Goal: Task Accomplishment & Management: Complete application form

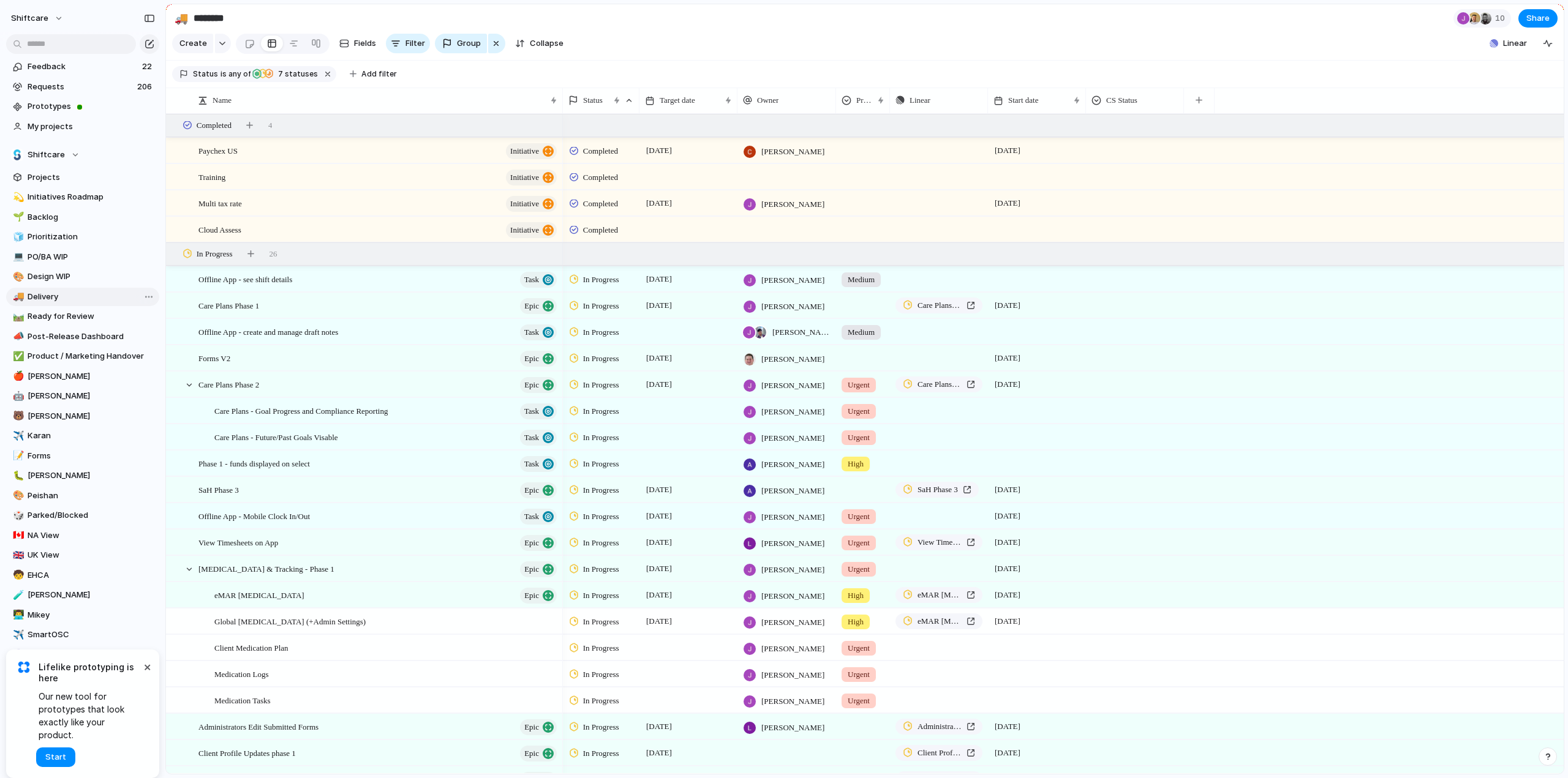
click at [52, 301] on span "Delivery" at bounding box center [90, 296] width 127 height 12
click at [66, 351] on span "Product / Marketing Handover" at bounding box center [90, 356] width 127 height 12
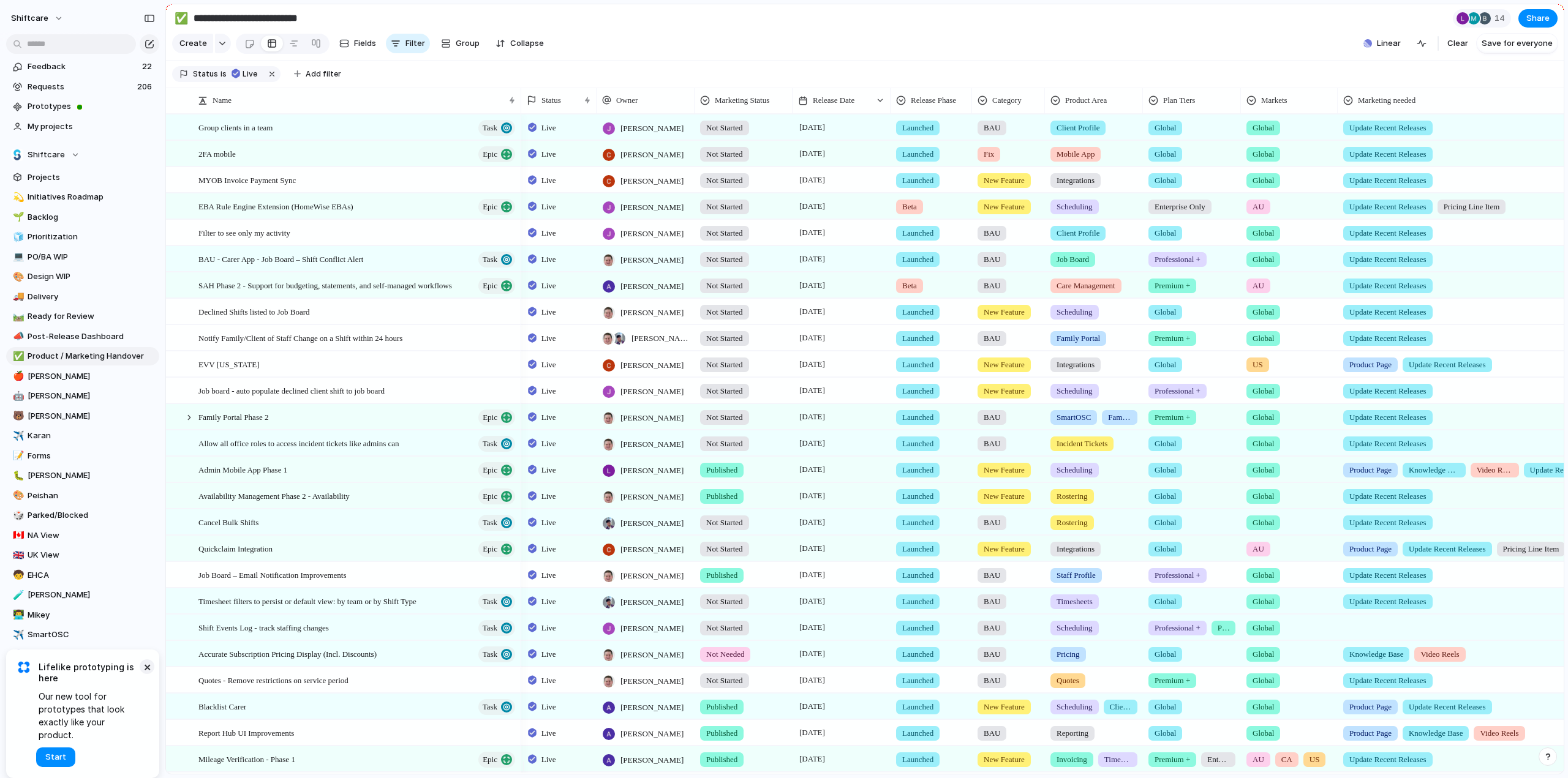
click at [147, 674] on button "×" at bounding box center [147, 667] width 14 height 14
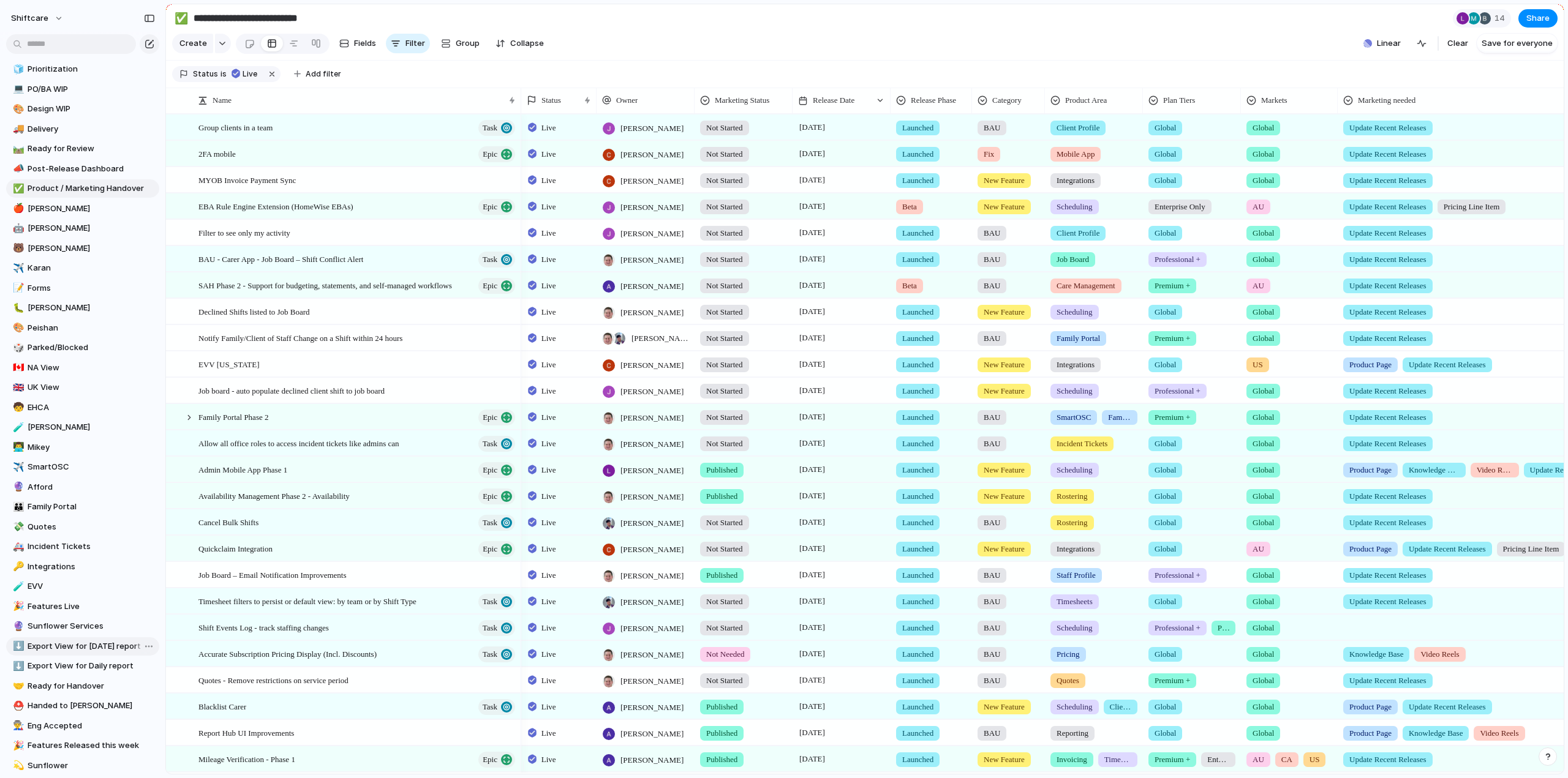
scroll to position [245, 0]
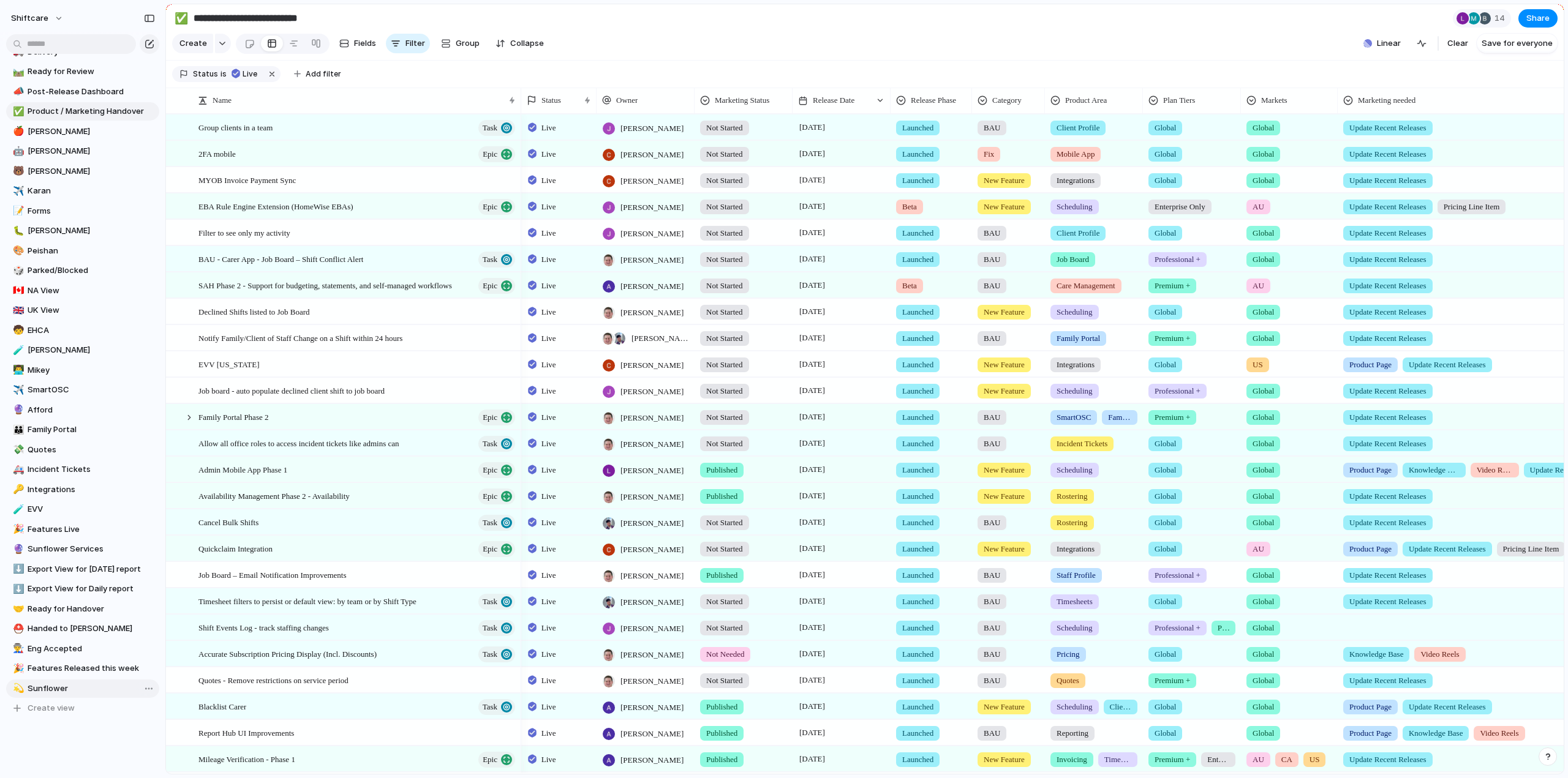
click at [58, 684] on span "Sunflower" at bounding box center [90, 688] width 127 height 12
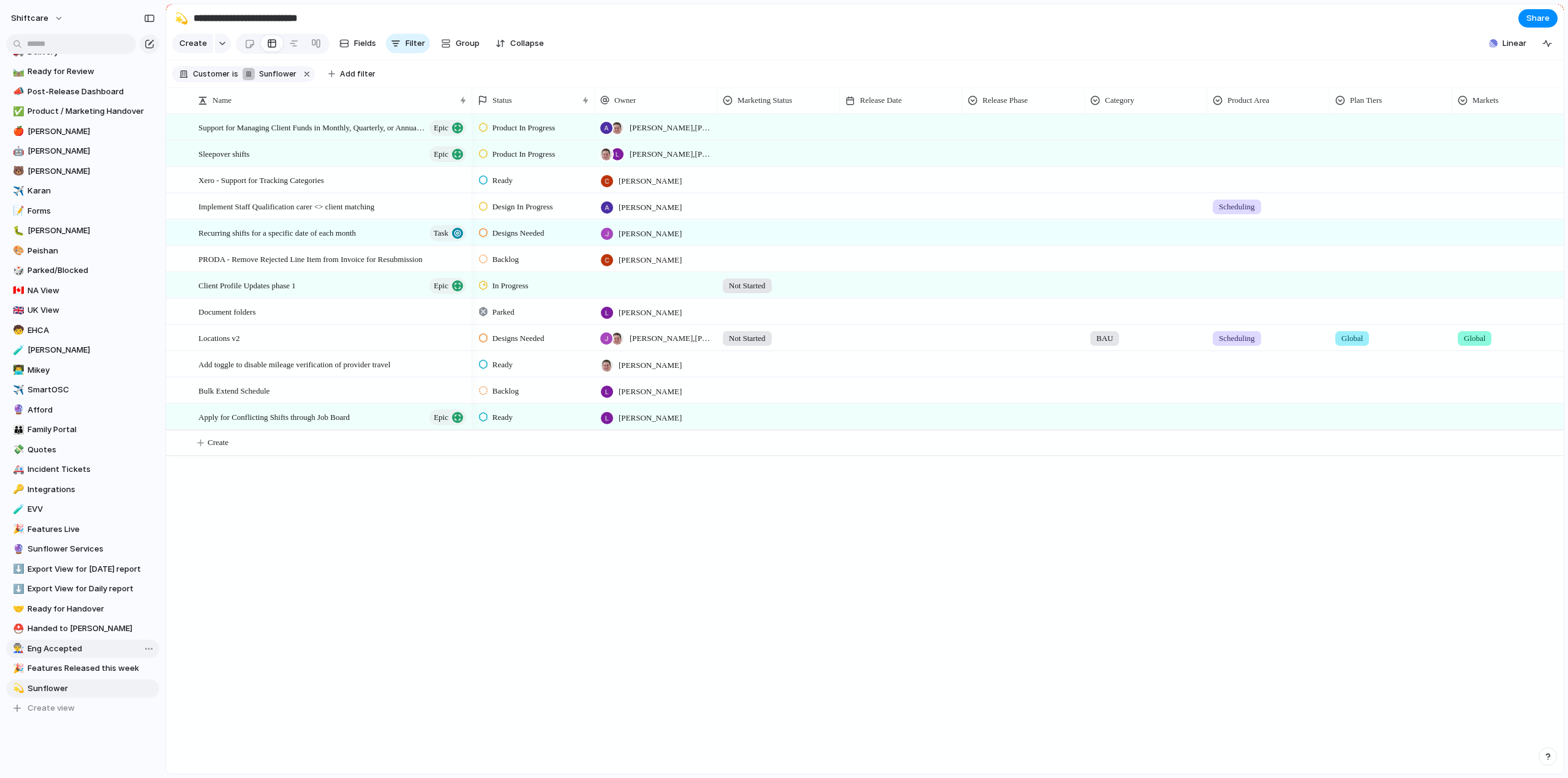
type input "*********"
click at [148, 48] on button "button" at bounding box center [149, 44] width 19 height 19
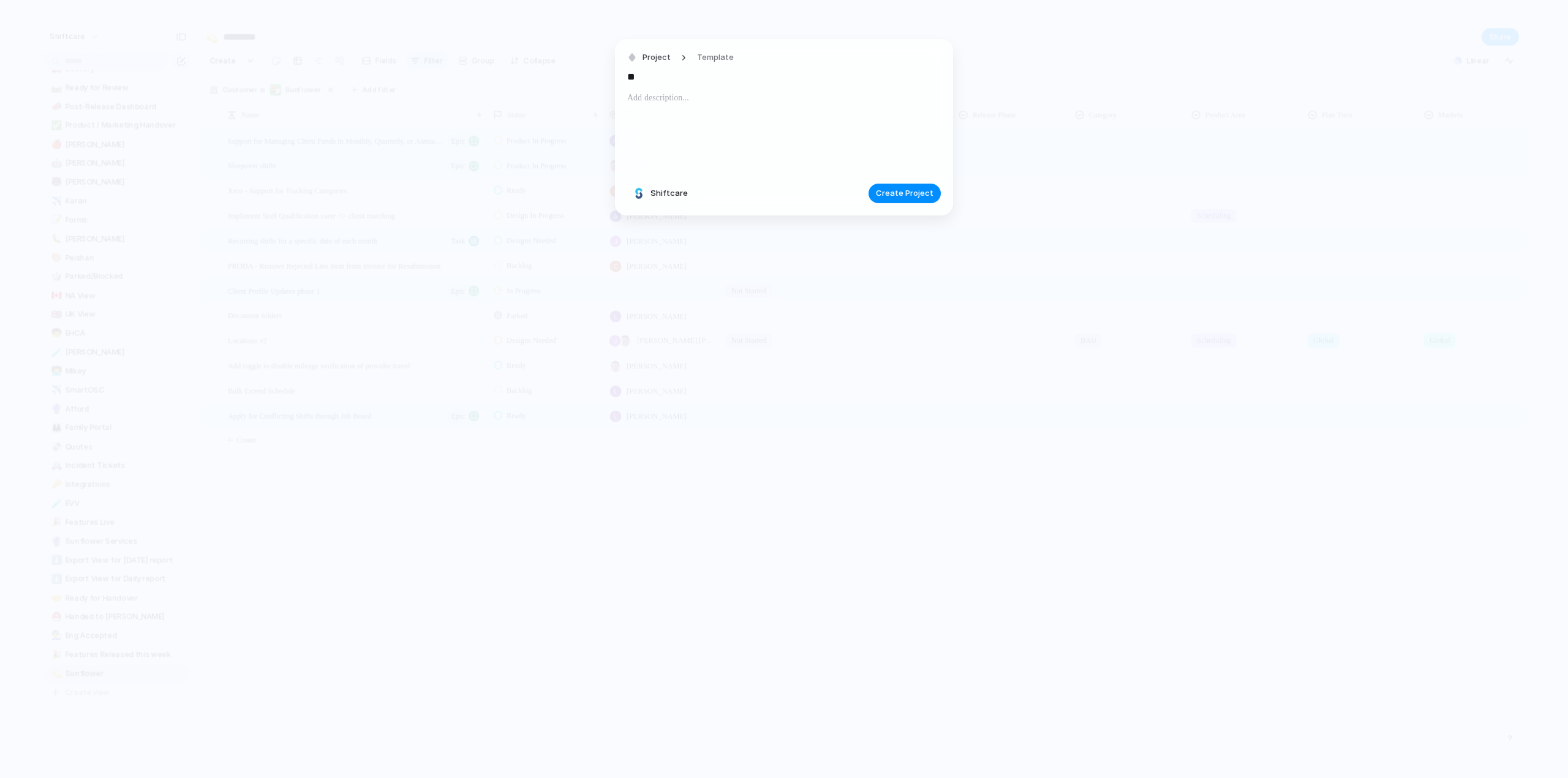
type input "*"
type input "**********"
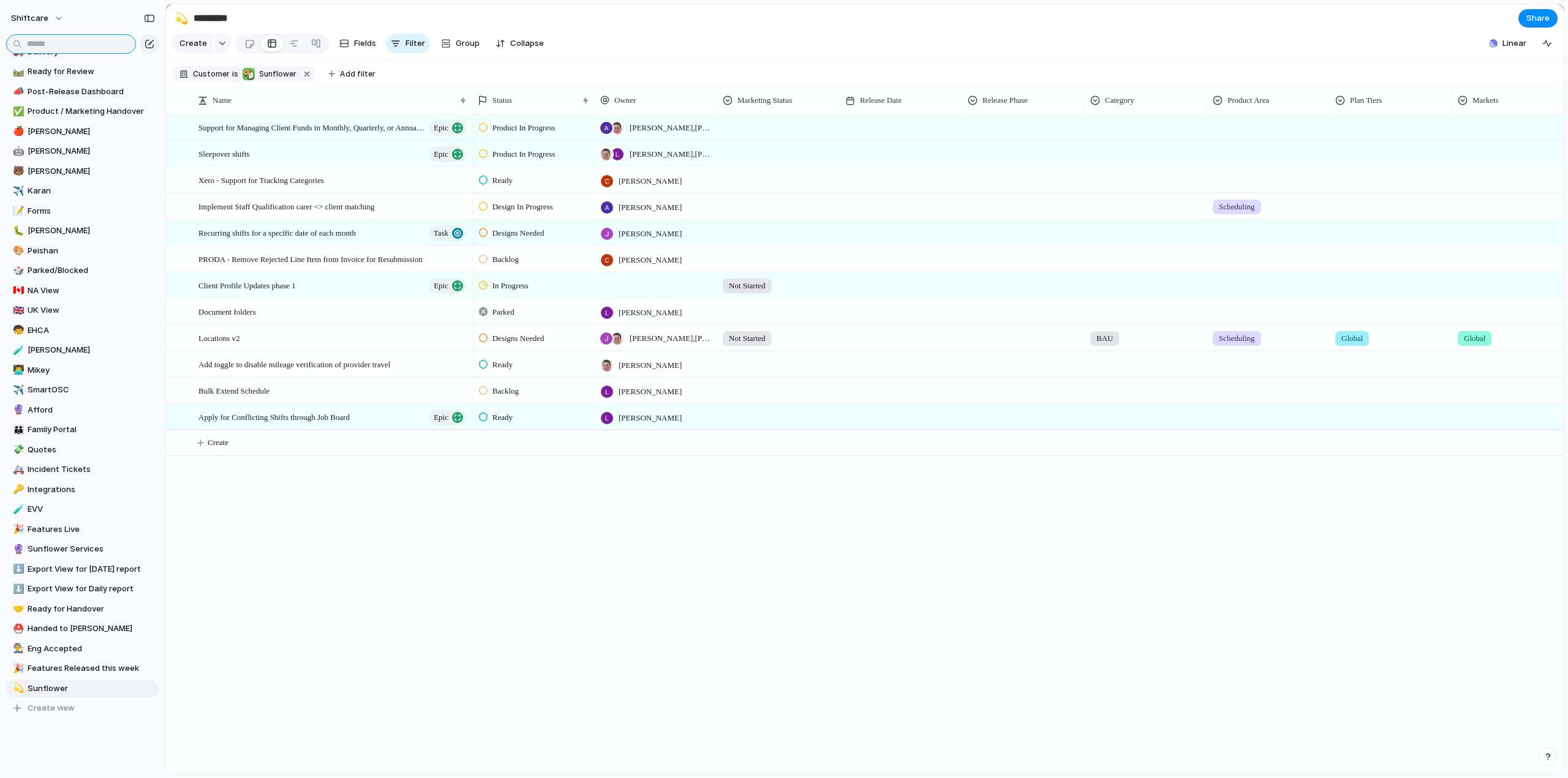
click at [43, 40] on input "text" at bounding box center [71, 44] width 130 height 19
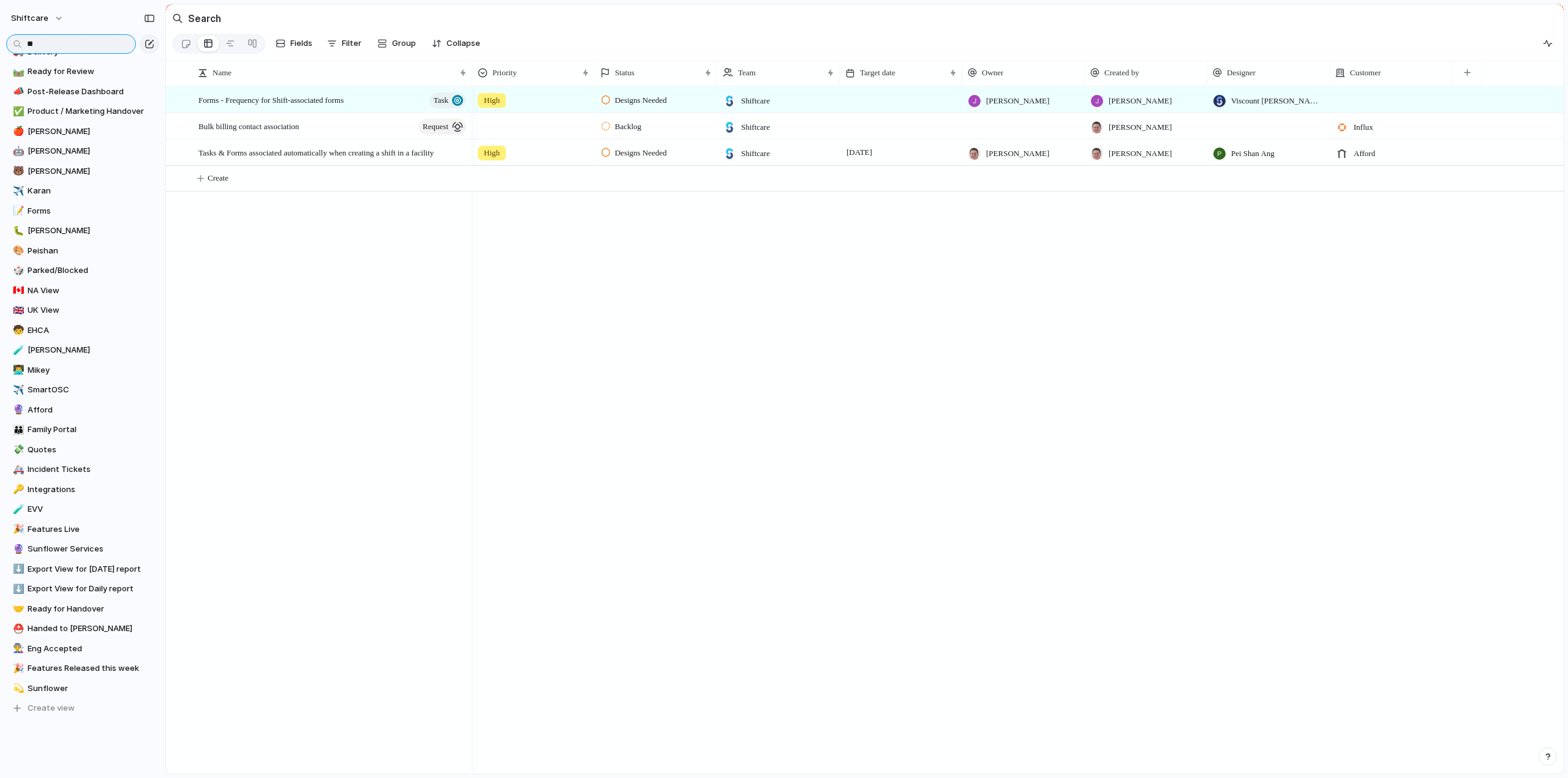
type input "*"
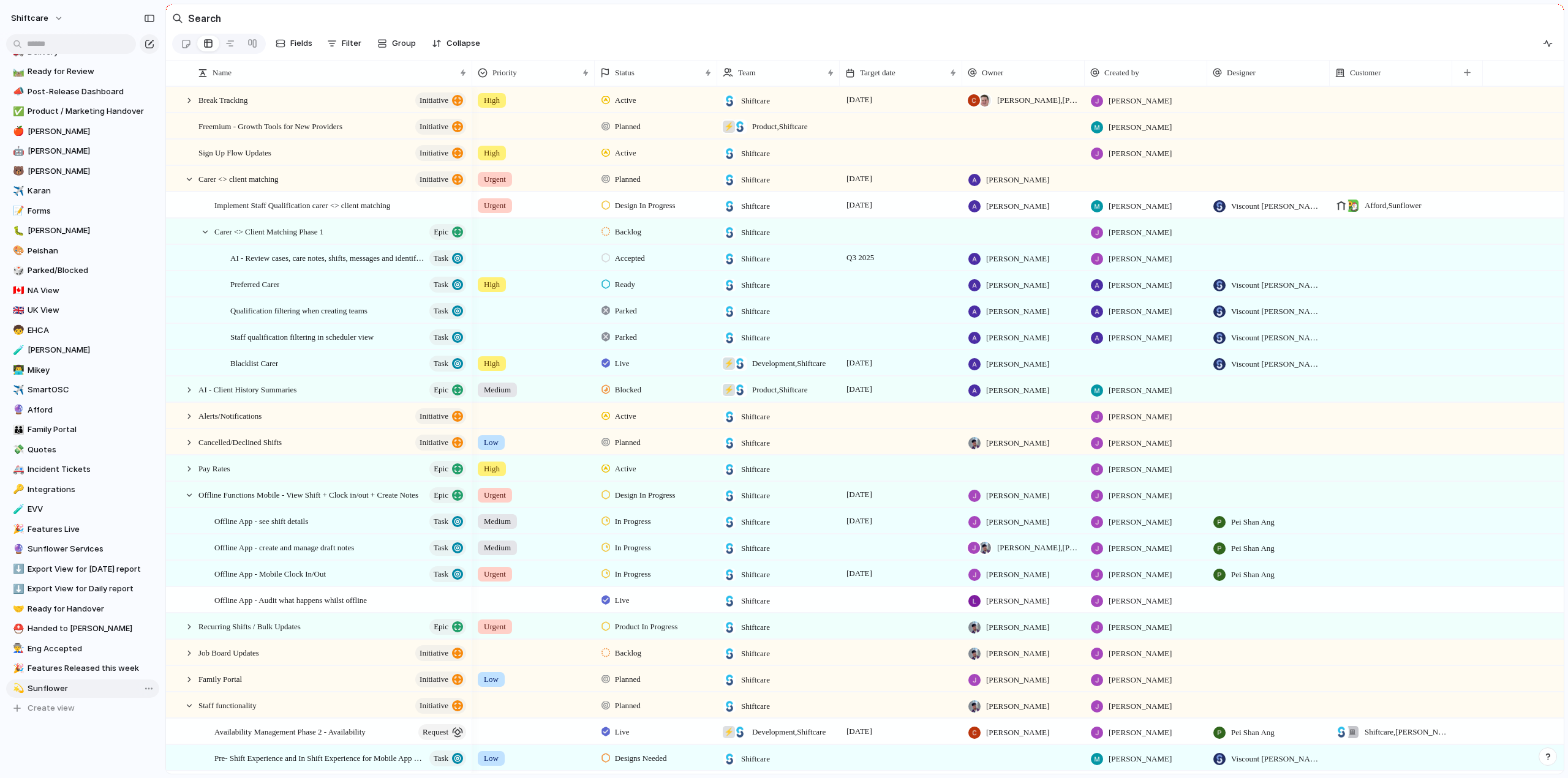
click at [37, 692] on span "Sunflower" at bounding box center [90, 688] width 127 height 12
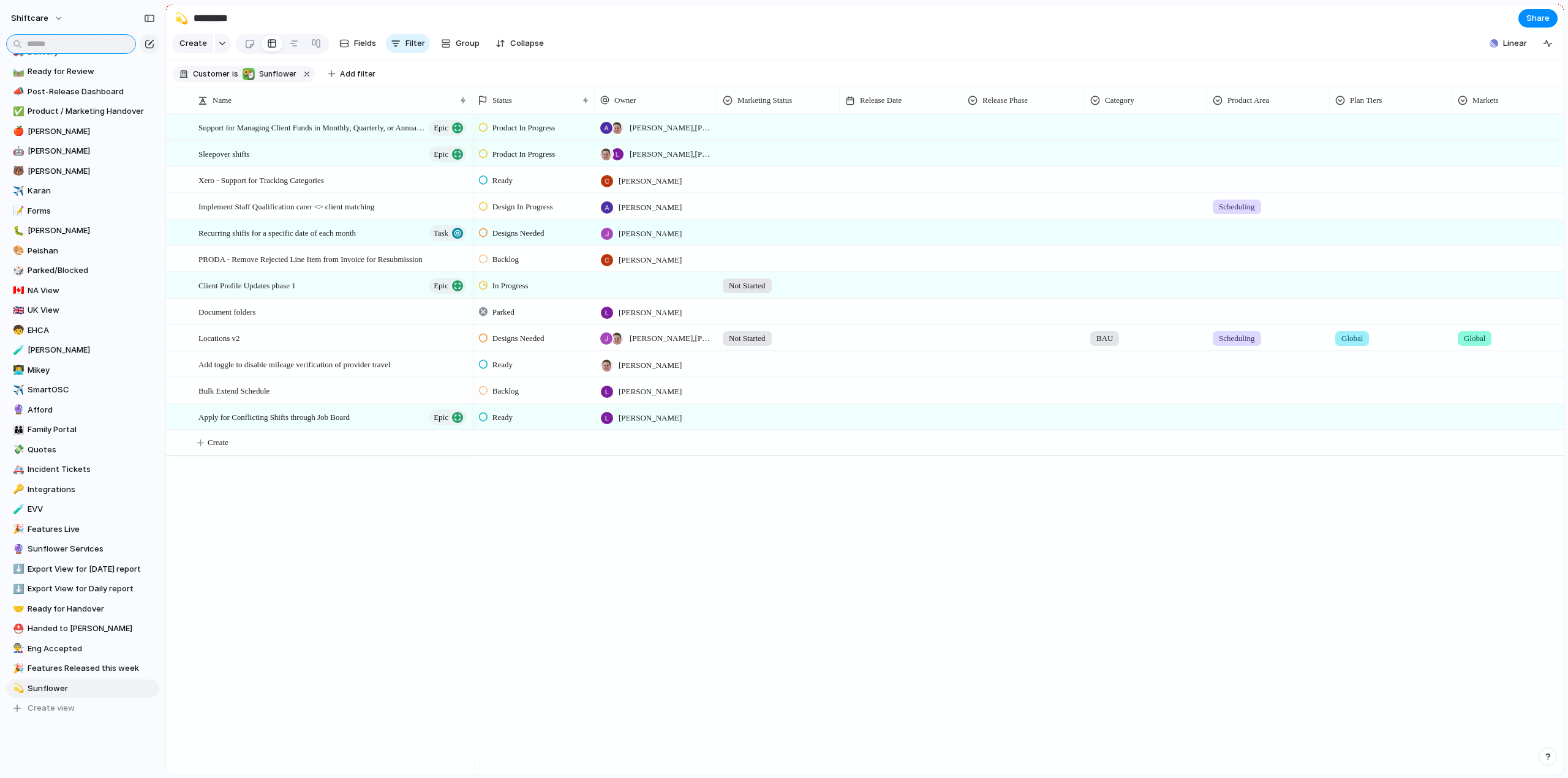
click at [50, 46] on input "text" at bounding box center [71, 44] width 130 height 19
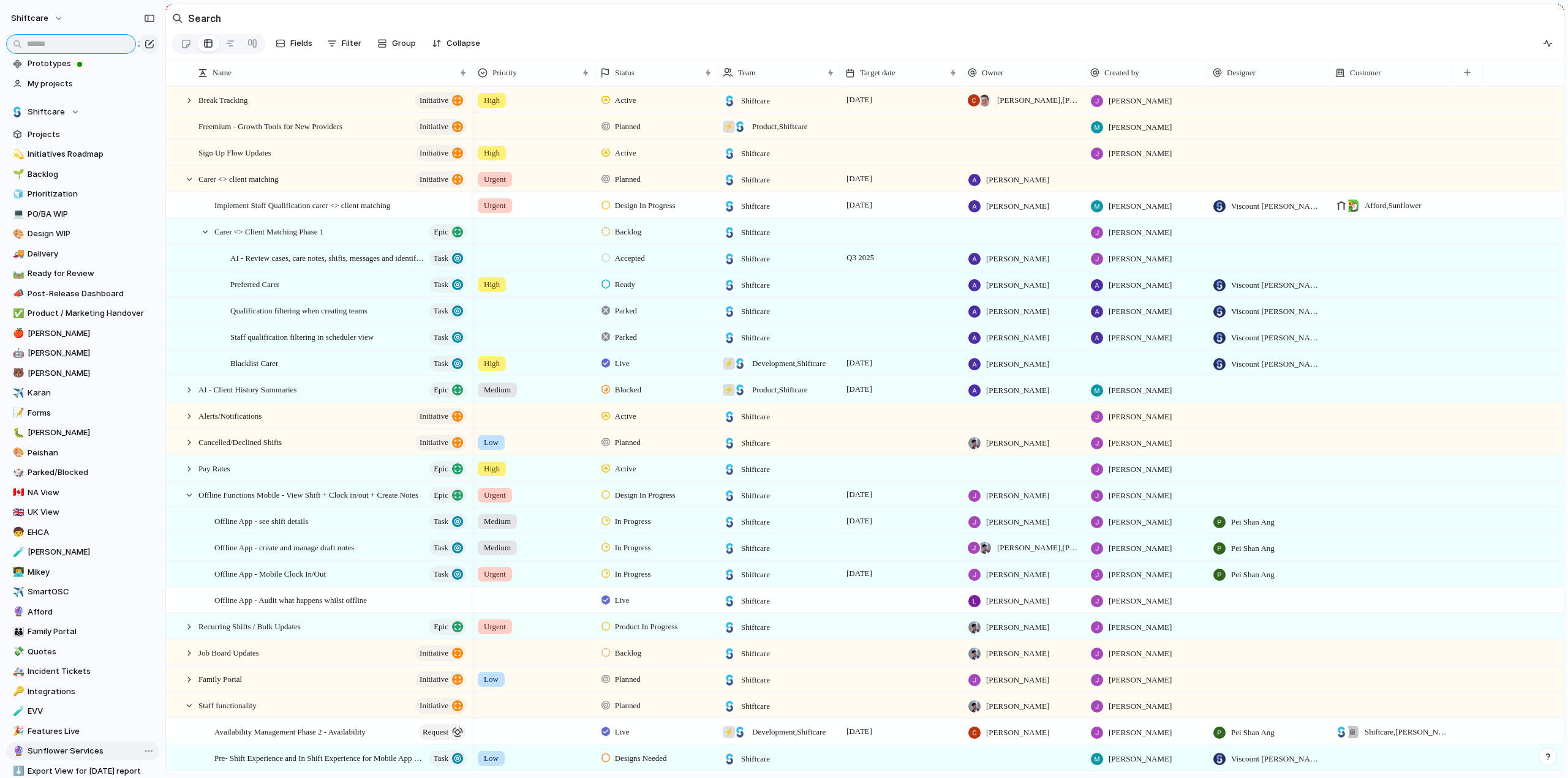
scroll to position [38, 0]
click at [40, 419] on span "Forms" at bounding box center [90, 418] width 127 height 12
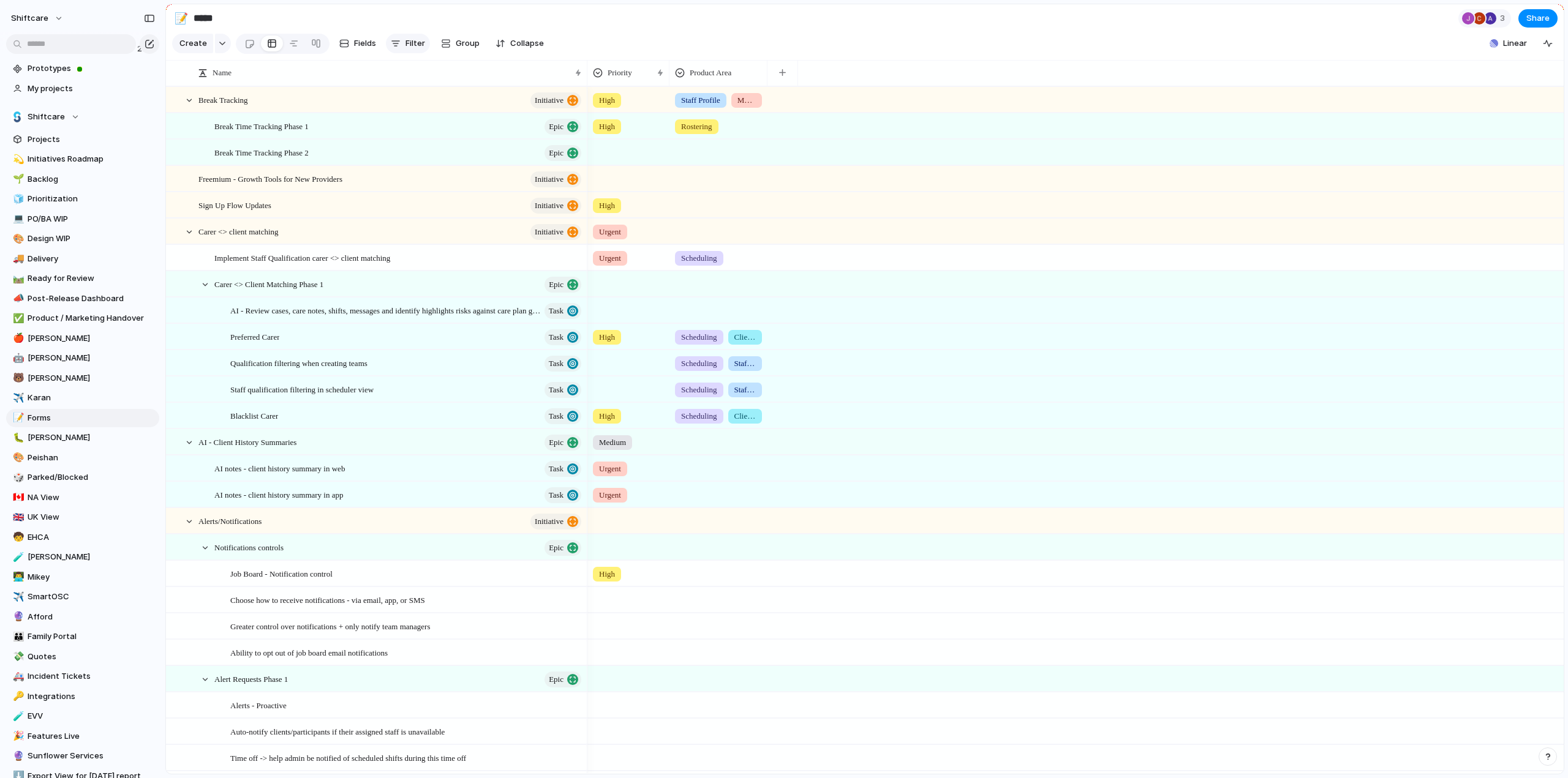
click at [412, 46] on span "Filter" at bounding box center [415, 43] width 19 height 12
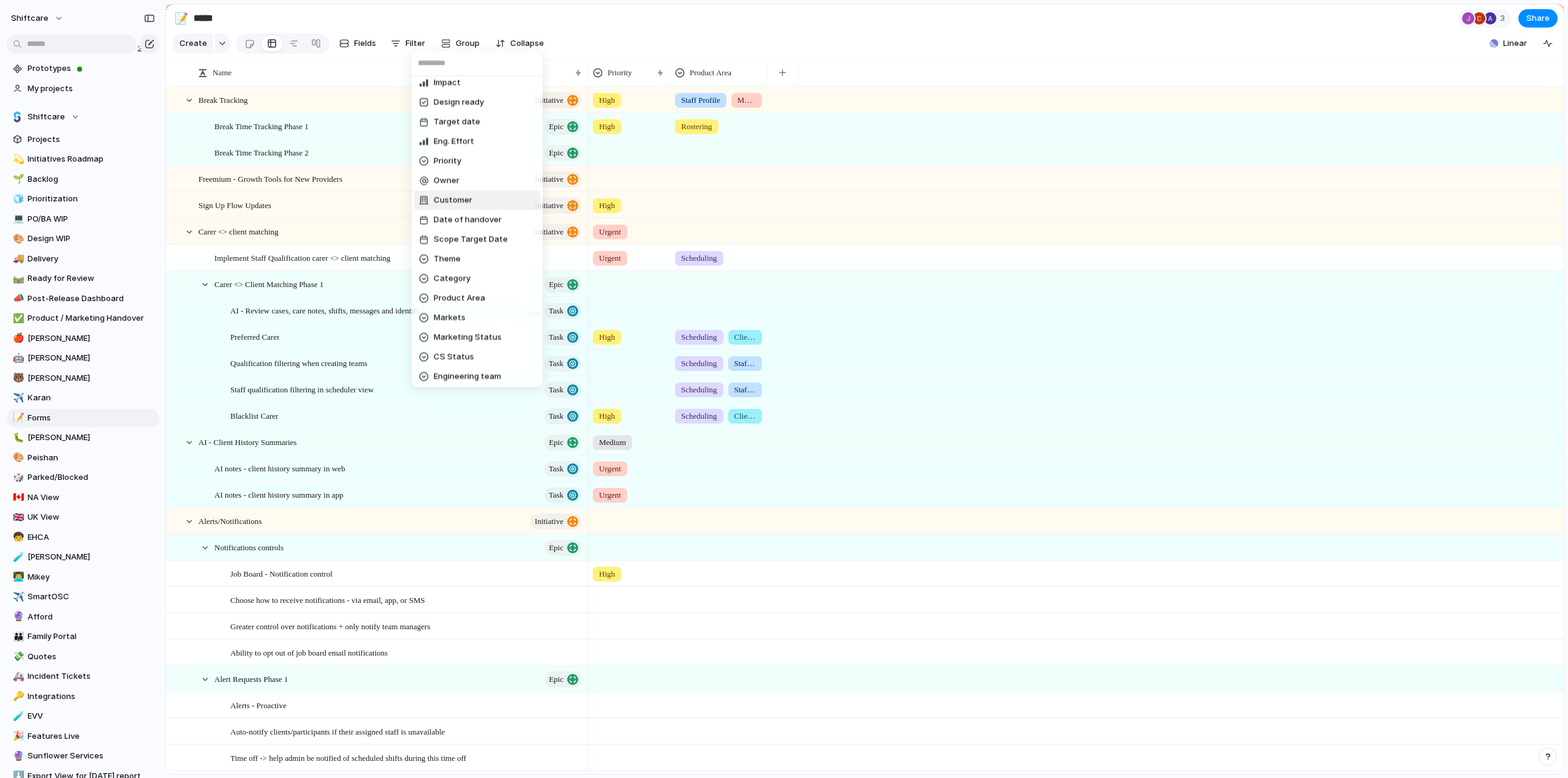
scroll to position [62, 0]
click at [447, 283] on span "Product Area" at bounding box center [460, 283] width 51 height 12
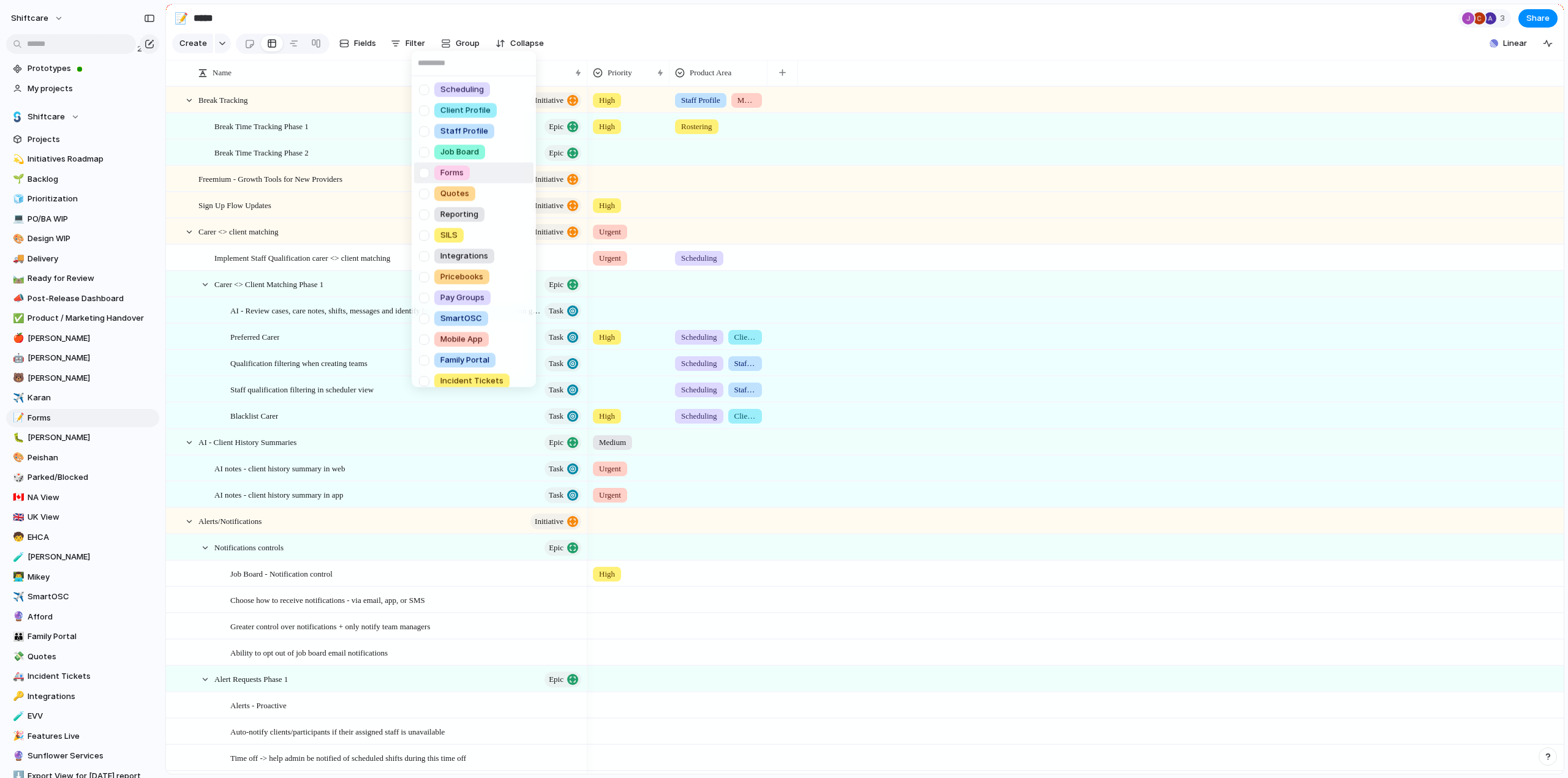
drag, startPoint x: 423, startPoint y: 174, endPoint x: 575, endPoint y: 151, distance: 153.7
click at [423, 174] on div at bounding box center [424, 173] width 22 height 22
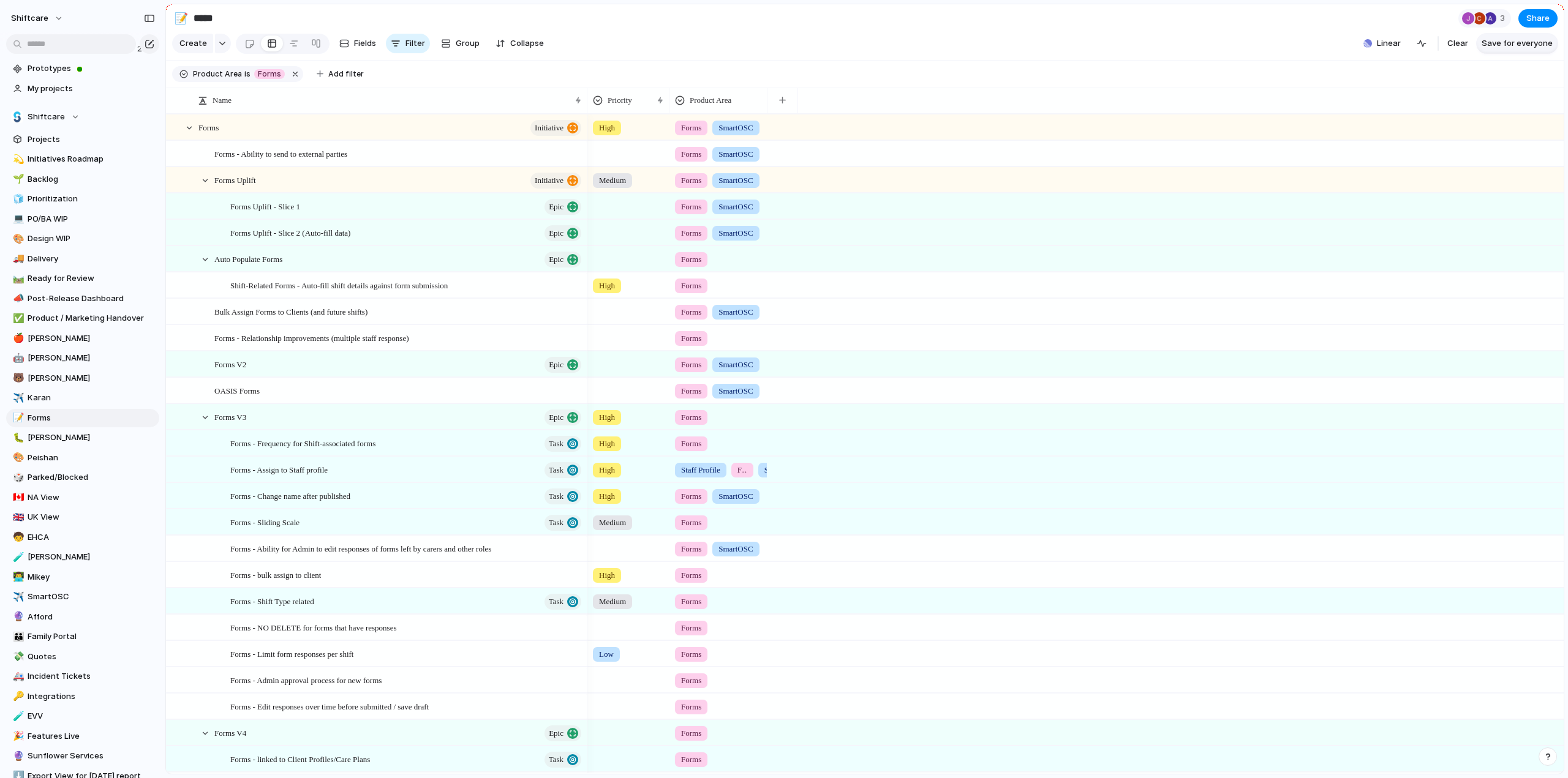
drag, startPoint x: 1530, startPoint y: 25, endPoint x: 1518, endPoint y: 52, distance: 29.5
click at [1511, 50] on span "Save for everyone" at bounding box center [1518, 43] width 71 height 12
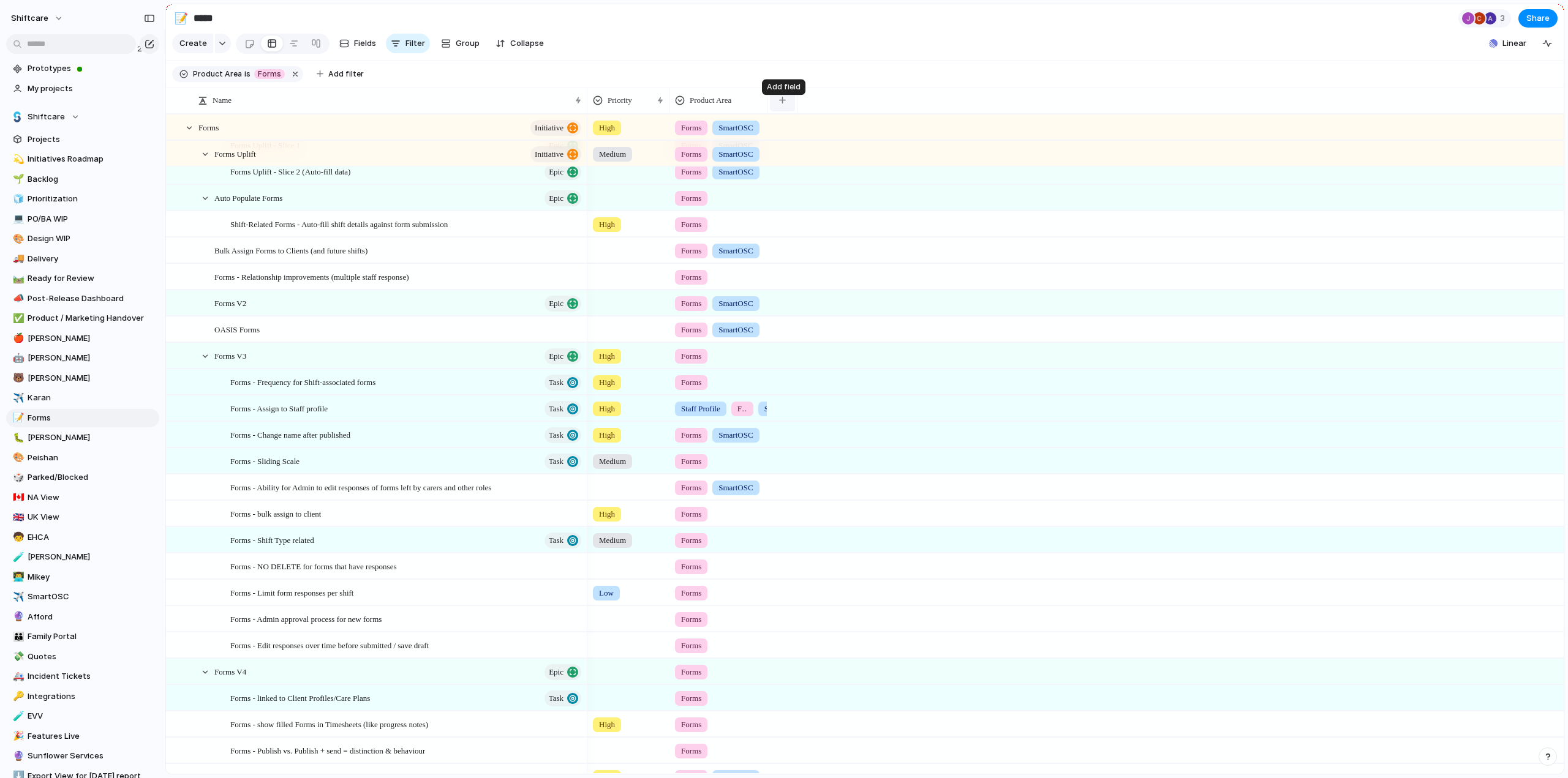
click at [791, 103] on button "button" at bounding box center [782, 101] width 25 height 22
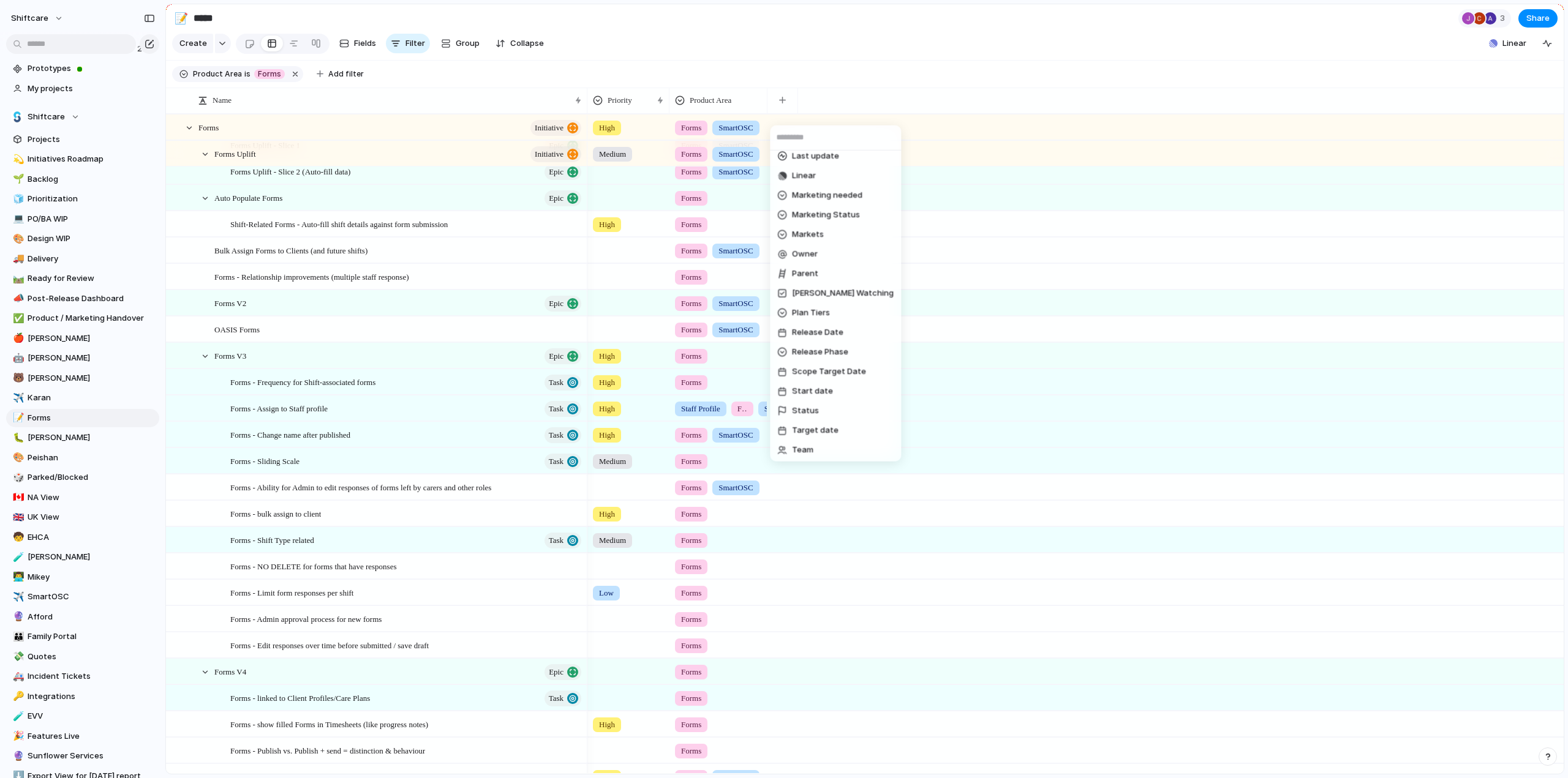
scroll to position [459, 0]
click at [806, 327] on span "Status" at bounding box center [806, 331] width 27 height 12
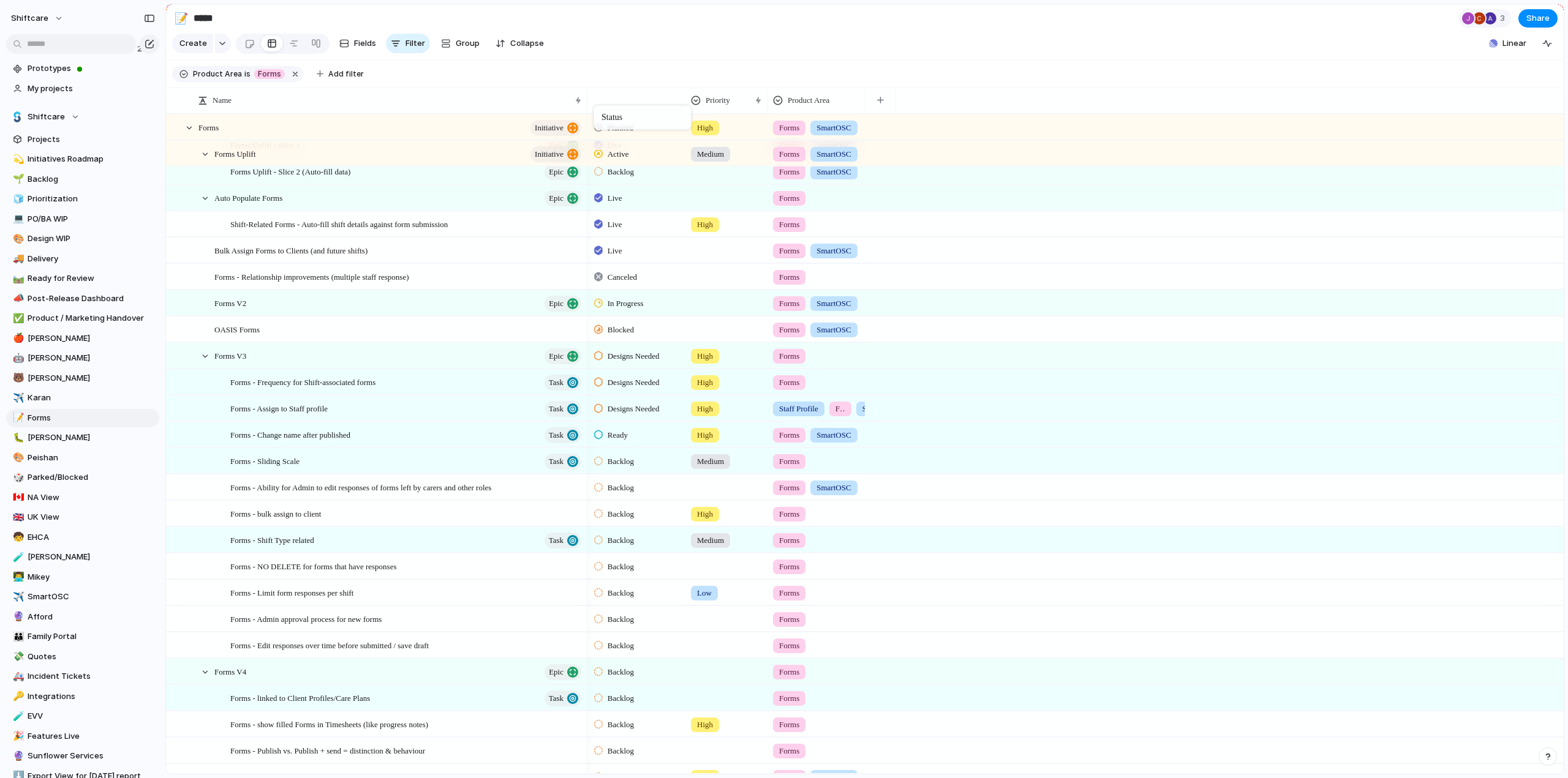
drag, startPoint x: 807, startPoint y: 104, endPoint x: 602, endPoint y: 110, distance: 205.1
click at [339, 79] on span "Add filter" at bounding box center [346, 74] width 35 height 11
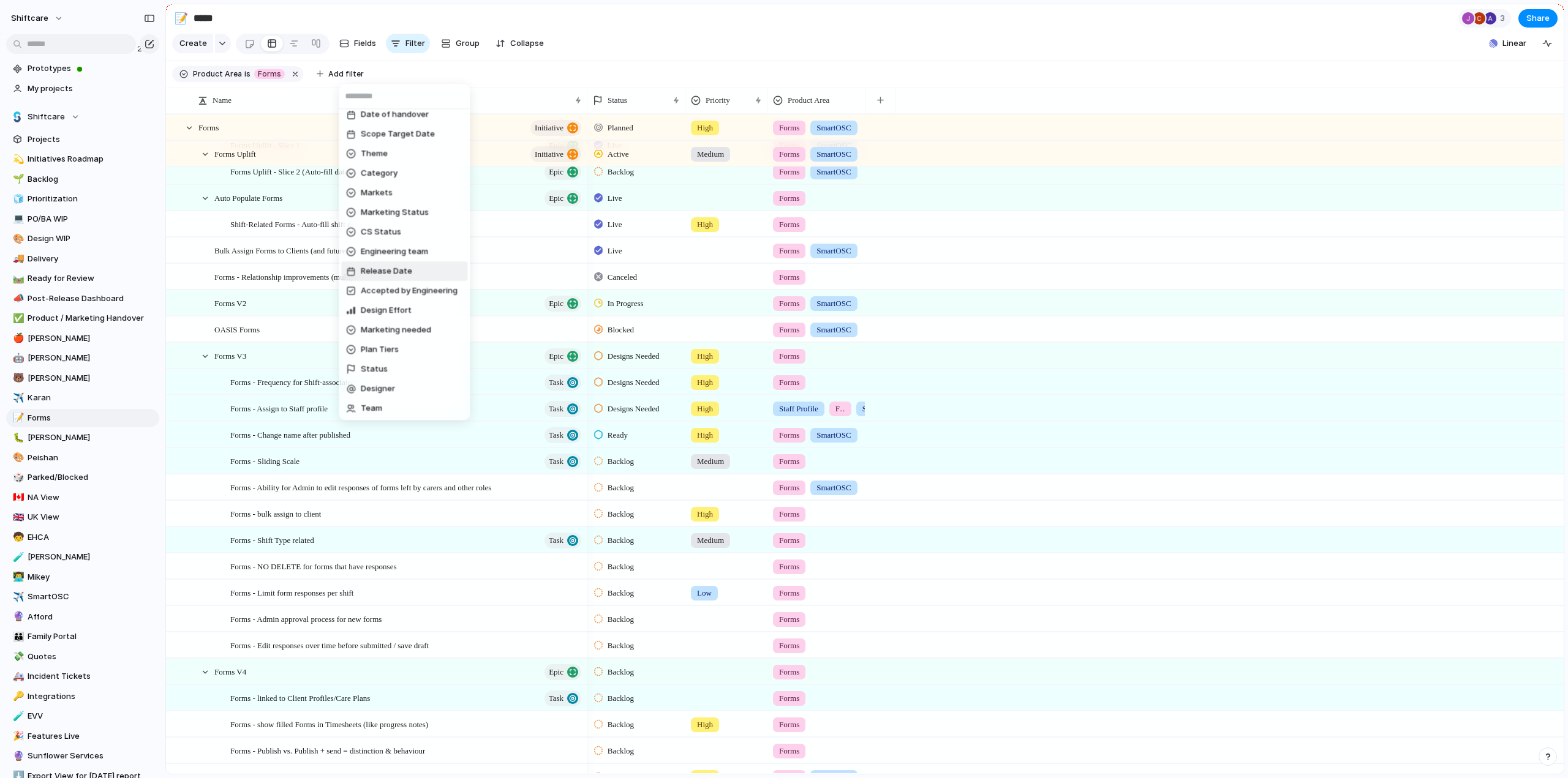
scroll to position [341, 0]
click at [374, 207] on span "Status" at bounding box center [375, 212] width 27 height 12
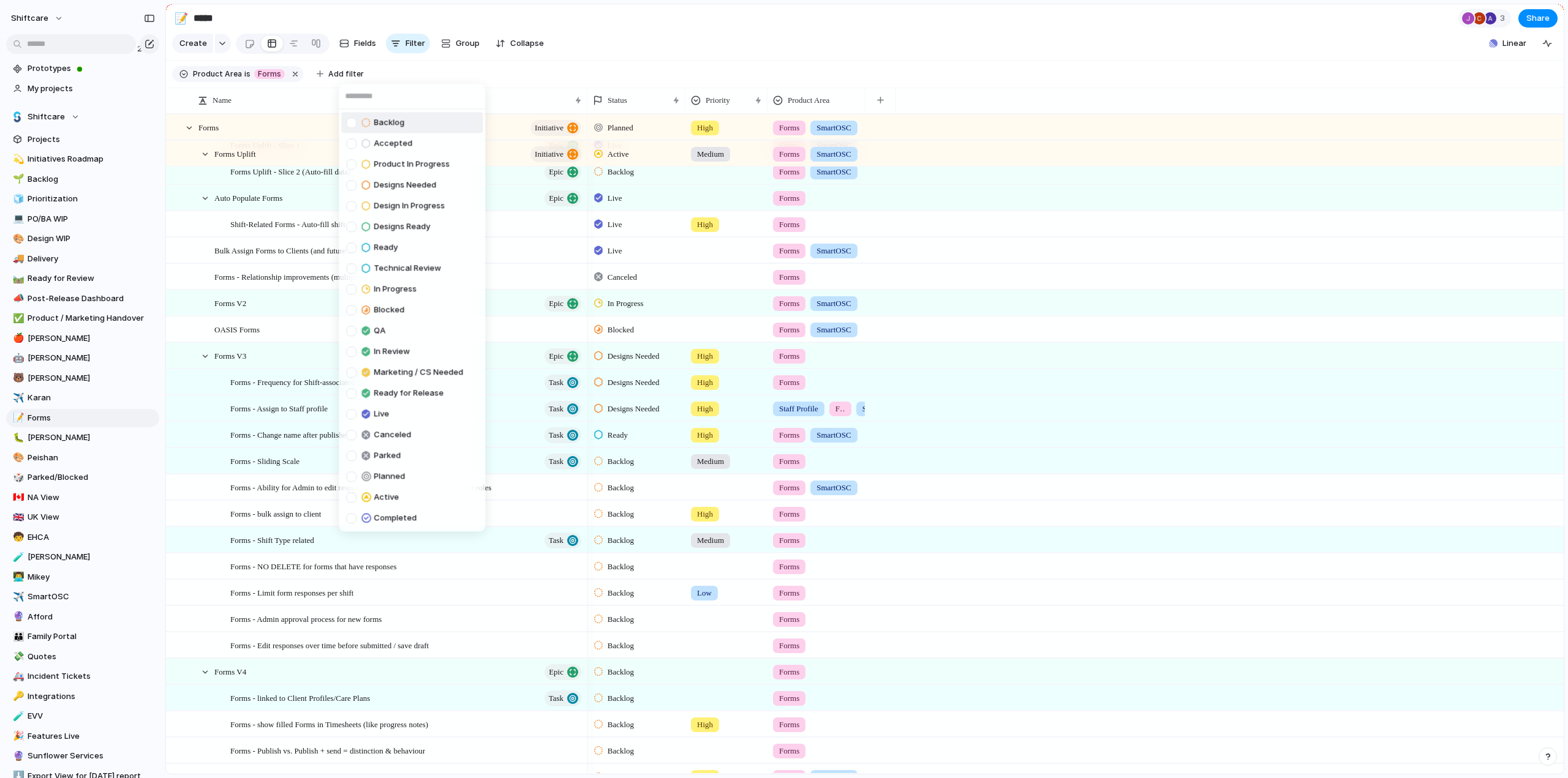
drag, startPoint x: 352, startPoint y: 119, endPoint x: 352, endPoint y: 134, distance: 15.0
click at [352, 120] on div at bounding box center [351, 122] width 10 height 10
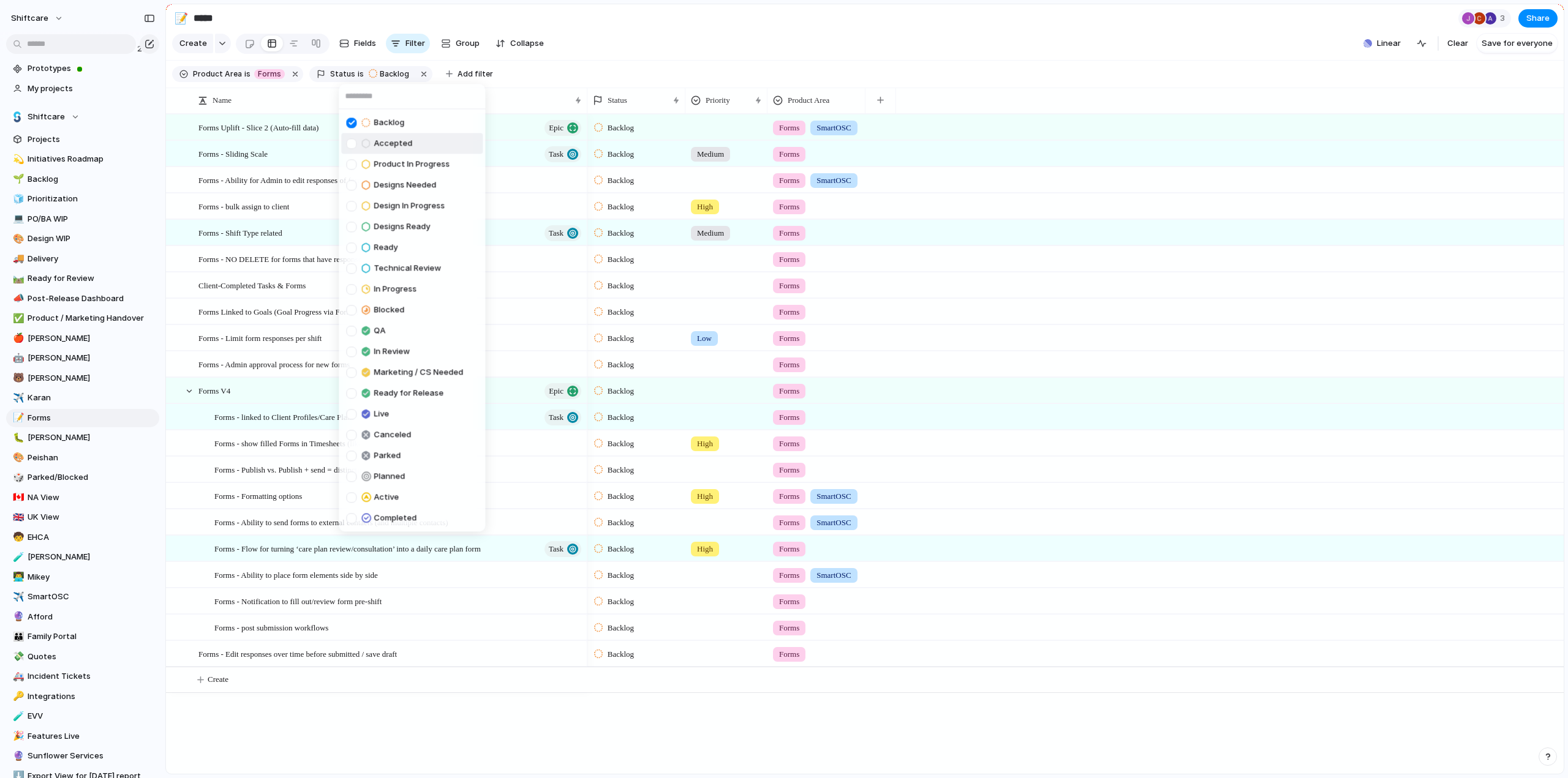
drag, startPoint x: 351, startPoint y: 143, endPoint x: 351, endPoint y: 152, distance: 9.0
click at [351, 143] on div at bounding box center [351, 143] width 10 height 10
drag, startPoint x: 351, startPoint y: 163, endPoint x: 353, endPoint y: 181, distance: 18.1
click at [351, 163] on div at bounding box center [351, 164] width 10 height 10
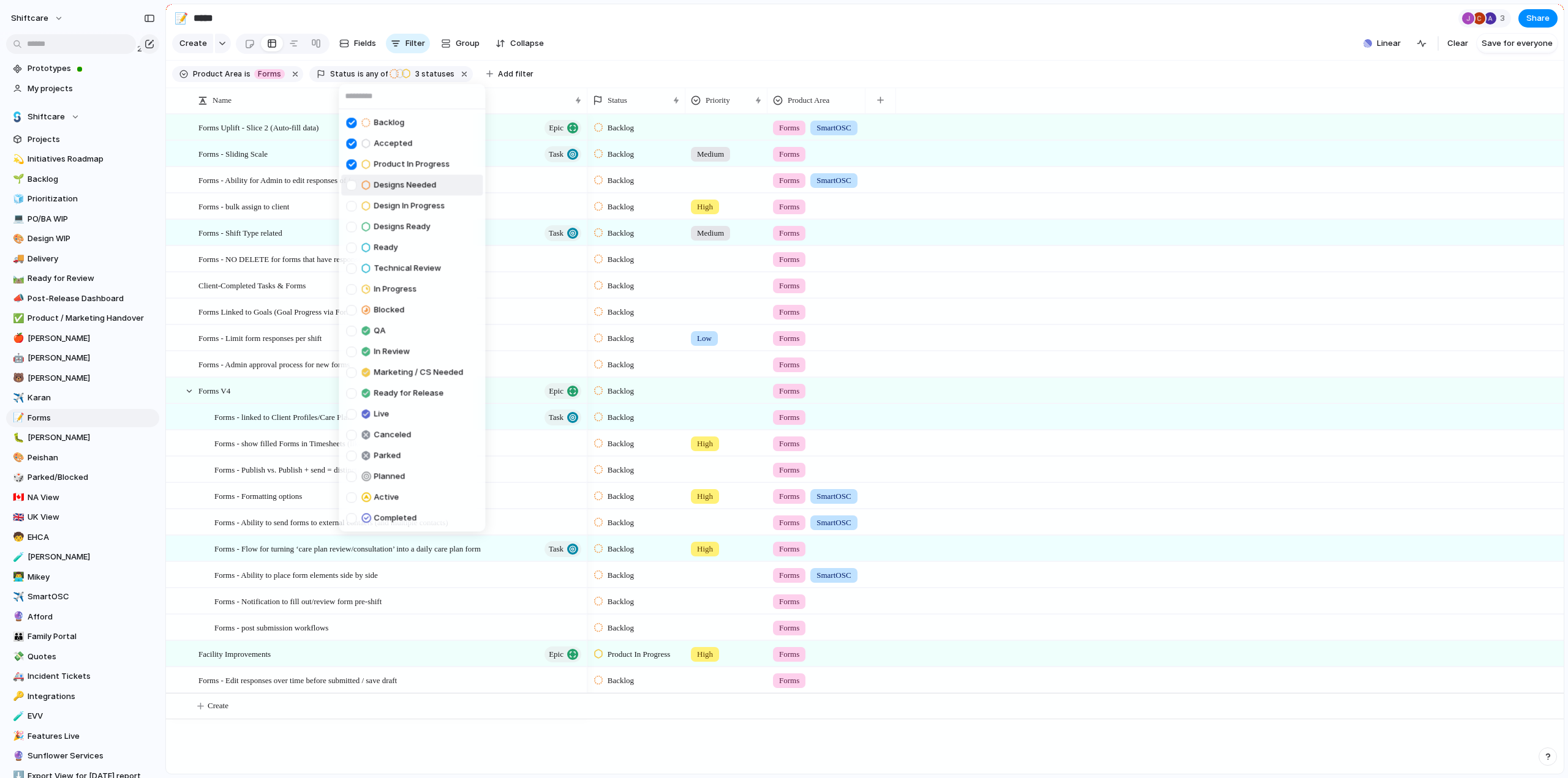
drag, startPoint x: 353, startPoint y: 183, endPoint x: 349, endPoint y: 199, distance: 16.5
click at [353, 183] on div at bounding box center [351, 185] width 10 height 10
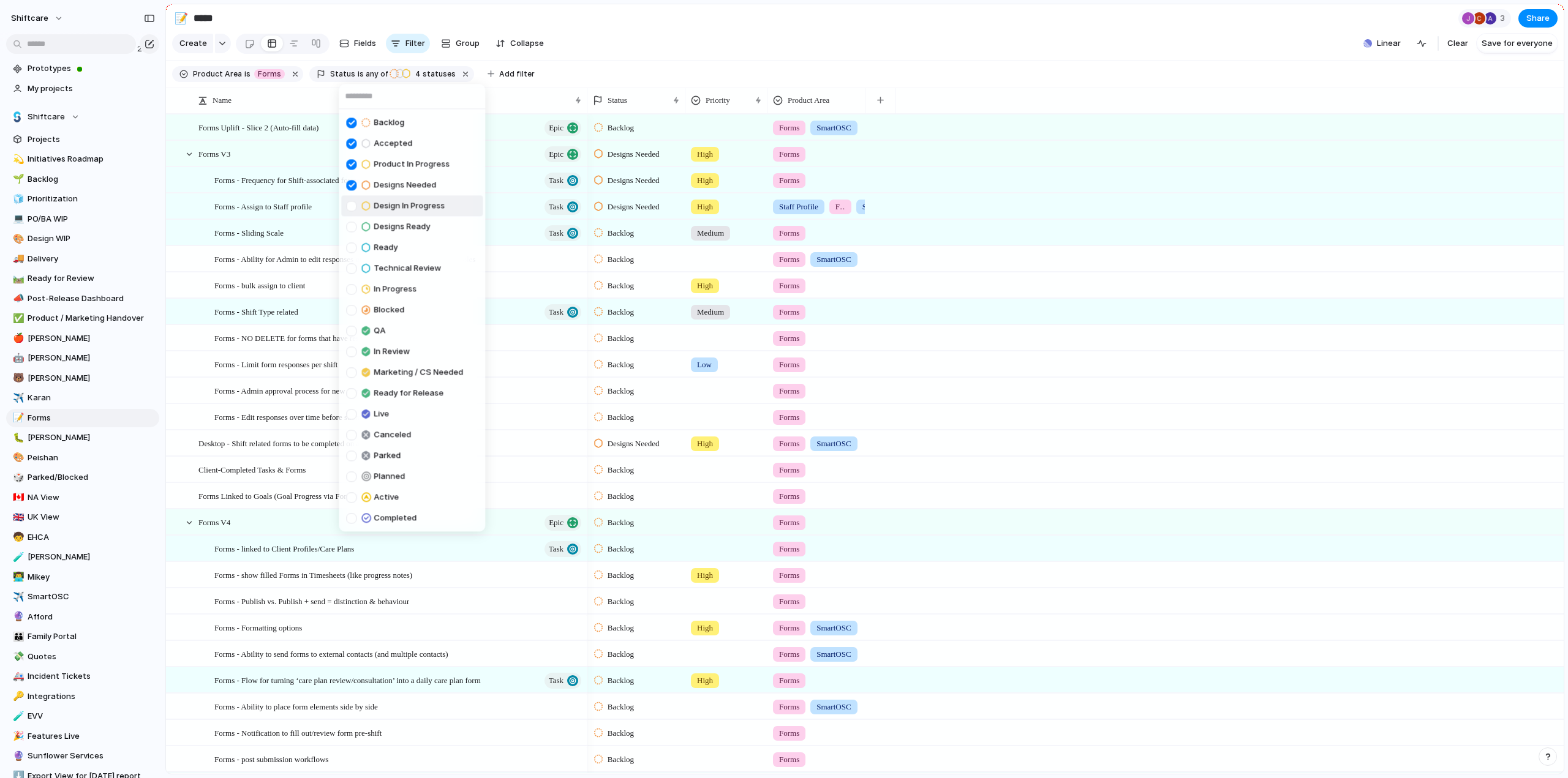
click at [349, 207] on div at bounding box center [351, 206] width 10 height 10
drag, startPoint x: 347, startPoint y: 228, endPoint x: 347, endPoint y: 240, distance: 12.0
click at [347, 228] on div at bounding box center [351, 227] width 10 height 10
drag, startPoint x: 347, startPoint y: 245, endPoint x: 348, endPoint y: 255, distance: 10.0
click at [347, 245] on div at bounding box center [351, 247] width 10 height 10
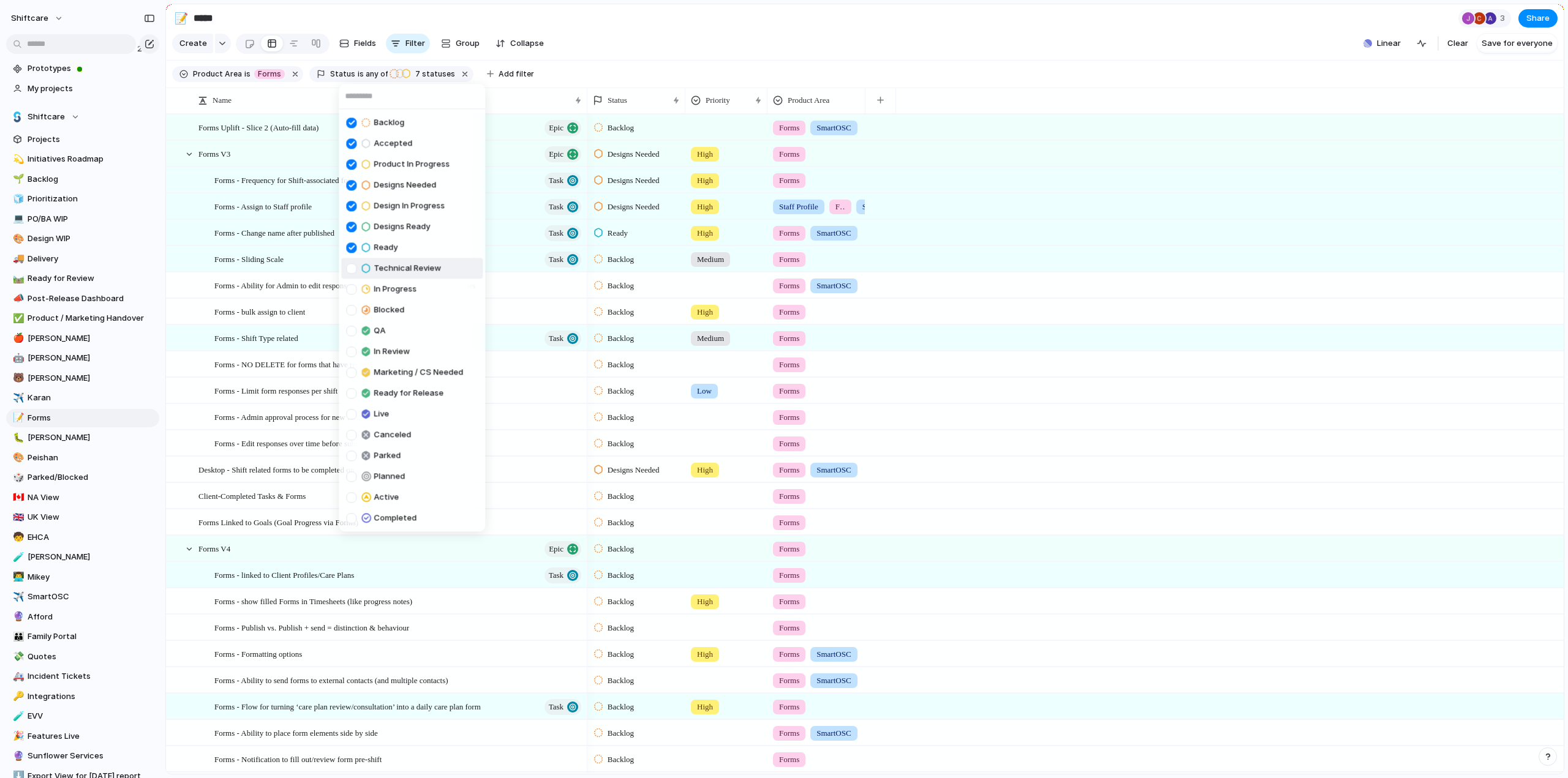
click at [350, 267] on div at bounding box center [351, 268] width 10 height 10
click at [347, 286] on div at bounding box center [351, 289] width 10 height 10
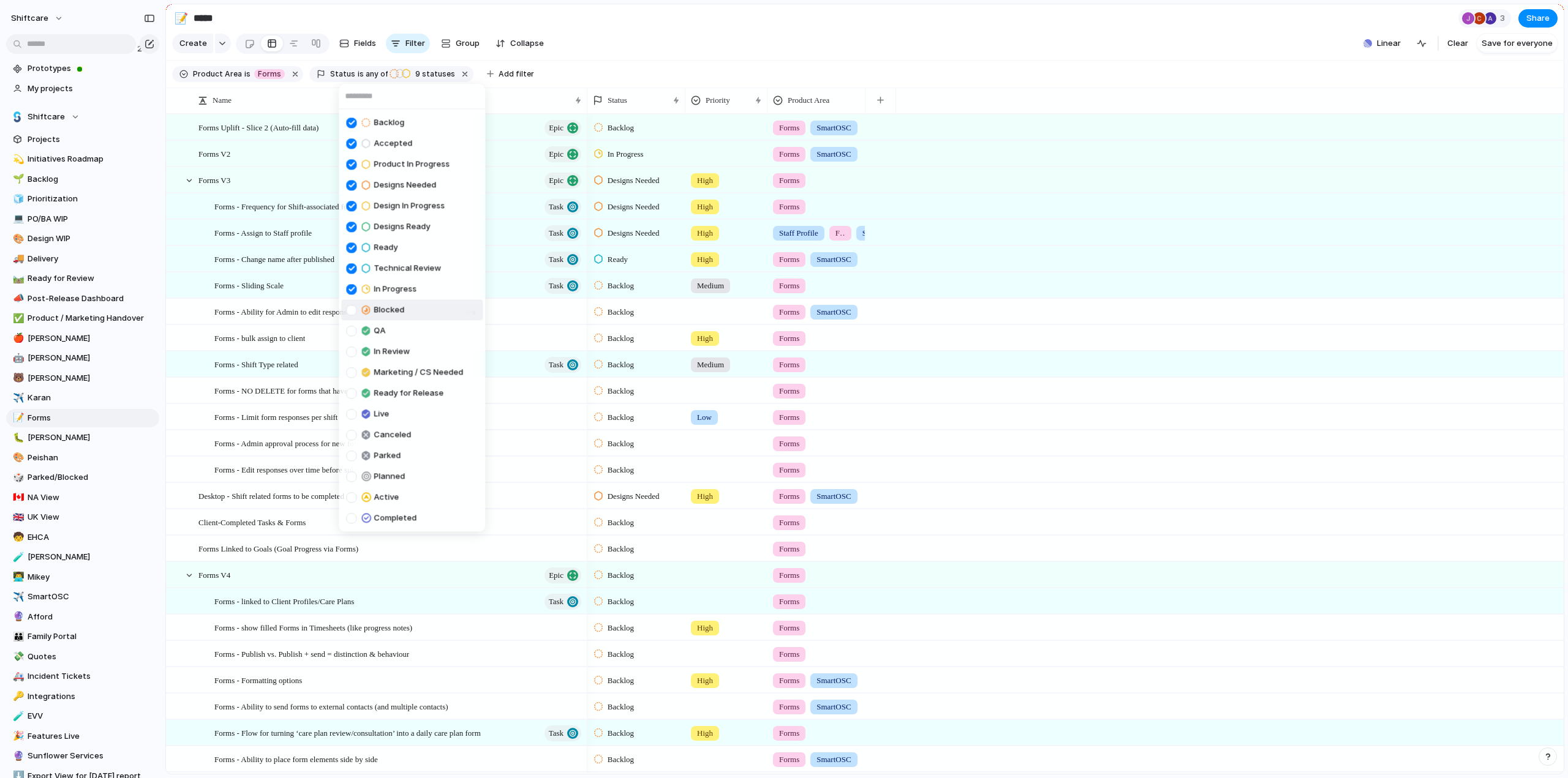
click at [352, 310] on div at bounding box center [351, 310] width 10 height 10
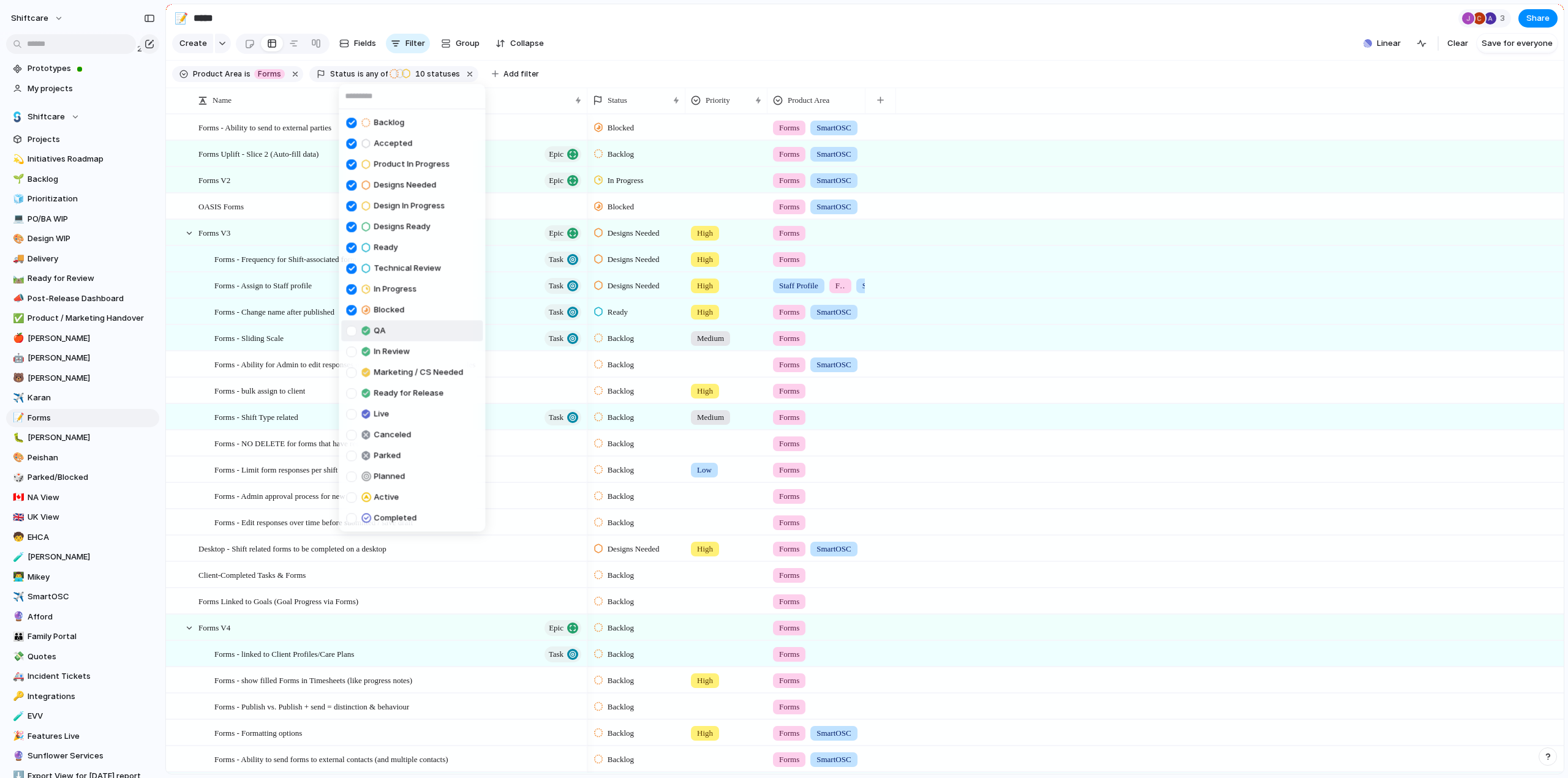
click at [353, 332] on div at bounding box center [351, 331] width 10 height 10
click at [355, 353] on div at bounding box center [351, 351] width 10 height 10
click at [350, 370] on div at bounding box center [351, 372] width 10 height 10
click at [353, 391] on div at bounding box center [351, 393] width 10 height 10
click at [776, 58] on div "Backlog Accepted Product In Progress Designs Needed Design In Progress Designs …" at bounding box center [784, 389] width 1568 height 778
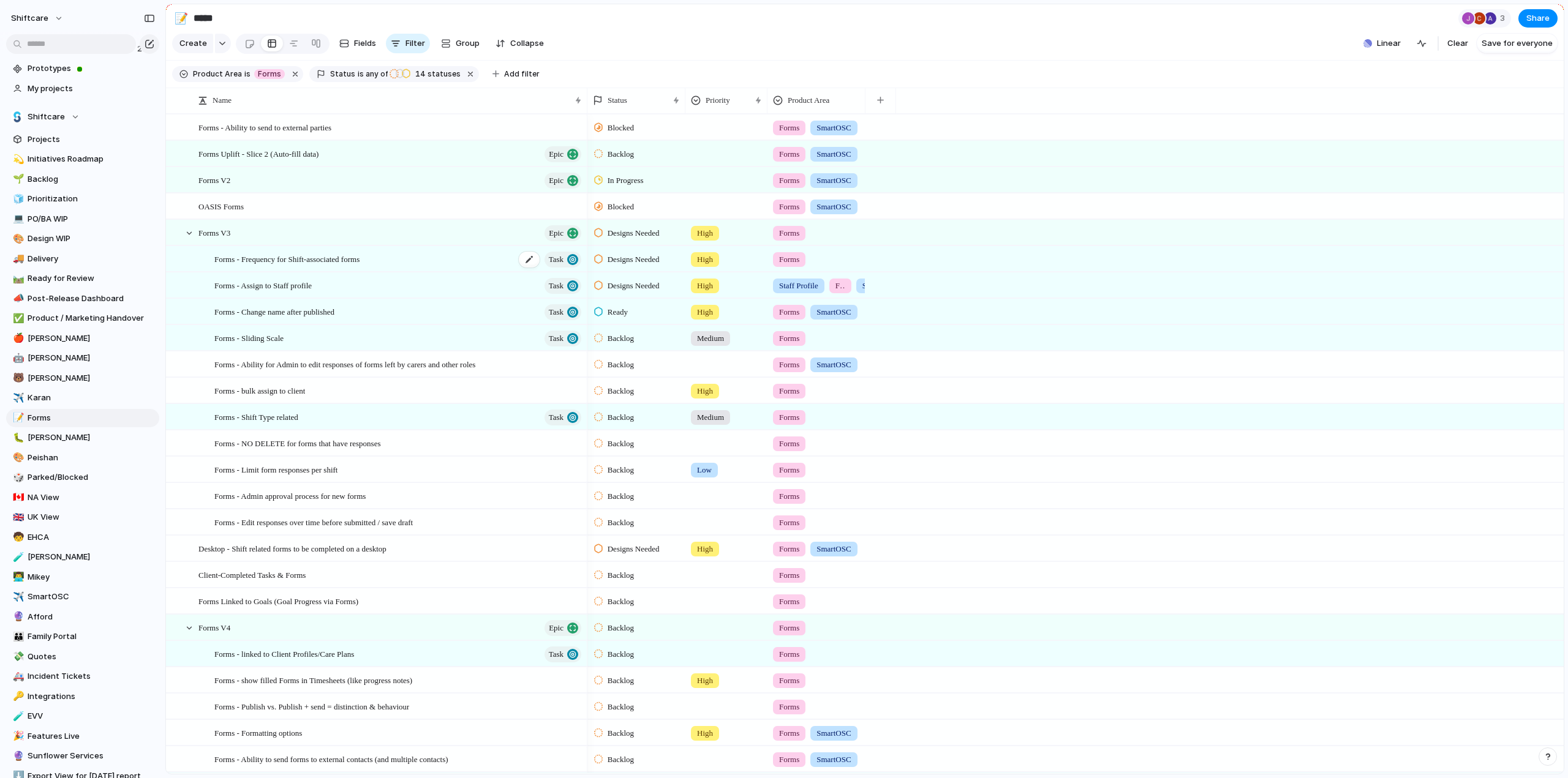
scroll to position [62, 0]
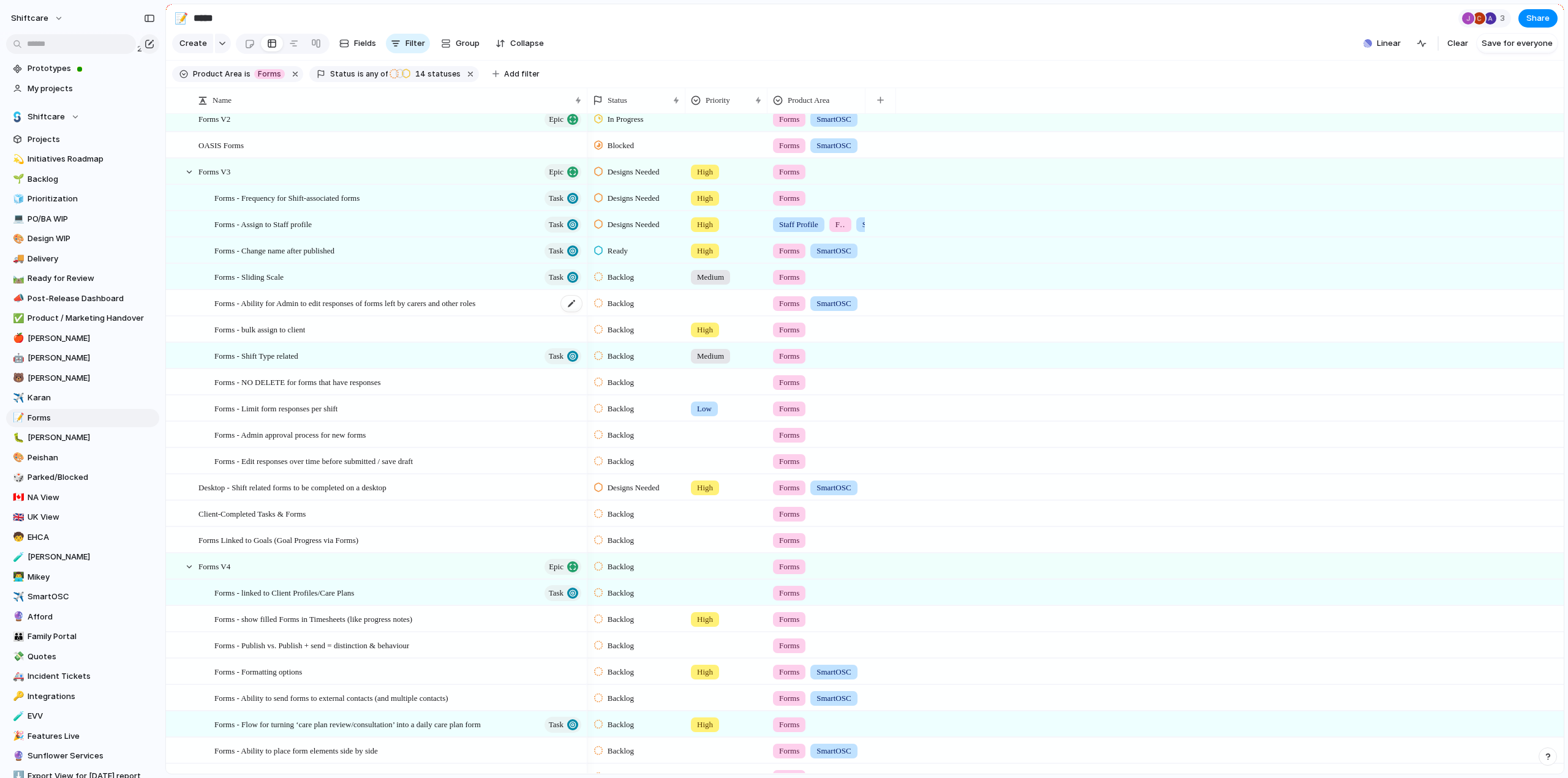
click at [244, 310] on span "Forms - Ability for Admin to edit responses of forms left by carers and other r…" at bounding box center [345, 303] width 261 height 14
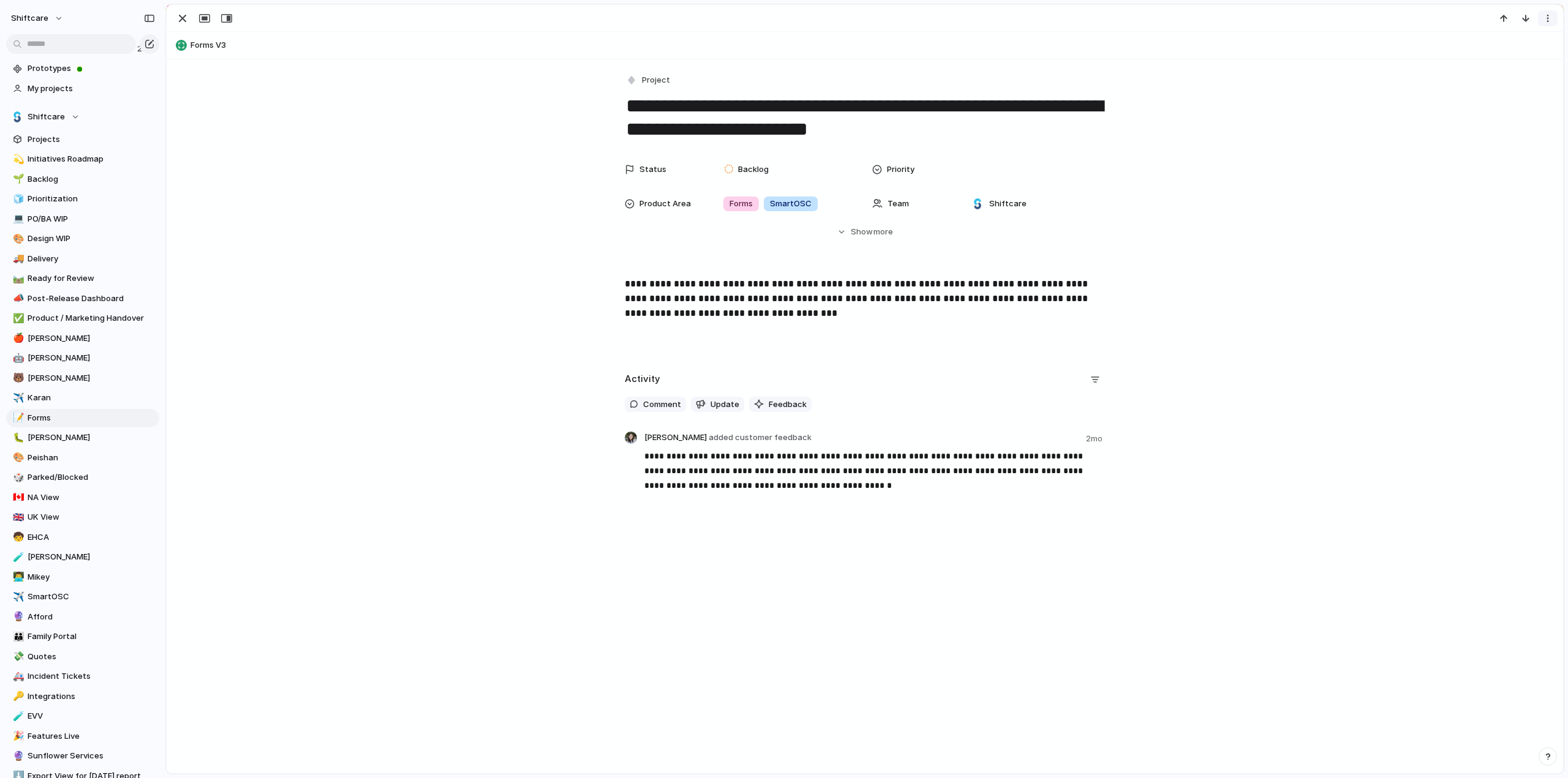
click at [1545, 20] on div "button" at bounding box center [1548, 18] width 10 height 10
drag, startPoint x: 1490, startPoint y: 64, endPoint x: 1468, endPoint y: 66, distance: 22.1
click at [1490, 64] on span "Delete" at bounding box center [1495, 64] width 26 height 12
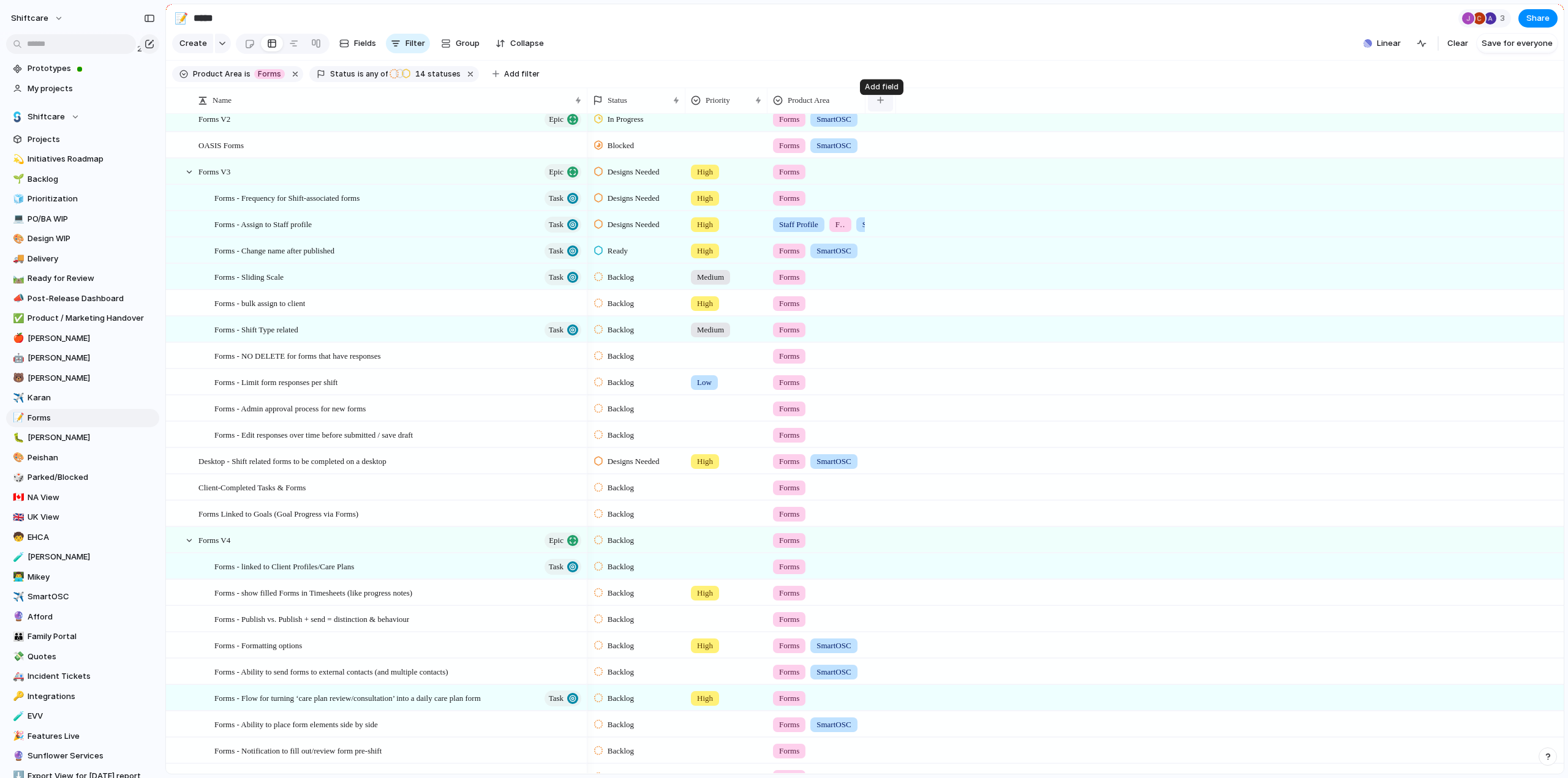
click at [885, 110] on button "button" at bounding box center [880, 101] width 25 height 22
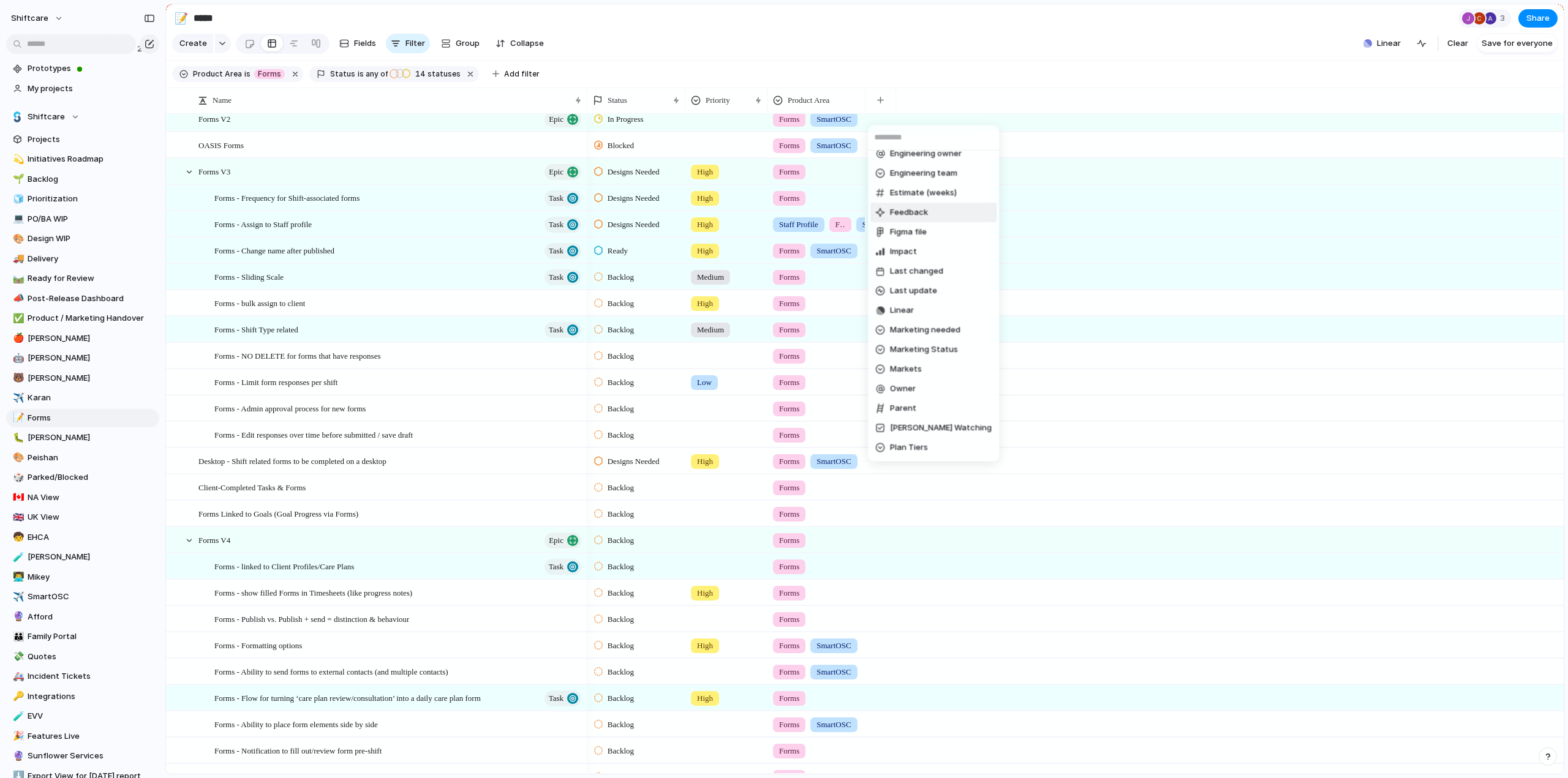
scroll to position [307, 0]
click at [902, 325] on span "Owner" at bounding box center [903, 327] width 26 height 12
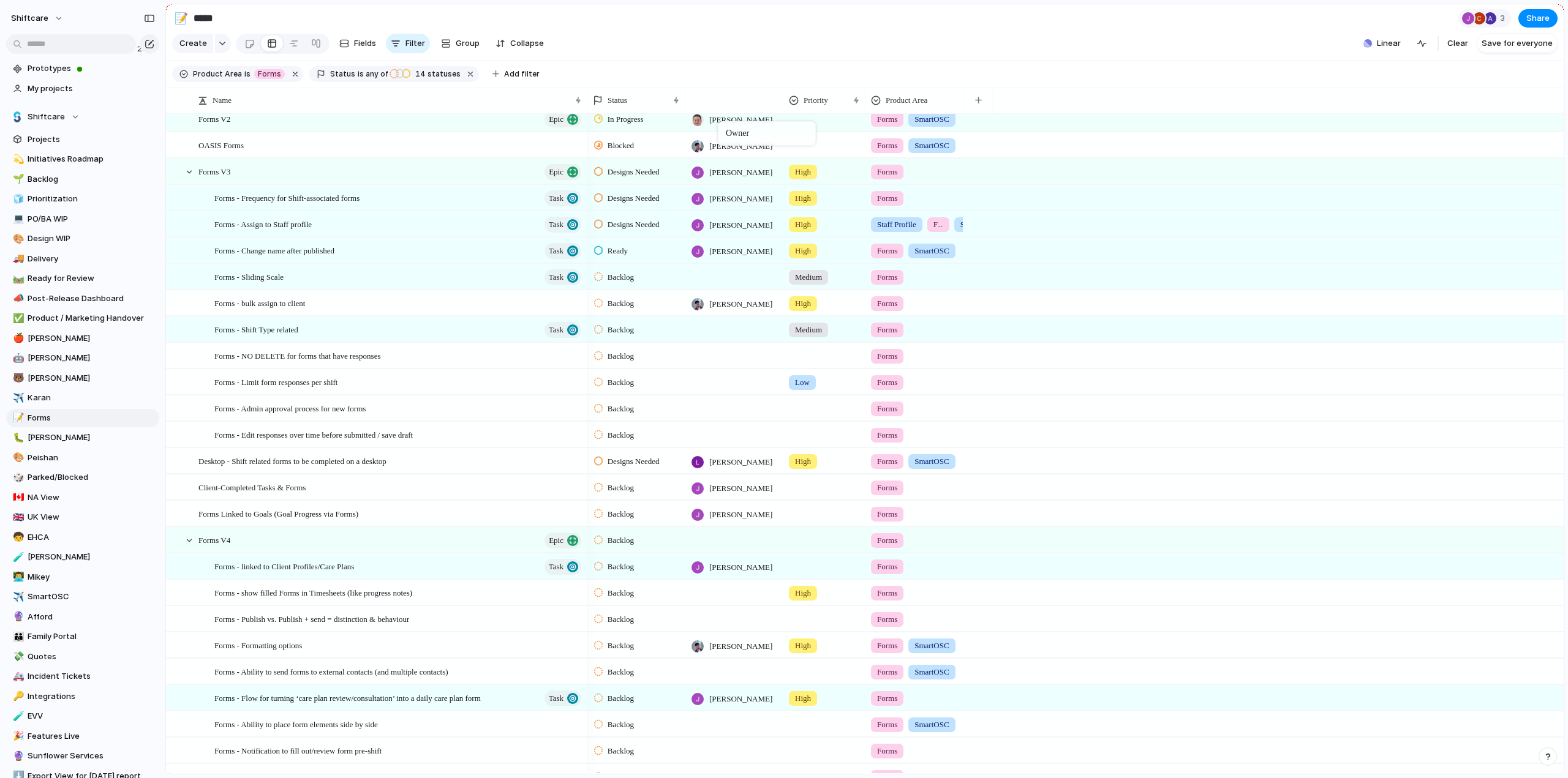
drag, startPoint x: 903, startPoint y: 110, endPoint x: 724, endPoint y: 124, distance: 179.5
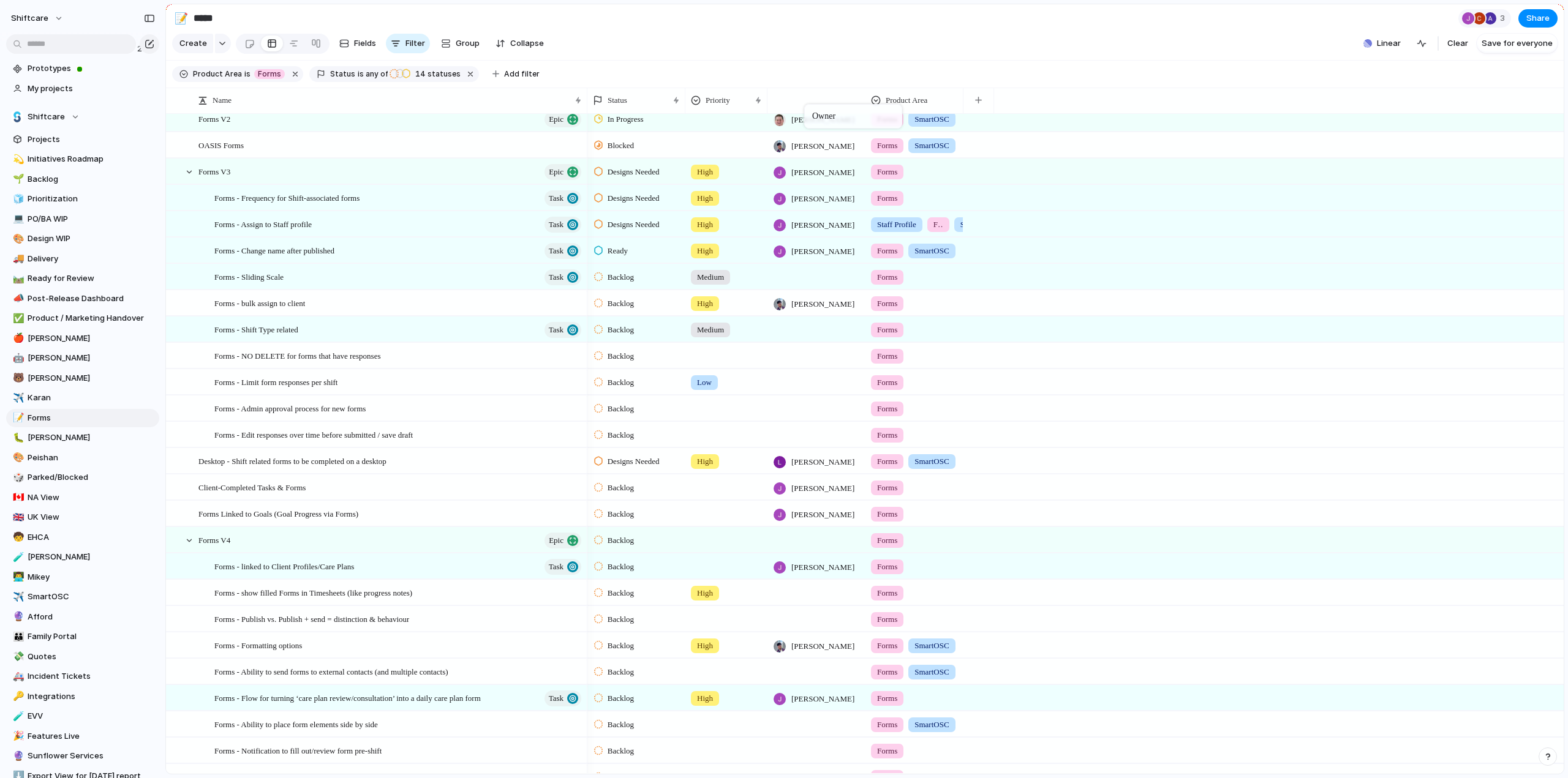
drag, startPoint x: 717, startPoint y: 103, endPoint x: 791, endPoint y: 114, distance: 74.8
click at [896, 158] on span "Hide" at bounding box center [899, 156] width 17 height 12
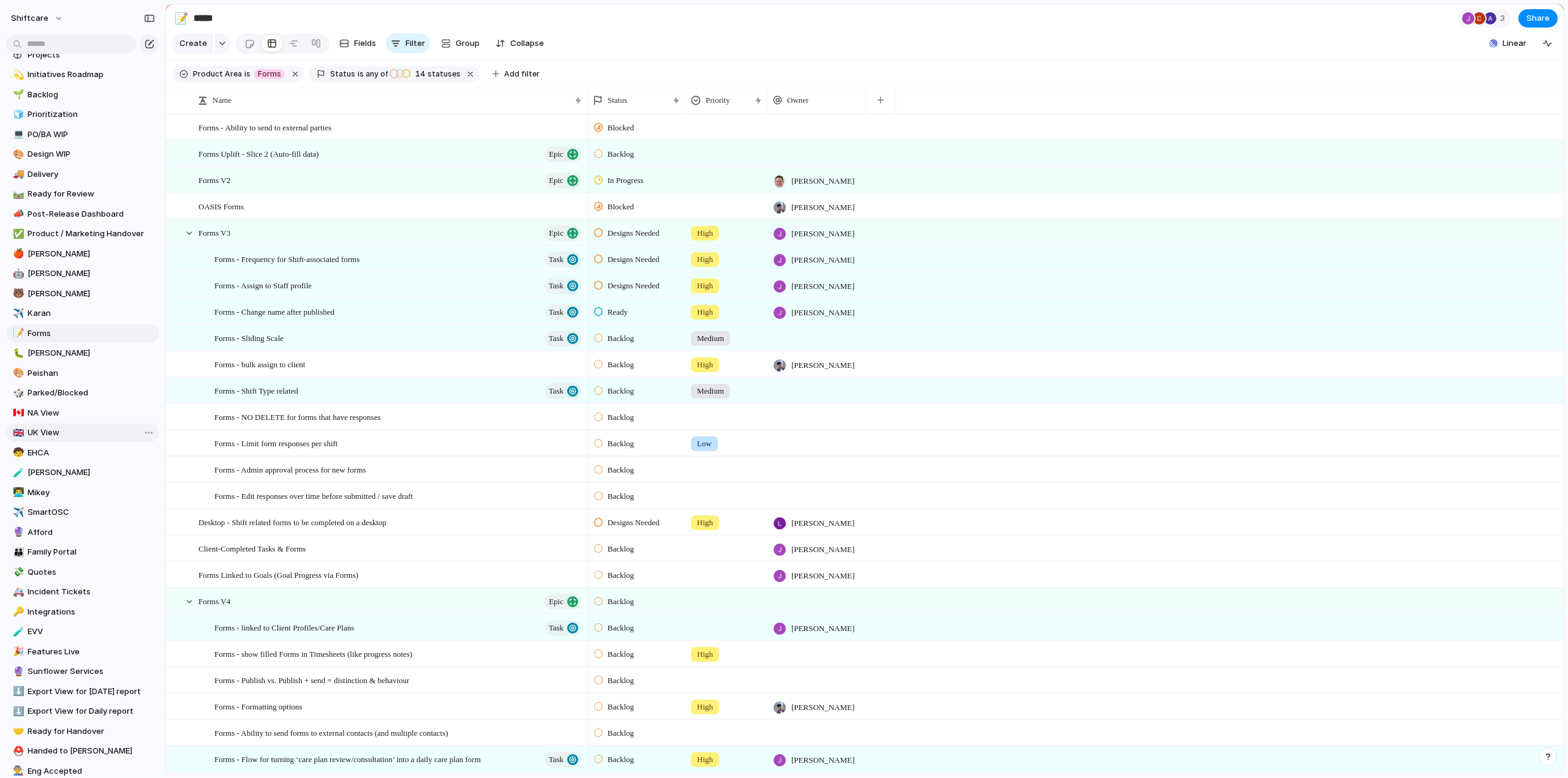
scroll to position [0, 0]
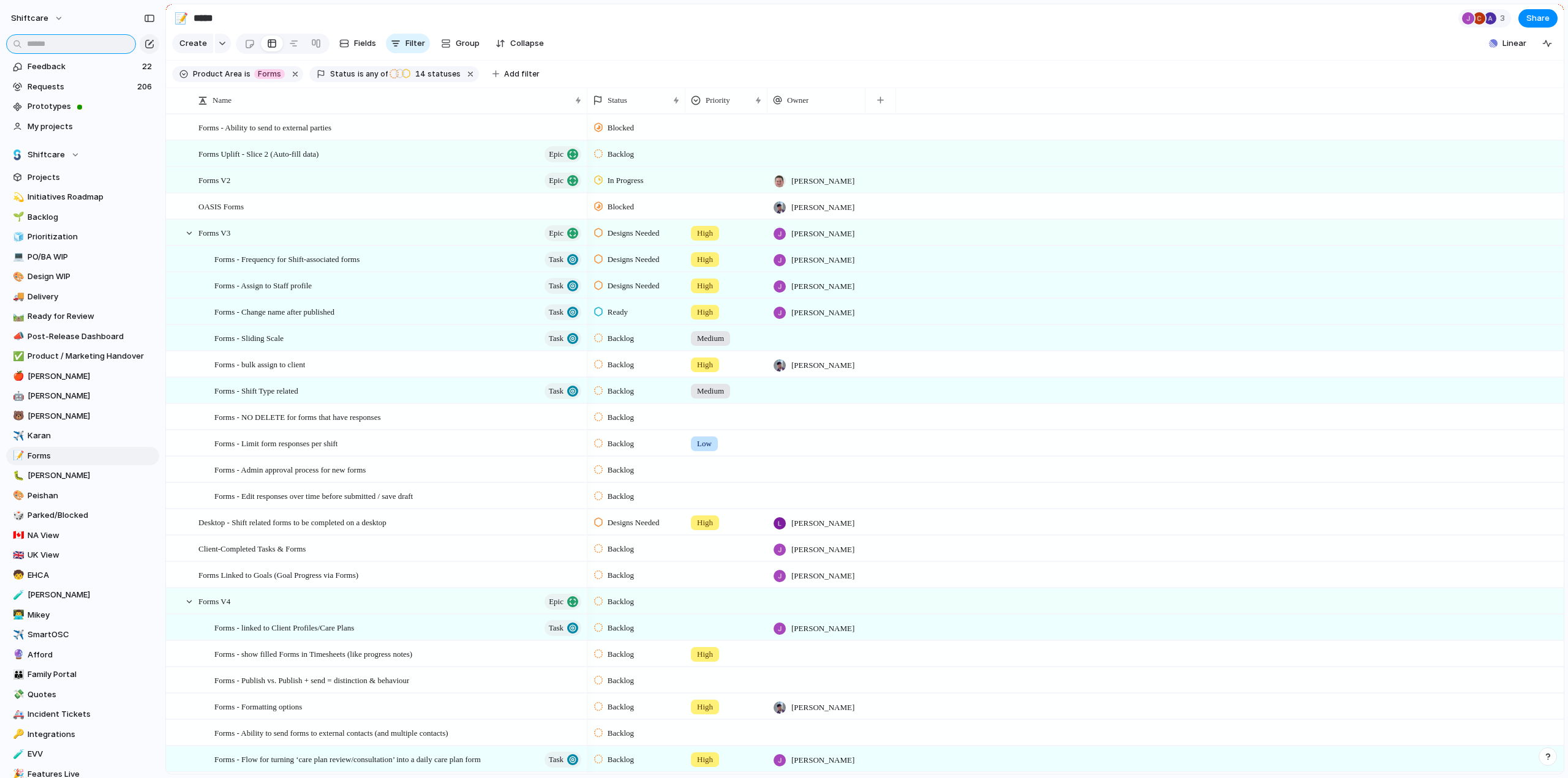
click at [54, 43] on input "text" at bounding box center [71, 44] width 130 height 19
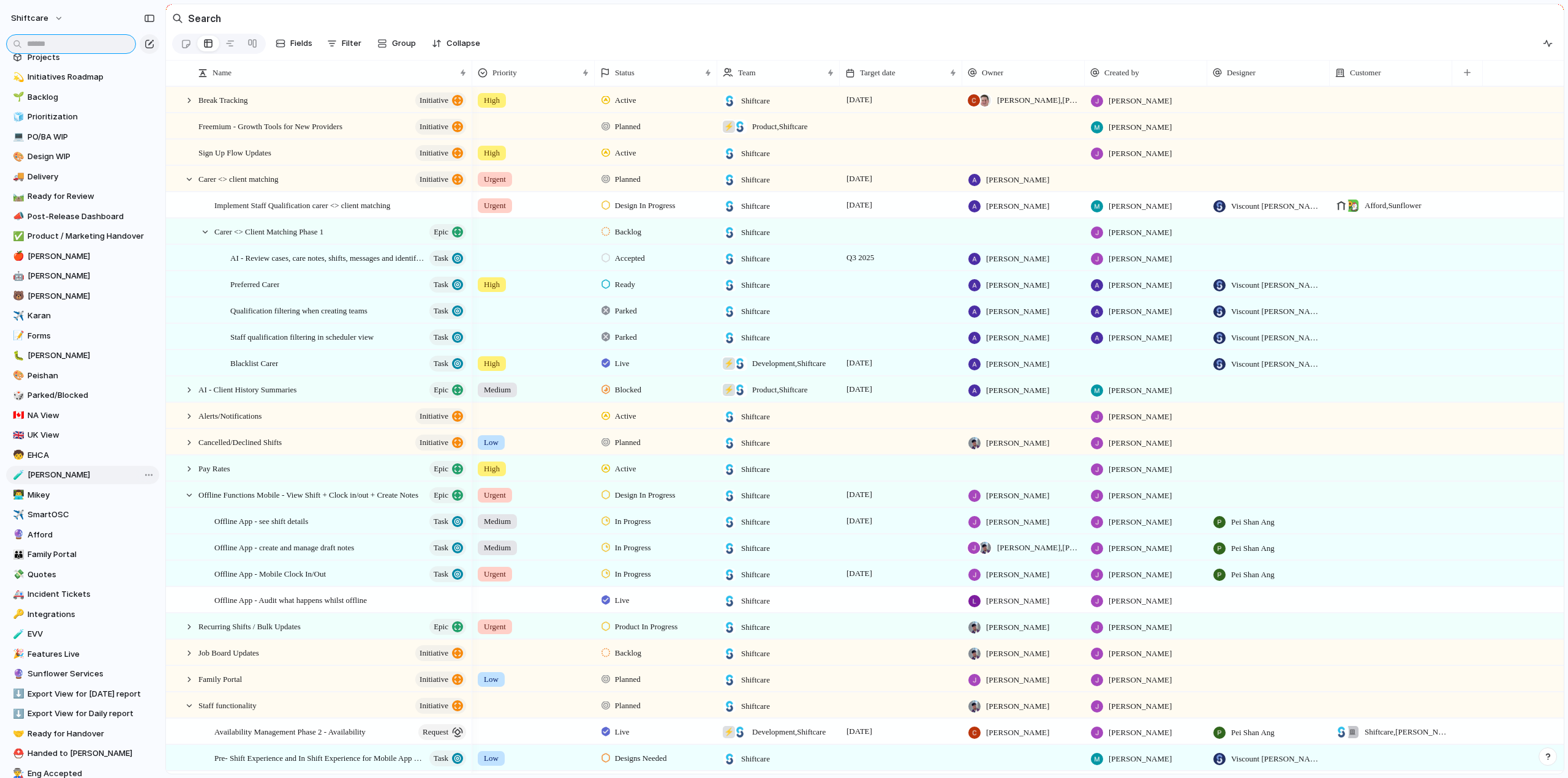
scroll to position [283, 0]
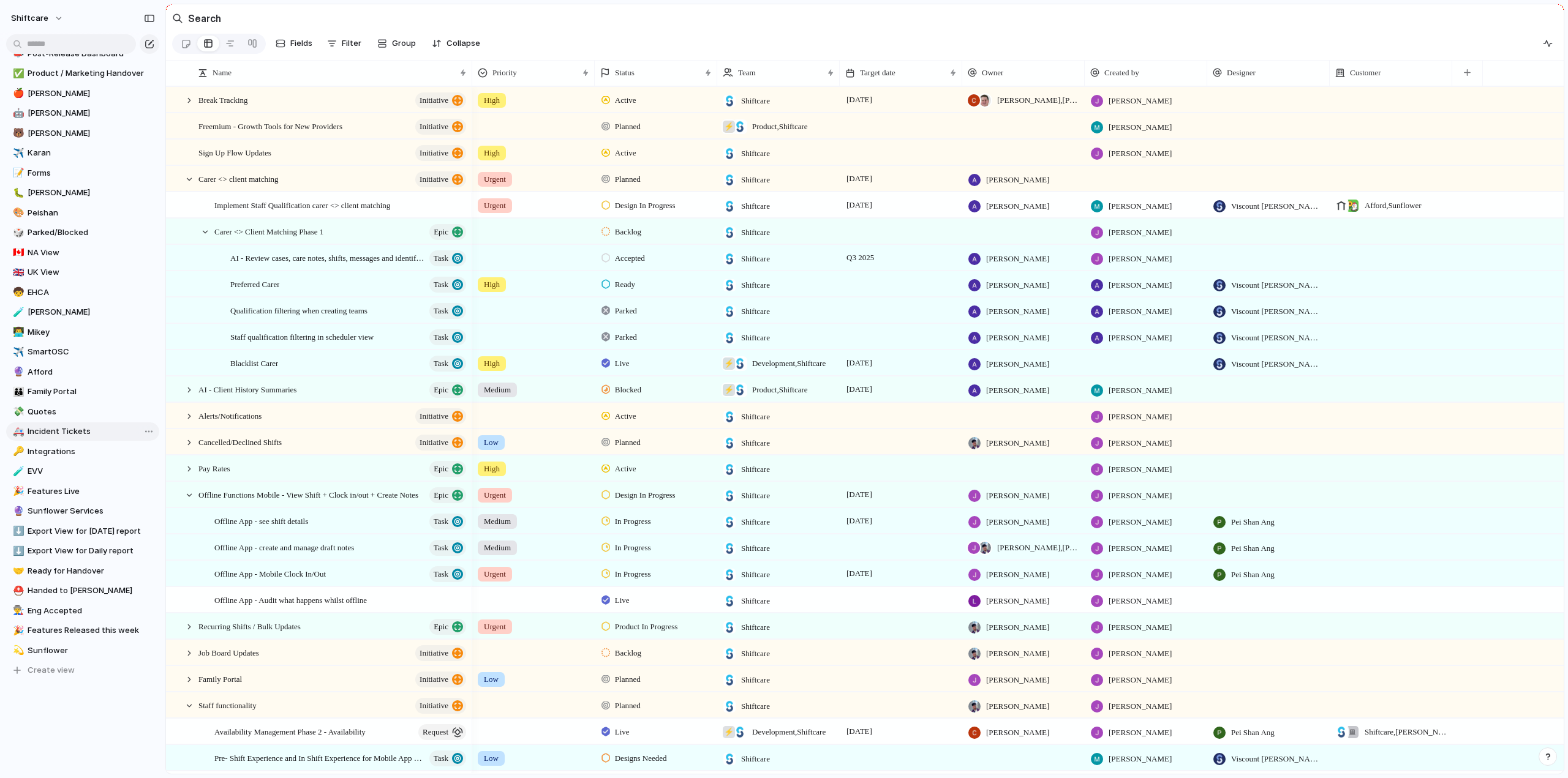
click at [52, 439] on link "🚑 Incident Tickets" at bounding box center [82, 431] width 153 height 18
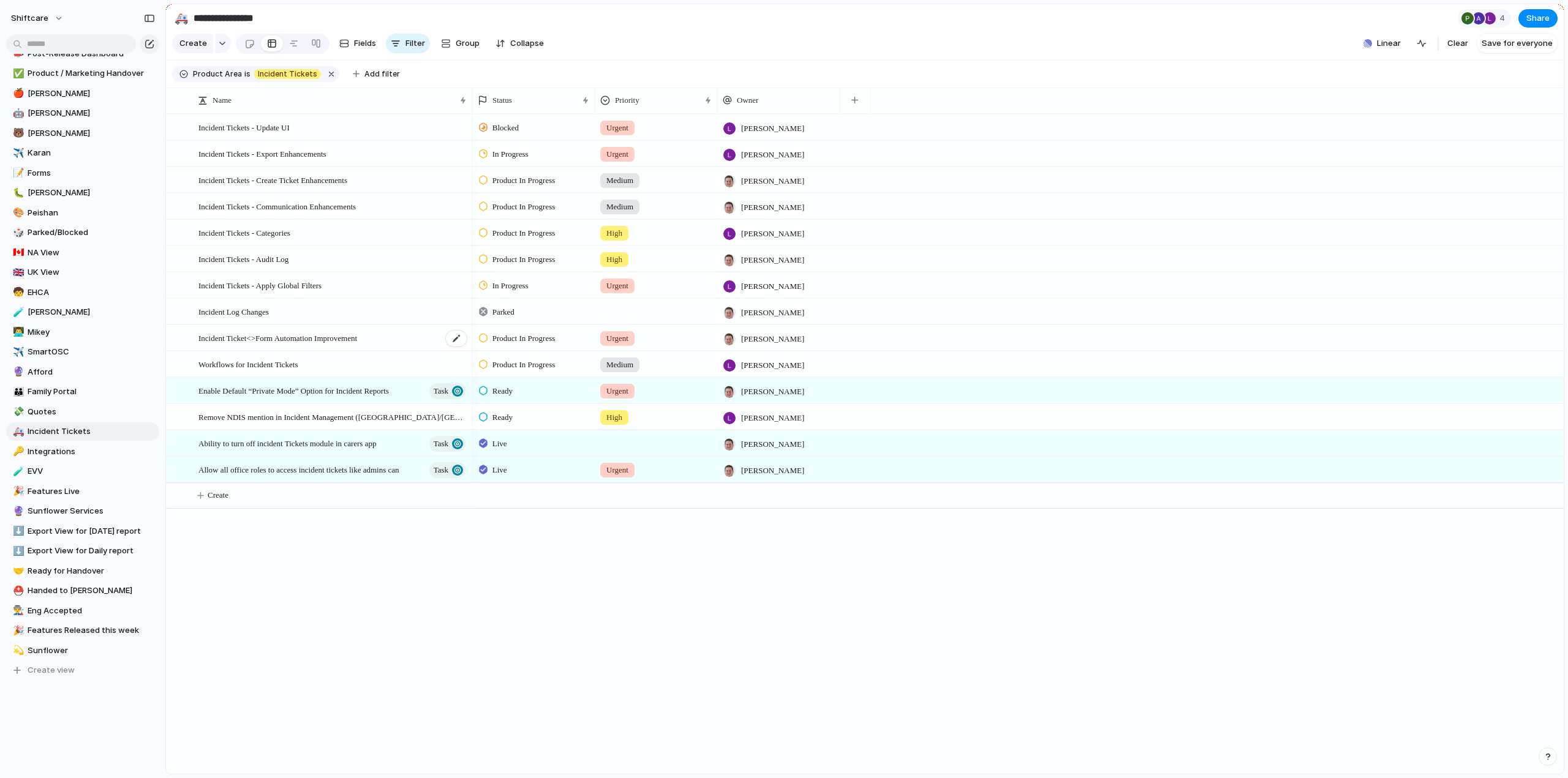
click at [240, 345] on span "Incident Ticket<>Form Automation Improvement" at bounding box center [278, 338] width 159 height 14
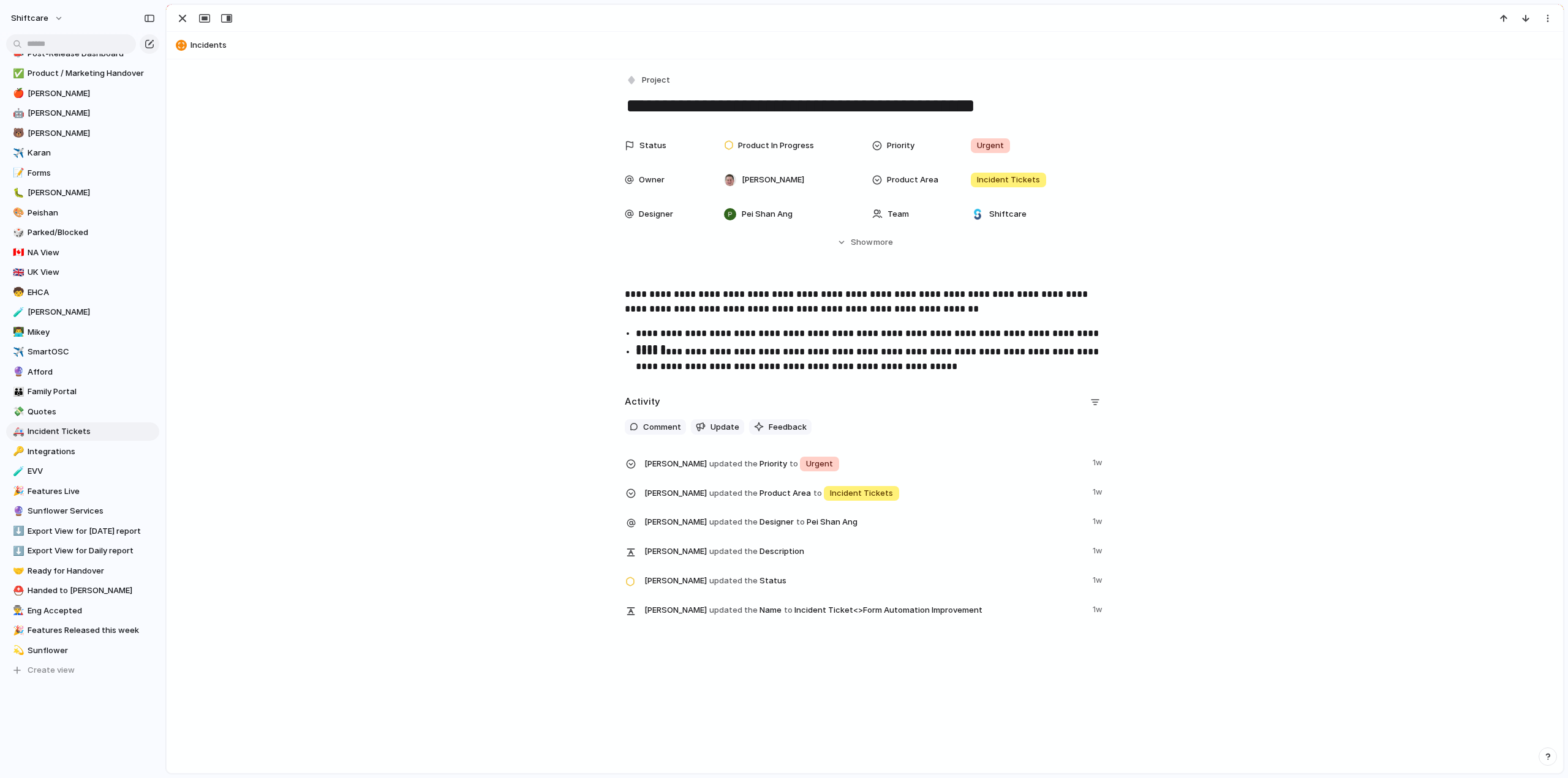
click at [625, 299] on p "**********" at bounding box center [865, 302] width 480 height 30
click at [946, 366] on p "**********" at bounding box center [876, 359] width 480 height 30
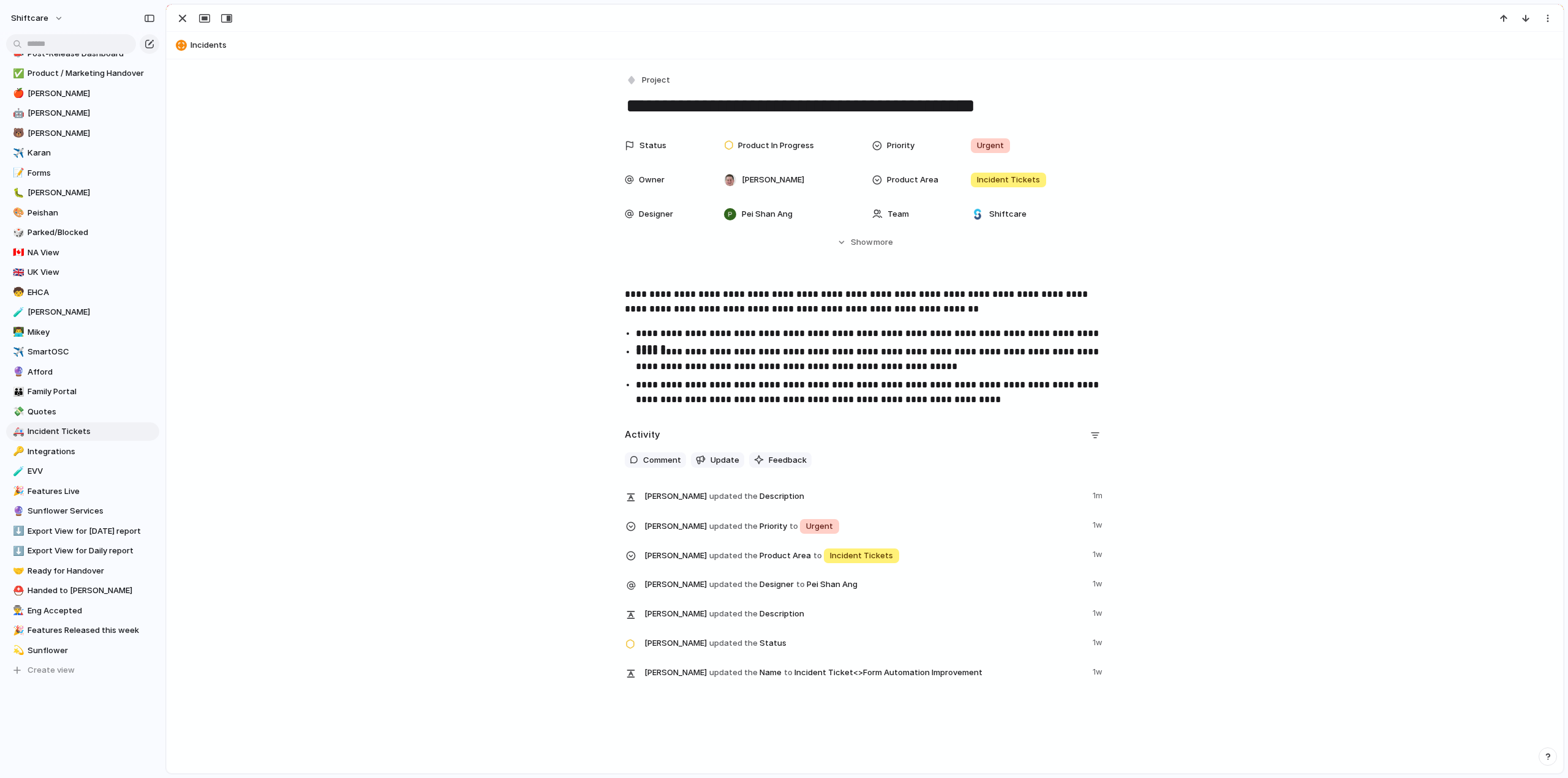
click at [513, 251] on div "Status Product In Progress Priority Urgent Owner Paul Slater Product Area Incid…" at bounding box center [865, 202] width 1368 height 137
click at [844, 248] on button "Hide Show more" at bounding box center [865, 243] width 480 height 22
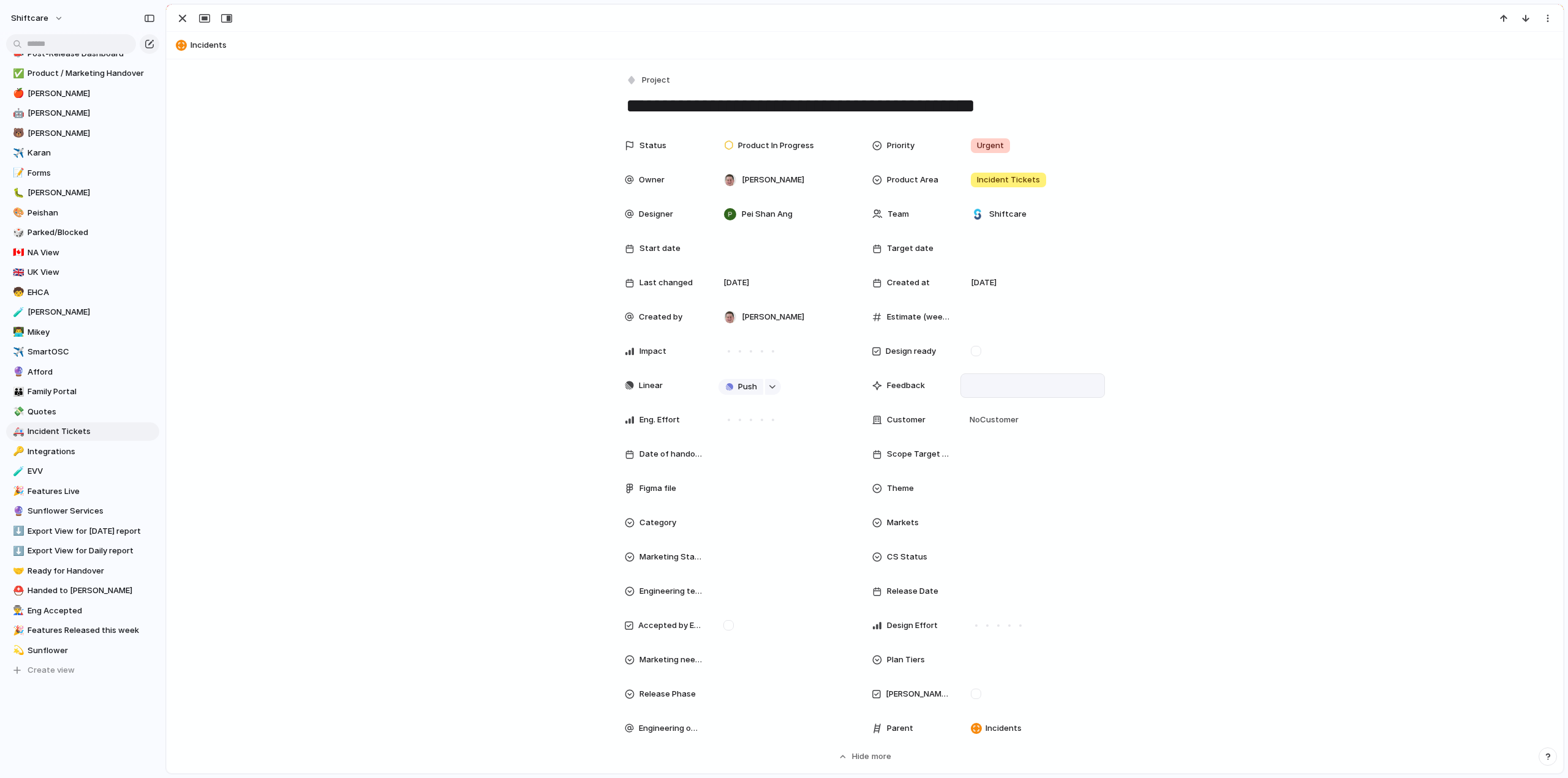
scroll to position [184, 0]
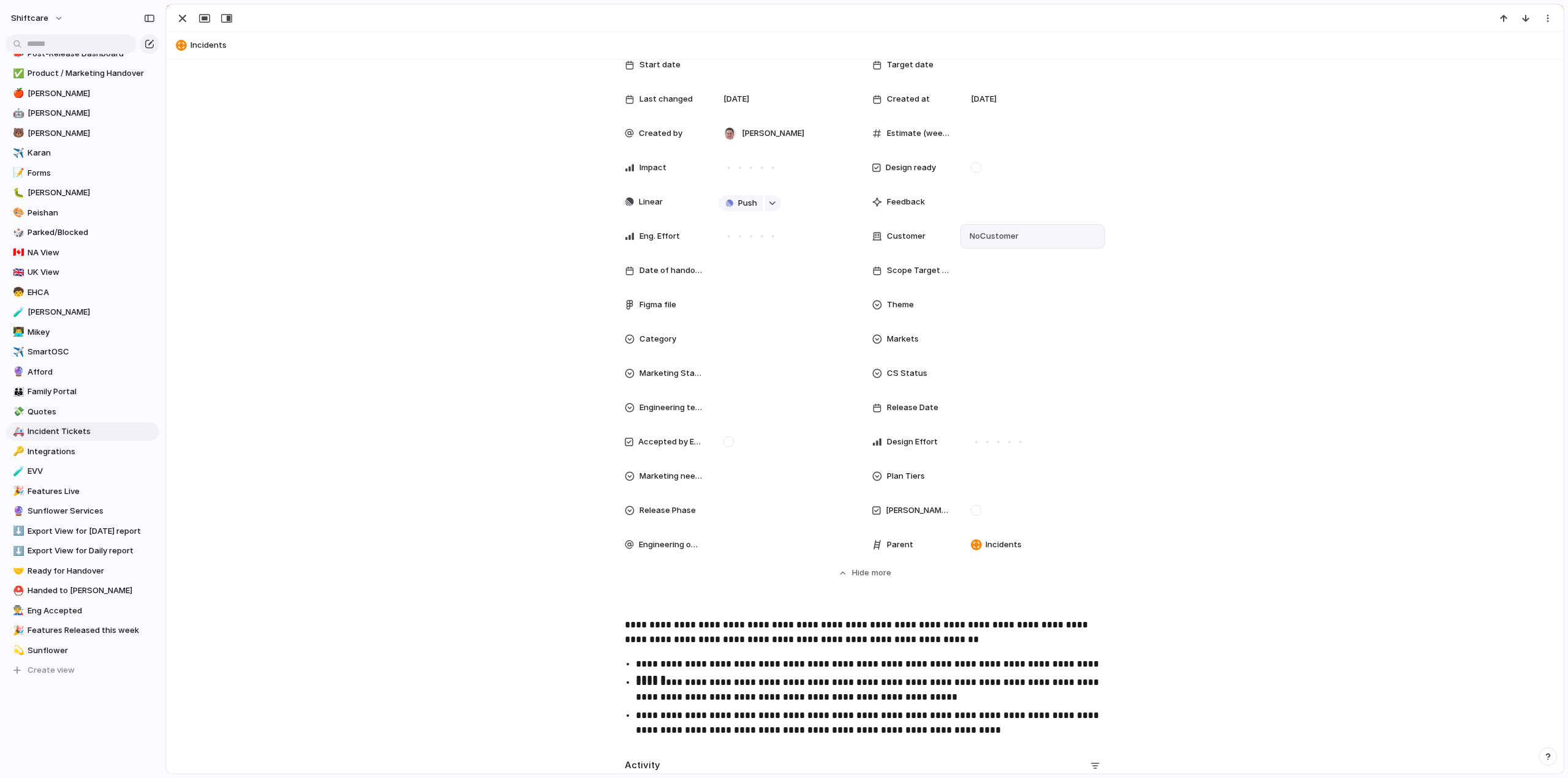
click at [1001, 233] on span "No Customer" at bounding box center [992, 236] width 53 height 12
type input "******"
click at [979, 286] on div at bounding box center [974, 286] width 22 height 22
click at [310, 329] on div "****** Sunflower Add 'sunflo'" at bounding box center [784, 389] width 1568 height 778
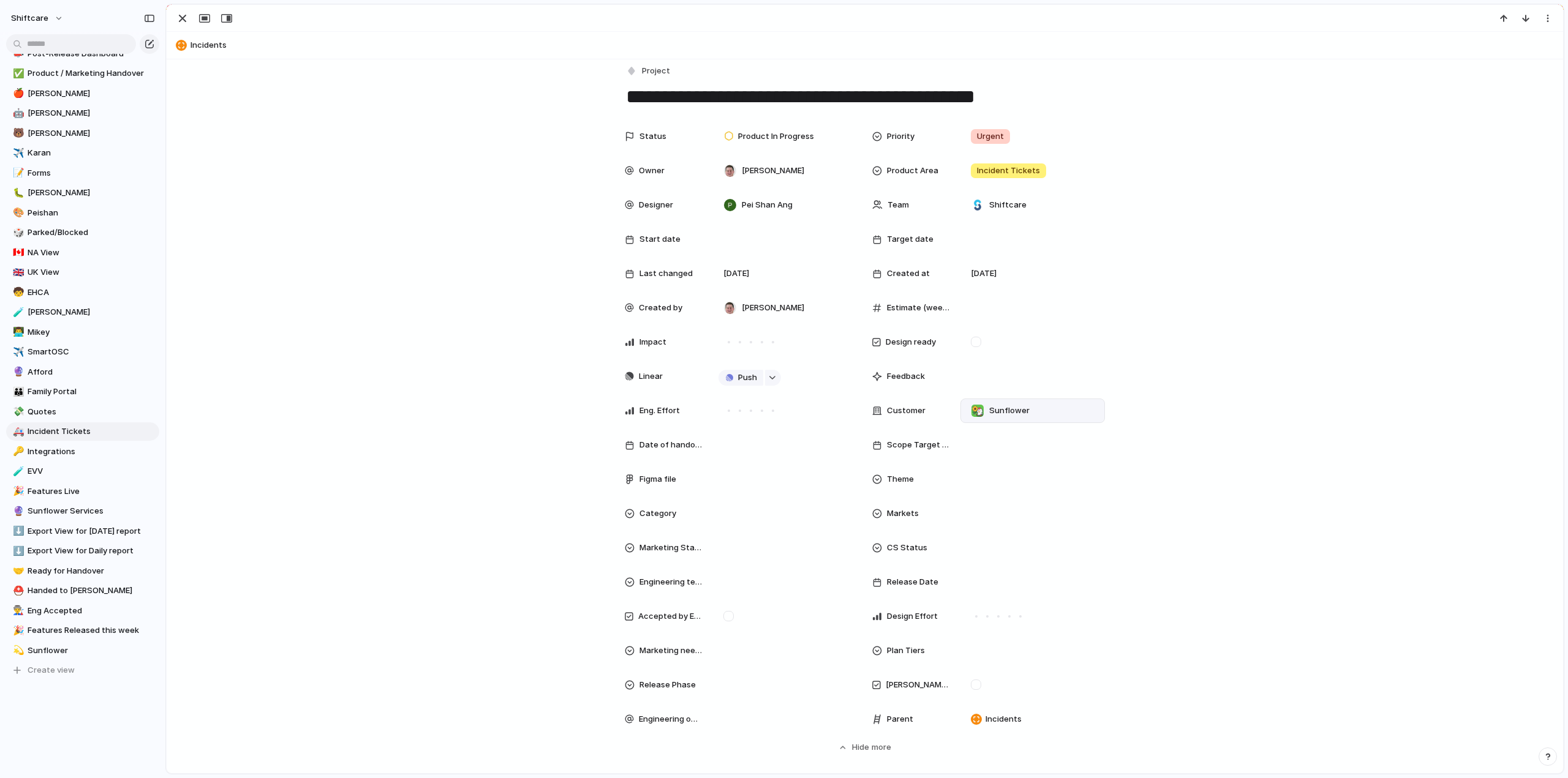
scroll to position [0, 0]
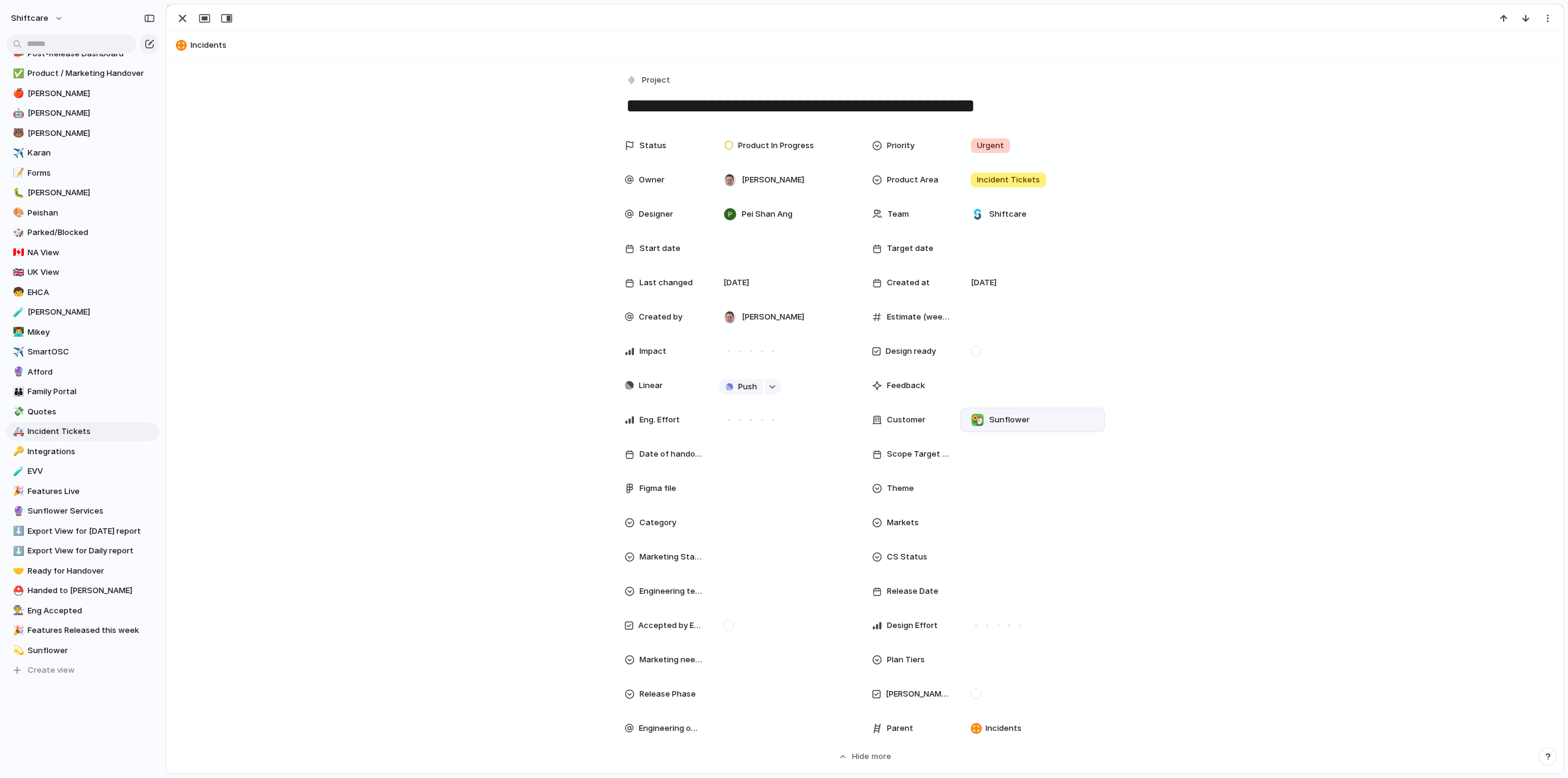
click at [391, 288] on div "Status Product In Progress Priority Urgent Owner Paul Slater Product Area Incid…" at bounding box center [865, 448] width 1368 height 629
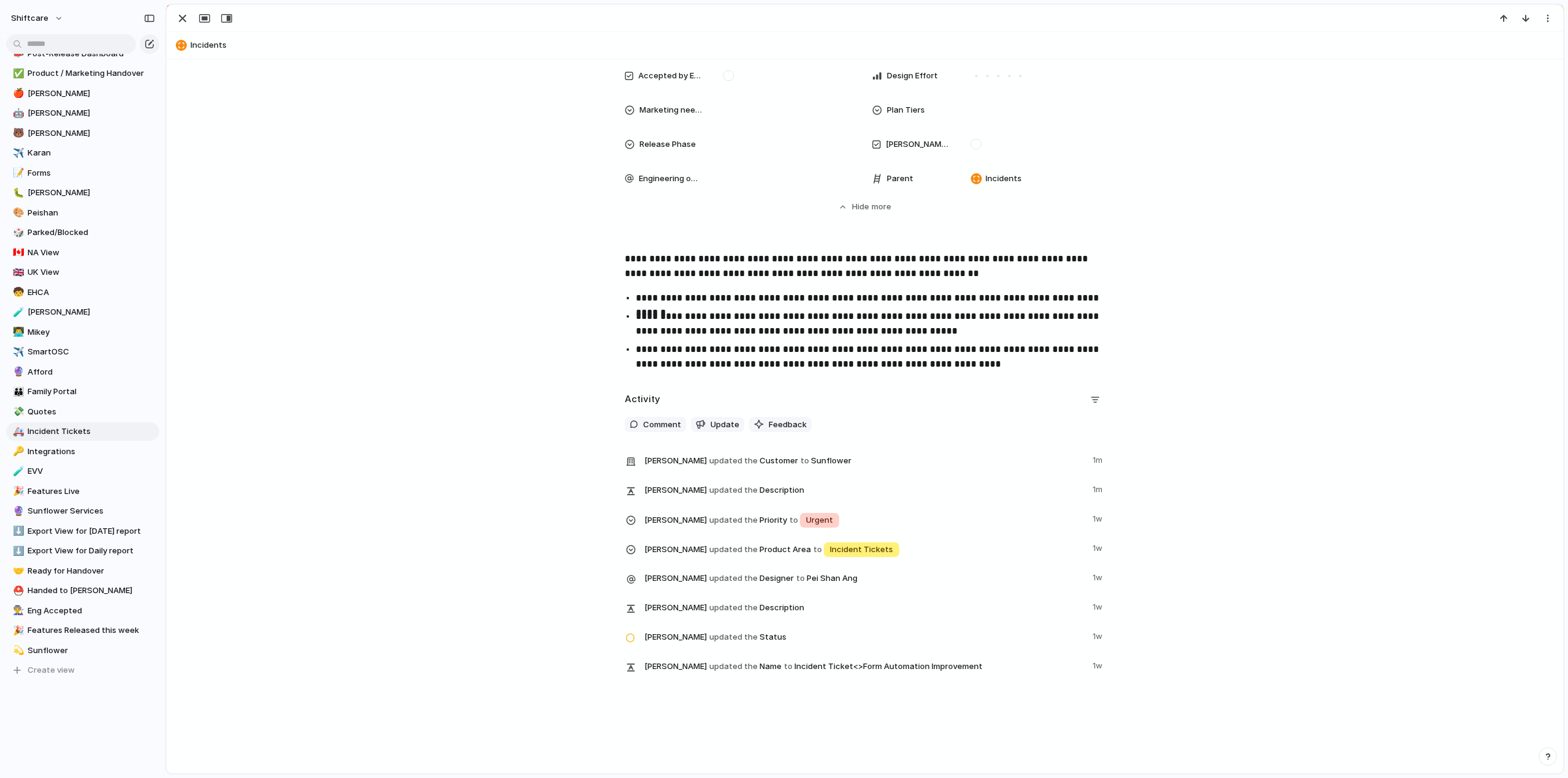
scroll to position [551, 0]
click at [786, 313] on p "**********" at bounding box center [876, 323] width 480 height 30
click at [710, 313] on p "**********" at bounding box center [876, 323] width 480 height 30
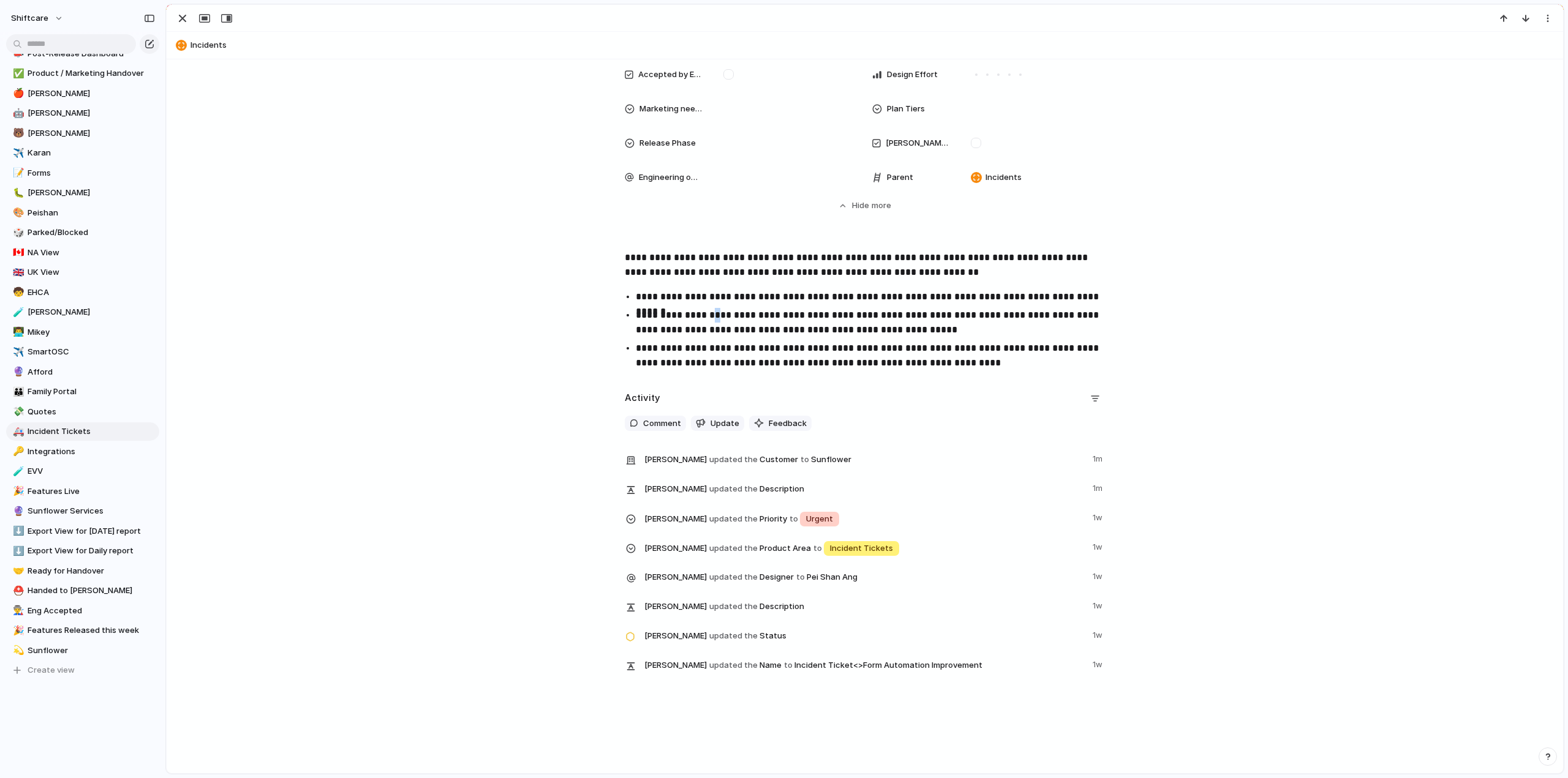
click at [710, 313] on p "**********" at bounding box center [876, 323] width 480 height 30
click at [714, 325] on p "**********" at bounding box center [876, 323] width 480 height 30
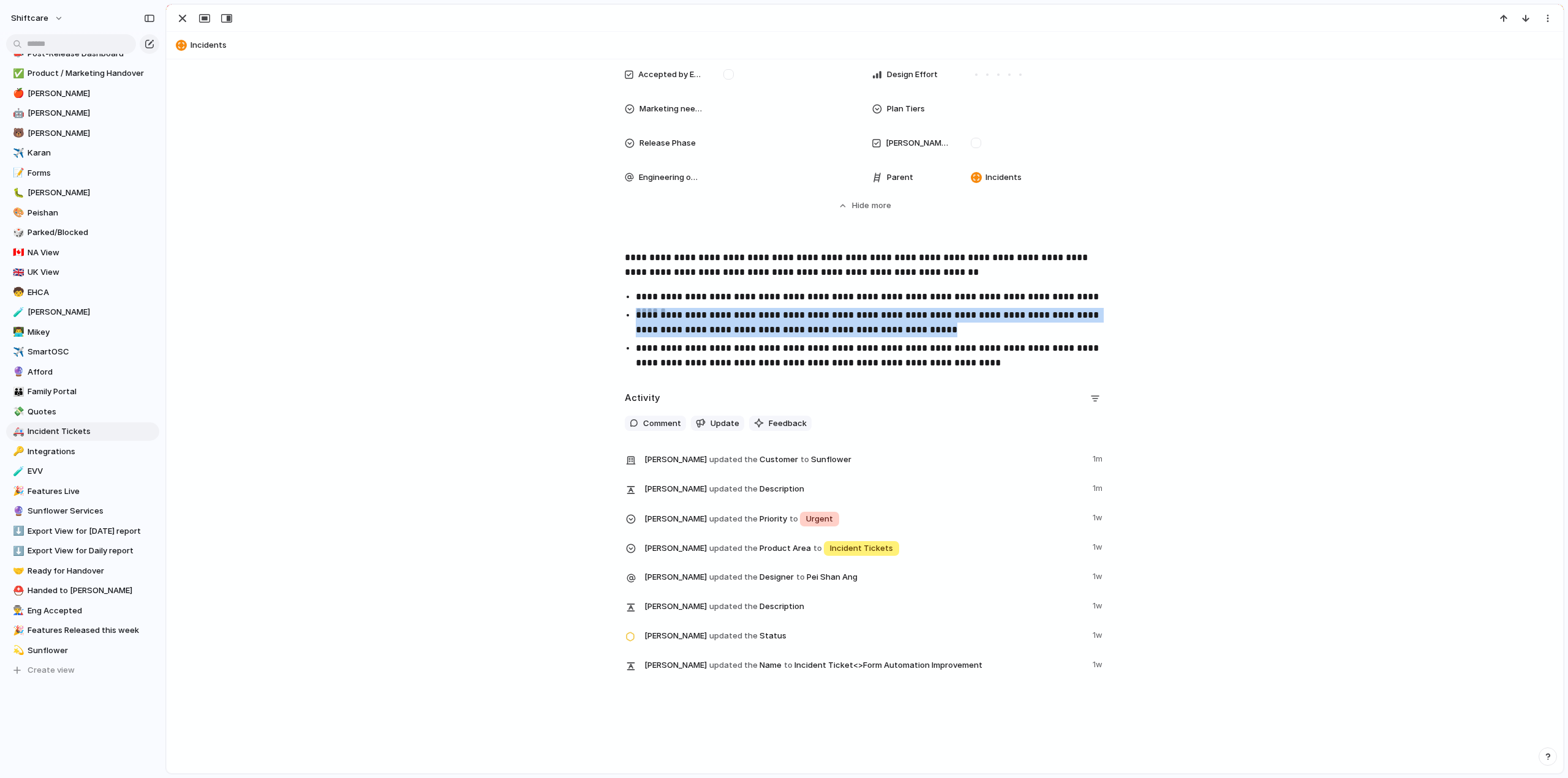
click at [714, 325] on p "**********" at bounding box center [876, 323] width 480 height 30
click at [657, 347] on p "**********" at bounding box center [876, 355] width 480 height 30
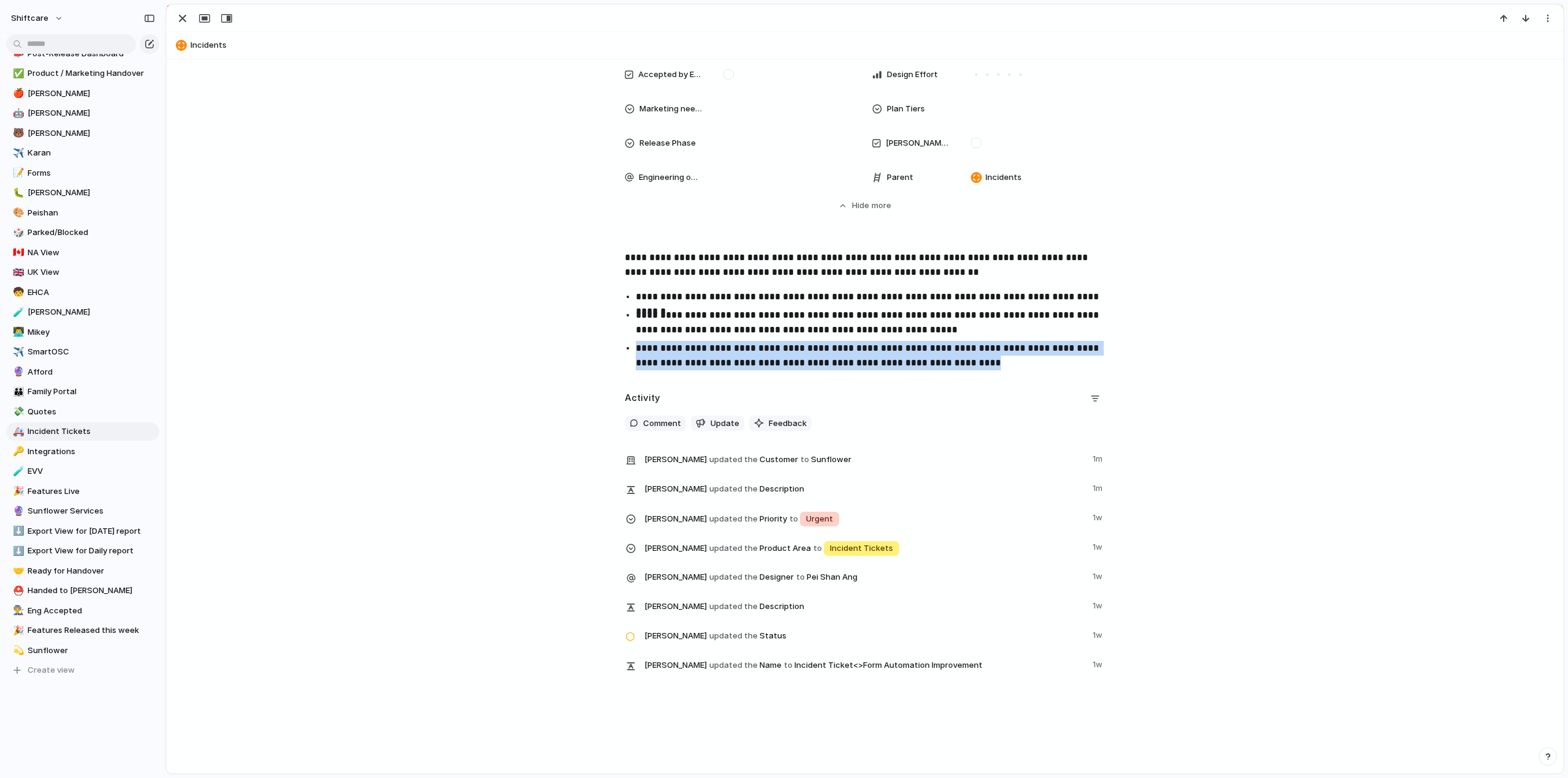
click at [657, 347] on p "**********" at bounding box center [876, 355] width 480 height 30
click at [669, 350] on p "**********" at bounding box center [876, 355] width 480 height 30
click at [669, 332] on div "**********" at bounding box center [865, 312] width 1368 height 124
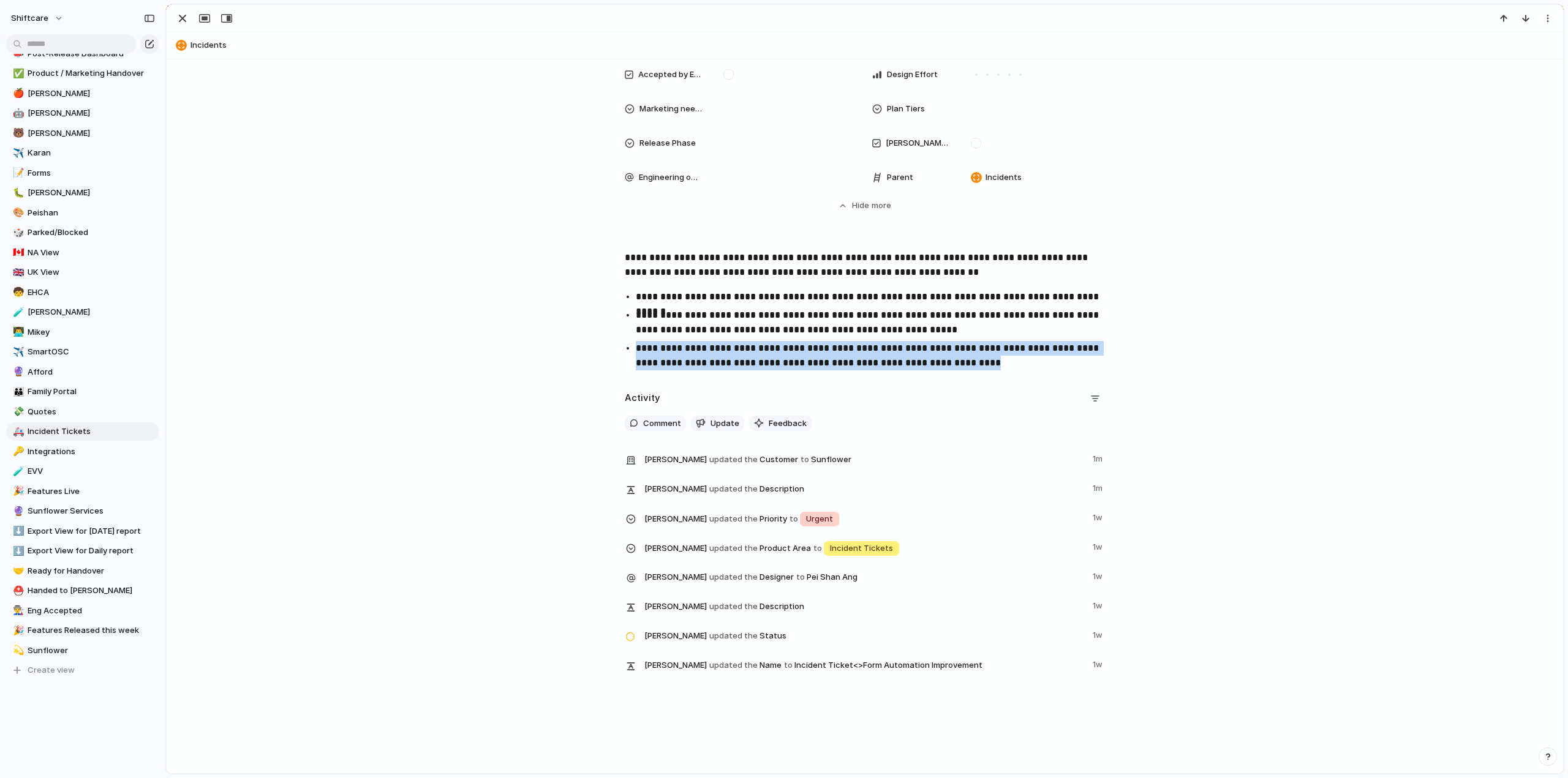
click at [669, 332] on p "**********" at bounding box center [876, 323] width 480 height 30
click at [849, 327] on button "button" at bounding box center [844, 322] width 25 height 19
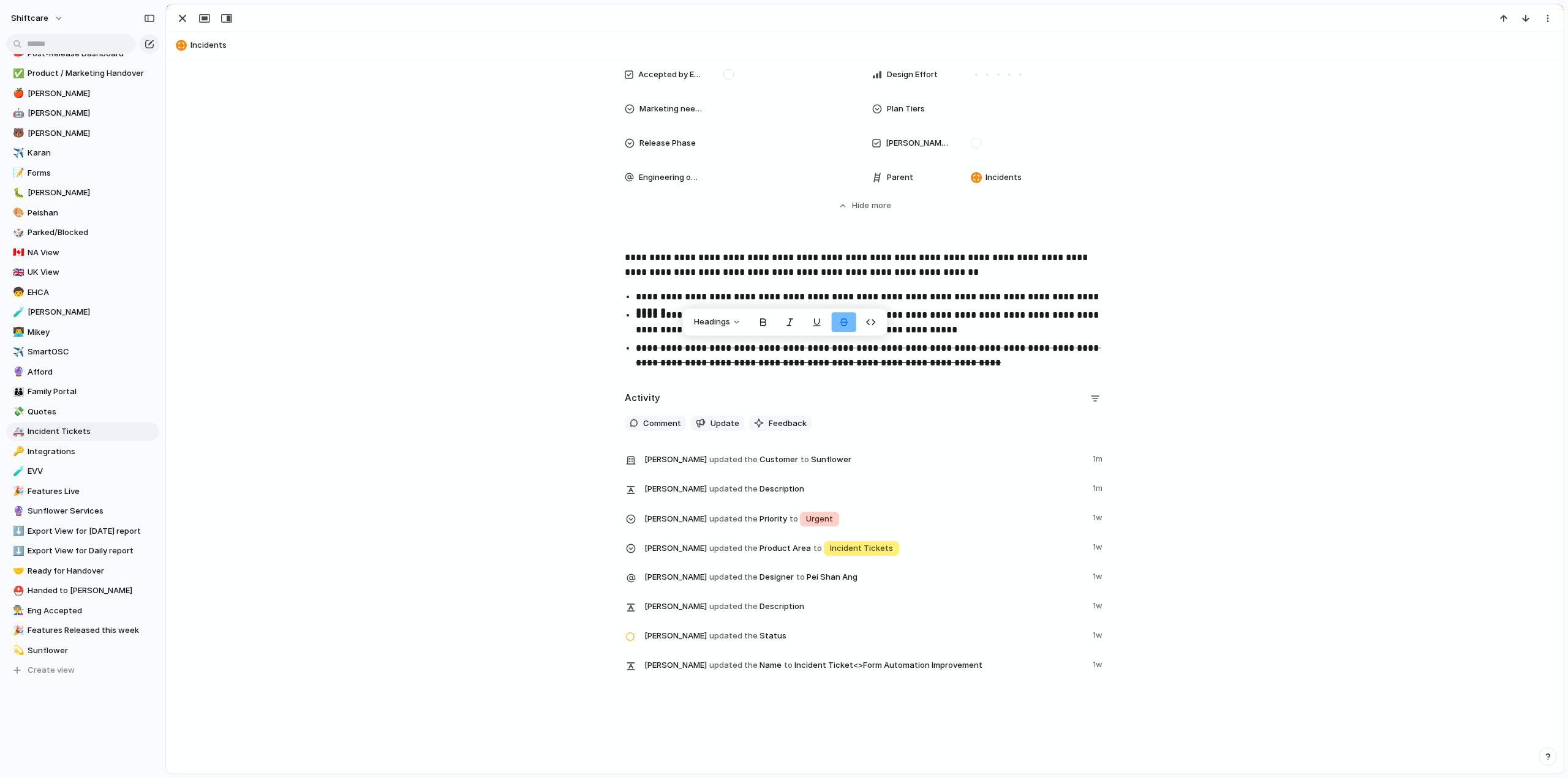
click at [846, 323] on button "button" at bounding box center [844, 322] width 25 height 19
click at [925, 328] on p "**********" at bounding box center [876, 323] width 480 height 30
drag, startPoint x: 817, startPoint y: 330, endPoint x: 880, endPoint y: 330, distance: 63.0
click at [880, 330] on p "**********" at bounding box center [876, 323] width 480 height 30
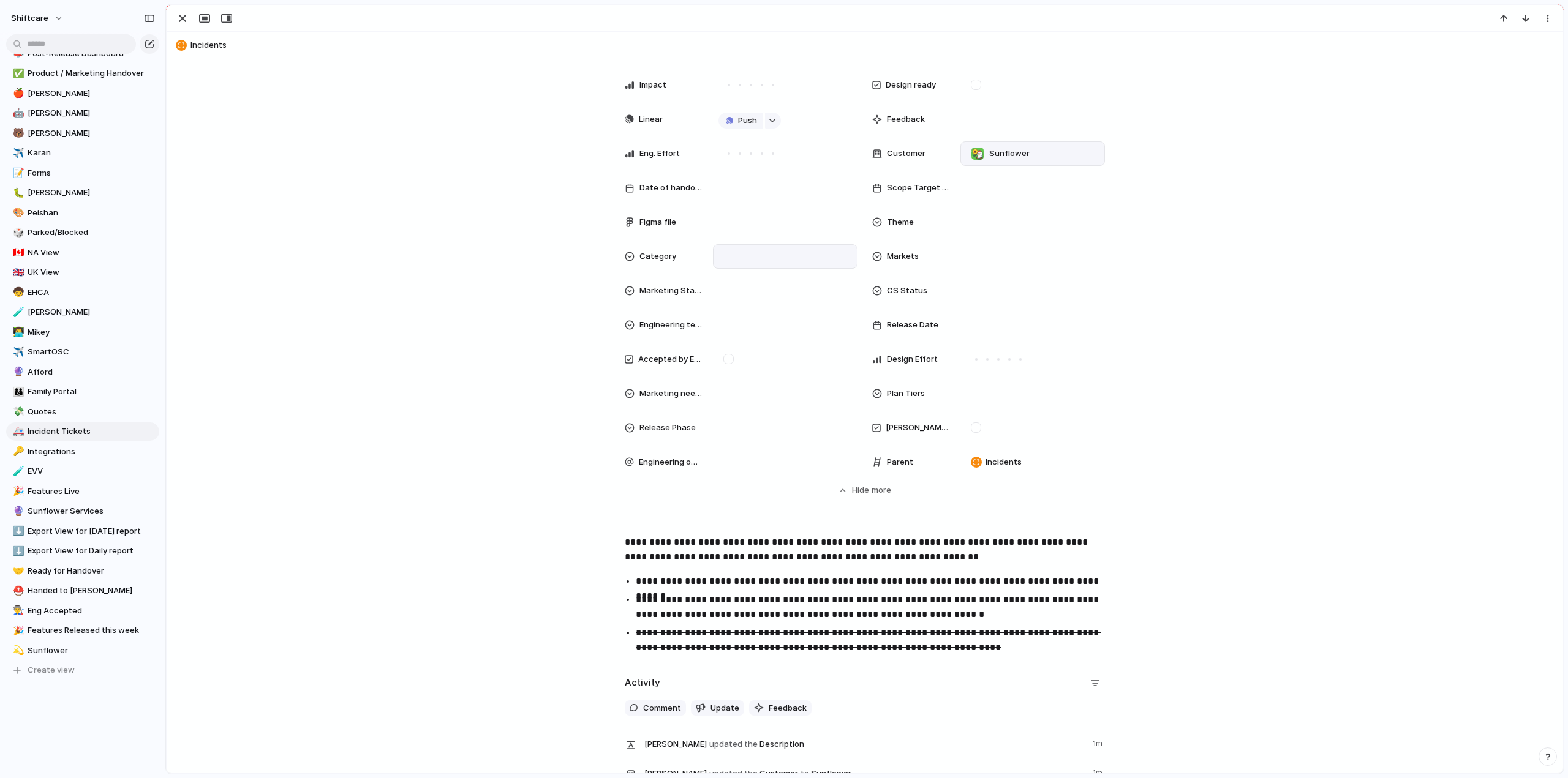
scroll to position [0, 0]
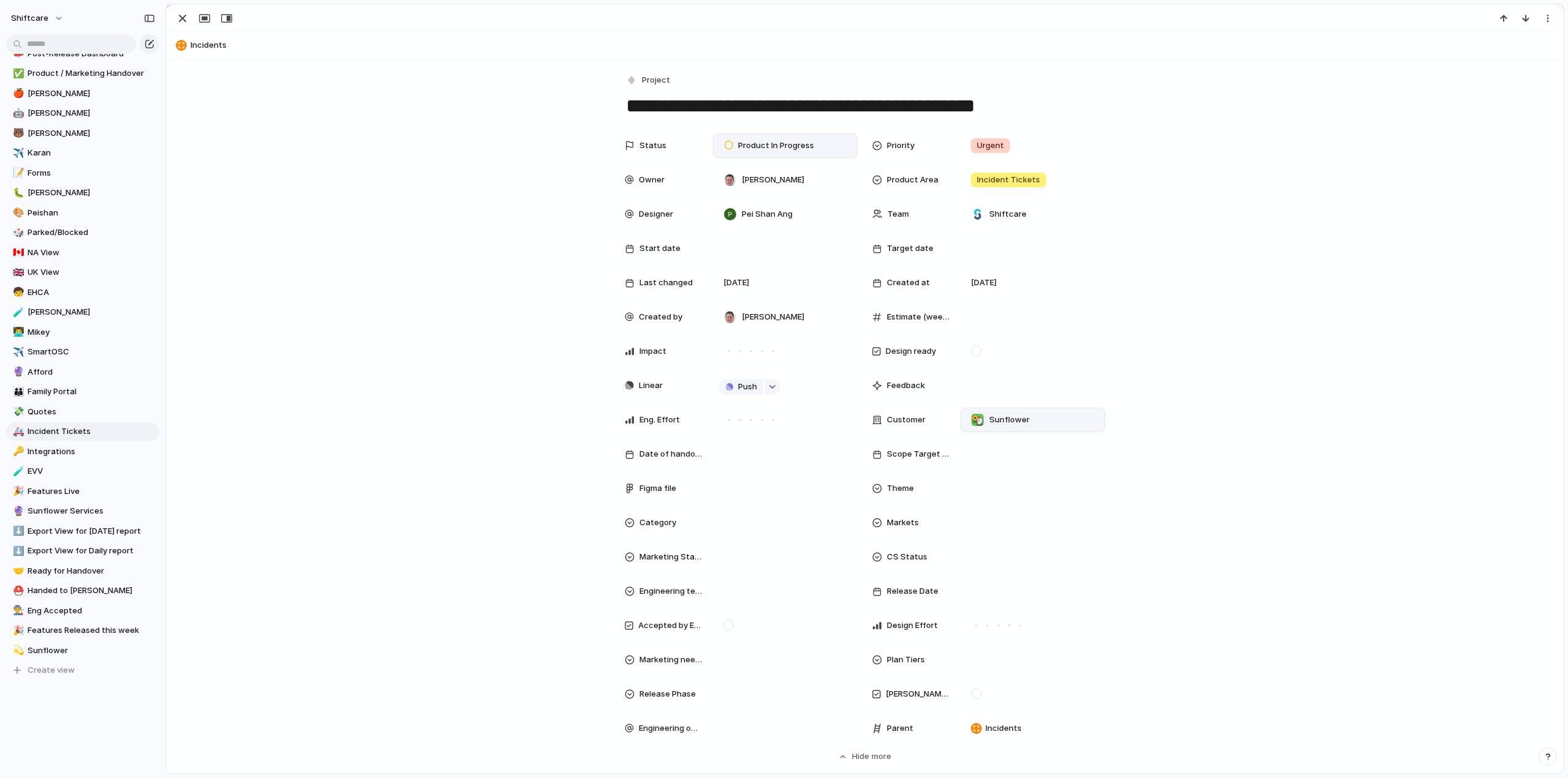
click at [745, 142] on span "Product In Progress" at bounding box center [776, 145] width 76 height 12
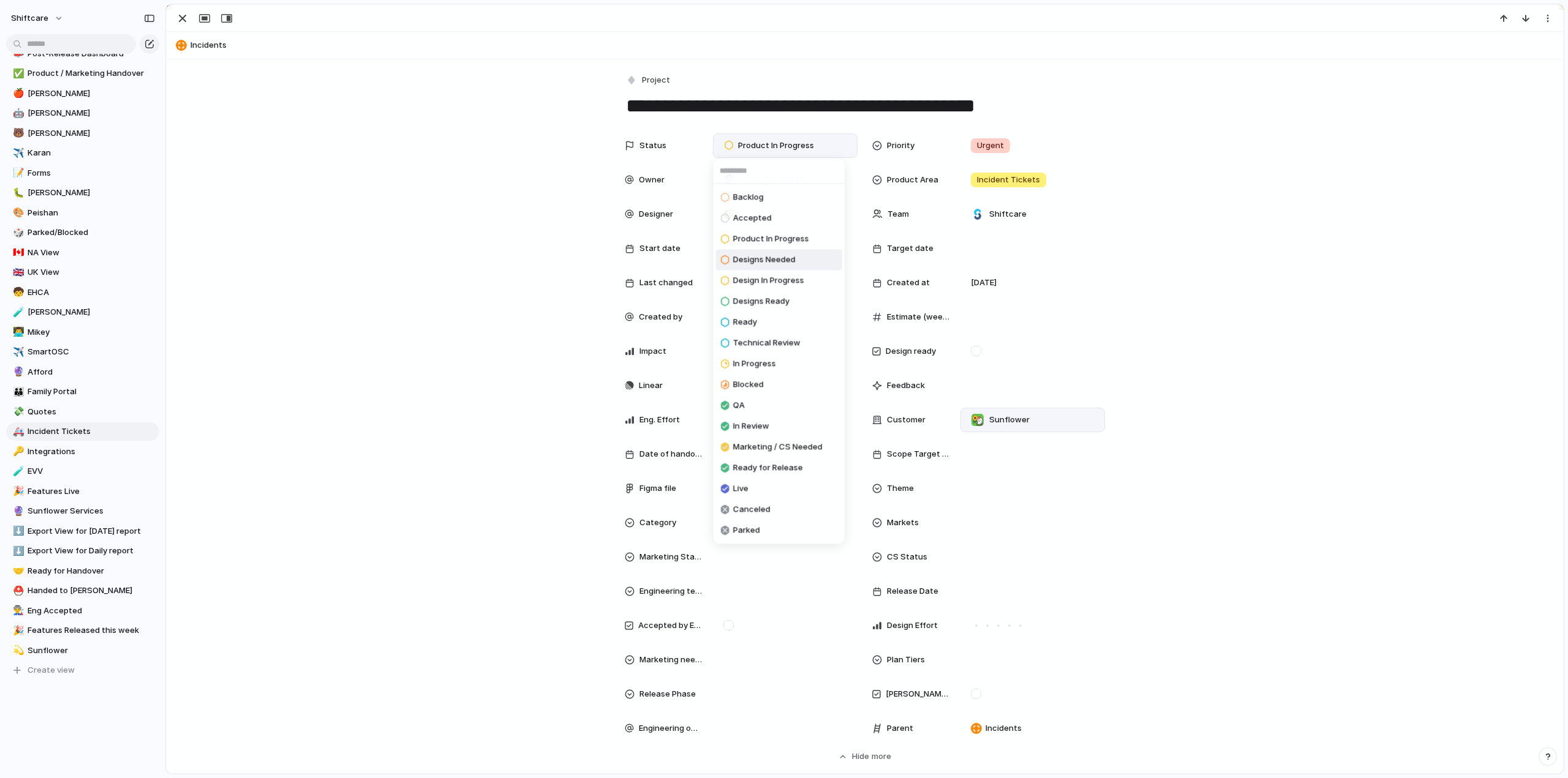
click at [752, 259] on span "Designs Needed" at bounding box center [765, 259] width 62 height 12
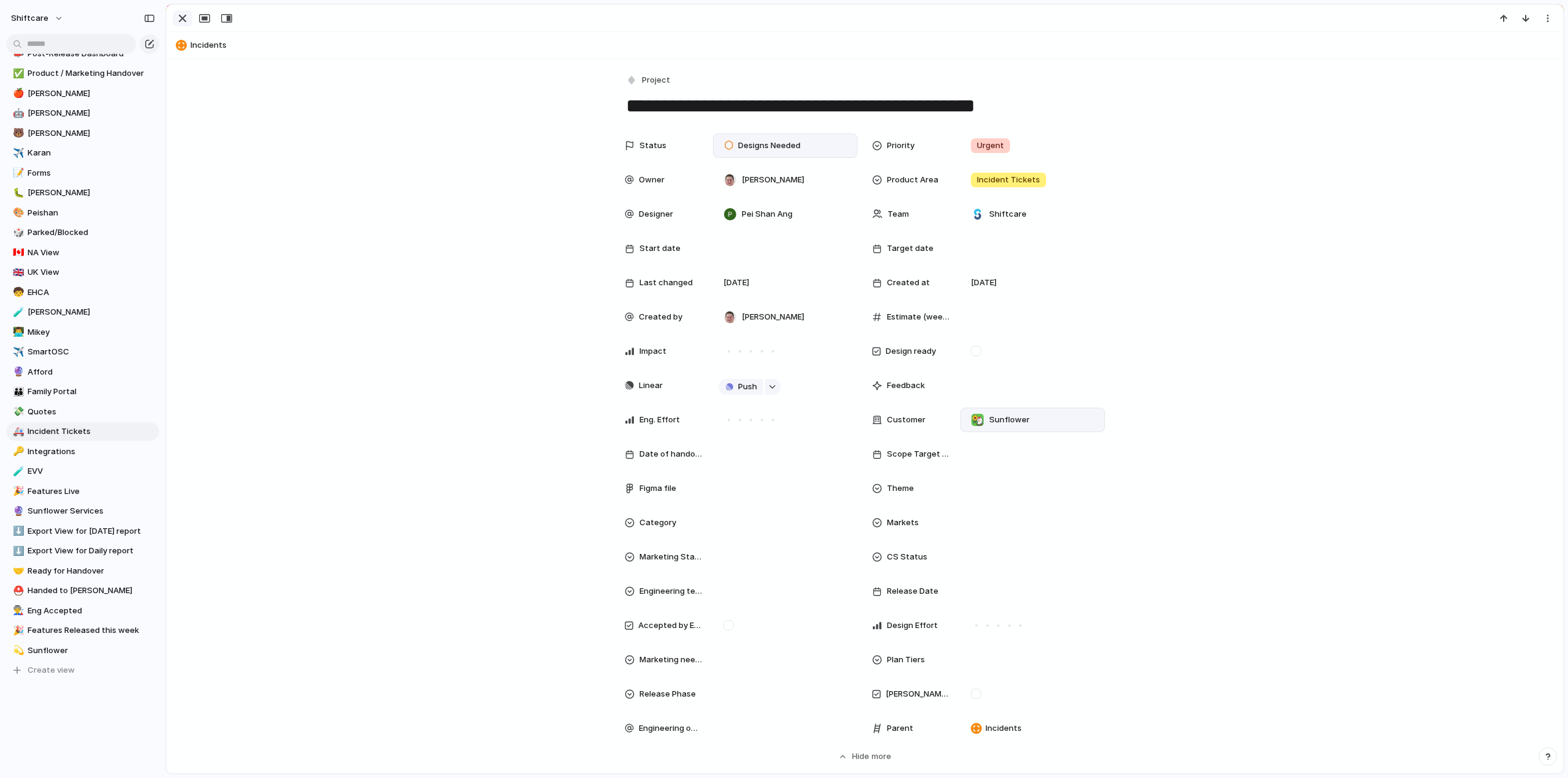
click at [178, 19] on div "button" at bounding box center [183, 18] width 14 height 14
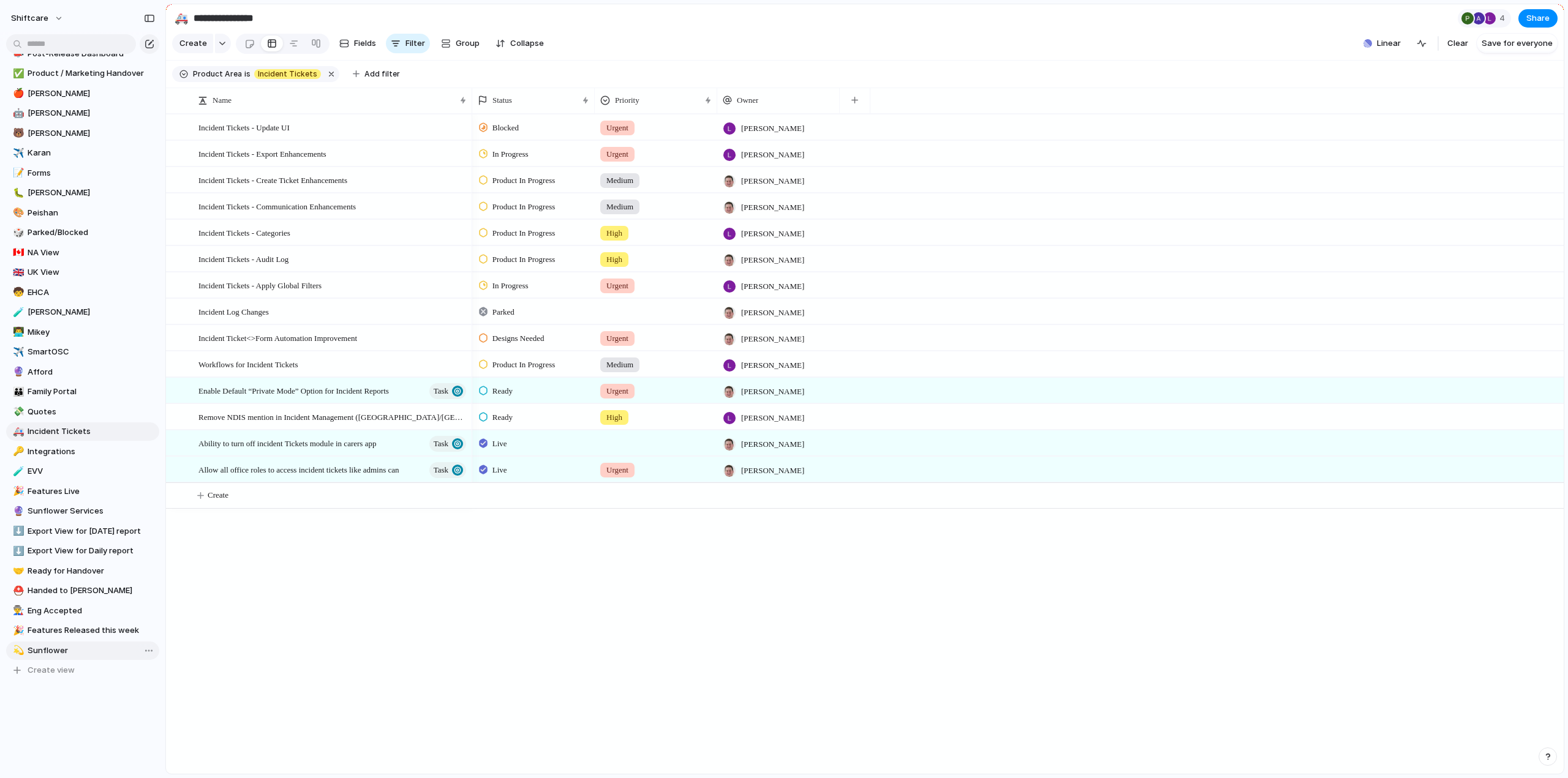
click at [42, 652] on span "Sunflower" at bounding box center [90, 651] width 127 height 12
type input "*********"
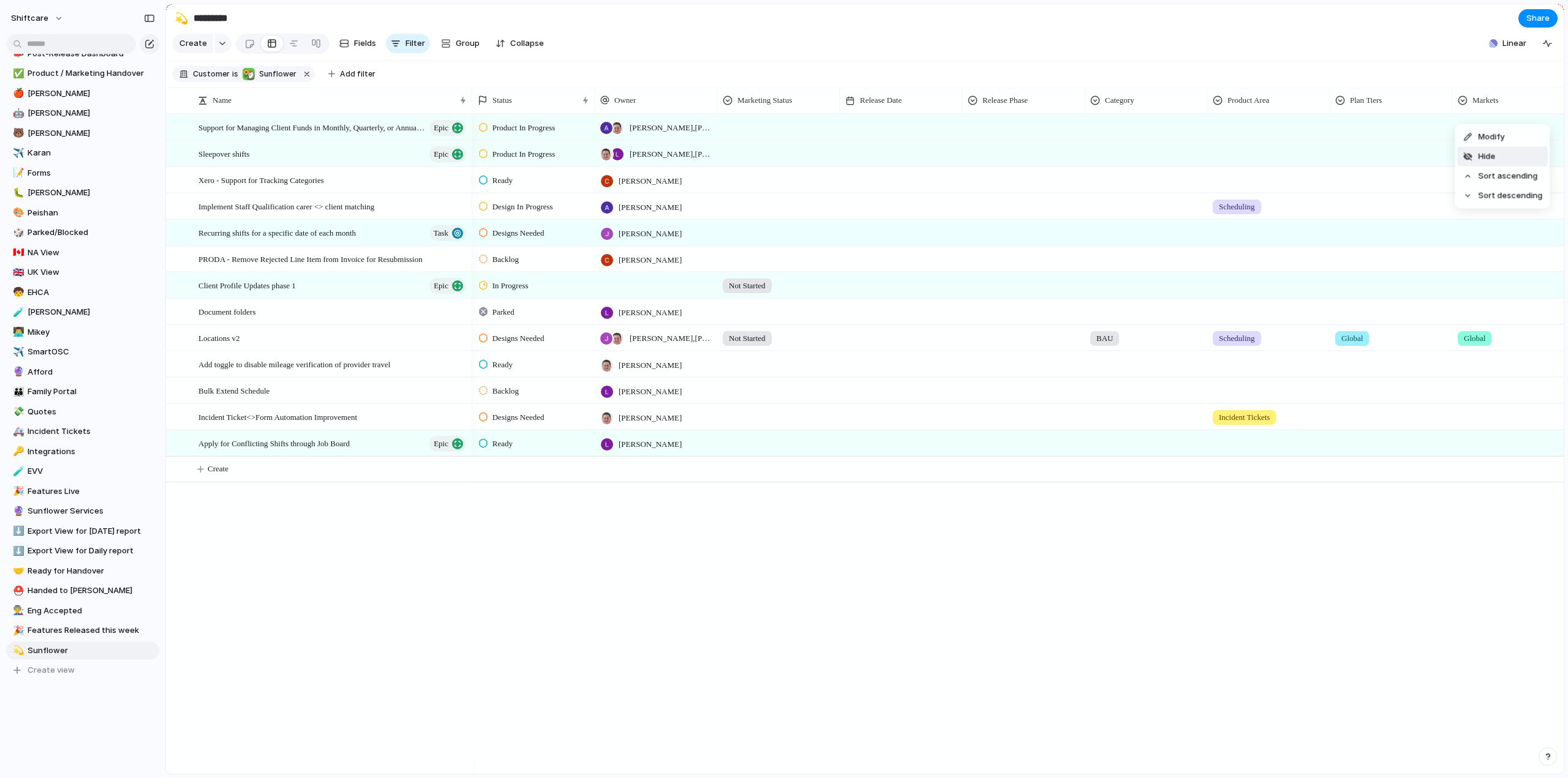
click at [1497, 155] on li "Hide" at bounding box center [1502, 157] width 90 height 19
click at [1486, 160] on span "Hide" at bounding box center [1486, 156] width 17 height 12
click at [1377, 158] on li "Hide" at bounding box center [1380, 157] width 90 height 19
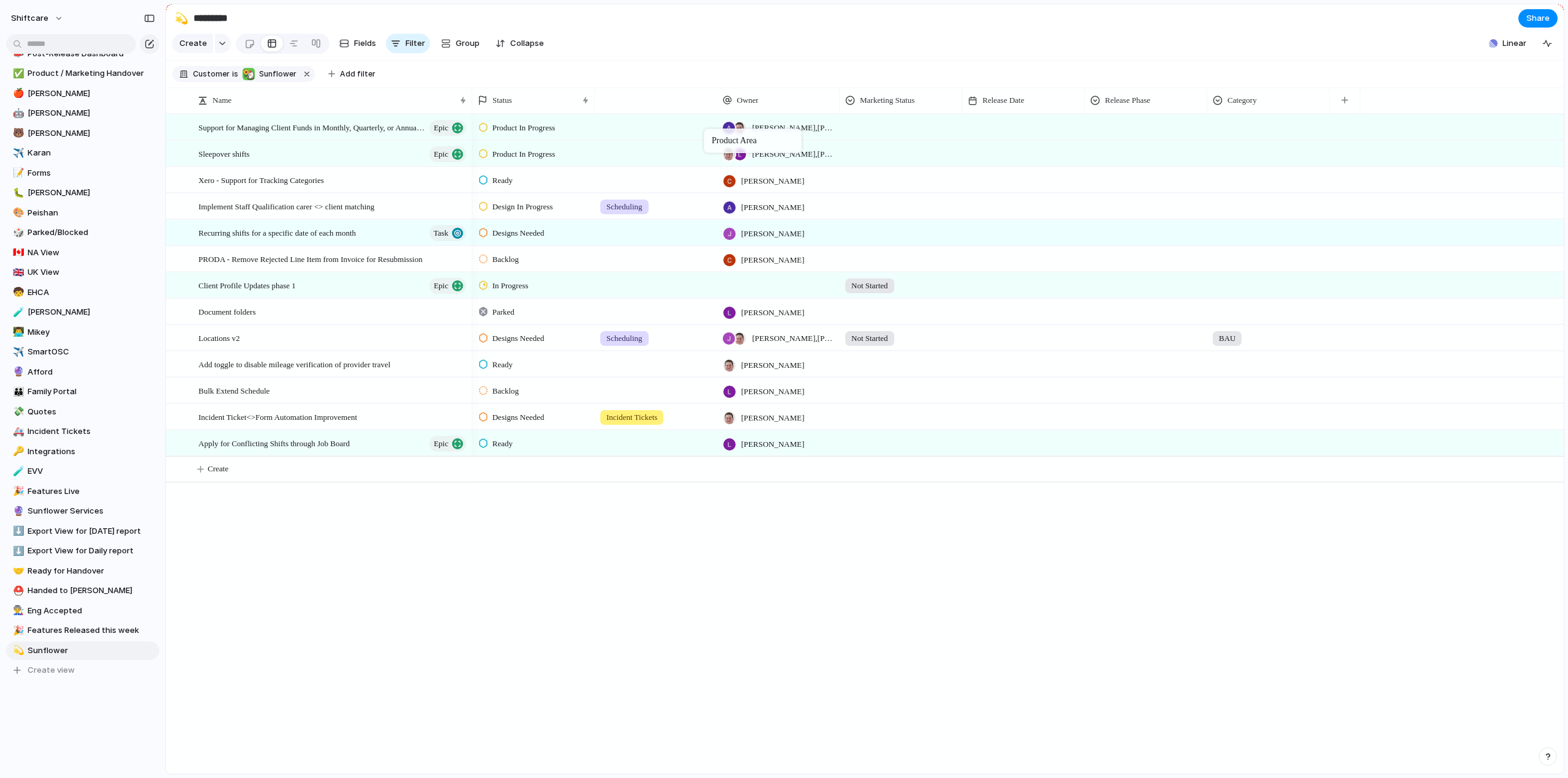
drag, startPoint x: 1252, startPoint y: 110, endPoint x: 710, endPoint y: 131, distance: 542.4
click at [710, 131] on div at bounding box center [656, 125] width 121 height 20
drag, startPoint x: 633, startPoint y: 109, endPoint x: 641, endPoint y: 110, distance: 8.1
click at [652, 110] on div "Scheduling Client Profile Staff Profile Job Board Forms Quotes Reporting SILS I…" at bounding box center [784, 389] width 1568 height 778
click at [621, 162] on div at bounding box center [656, 151] width 121 height 20
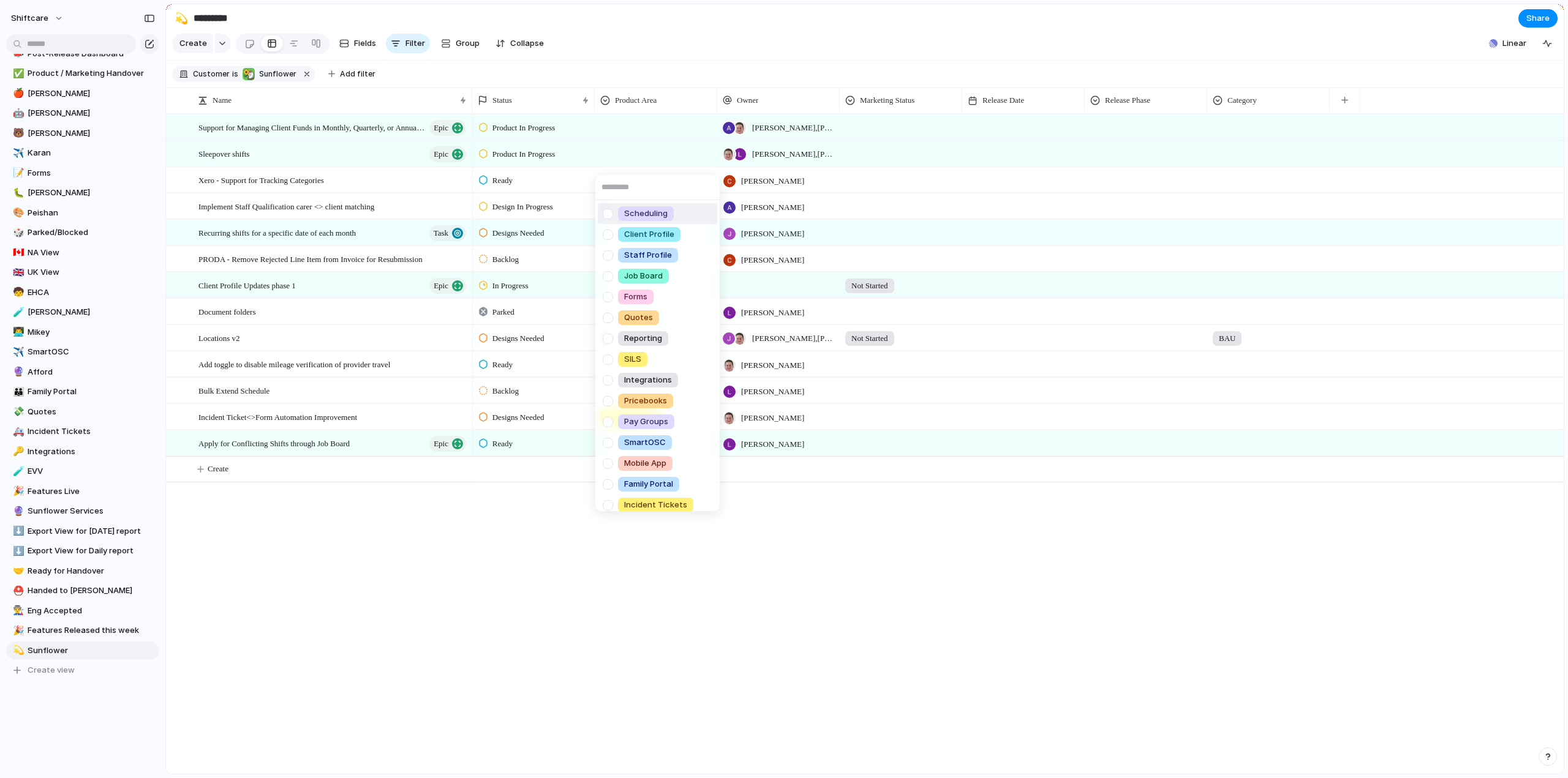
click at [612, 215] on div at bounding box center [608, 214] width 22 height 22
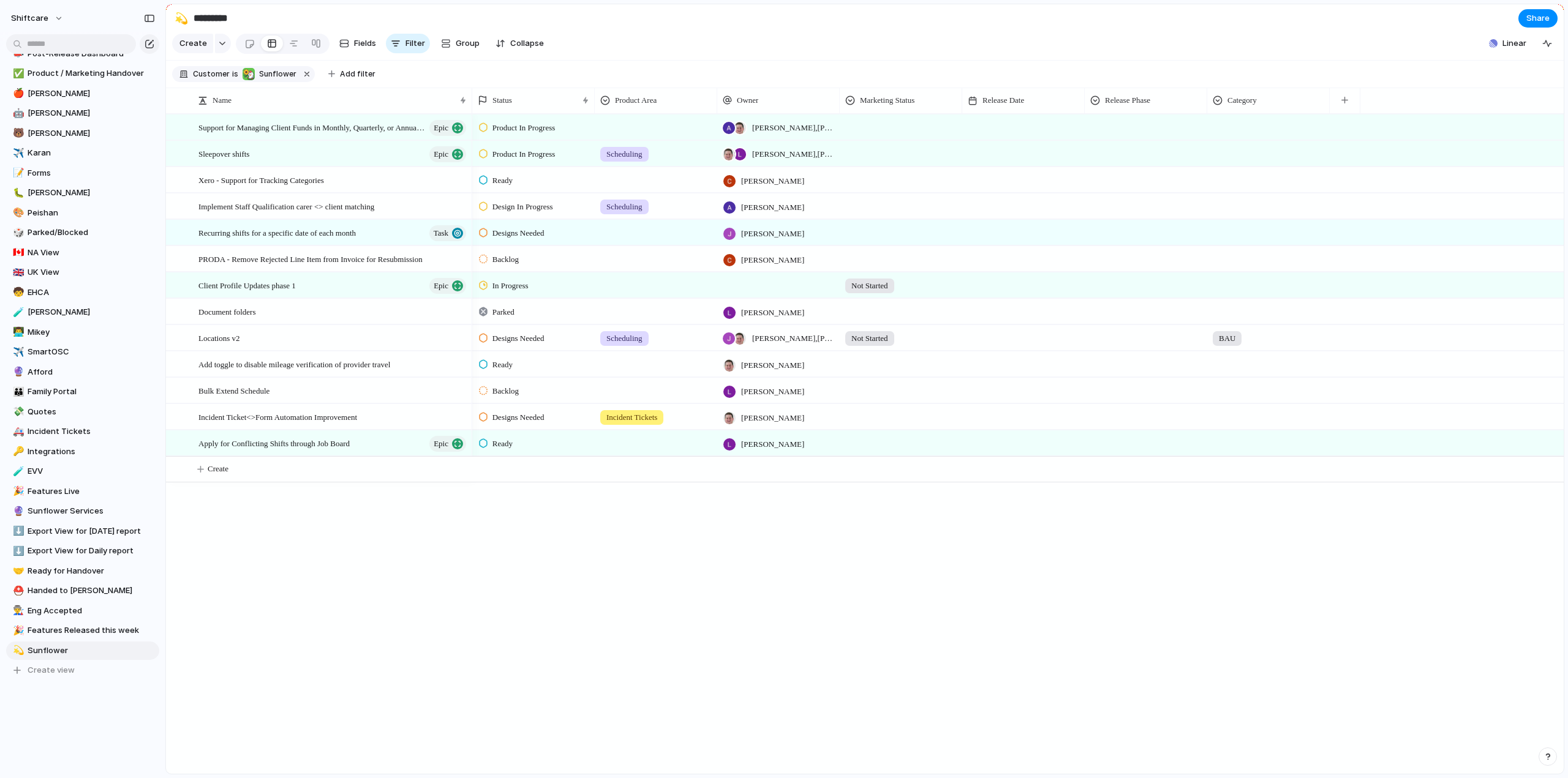
click at [631, 138] on div "Scheduling Client Profile Staff Profile Job Board Forms Quotes Reporting SILS I…" at bounding box center [784, 389] width 1568 height 778
click at [622, 135] on div at bounding box center [656, 125] width 121 height 20
type input "*"
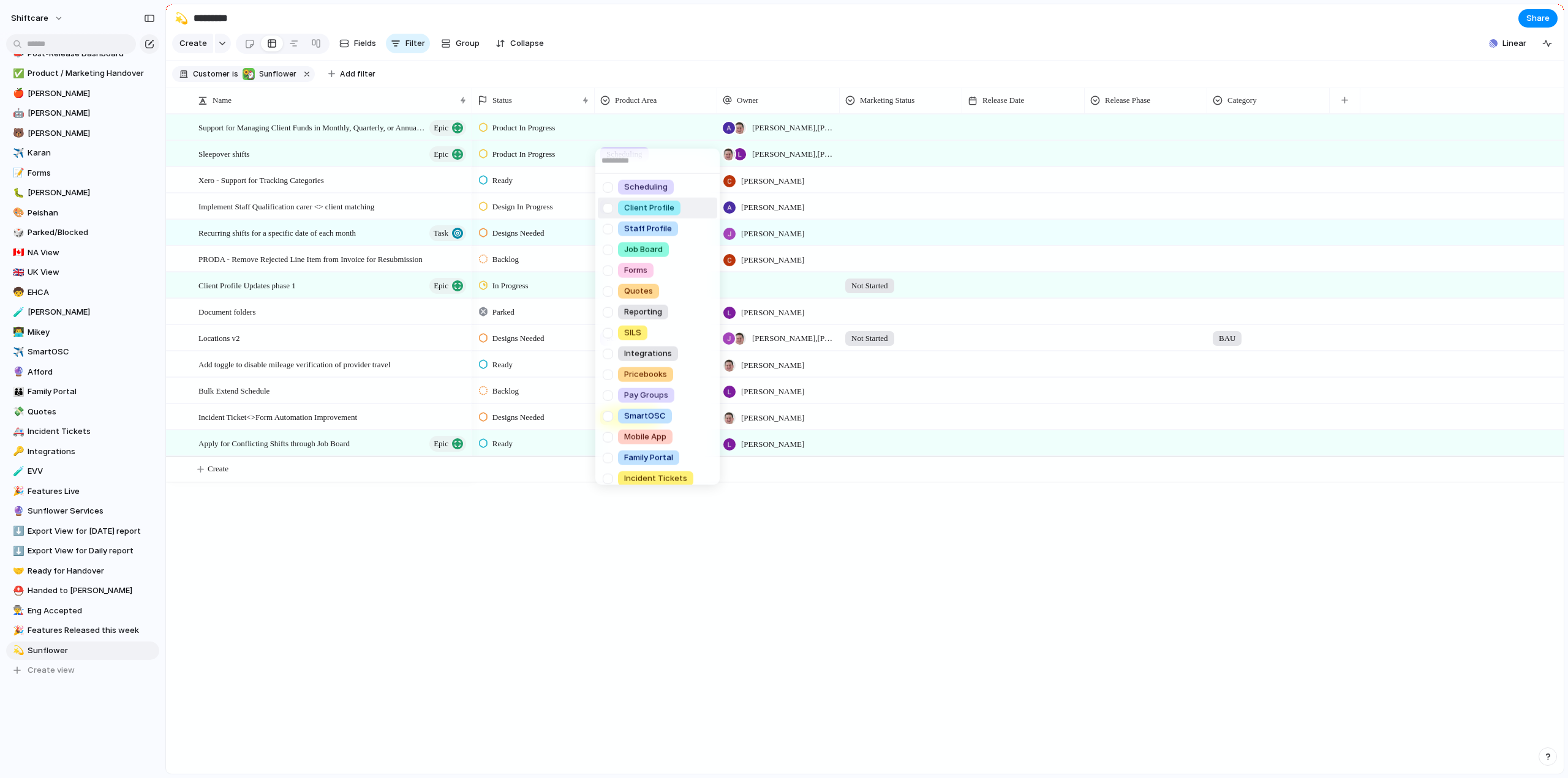
click at [610, 209] on div at bounding box center [608, 207] width 22 height 22
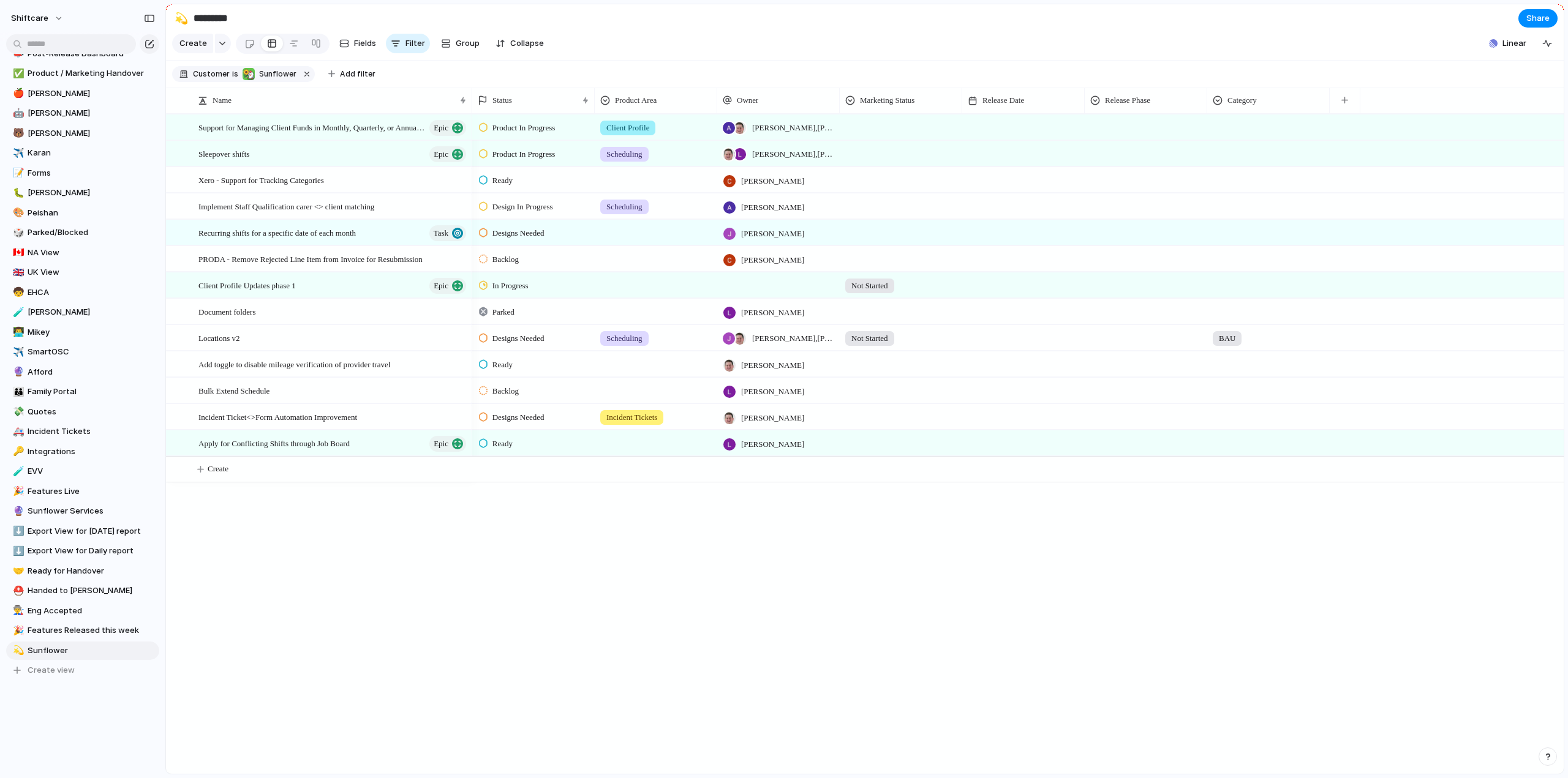
click at [652, 74] on div "Scheduling Client Profile Staff Profile Job Board Forms Quotes Reporting SILS I…" at bounding box center [784, 389] width 1568 height 778
click at [619, 188] on div at bounding box center [656, 178] width 121 height 20
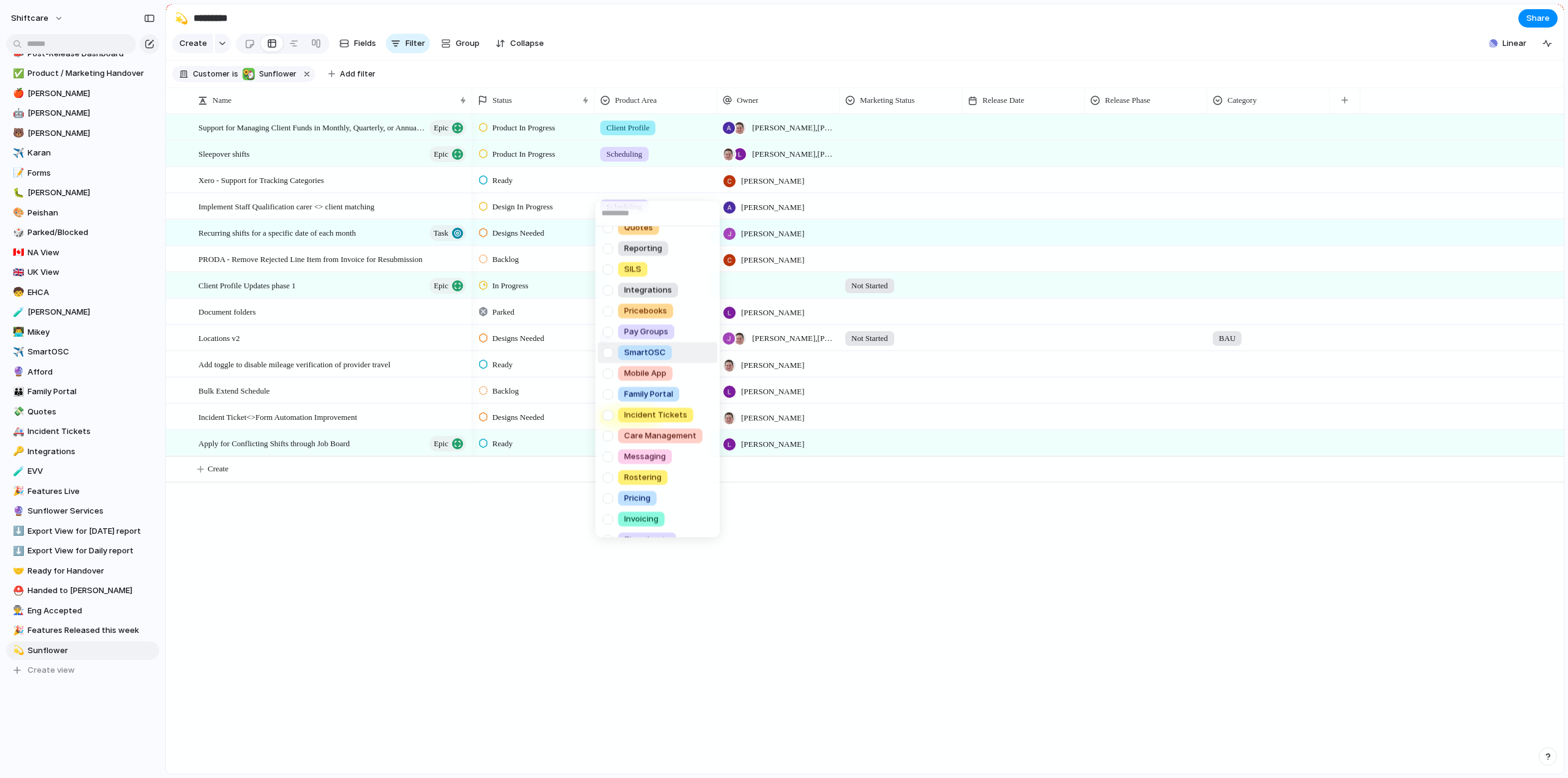
scroll to position [131, 0]
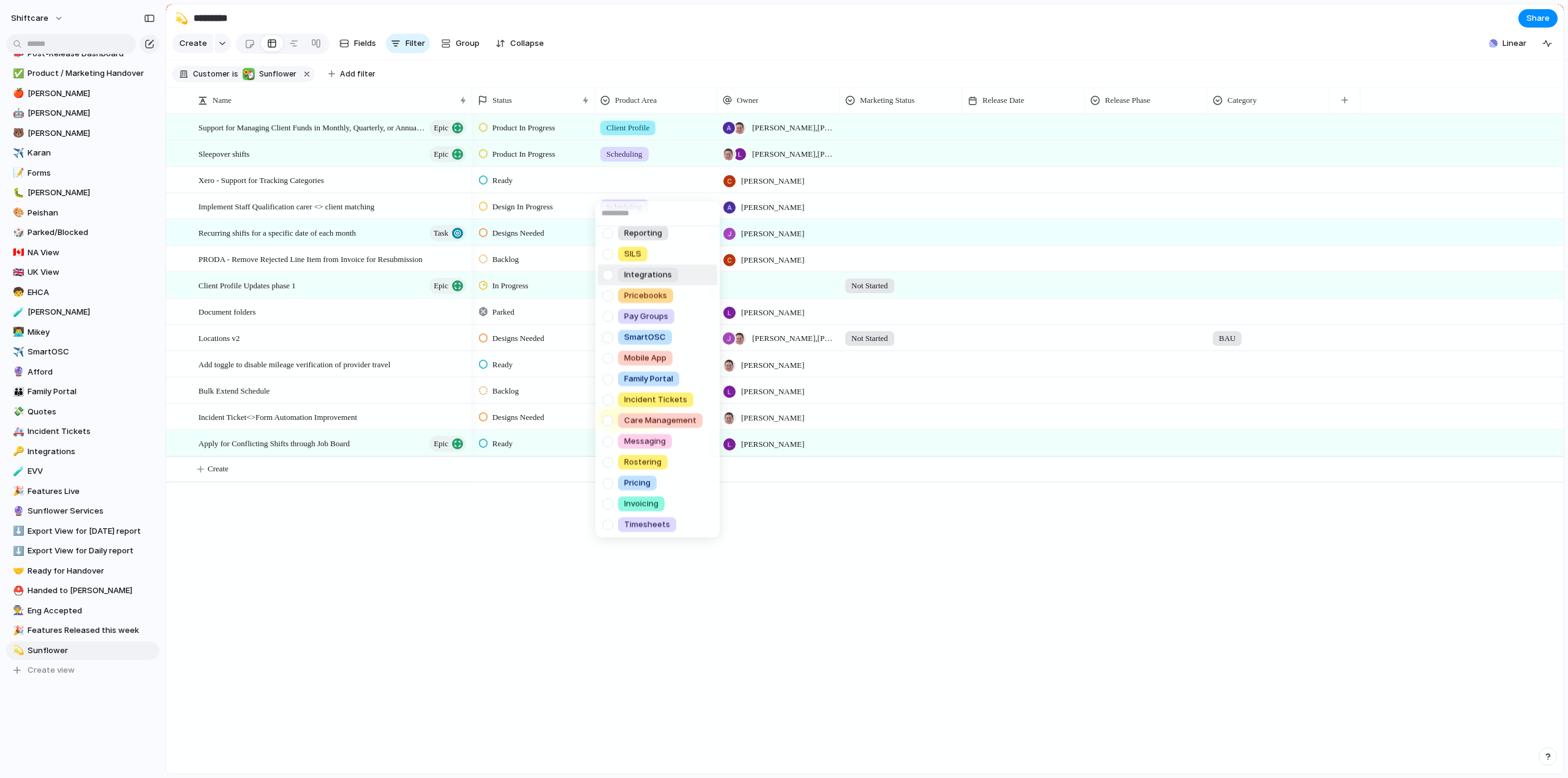
click at [610, 275] on div at bounding box center [608, 275] width 22 height 22
click at [344, 643] on div "Scheduling Client Profile Staff Profile Job Board Forms Quotes Reporting SILS I…" at bounding box center [784, 389] width 1568 height 778
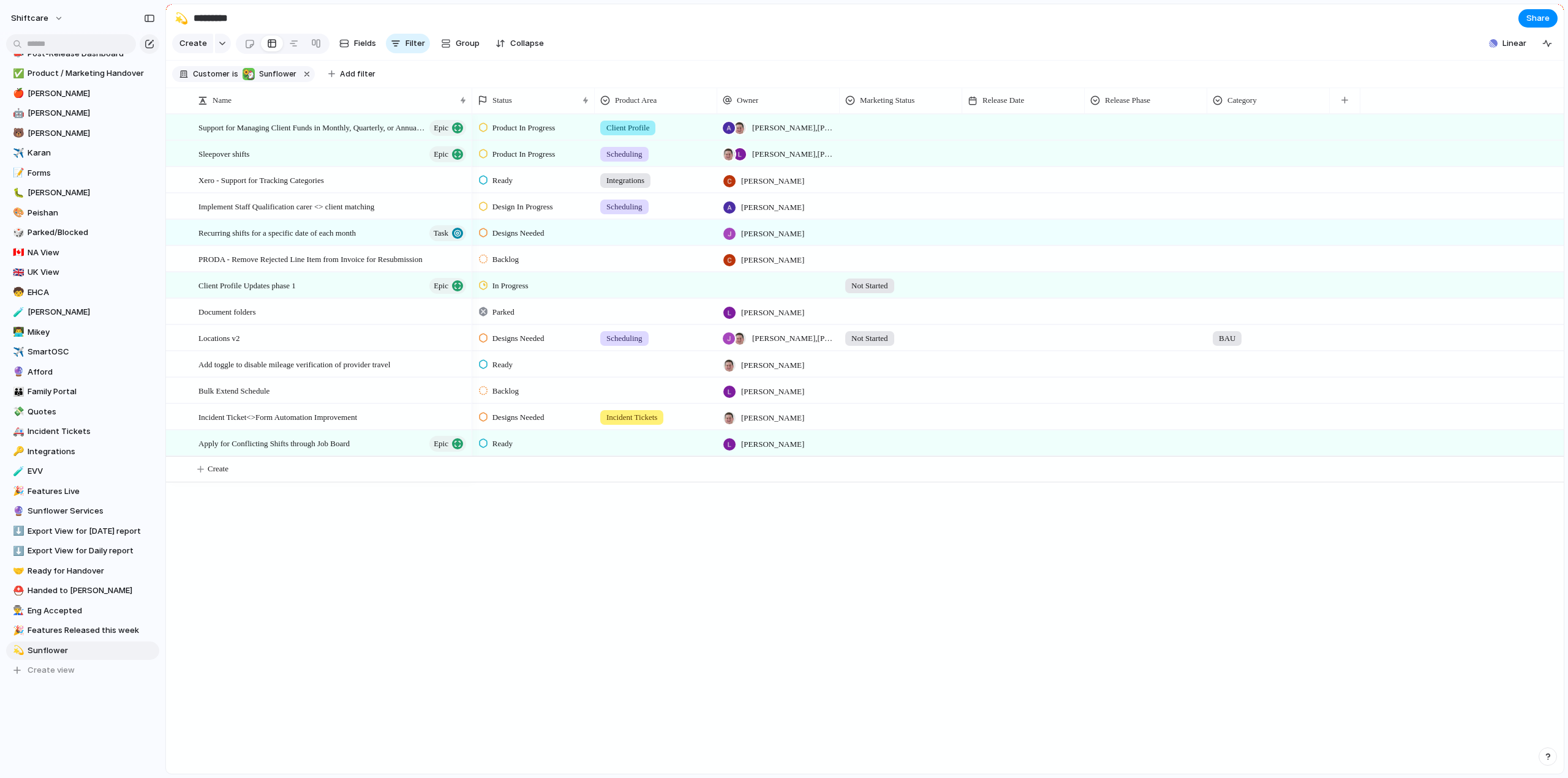
click at [625, 241] on div at bounding box center [656, 230] width 121 height 20
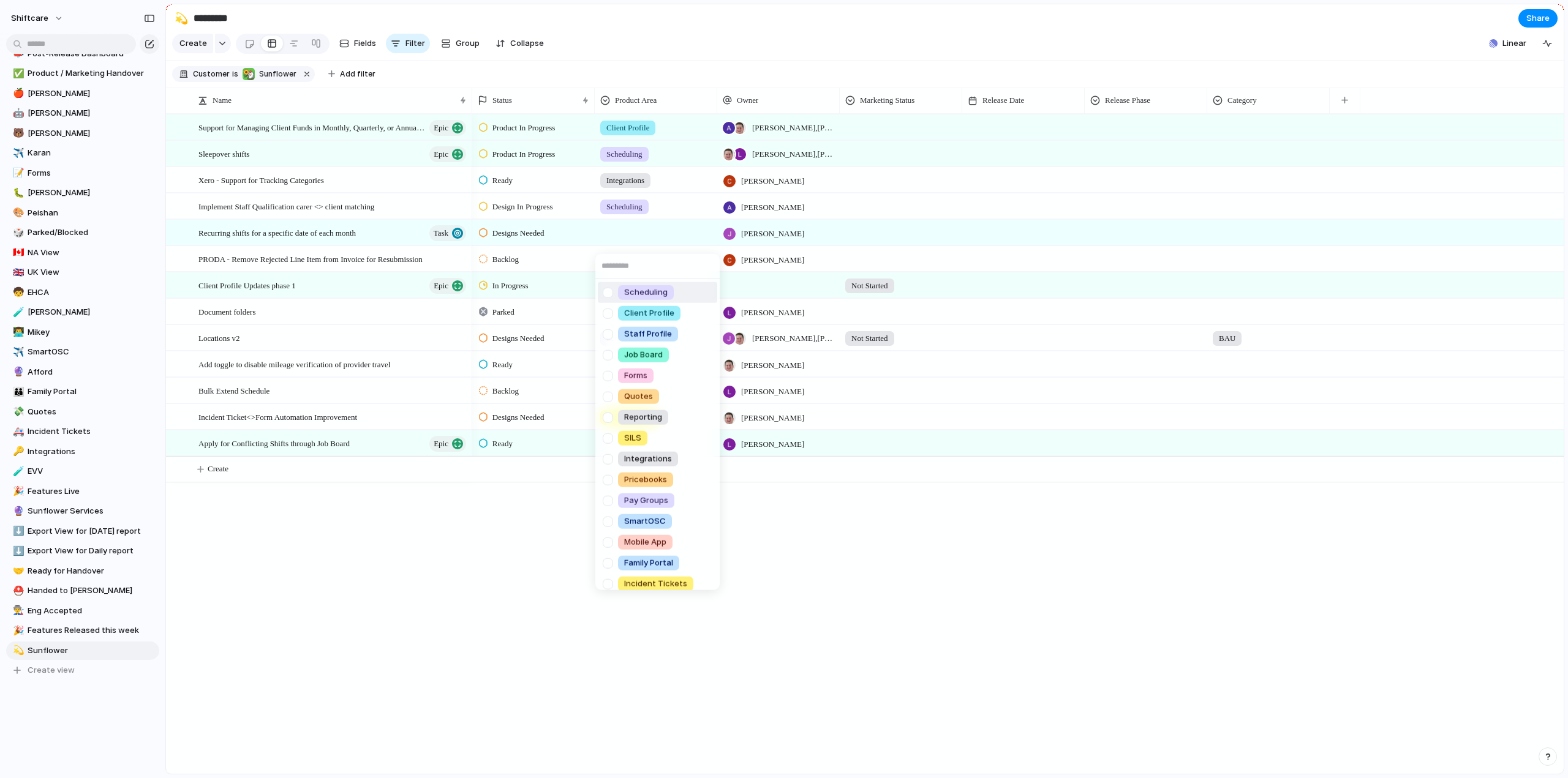
click at [609, 287] on div at bounding box center [608, 292] width 22 height 22
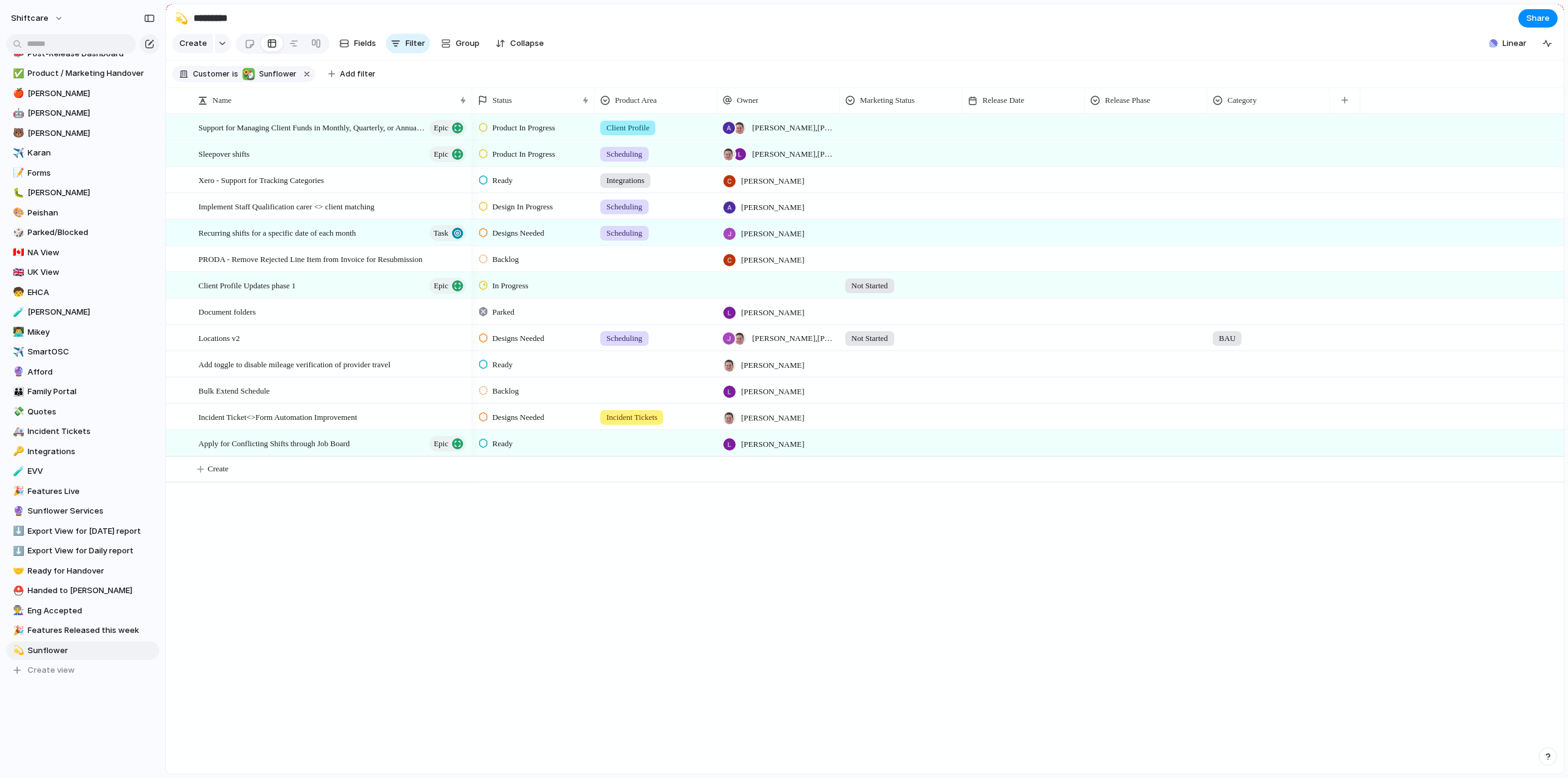
click at [442, 640] on div "Scheduling Client Profile Staff Profile Job Board Forms Quotes Reporting SILS I…" at bounding box center [784, 389] width 1568 height 778
click at [658, 271] on div at bounding box center [656, 259] width 123 height 25
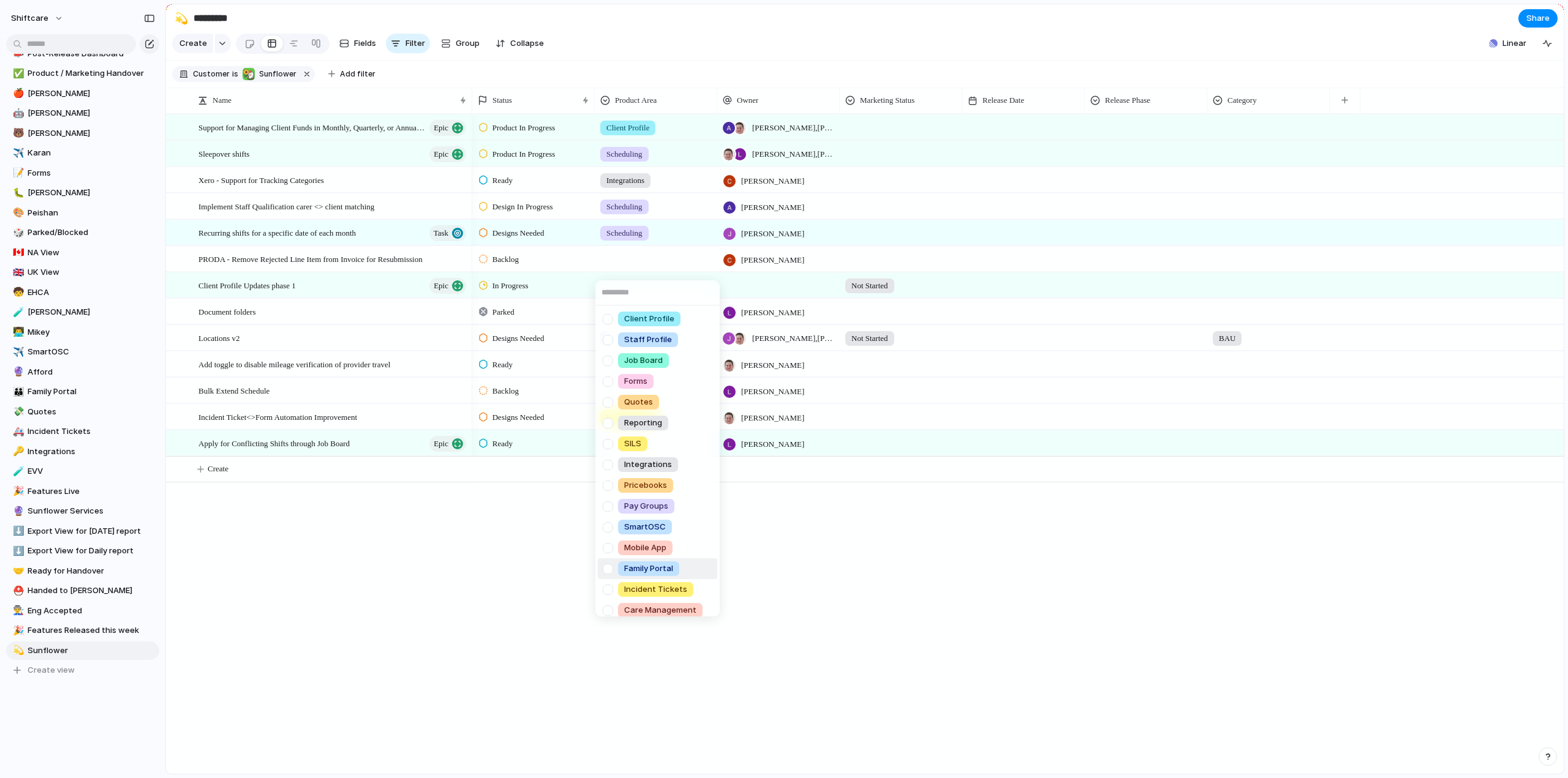
scroll to position [0, 0]
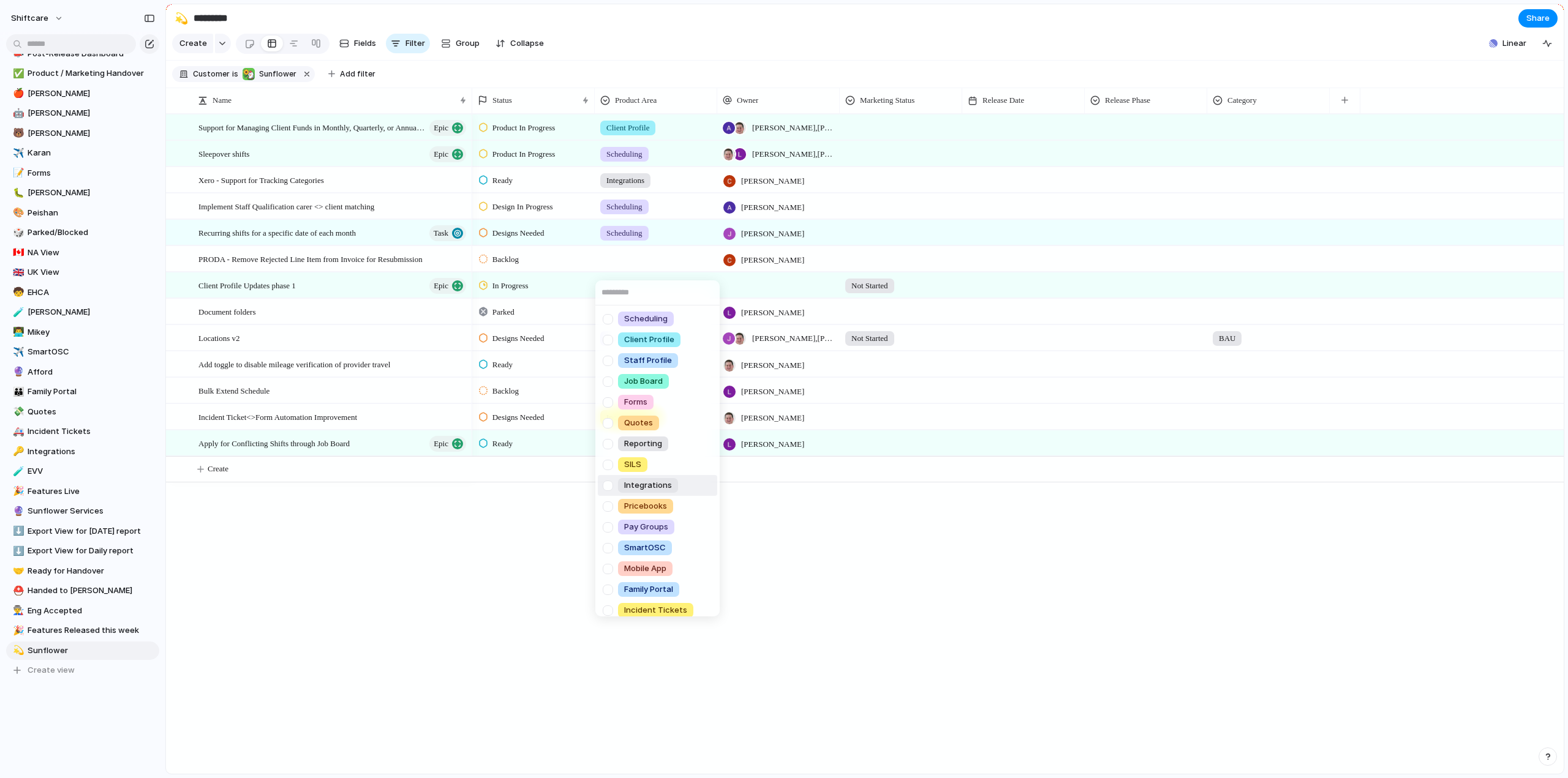
click at [613, 489] on div at bounding box center [608, 486] width 22 height 22
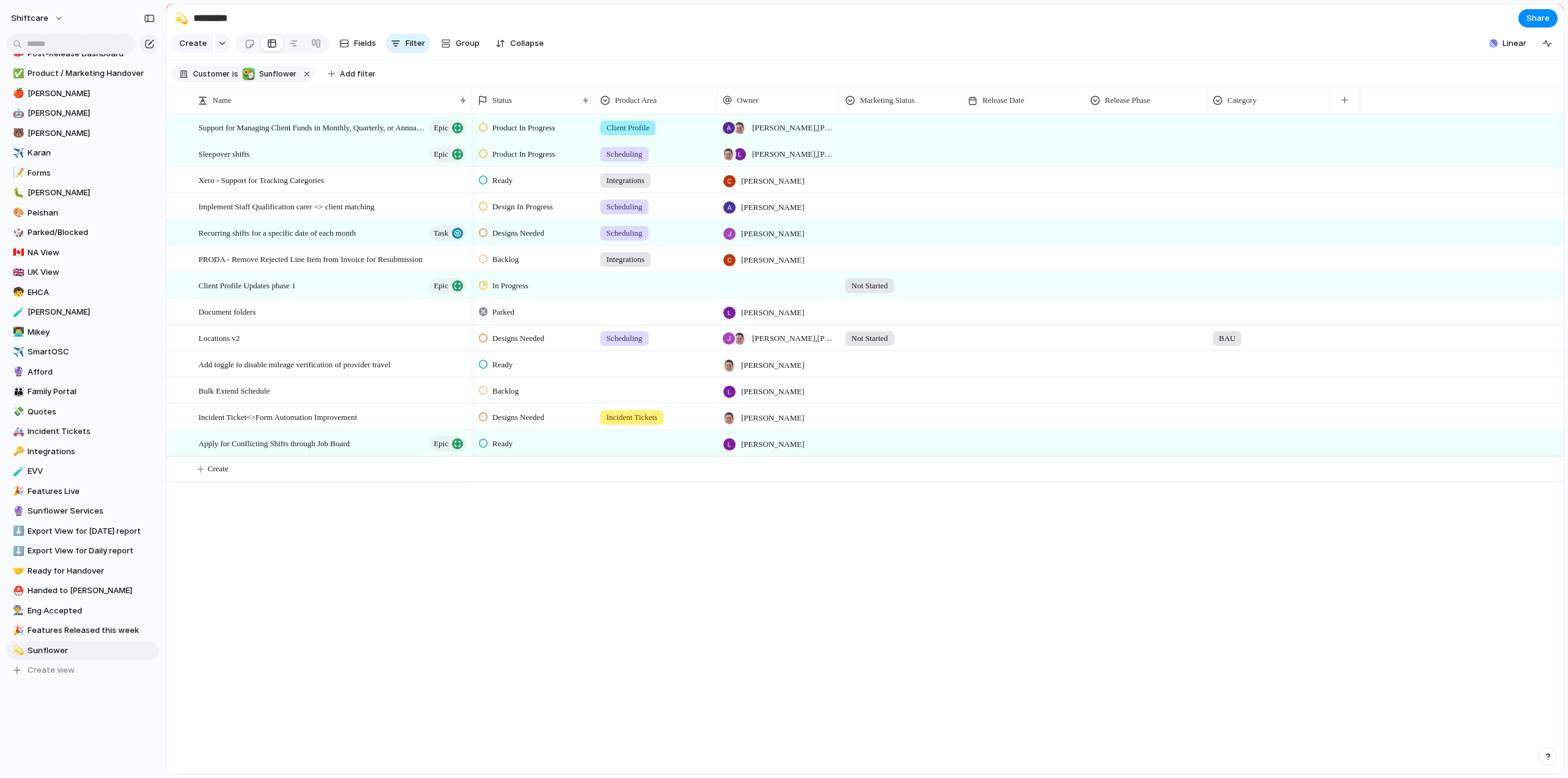
click at [426, 569] on div "Scheduling Client Profile Staff Profile Job Board Forms Quotes Reporting SILS I…" at bounding box center [784, 389] width 1568 height 778
click at [643, 293] on div at bounding box center [656, 283] width 121 height 20
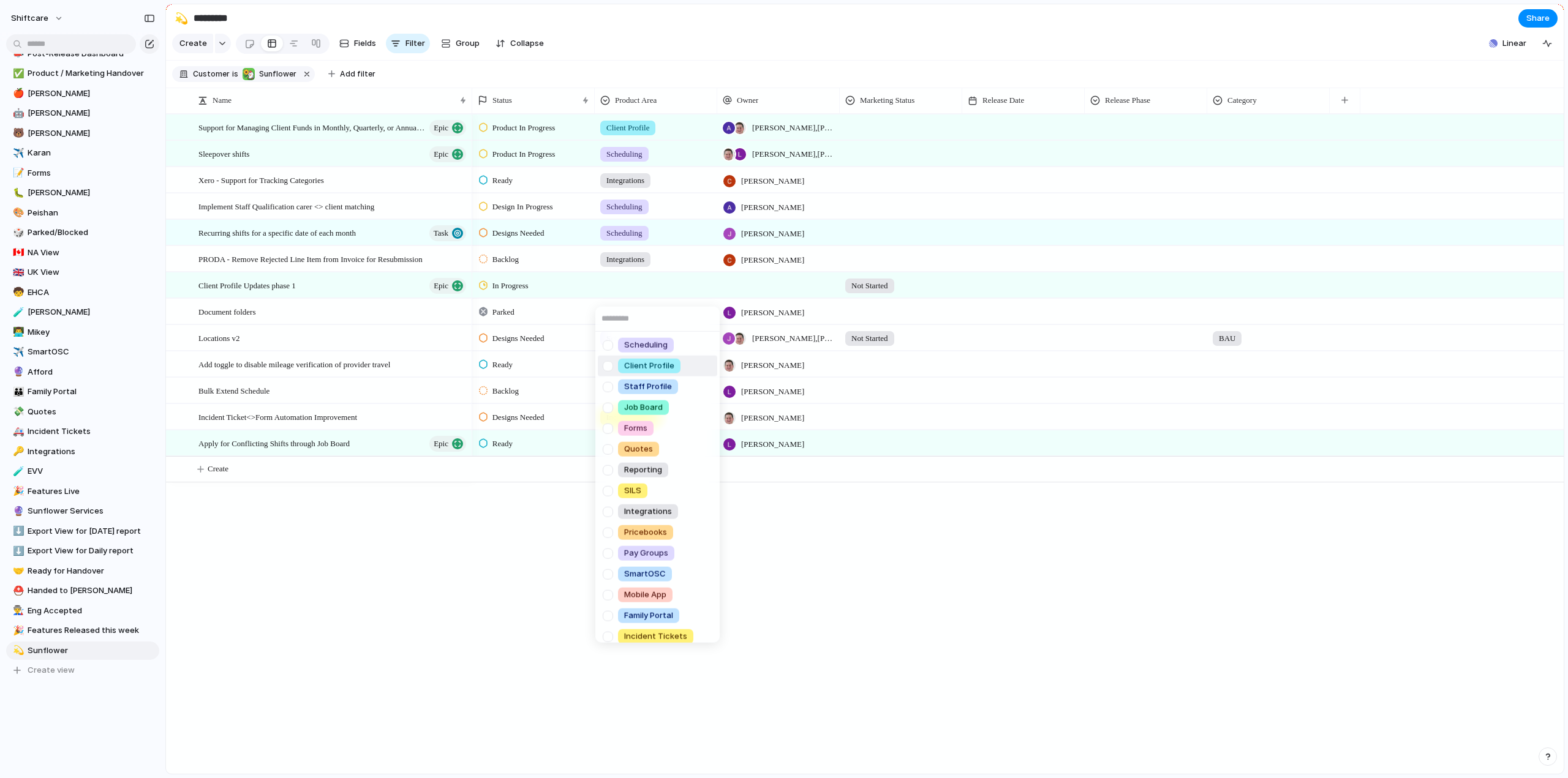
click at [609, 369] on div at bounding box center [608, 366] width 22 height 22
click at [452, 560] on div "Scheduling Client Profile Staff Profile Job Board Forms Quotes Reporting SILS I…" at bounding box center [784, 389] width 1568 height 778
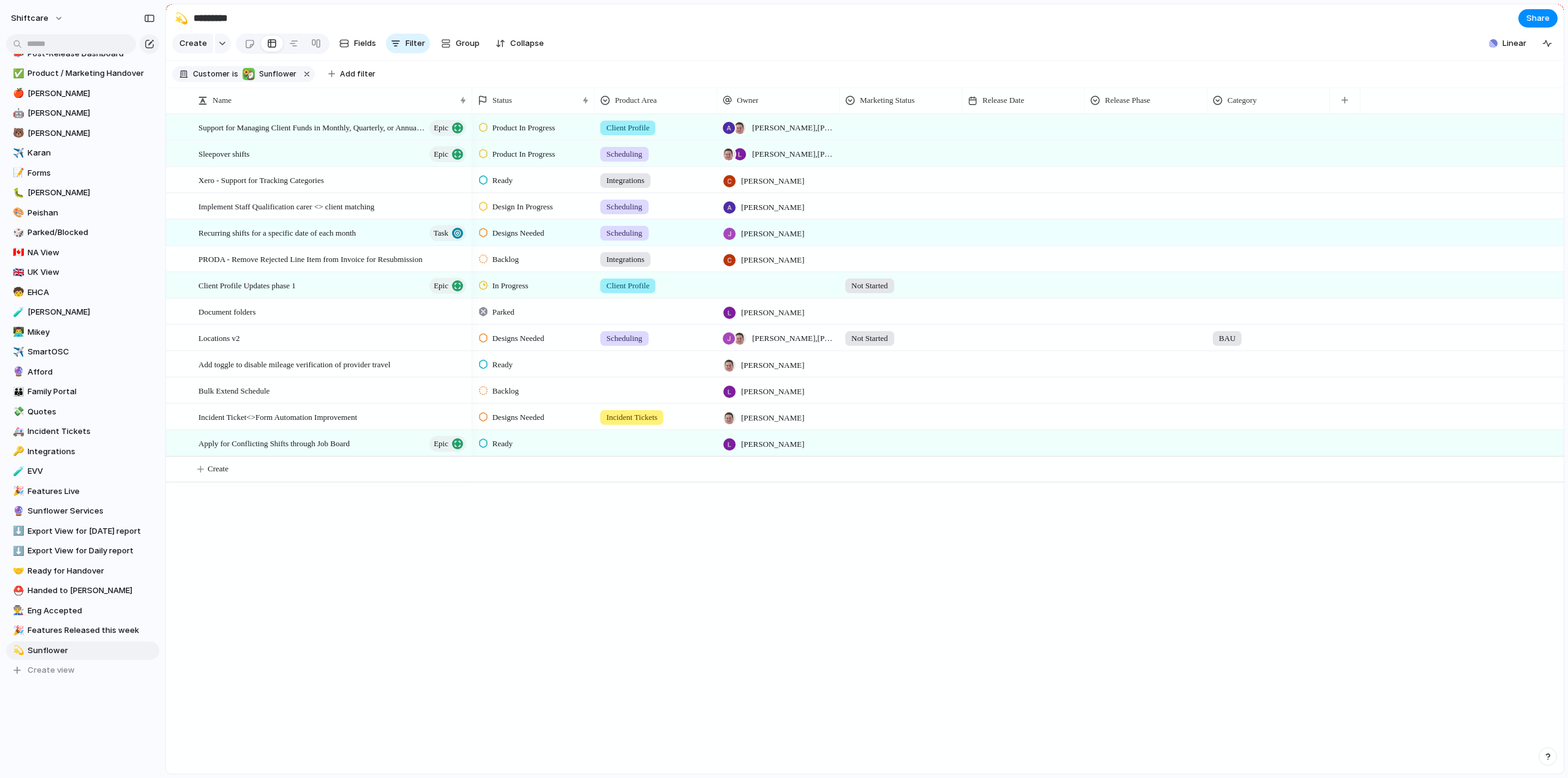
click at [627, 317] on div at bounding box center [656, 309] width 121 height 20
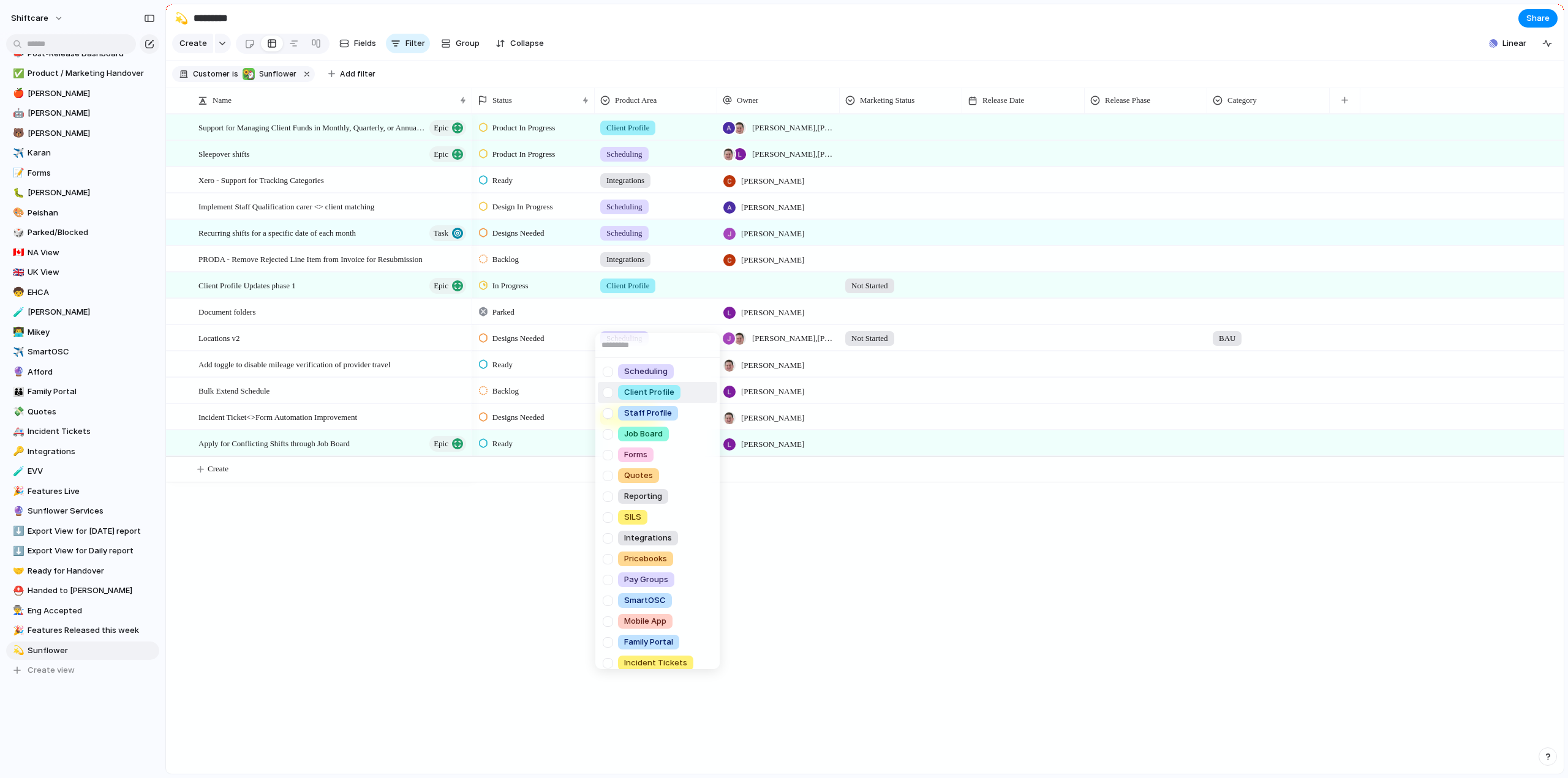
click at [608, 396] on div at bounding box center [608, 392] width 22 height 22
drag, startPoint x: 487, startPoint y: 583, endPoint x: 637, endPoint y: 343, distance: 283.0
click at [487, 582] on div "Scheduling Client Profile Staff Profile Job Board Forms Quotes Reporting SILS I…" at bounding box center [784, 389] width 1568 height 778
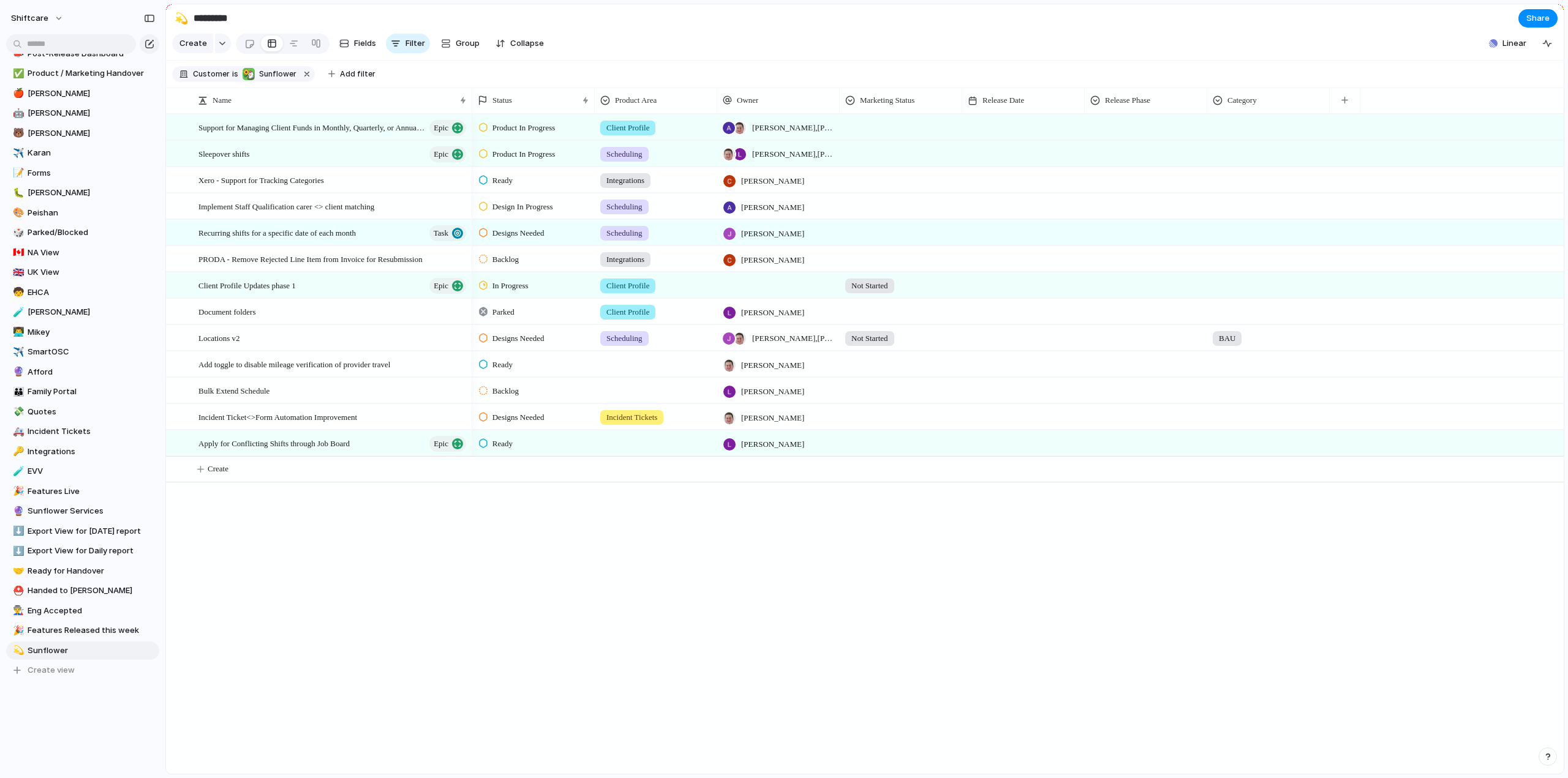
click at [629, 376] on div at bounding box center [656, 363] width 123 height 25
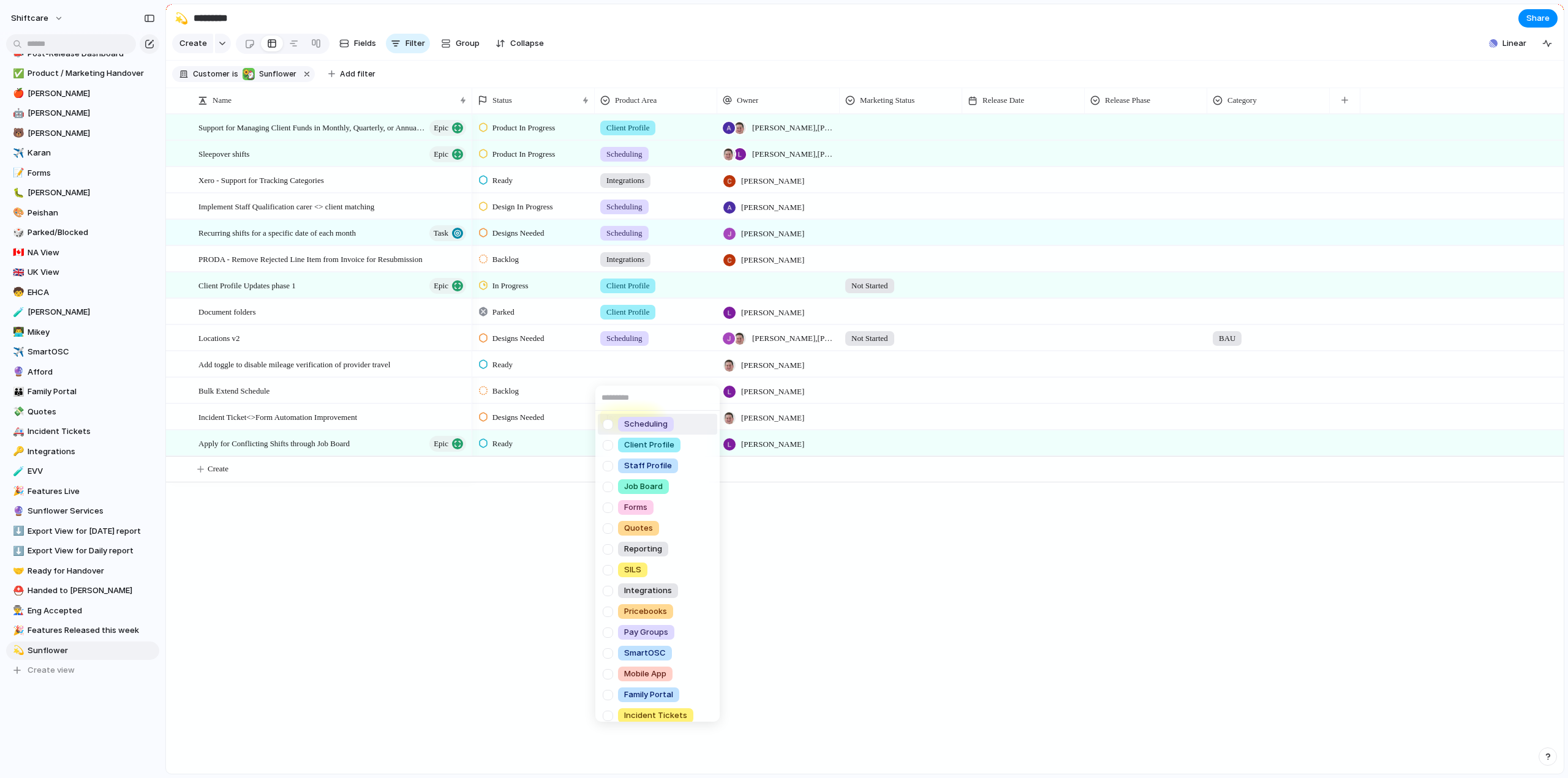
click at [501, 579] on div "Scheduling Client Profile Staff Profile Job Board Forms Quotes Reporting SILS I…" at bounding box center [784, 389] width 1568 height 778
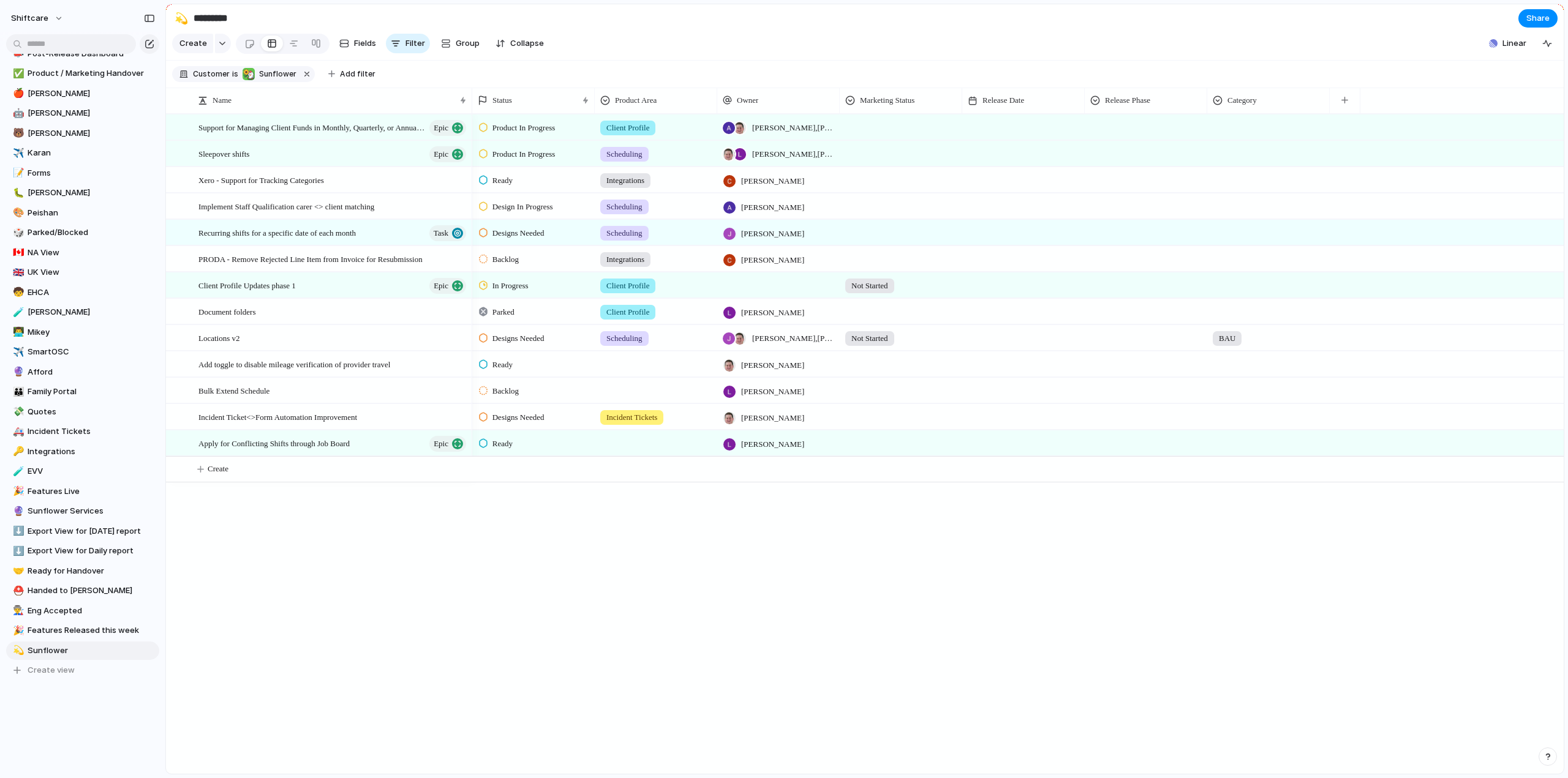
click at [627, 372] on div at bounding box center [656, 362] width 121 height 20
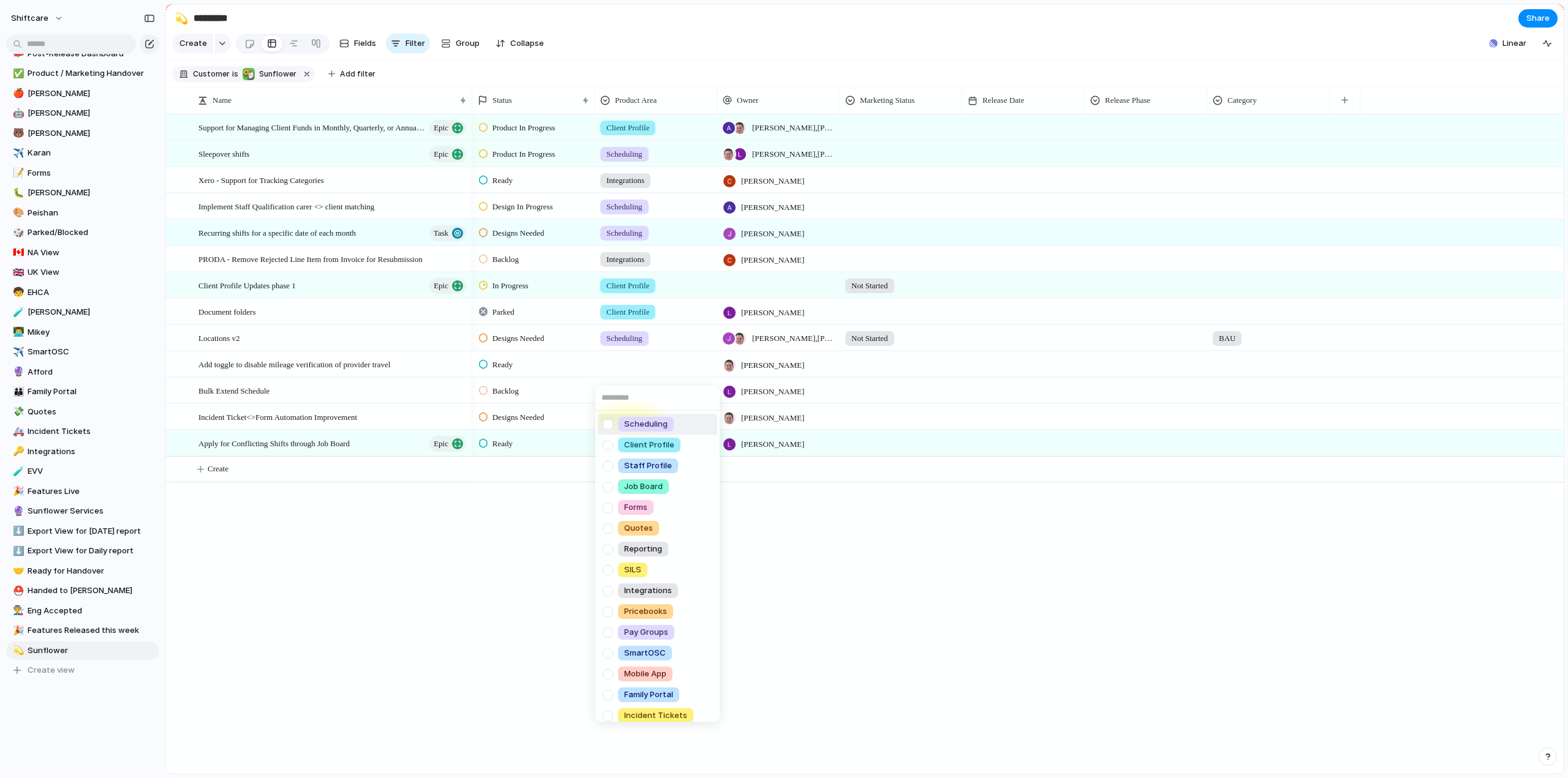
click at [610, 424] on div at bounding box center [608, 424] width 22 height 22
click at [479, 537] on div "Scheduling Client Profile Staff Profile Job Board Forms Quotes Reporting SILS I…" at bounding box center [784, 389] width 1568 height 778
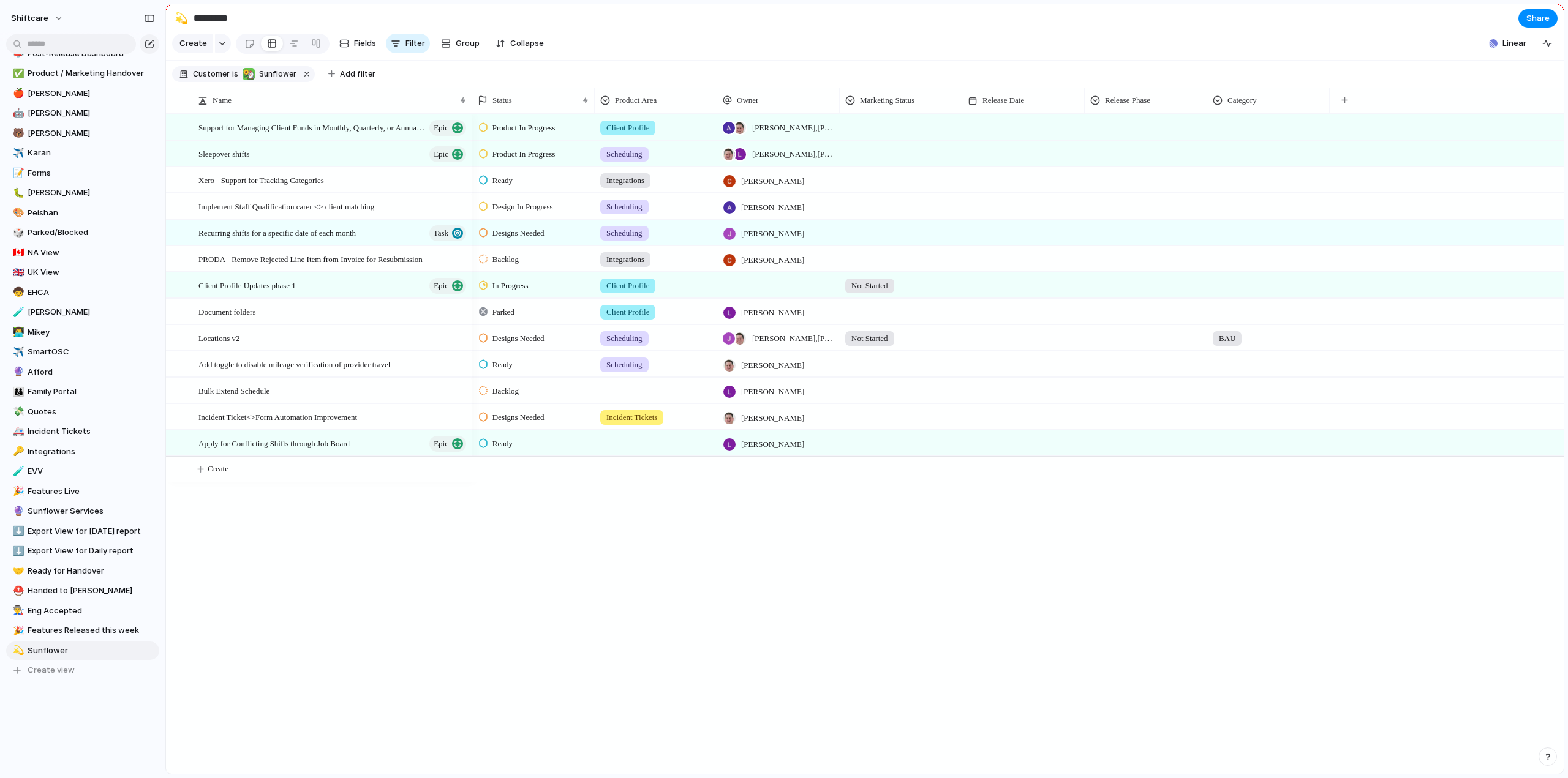
click at [647, 399] on div at bounding box center [656, 388] width 121 height 20
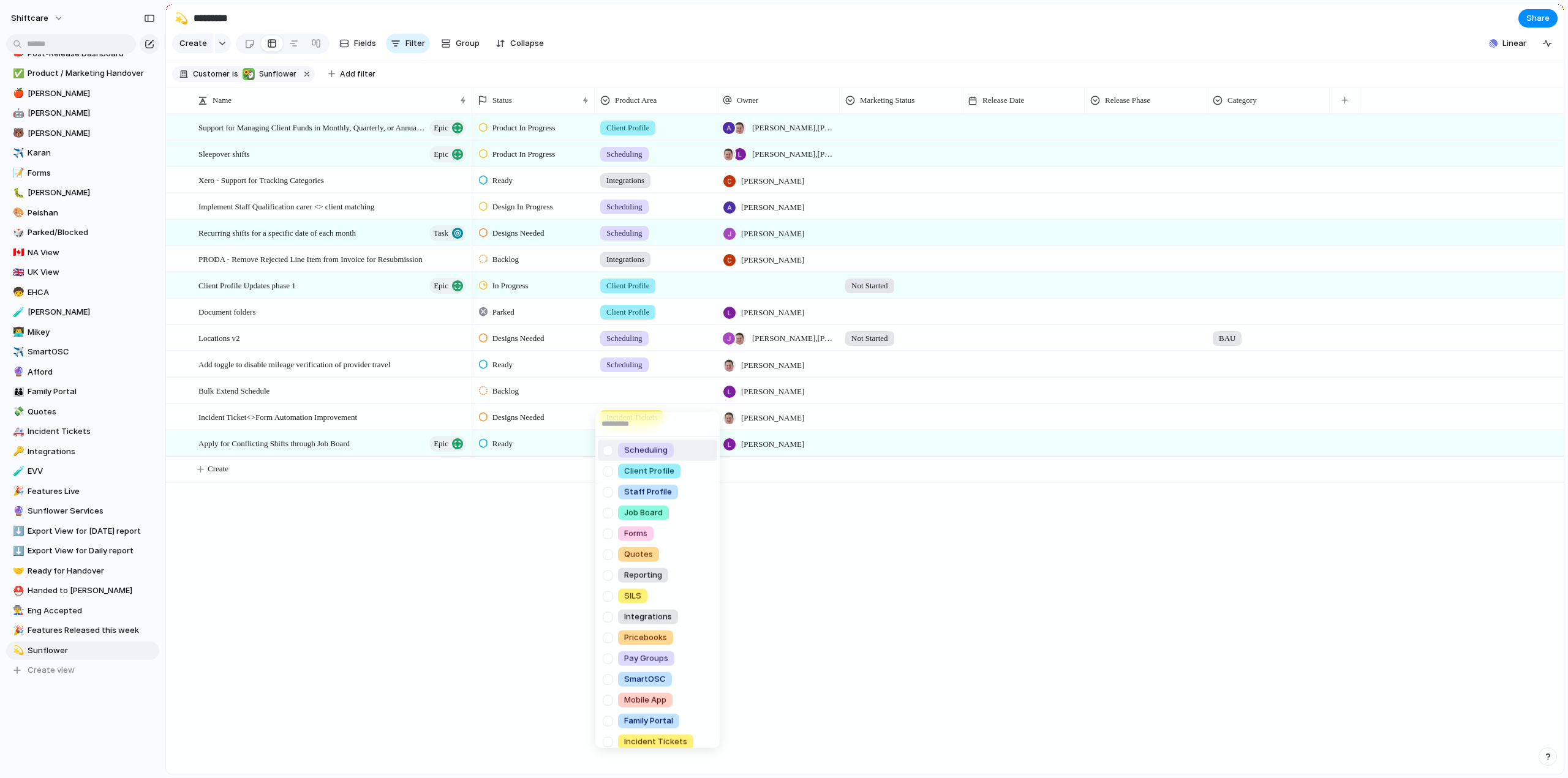
click at [609, 452] on div at bounding box center [608, 450] width 22 height 22
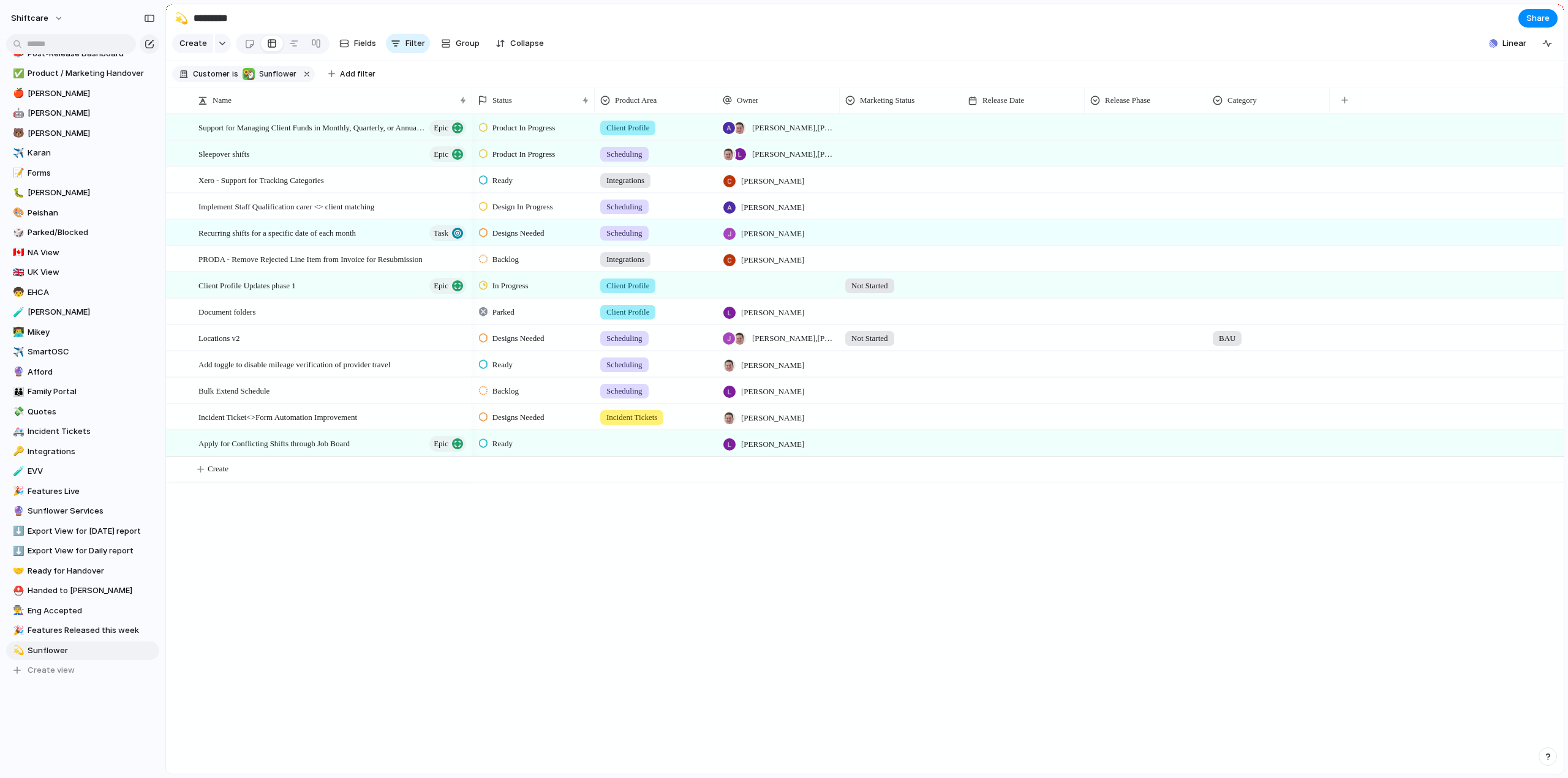
click at [497, 546] on div "Scheduling Client Profile Staff Profile Job Board Forms Quotes Reporting SILS I…" at bounding box center [784, 389] width 1568 height 778
click at [220, 403] on div "Bulk Extend Schedule" at bounding box center [333, 391] width 270 height 25
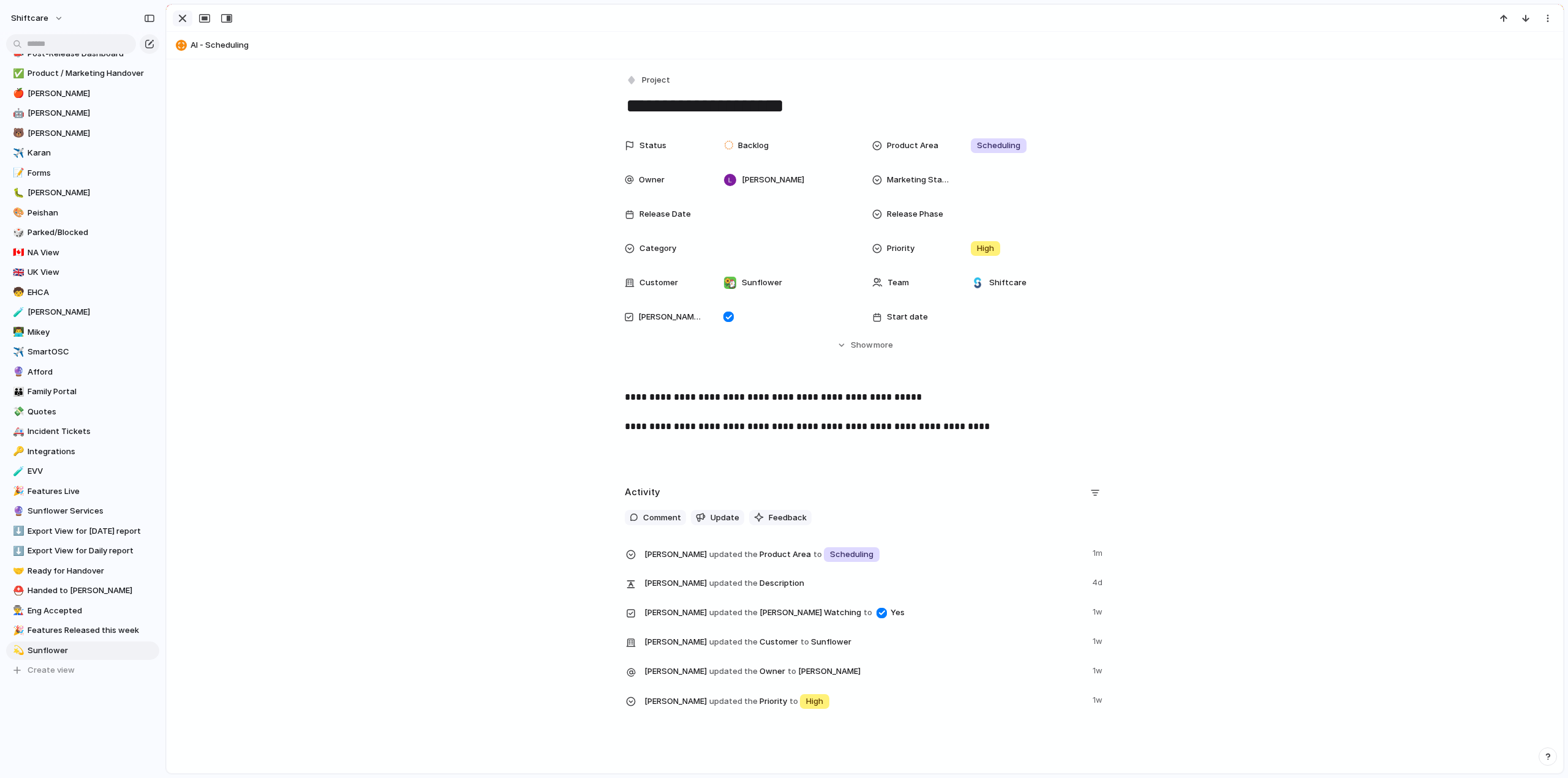
click at [179, 17] on div "button" at bounding box center [183, 18] width 14 height 14
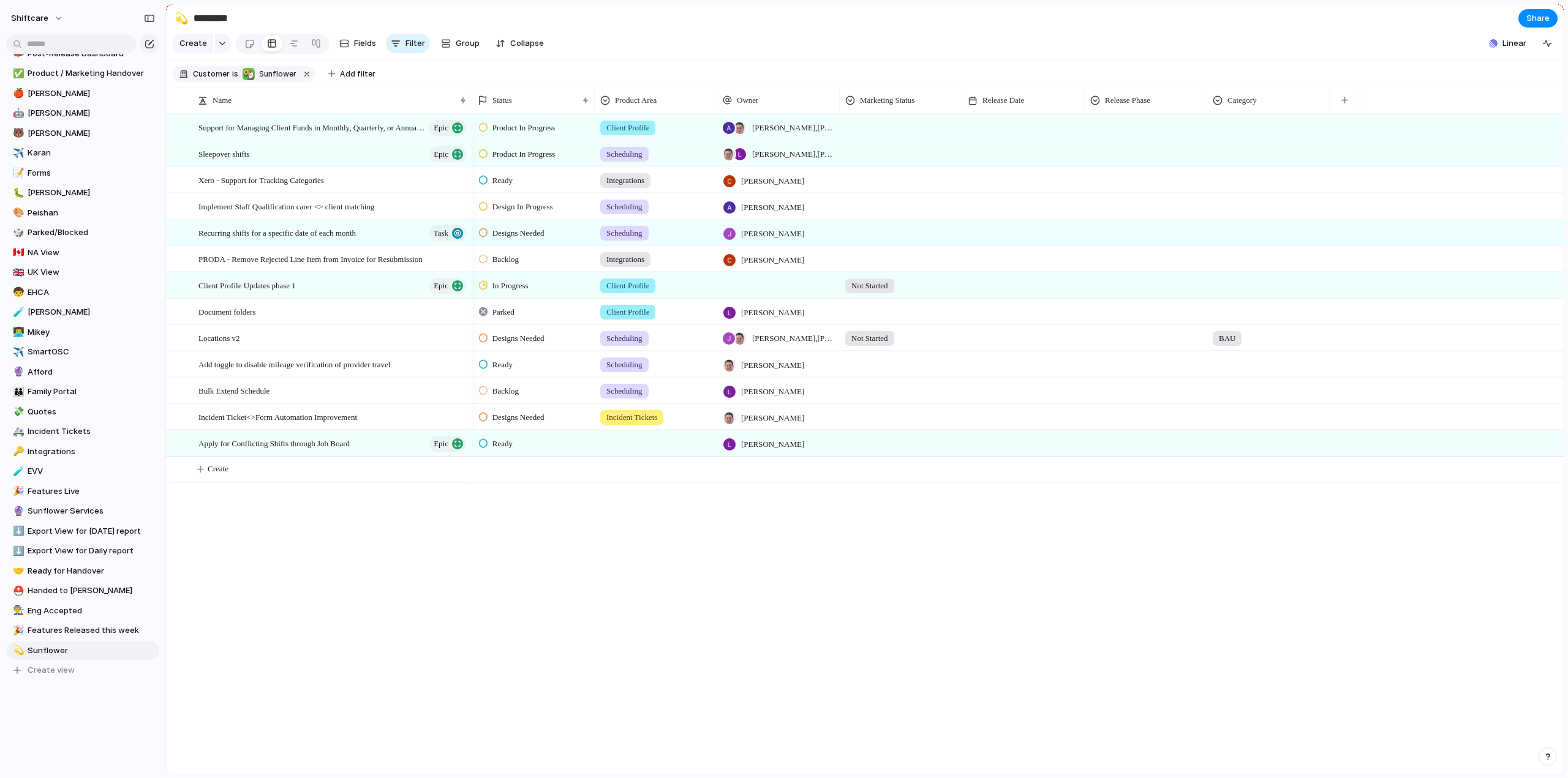
click at [640, 451] on div at bounding box center [656, 441] width 121 height 20
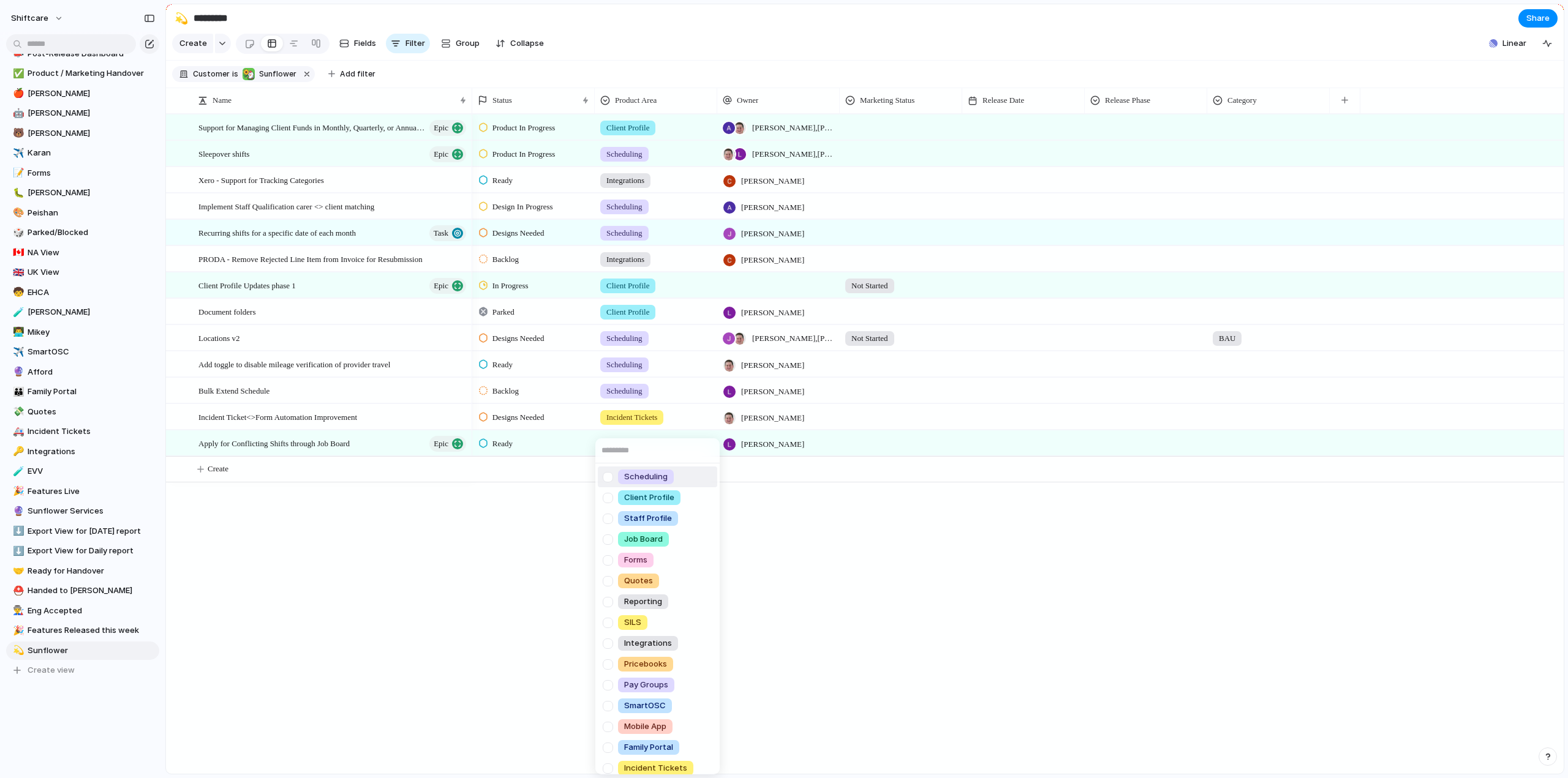
click at [609, 482] on div at bounding box center [608, 477] width 22 height 22
click at [453, 568] on div "Scheduling Client Profile Staff Profile Job Board Forms Quotes Reporting SILS I…" at bounding box center [784, 389] width 1568 height 778
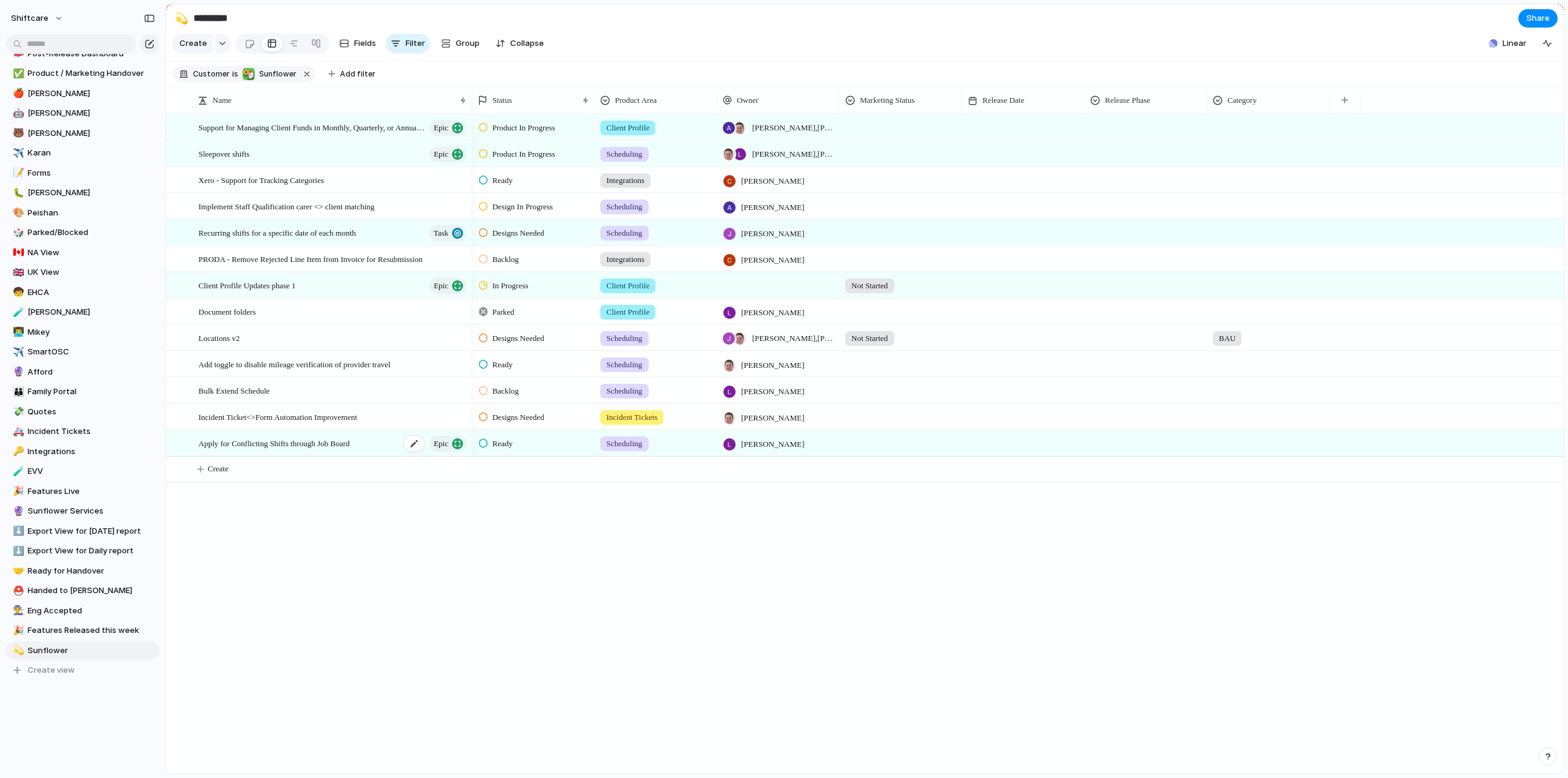
click at [437, 449] on span "Epic" at bounding box center [441, 443] width 14 height 17
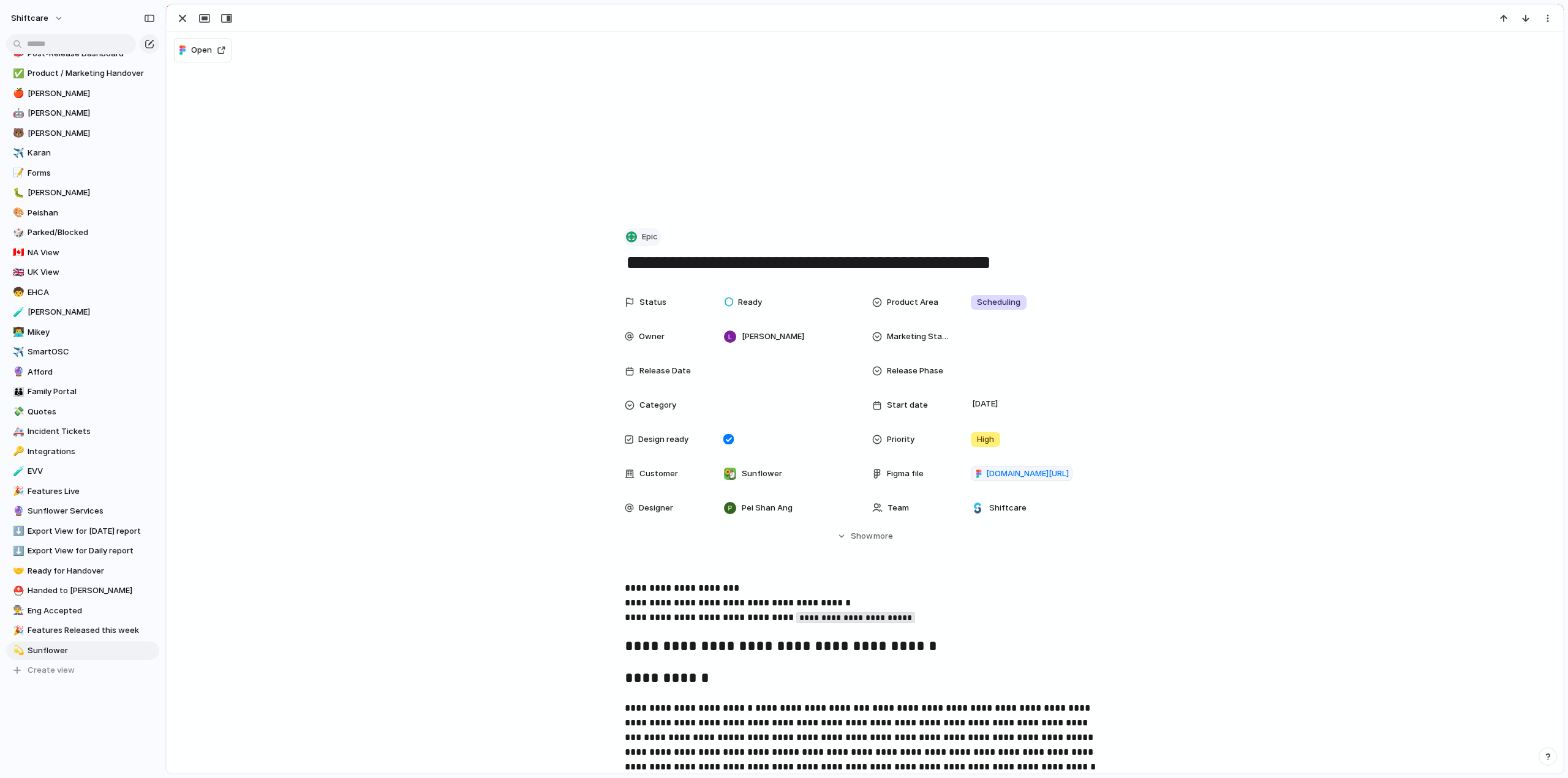
click at [636, 228] on div "Epic" at bounding box center [865, 237] width 480 height 18
click at [636, 230] on button "Epic" at bounding box center [642, 237] width 38 height 18
click at [645, 312] on span "Project" at bounding box center [657, 308] width 28 height 12
click at [184, 19] on div "button" at bounding box center [183, 18] width 14 height 14
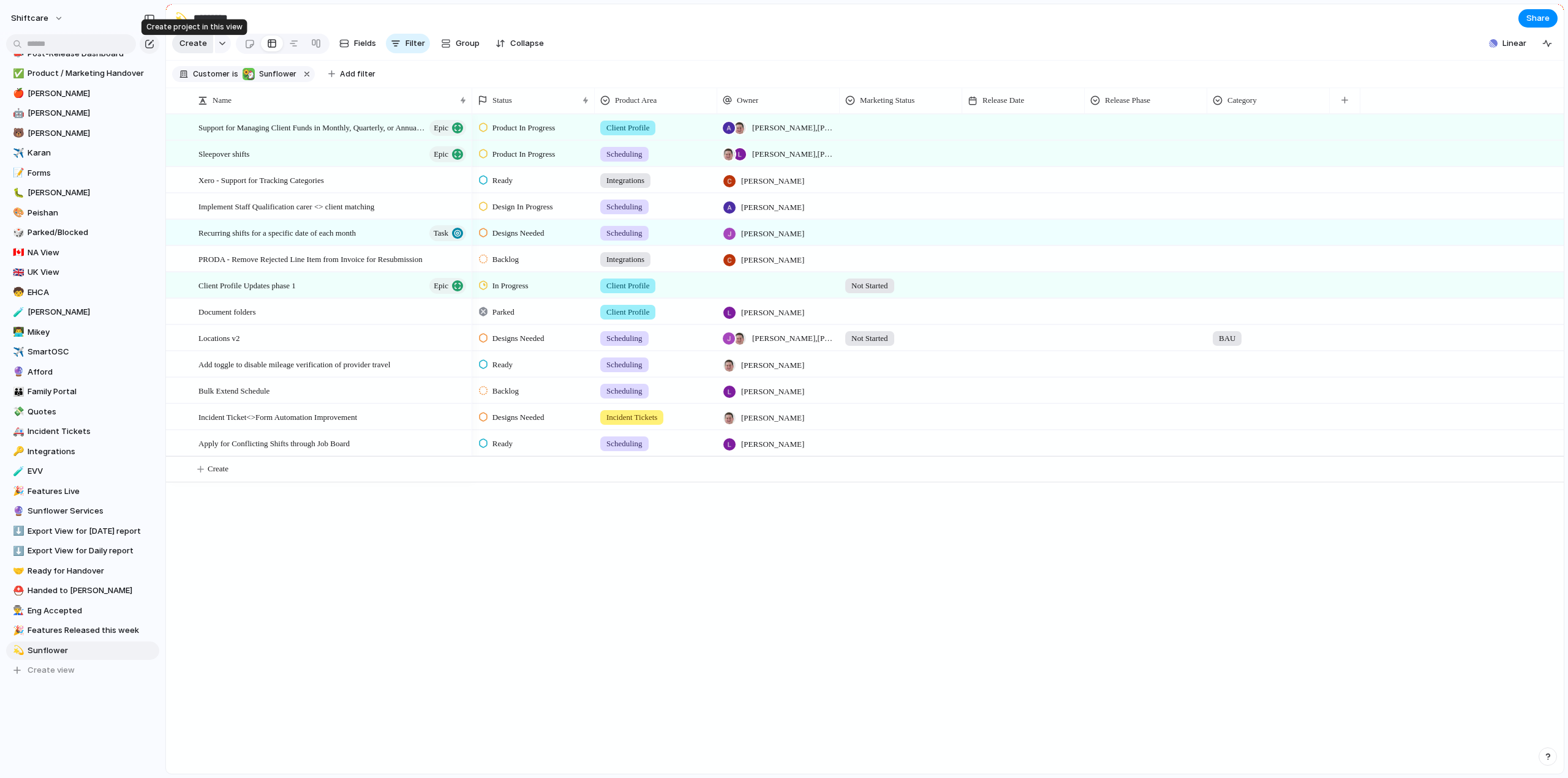
click at [187, 50] on span "Create" at bounding box center [193, 43] width 27 height 12
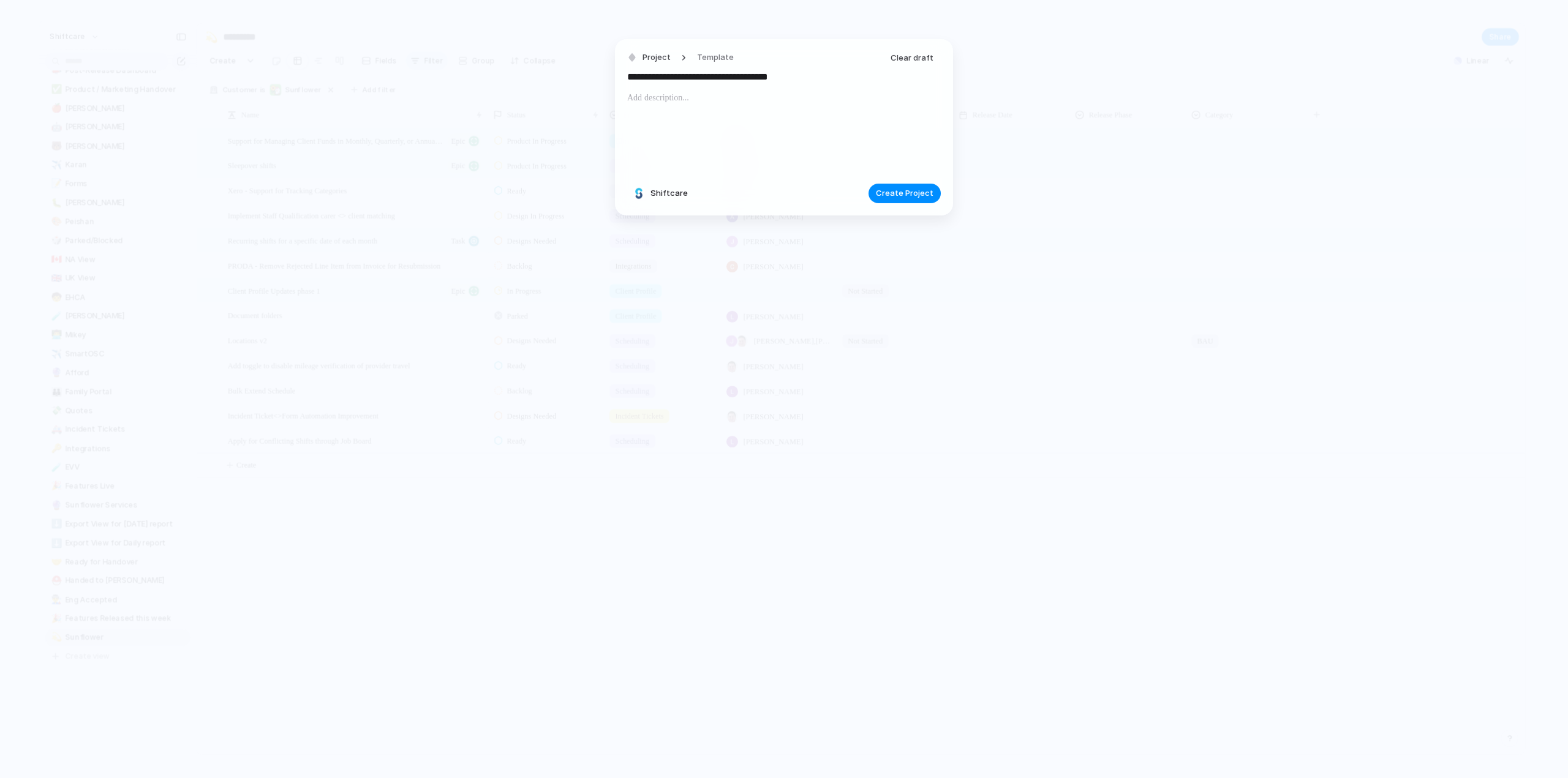
drag, startPoint x: 814, startPoint y: 75, endPoint x: 836, endPoint y: 76, distance: 22.0
click at [836, 76] on input "**********" at bounding box center [784, 77] width 314 height 19
type input "**********"
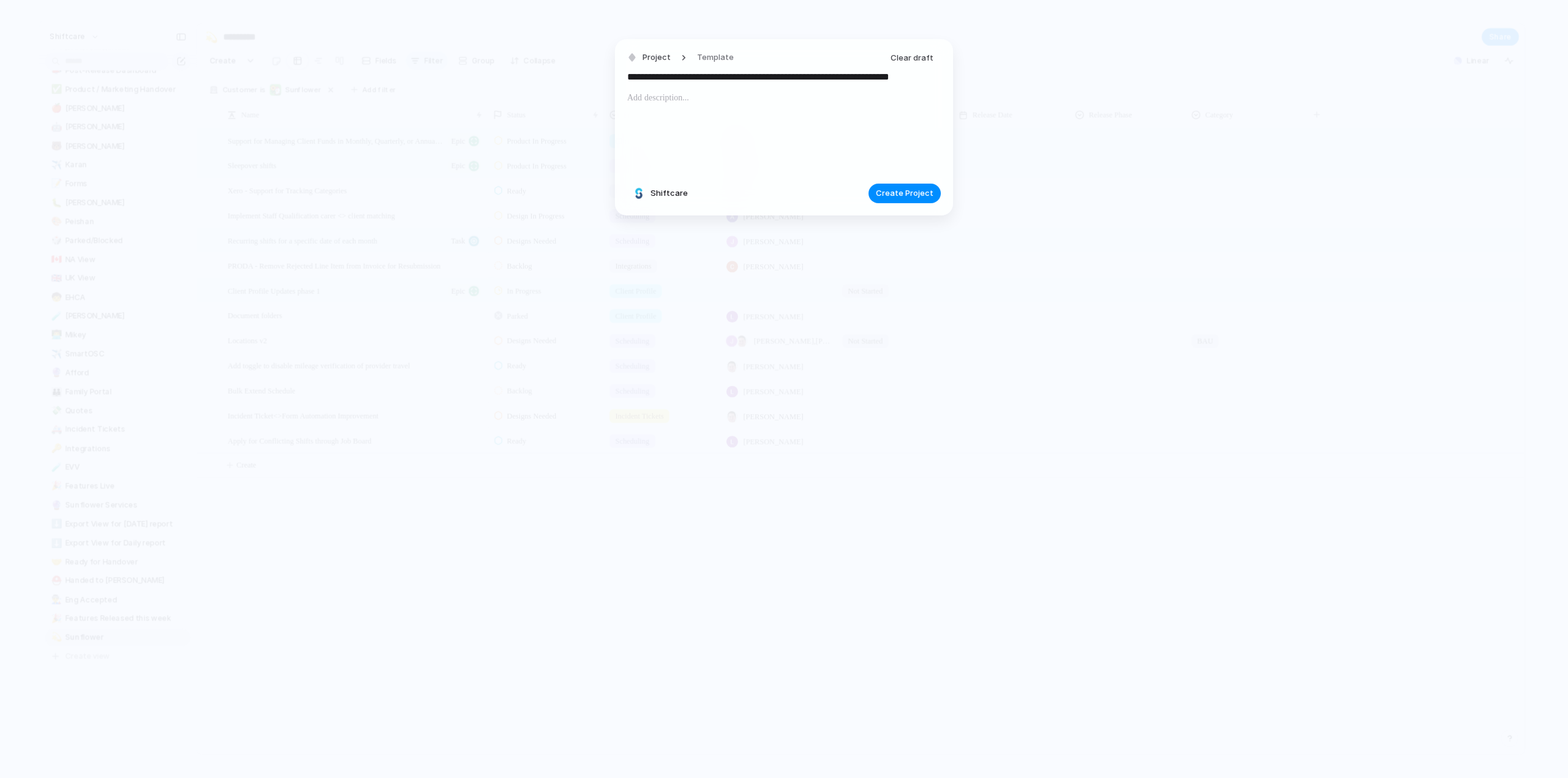
click at [716, 100] on p at bounding box center [784, 98] width 314 height 14
drag, startPoint x: 814, startPoint y: 79, endPoint x: 1047, endPoint y: 92, distance: 233.4
click at [1047, 92] on div "**********" at bounding box center [784, 389] width 1568 height 778
click at [645, 104] on p at bounding box center [784, 98] width 314 height 14
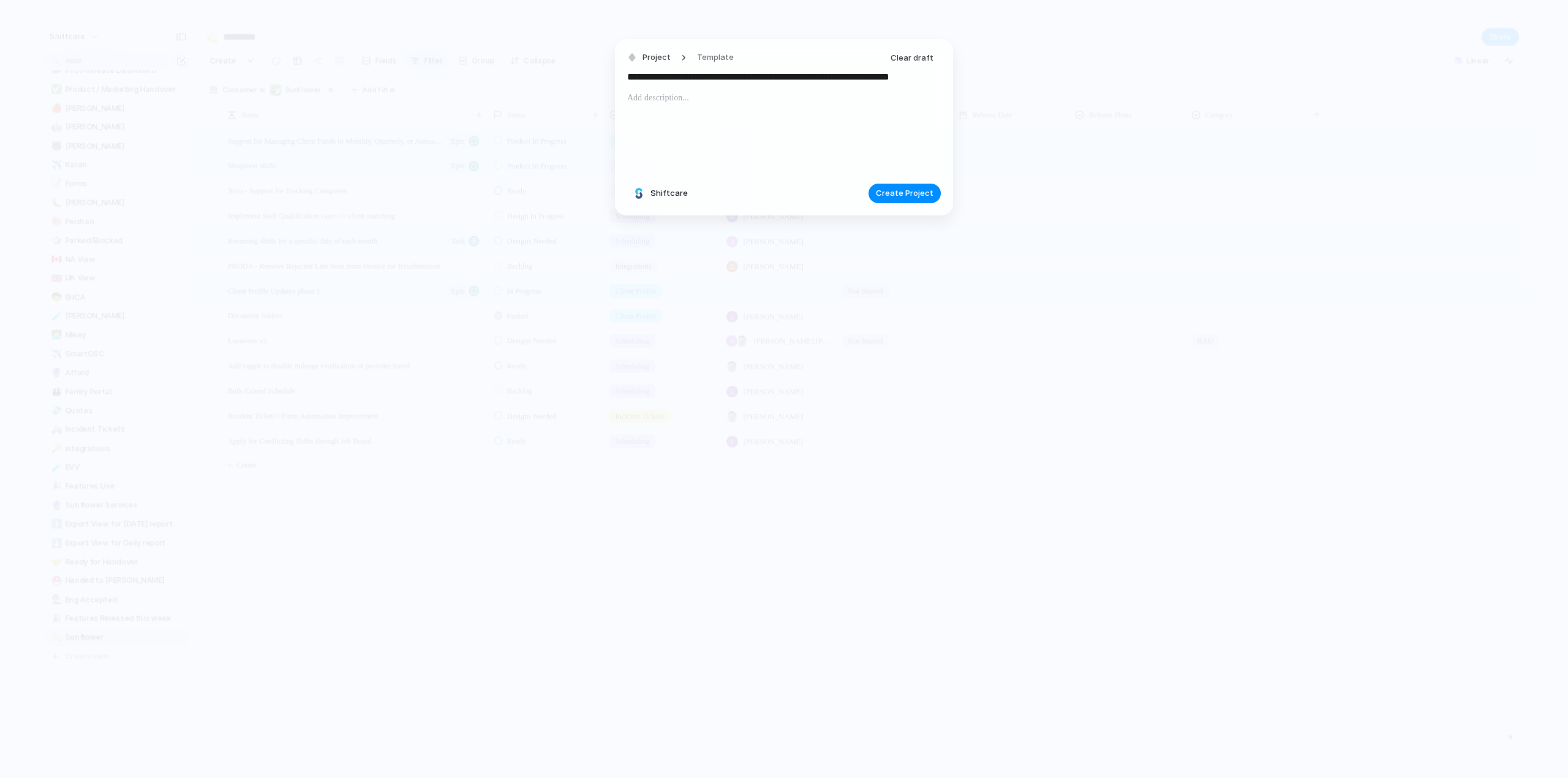
scroll to position [0, 0]
click at [895, 190] on span "Create Project" at bounding box center [905, 193] width 58 height 12
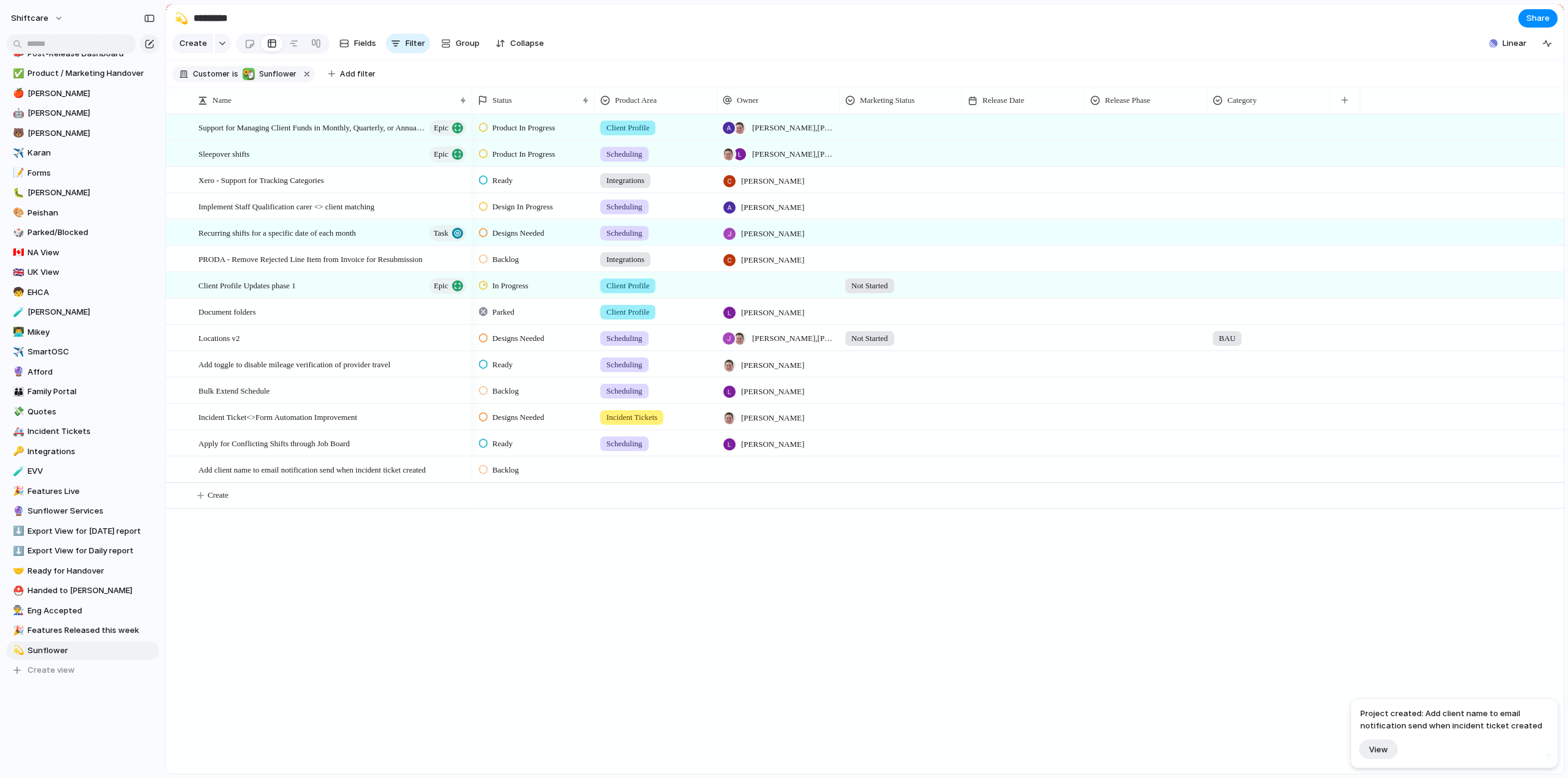
click at [624, 473] on div at bounding box center [656, 467] width 121 height 20
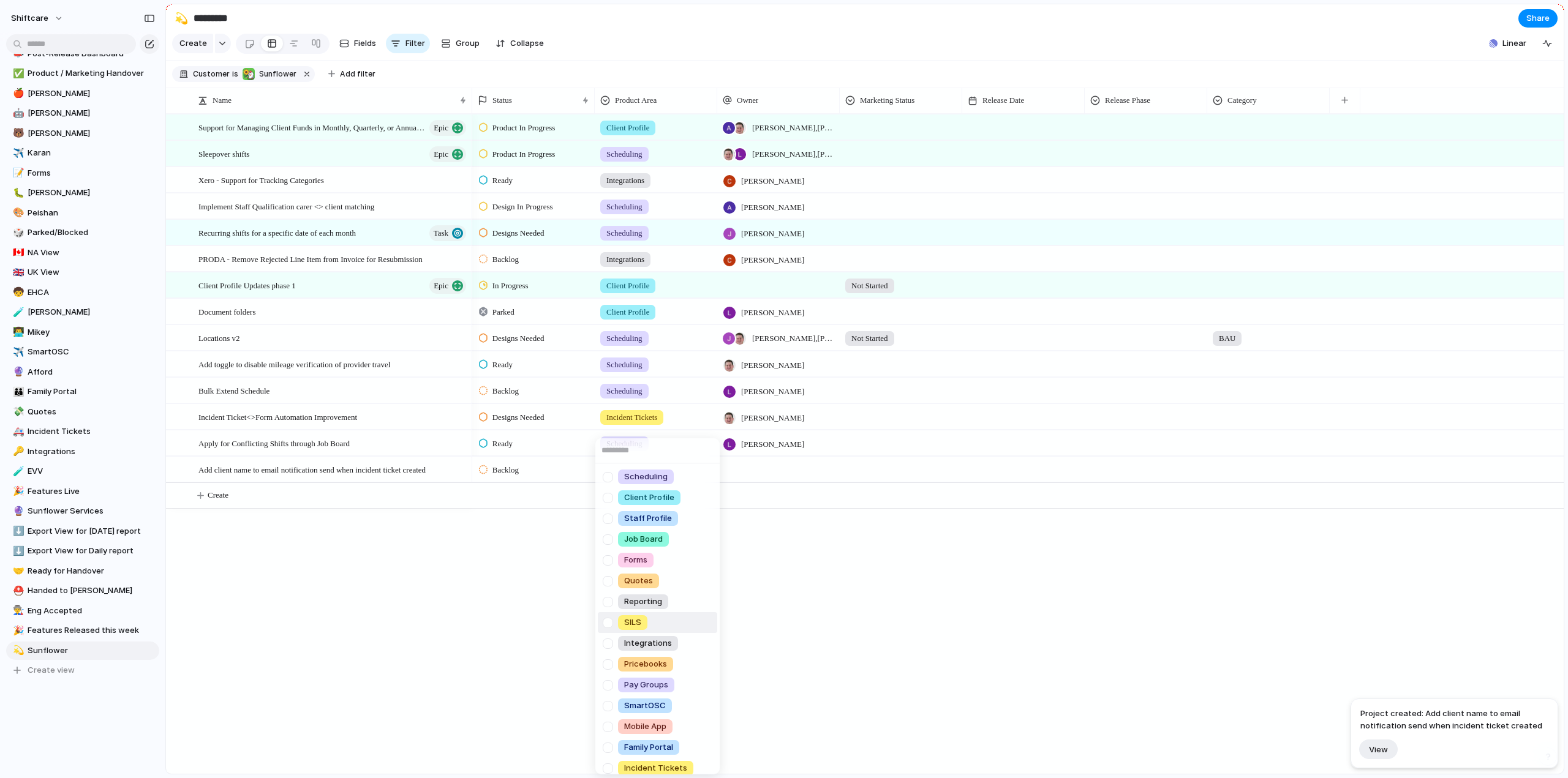
scroll to position [131, 0]
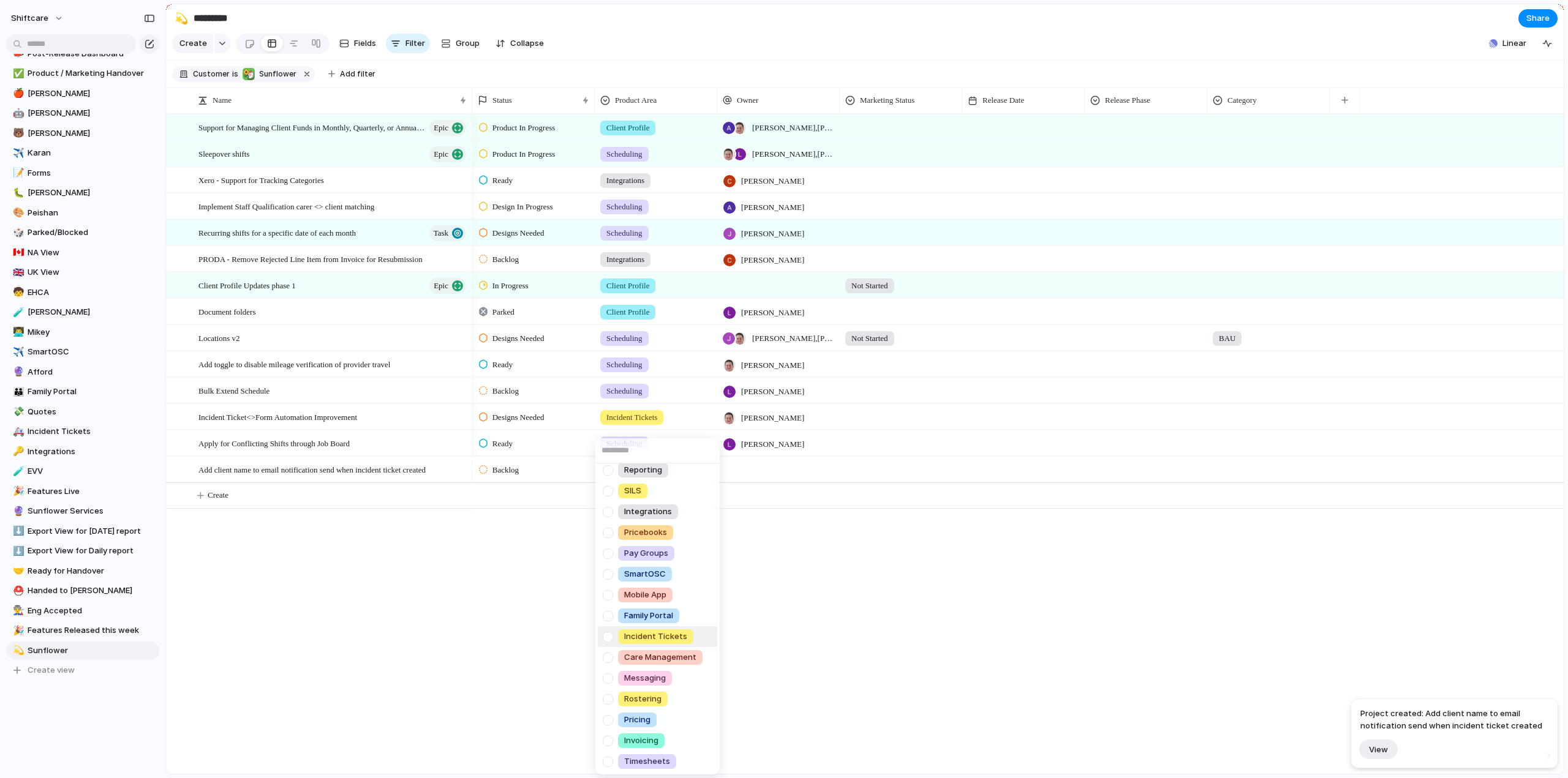
click at [607, 635] on div at bounding box center [608, 637] width 22 height 22
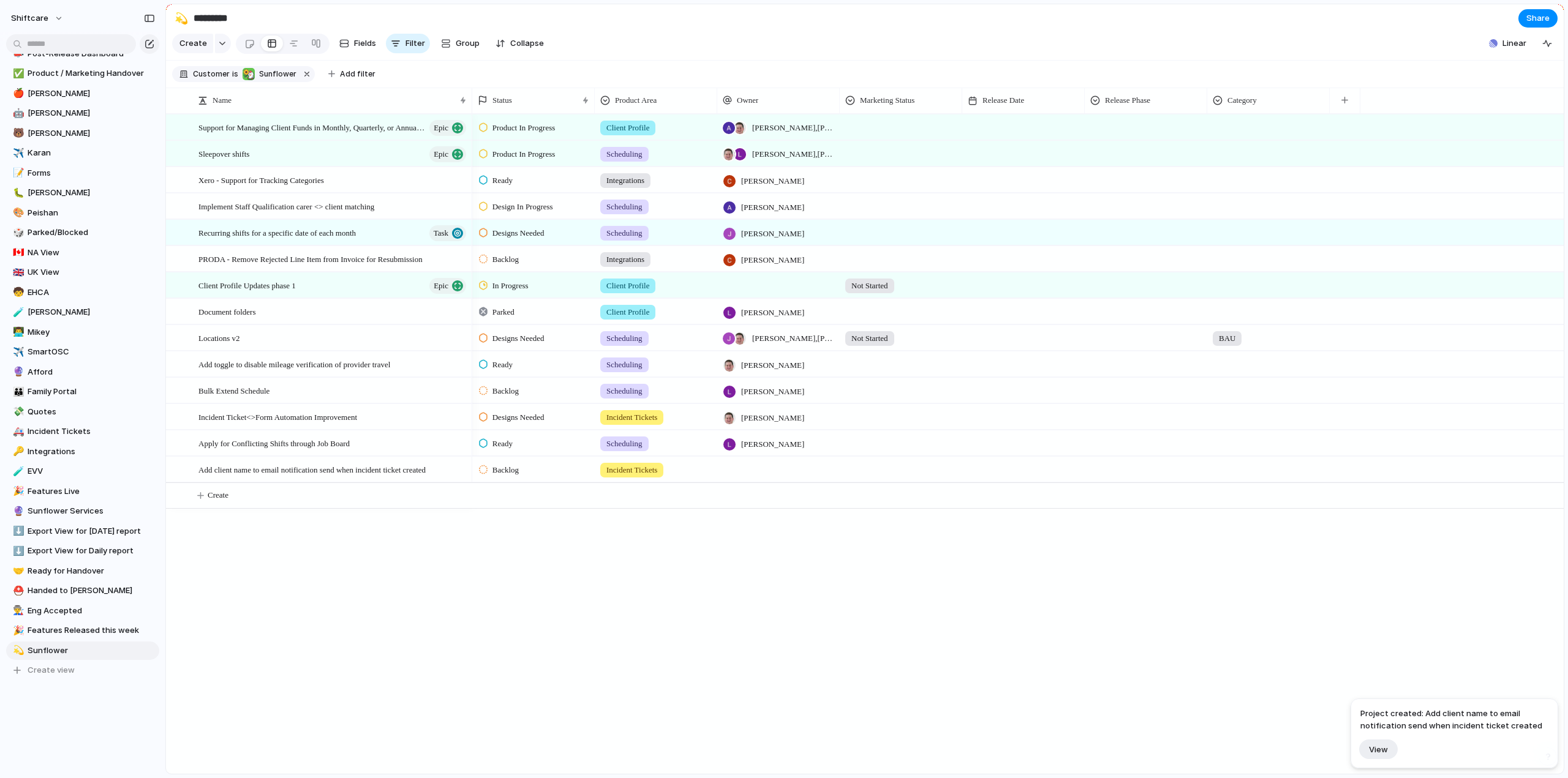
click at [762, 473] on div "Scheduling Client Profile Staff Profile Job Board Forms Quotes Reporting SILS I…" at bounding box center [784, 389] width 1568 height 778
click at [766, 481] on div at bounding box center [778, 469] width 123 height 25
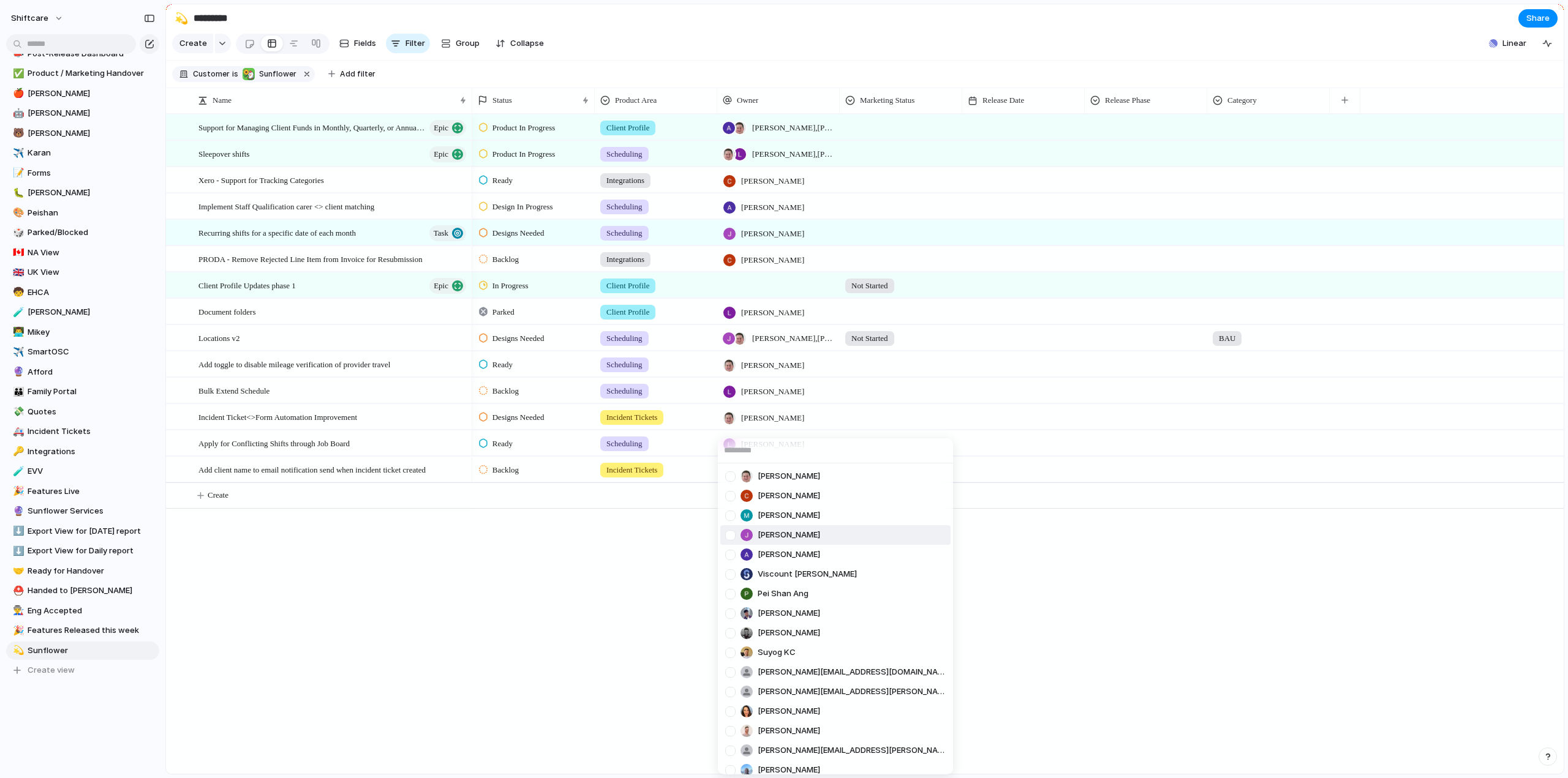
click at [727, 473] on div at bounding box center [730, 476] width 22 height 22
click at [559, 579] on div "Paul Slater Cris Militante Mathew Cagney Jonathan Agness Abner Chua Viscount Vi…" at bounding box center [784, 389] width 1568 height 778
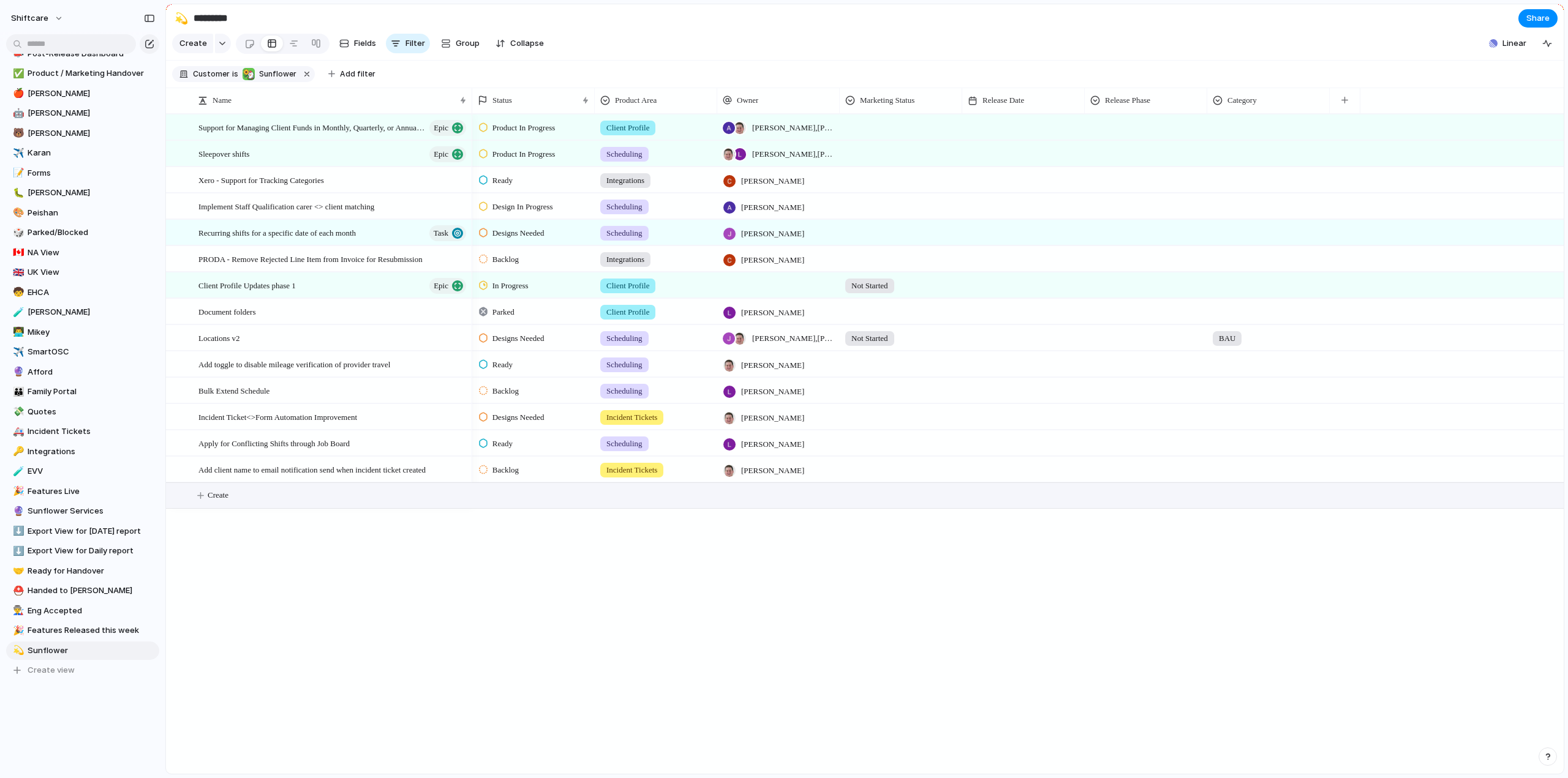
drag, startPoint x: 232, startPoint y: 501, endPoint x: 271, endPoint y: 500, distance: 39.0
click at [232, 501] on button "Create" at bounding box center [881, 495] width 1405 height 25
click at [229, 499] on textarea at bounding box center [331, 507] width 265 height 14
type textarea "**********"
click at [493, 476] on span "Backlog" at bounding box center [505, 470] width 26 height 12
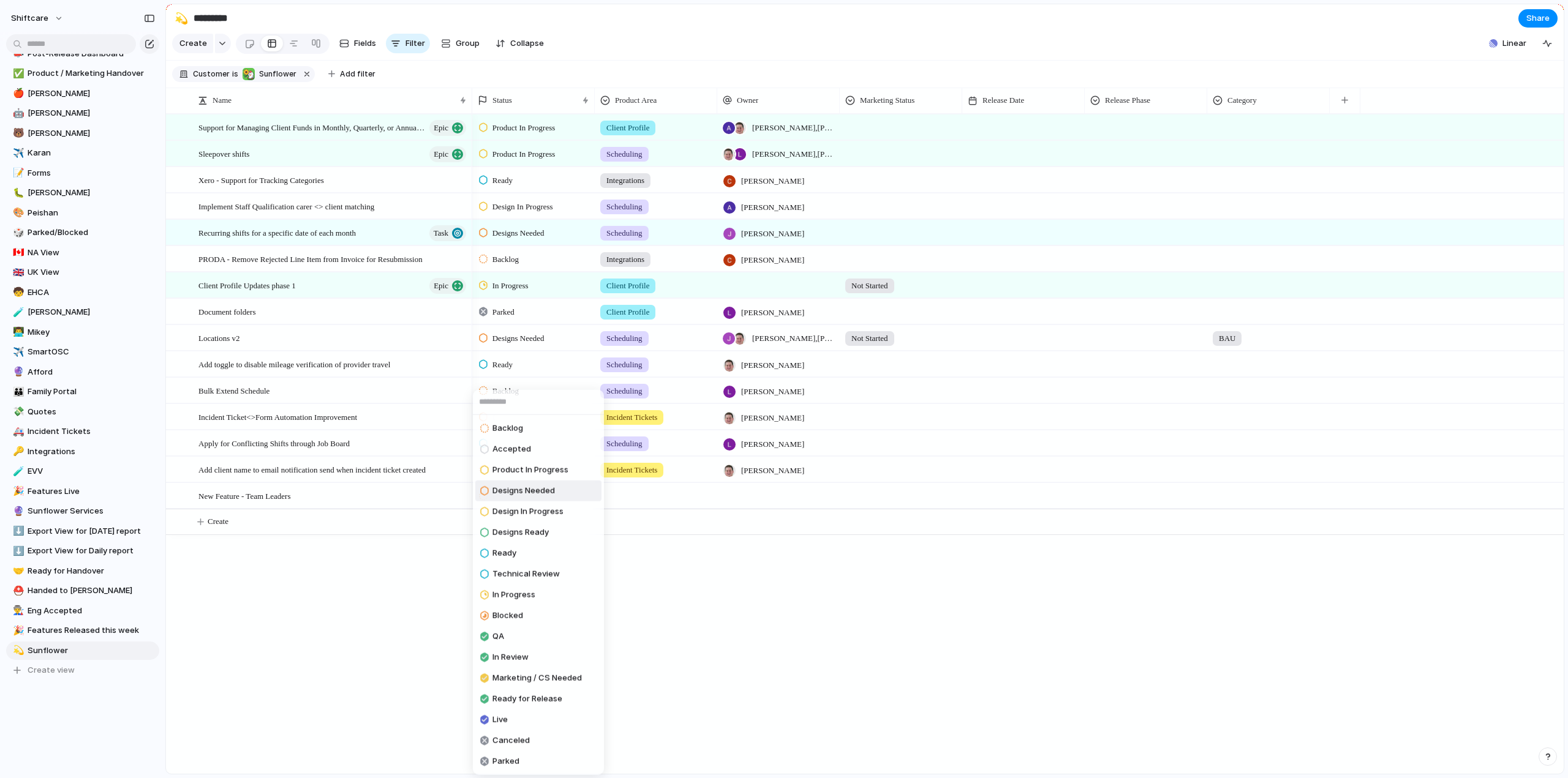
click at [513, 491] on span "Designs Needed" at bounding box center [524, 491] width 62 height 12
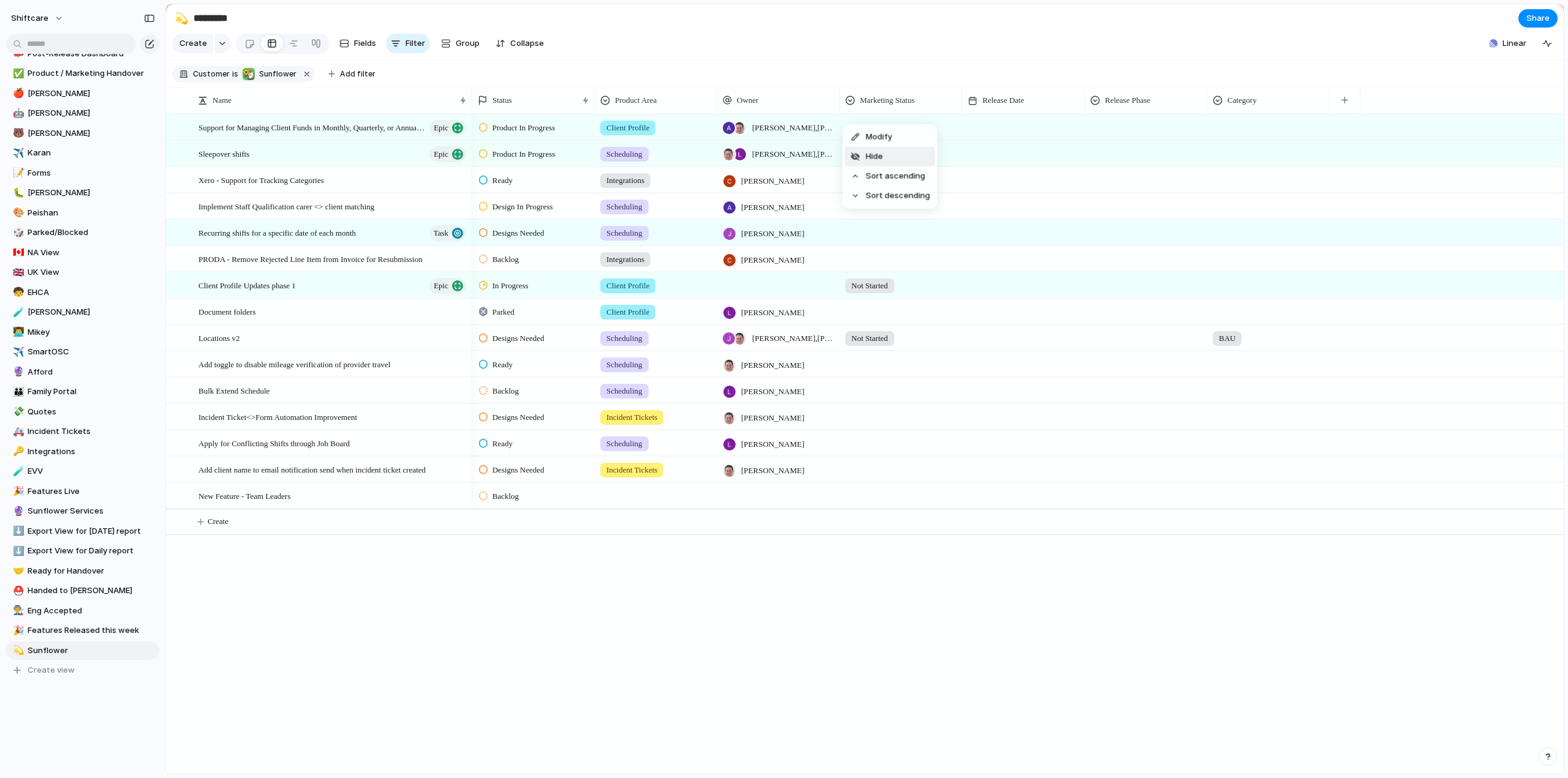
click at [878, 152] on span "Hide" at bounding box center [874, 156] width 17 height 12
click at [843, 68] on div "Modify Hide Sort ascending Sort descending" at bounding box center [784, 389] width 1568 height 778
click at [999, 158] on span "Hide" at bounding box center [996, 156] width 17 height 12
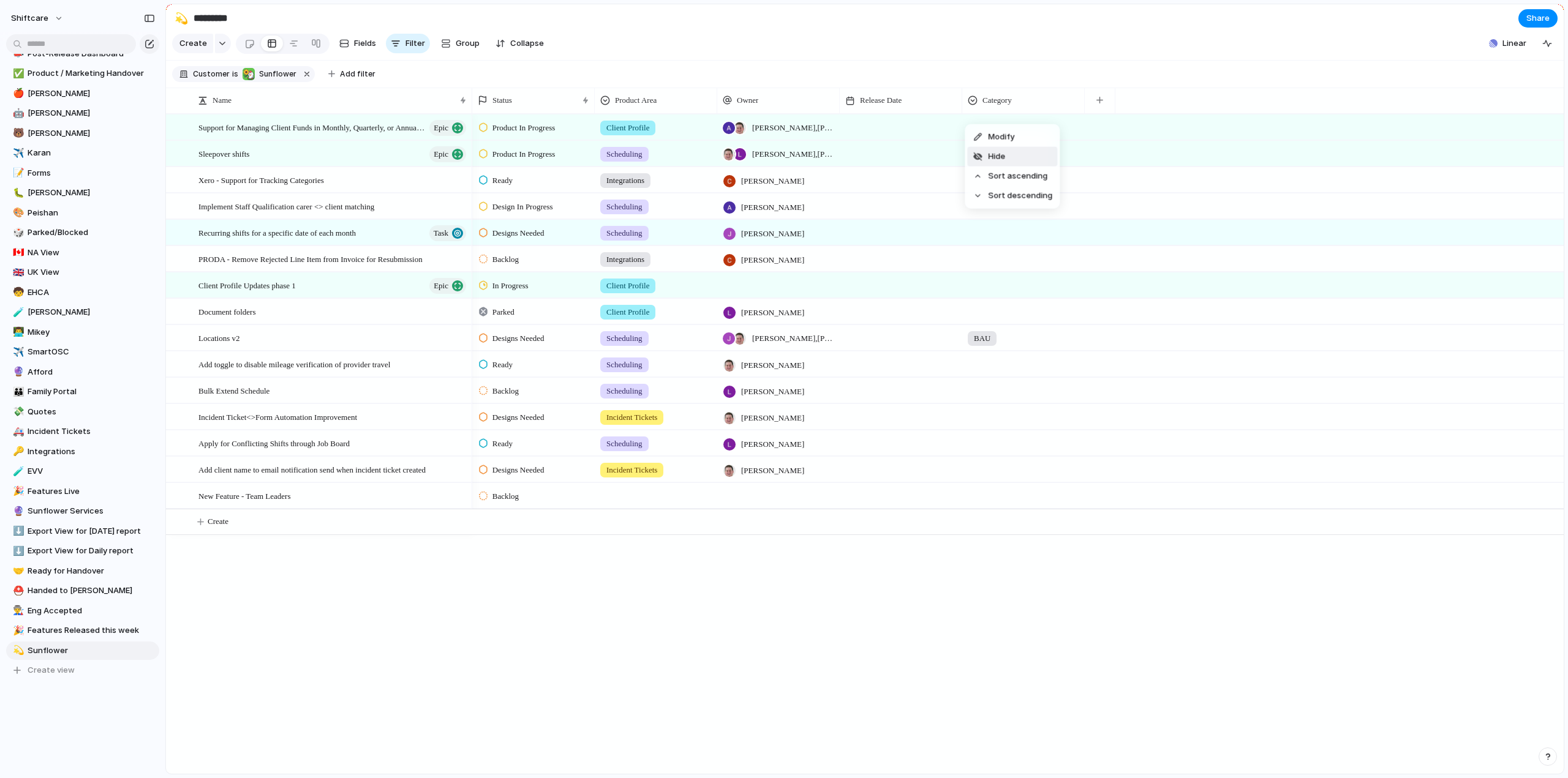
click at [1000, 154] on span "Hide" at bounding box center [996, 156] width 17 height 12
click at [974, 108] on button "button" at bounding box center [977, 101] width 25 height 22
type input "****"
click at [989, 202] on span "Designer" at bounding box center [1003, 203] width 34 height 12
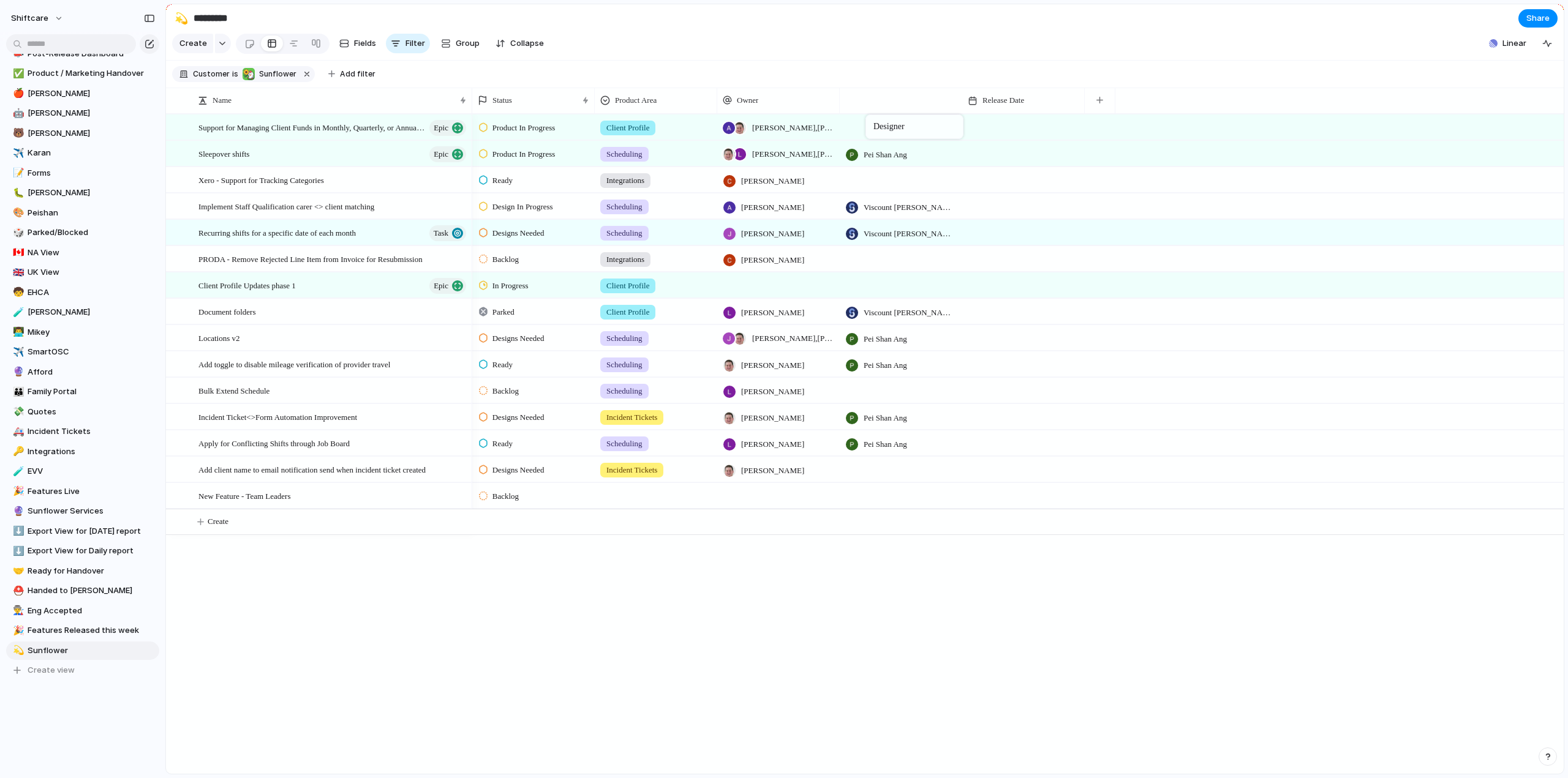
drag, startPoint x: 1001, startPoint y: 109, endPoint x: 840, endPoint y: 396, distance: 329.1
click at [867, 478] on div at bounding box center [901, 469] width 123 height 25
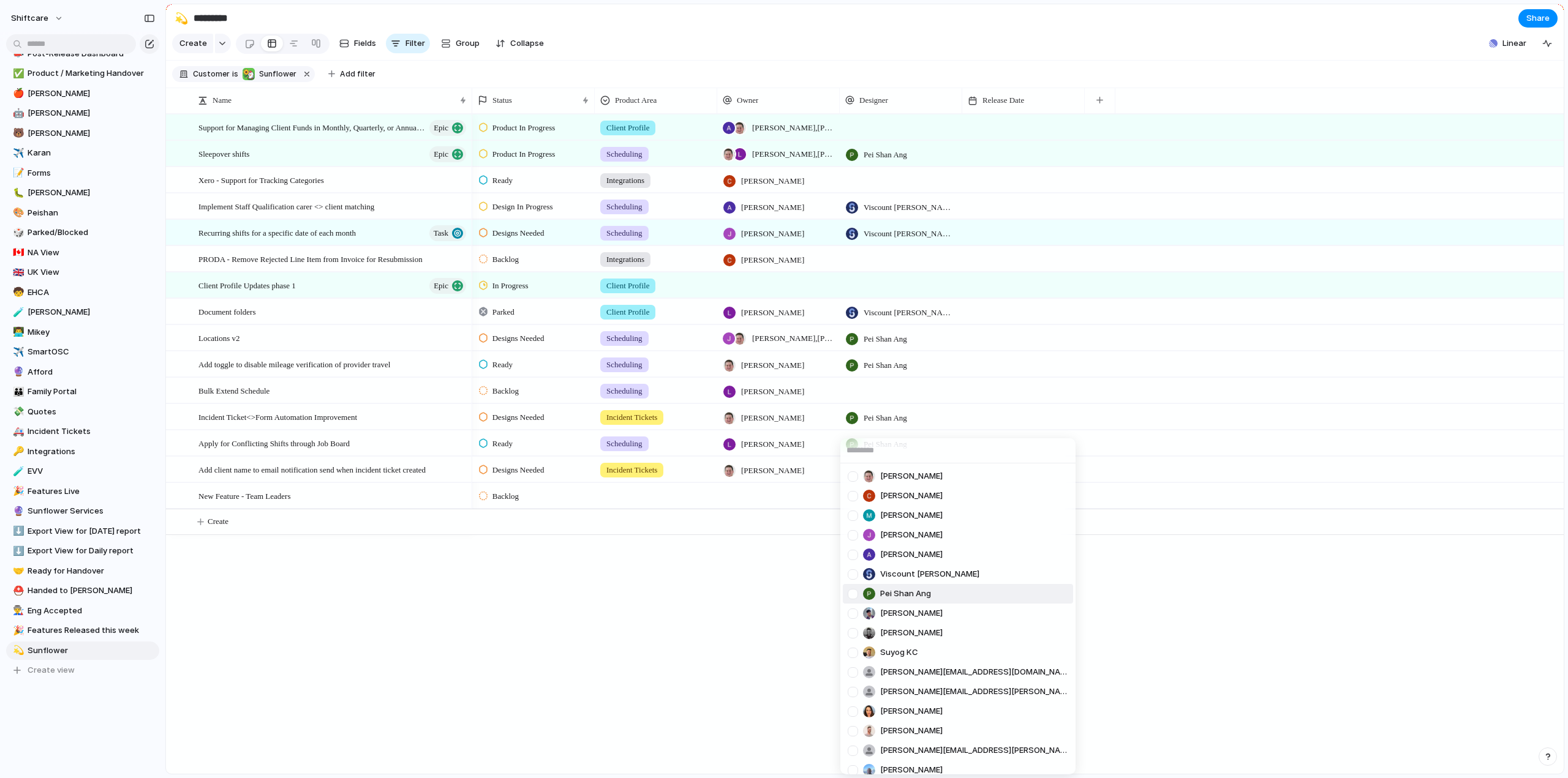
click at [854, 596] on div at bounding box center [853, 594] width 22 height 22
click at [650, 619] on div "Paul Slater Cris Militante Mathew Cagney Jonathan Agness Abner Chua Viscount Vi…" at bounding box center [784, 389] width 1568 height 778
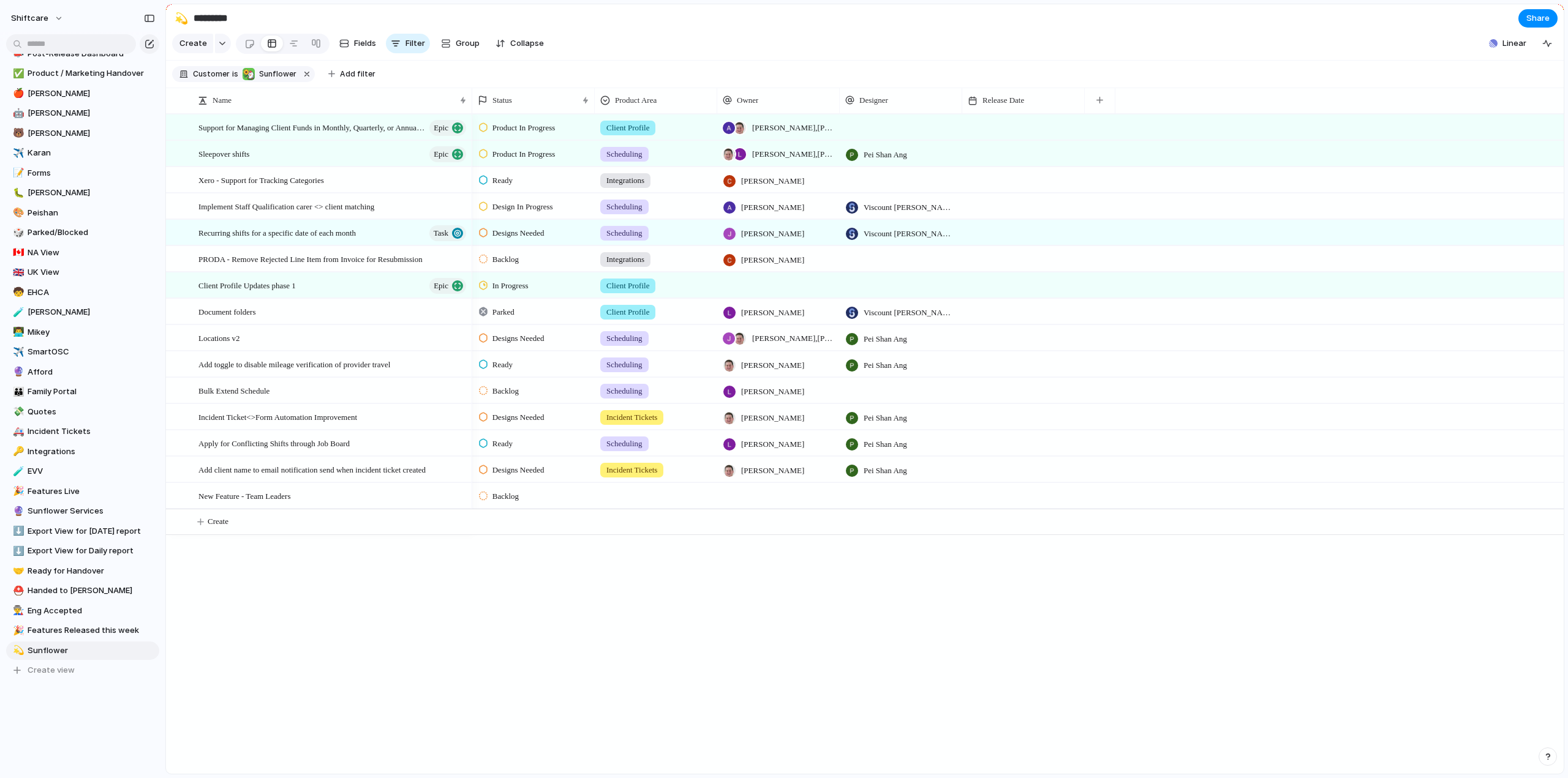
click at [878, 502] on div at bounding box center [901, 495] width 123 height 25
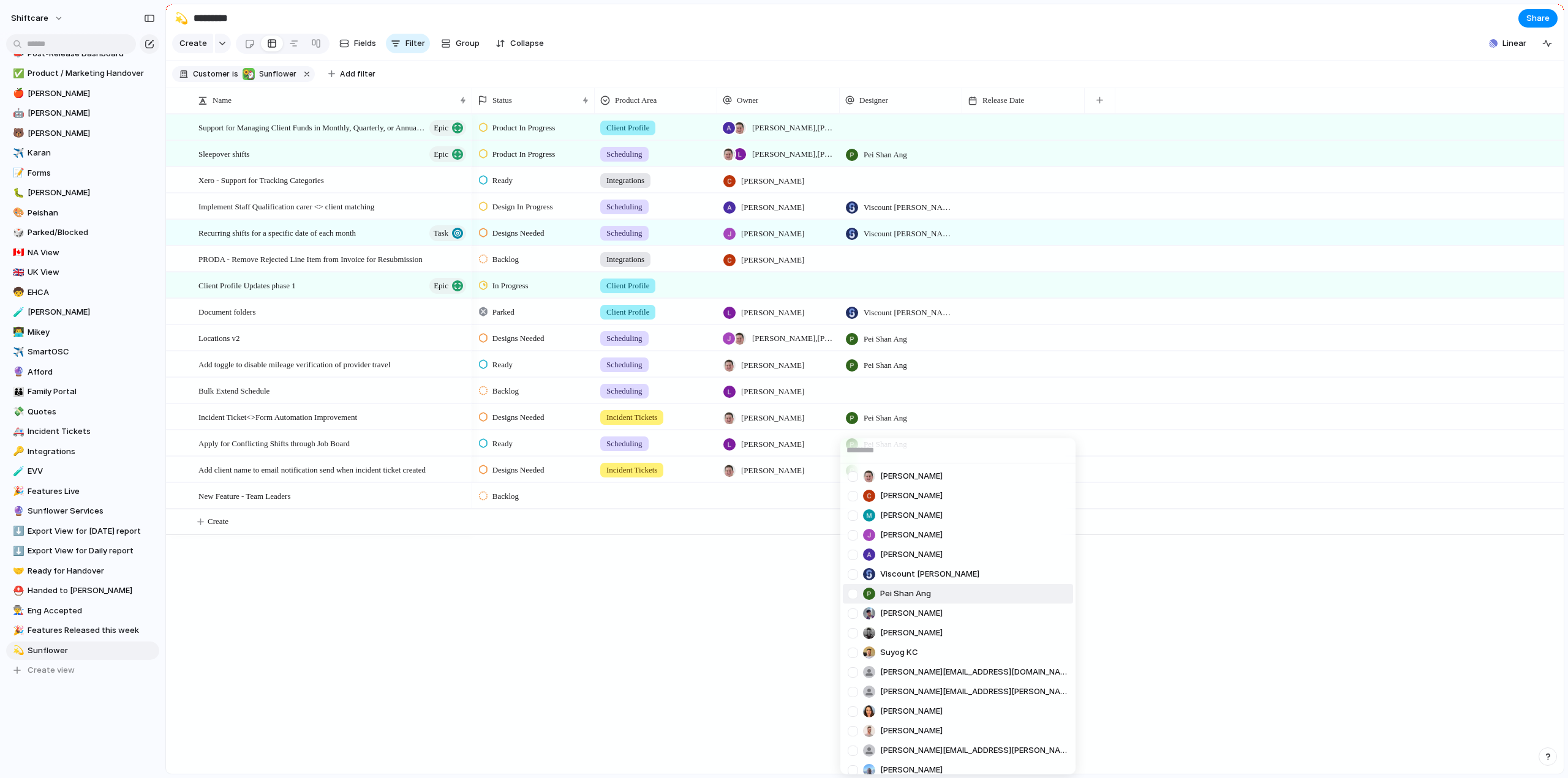
click at [854, 592] on div at bounding box center [853, 594] width 22 height 22
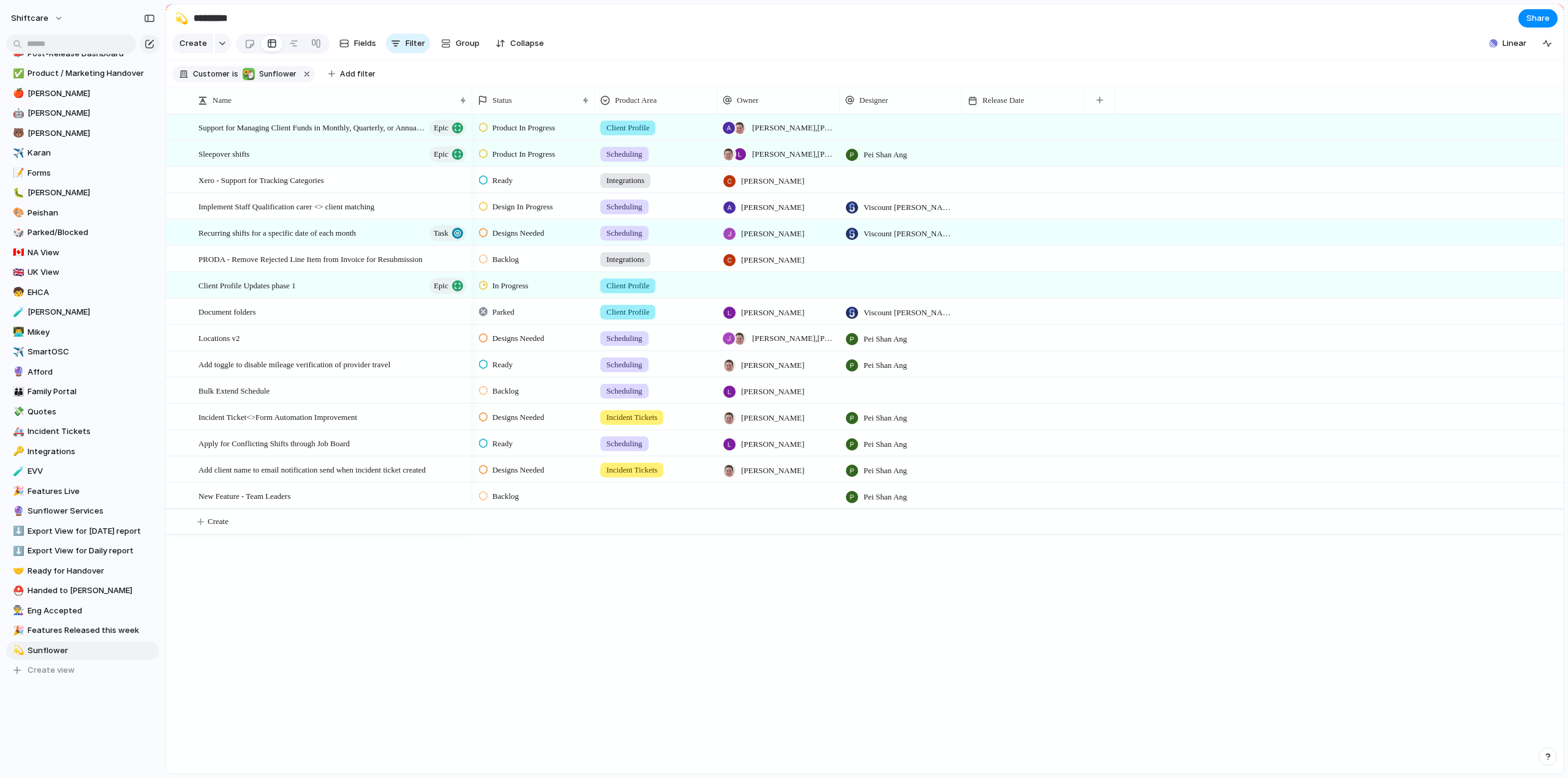
drag, startPoint x: 710, startPoint y: 622, endPoint x: 731, endPoint y: 504, distance: 119.9
click at [710, 622] on div "Paul Slater Cris Militante Mathew Cagney Jonathan Agness Abner Chua Viscount Vi…" at bounding box center [784, 389] width 1568 height 778
click at [731, 504] on div at bounding box center [778, 495] width 123 height 25
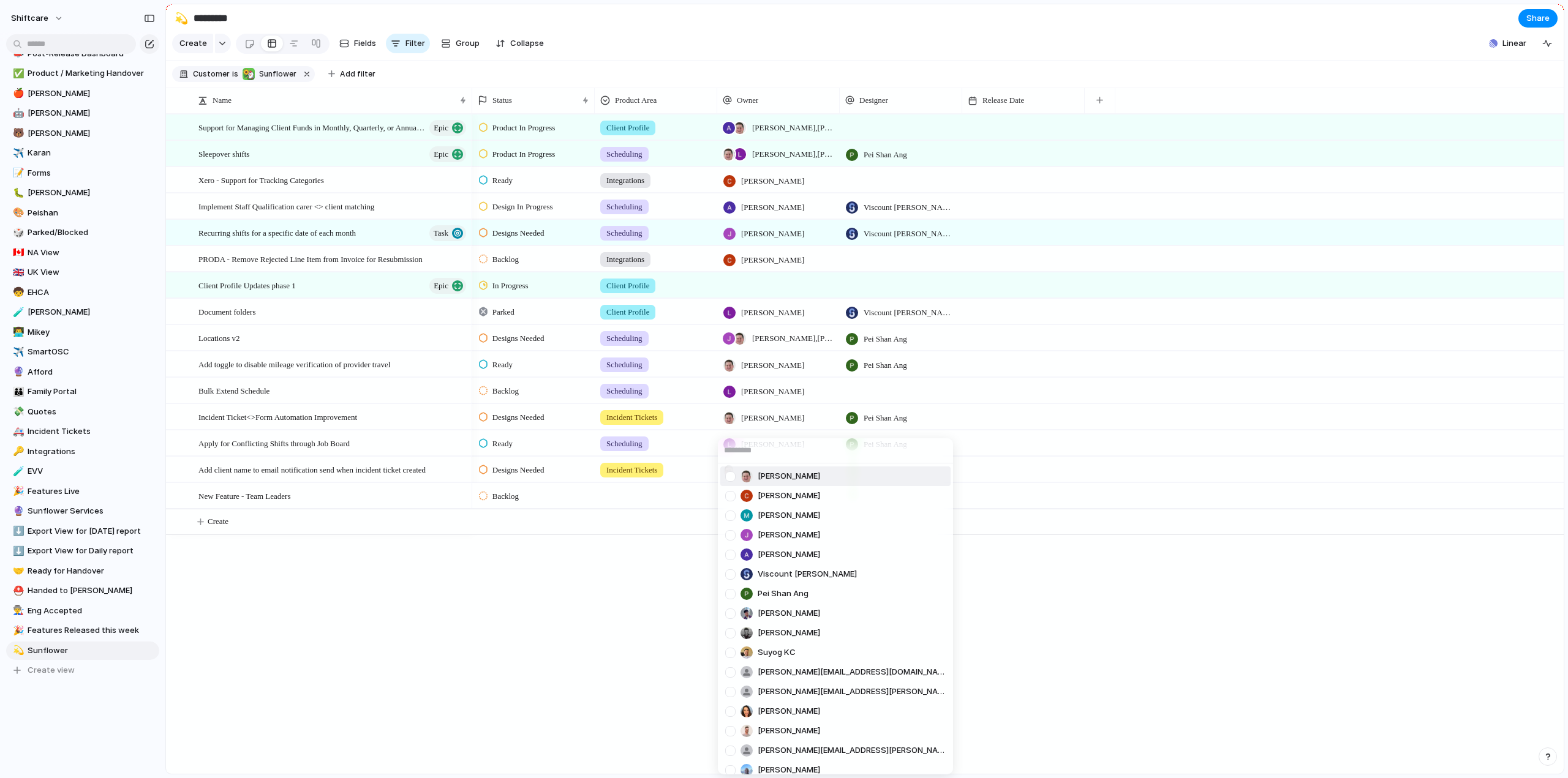
click at [731, 475] on div at bounding box center [730, 476] width 22 height 22
click at [521, 547] on div "Paul Slater Cris Militante Mathew Cagney Jonathan Agness Abner Chua Viscount Vi…" at bounding box center [784, 389] width 1568 height 778
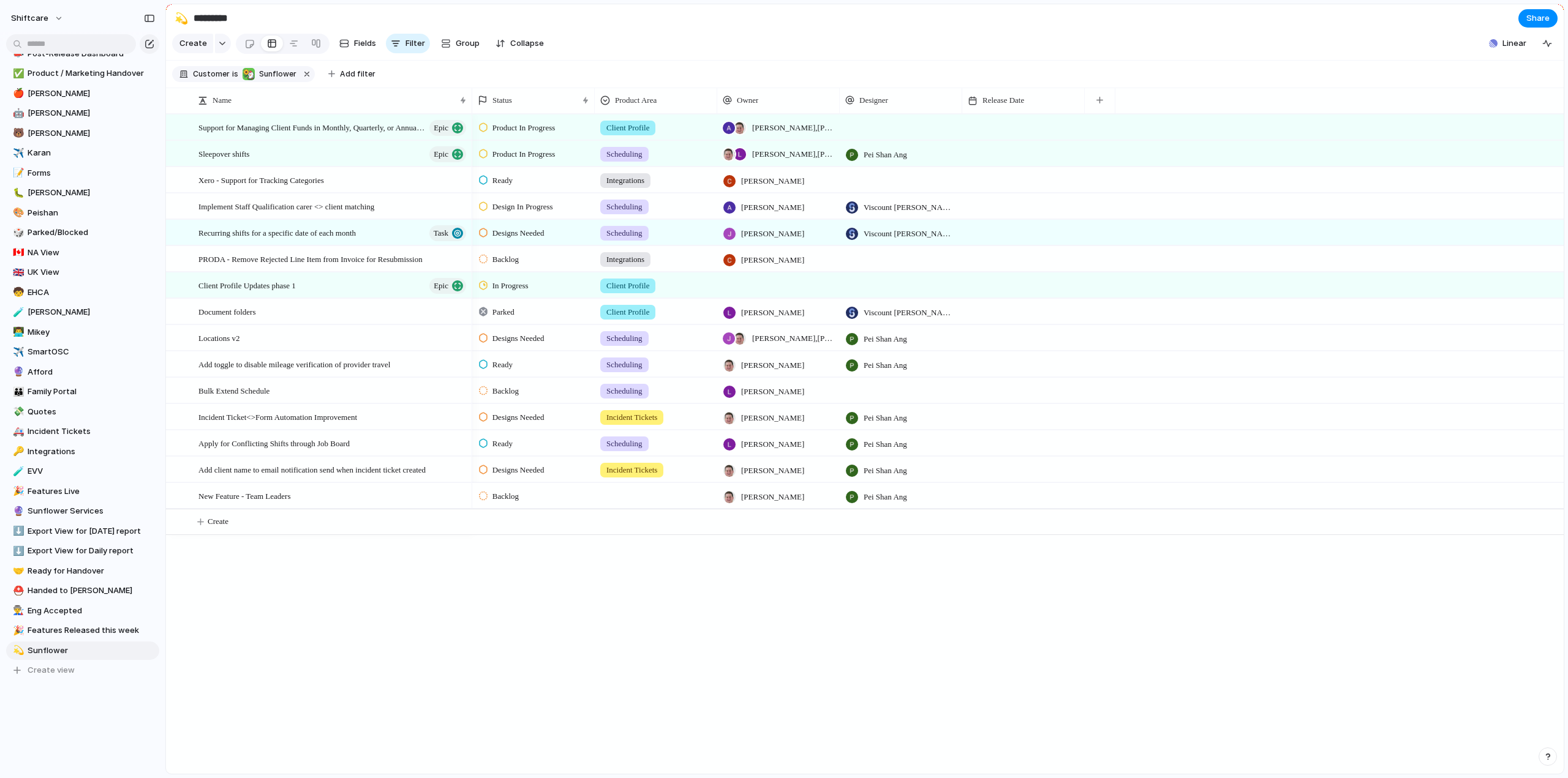
click at [643, 500] on div at bounding box center [656, 493] width 121 height 20
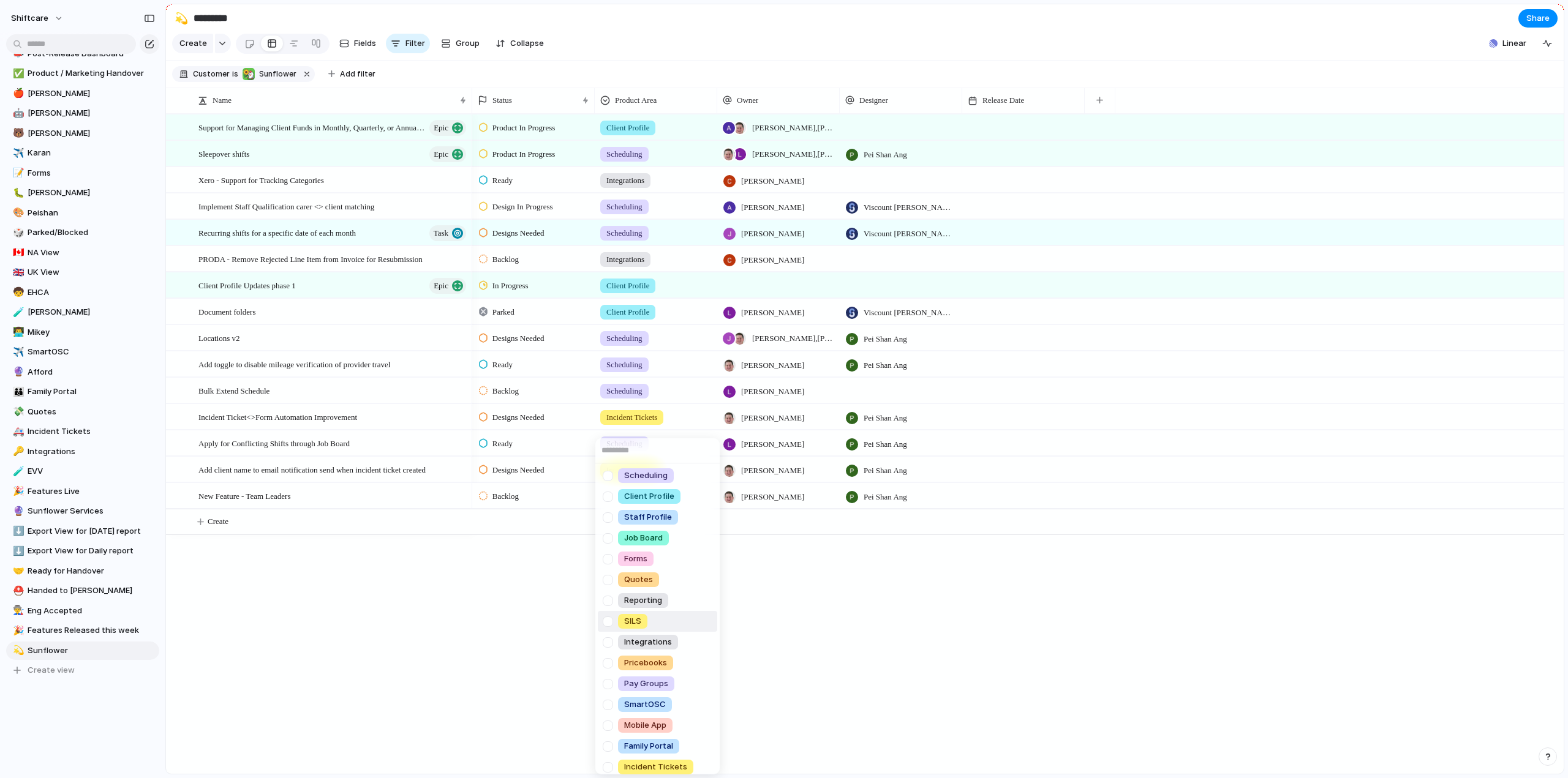
scroll to position [0, 0]
click at [610, 523] on div at bounding box center [608, 519] width 22 height 22
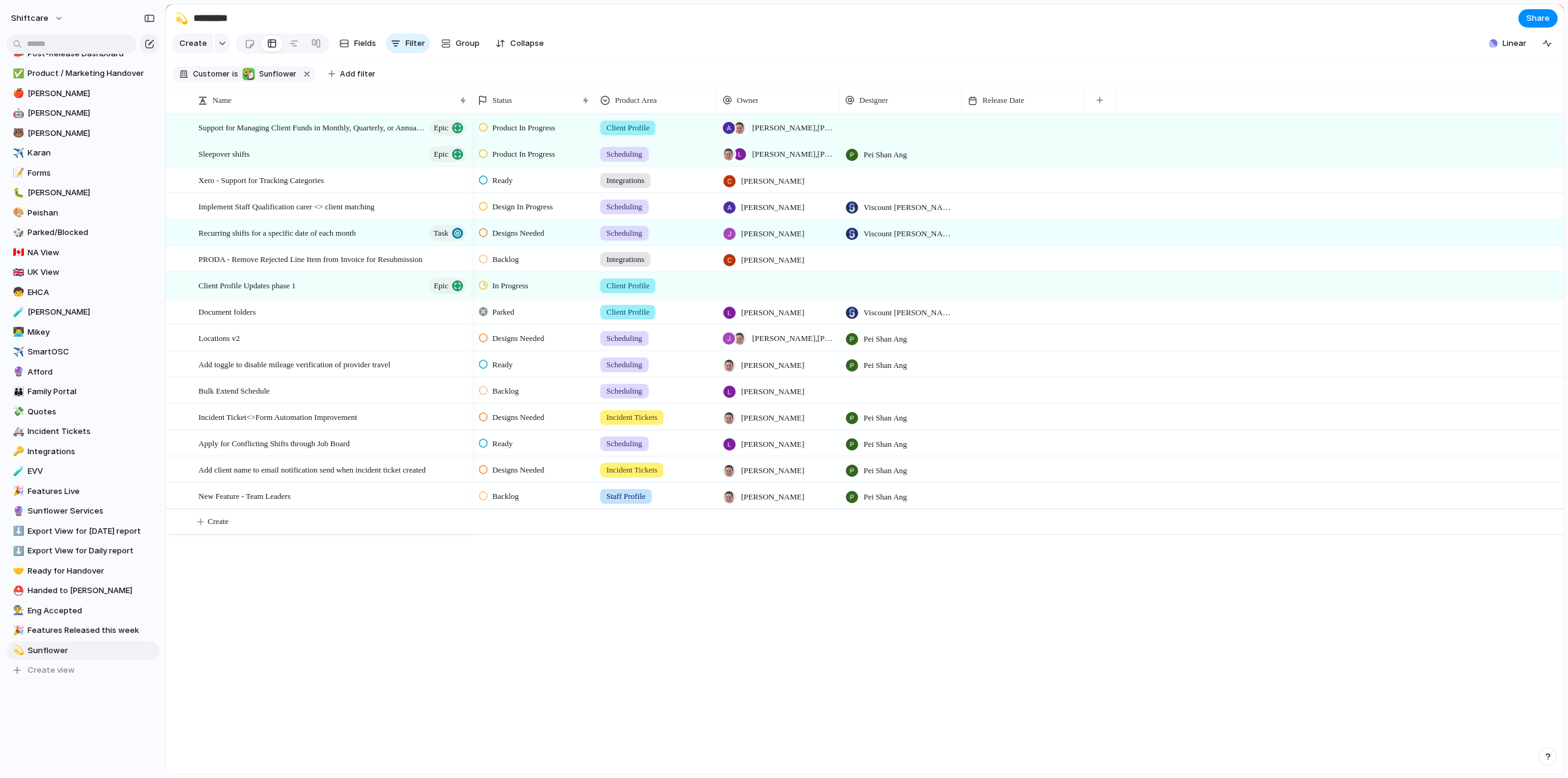
drag, startPoint x: 464, startPoint y: 633, endPoint x: 456, endPoint y: 614, distance: 20.6
click at [464, 634] on div "Scheduling Client Profile Staff Profile Job Board Forms Quotes Reporting SILS I…" at bounding box center [784, 389] width 1568 height 778
click at [309, 502] on div "New Feature - Team Leaders" at bounding box center [333, 495] width 270 height 25
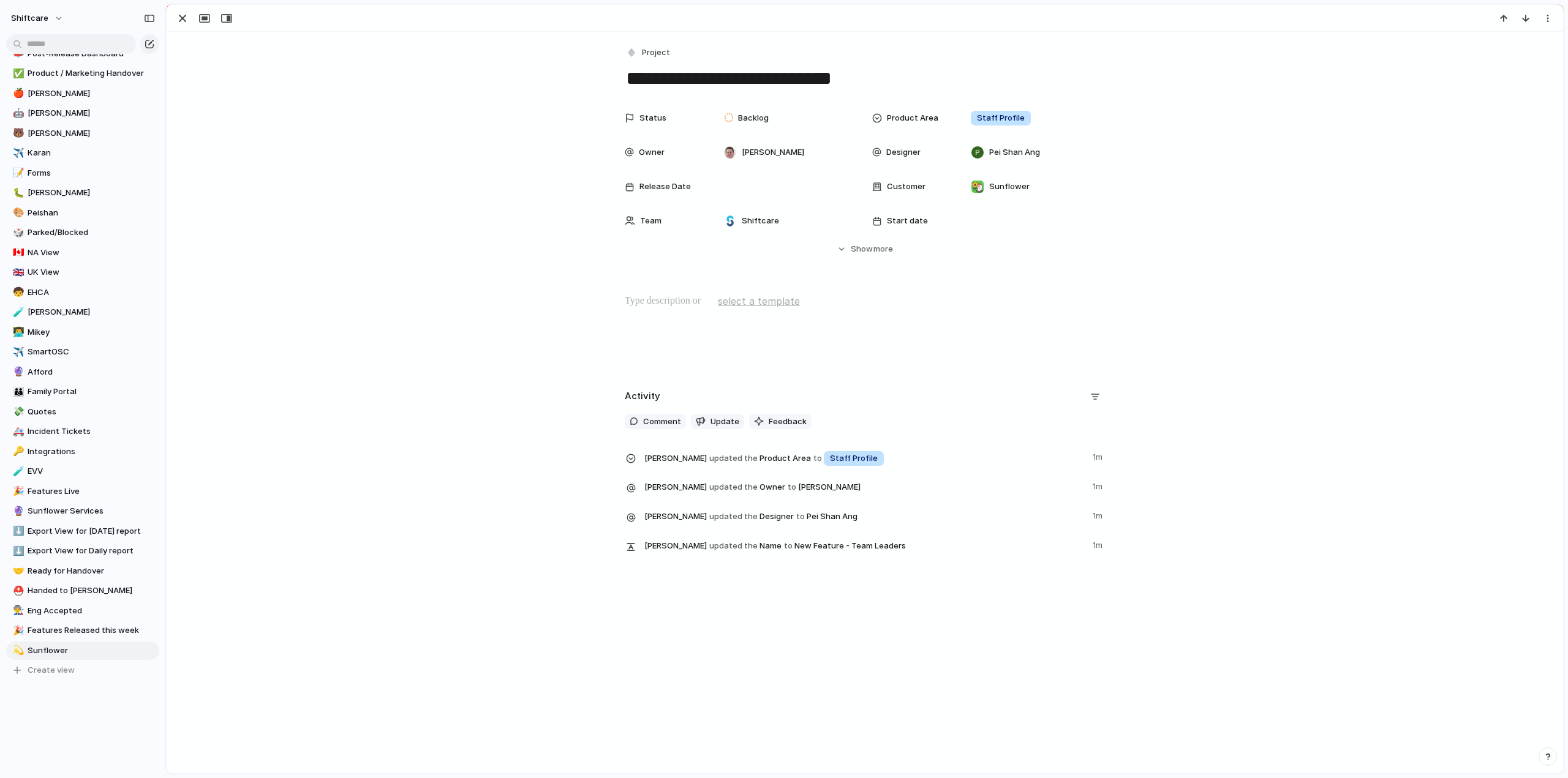
click at [673, 299] on p at bounding box center [865, 301] width 480 height 14
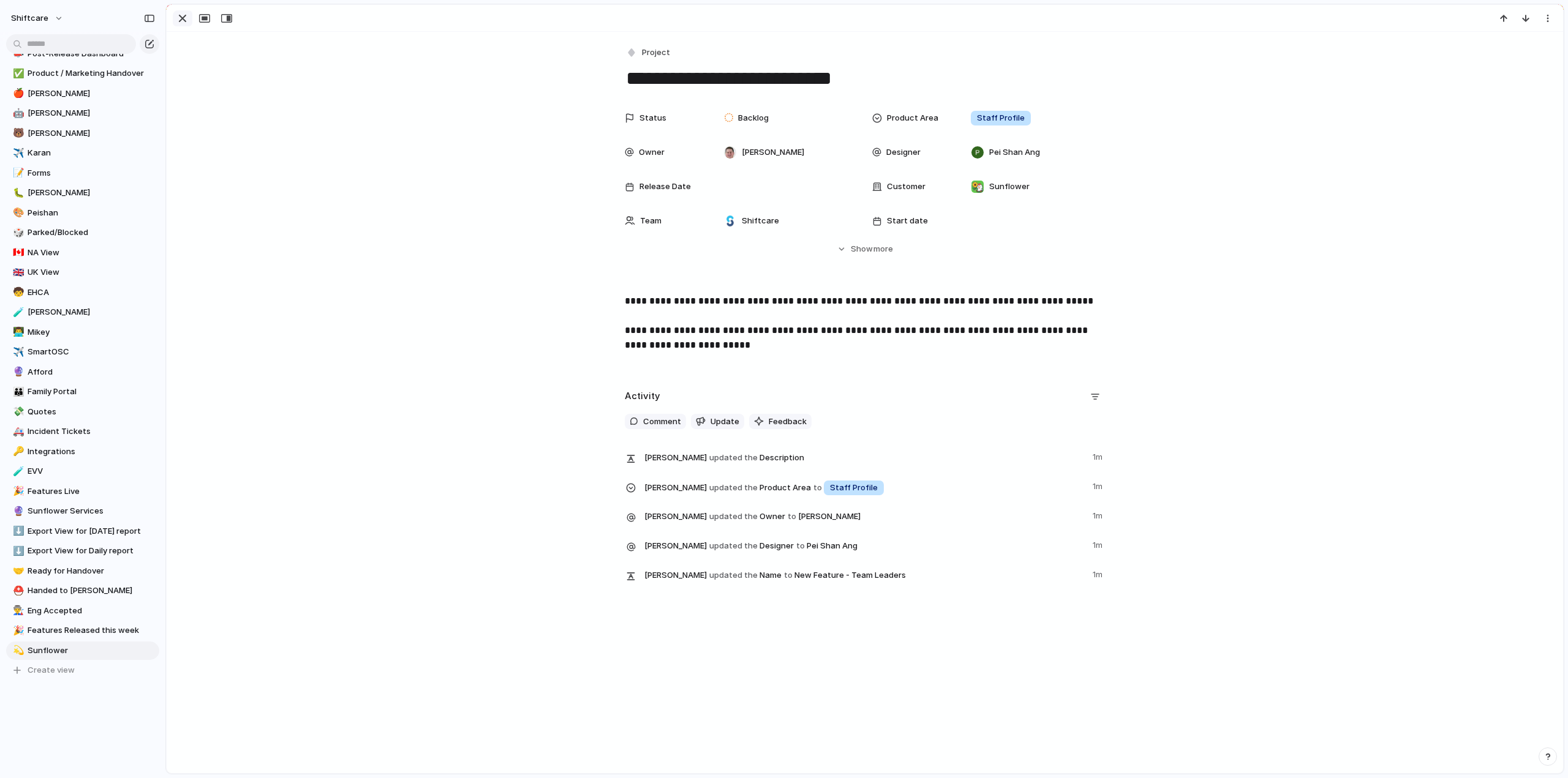
click at [175, 20] on div "button" at bounding box center [183, 18] width 14 height 14
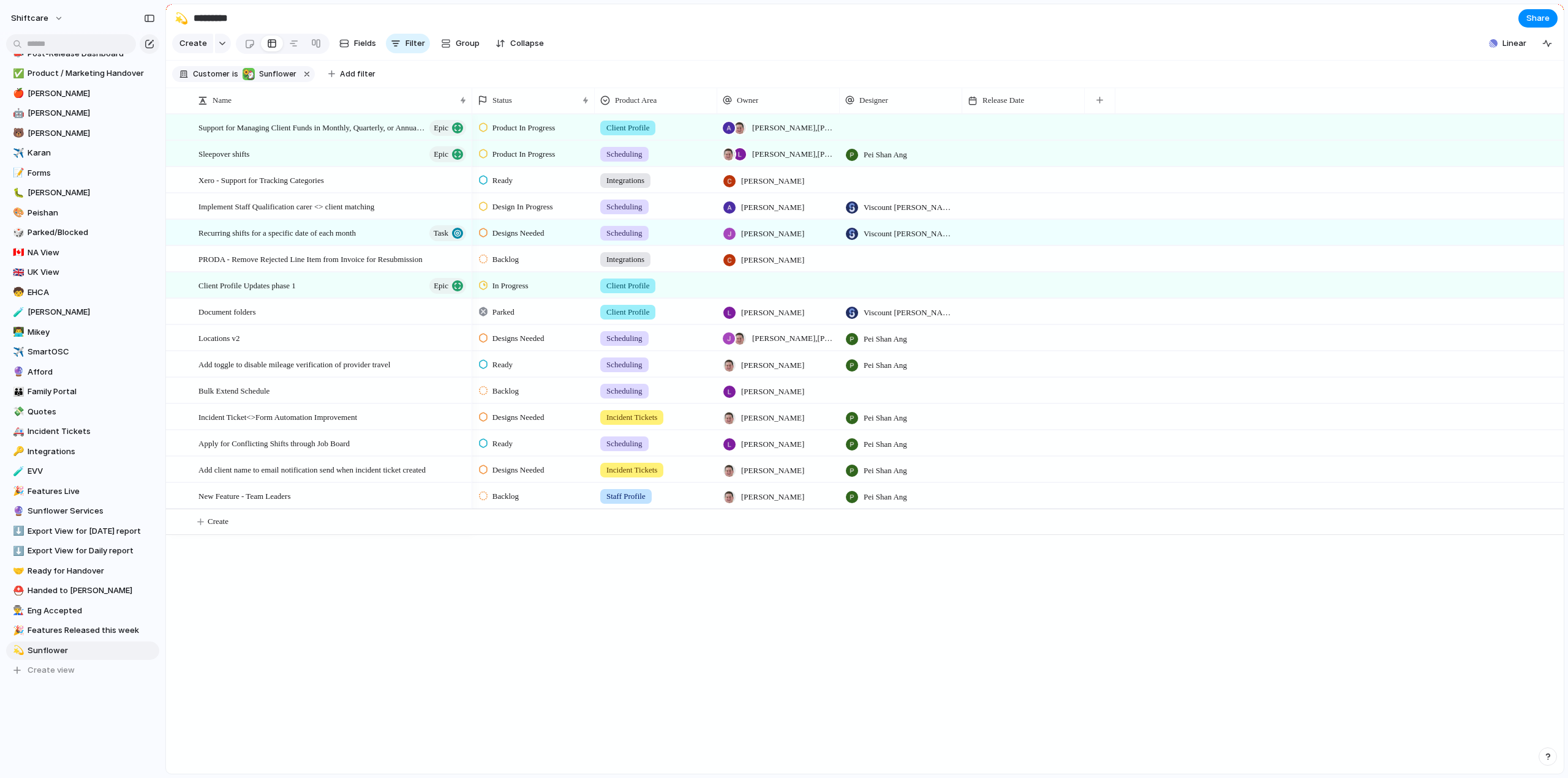
click at [505, 502] on span "Backlog" at bounding box center [505, 496] width 26 height 12
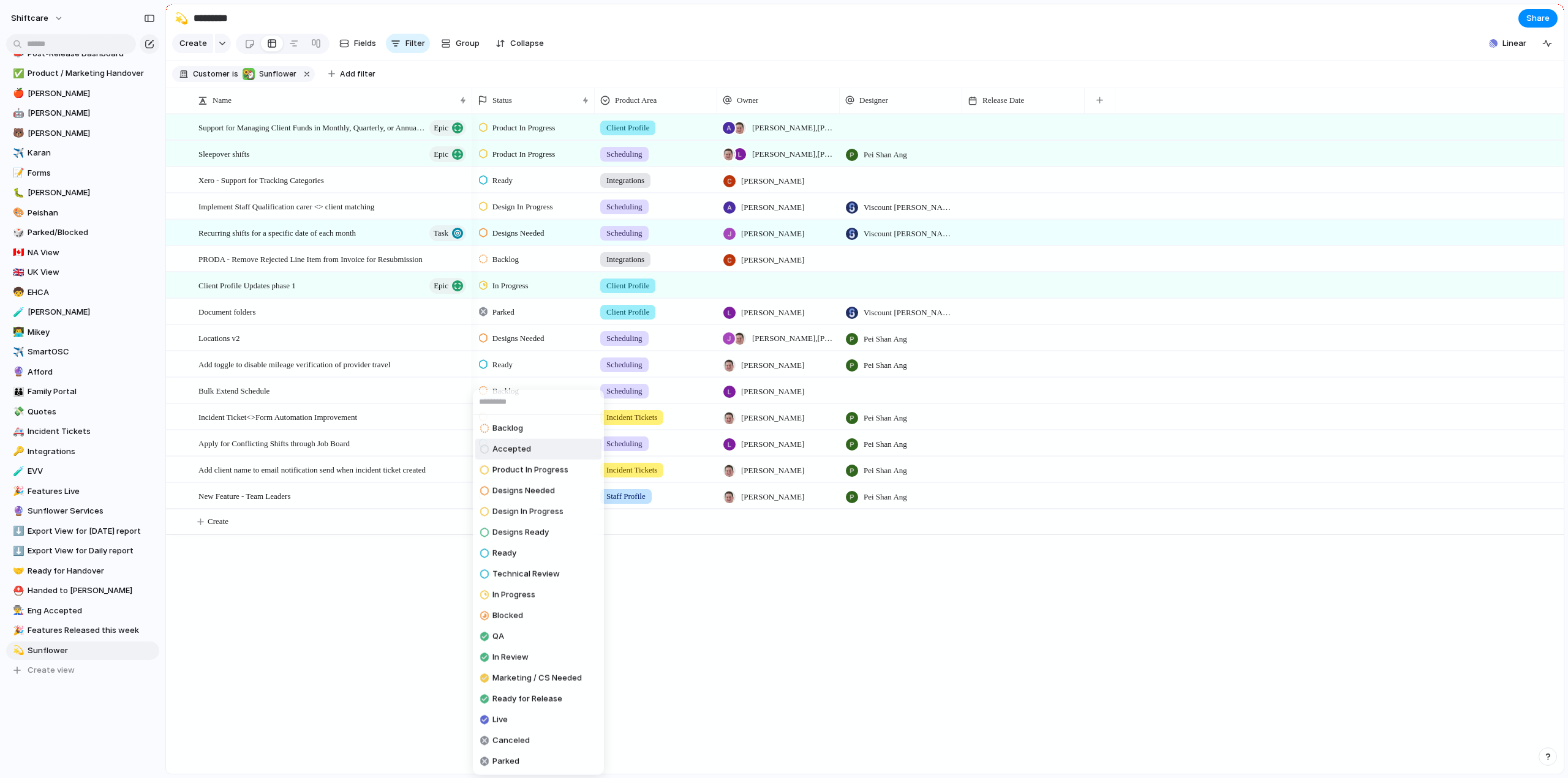
click at [505, 449] on span "Accepted" at bounding box center [512, 449] width 38 height 12
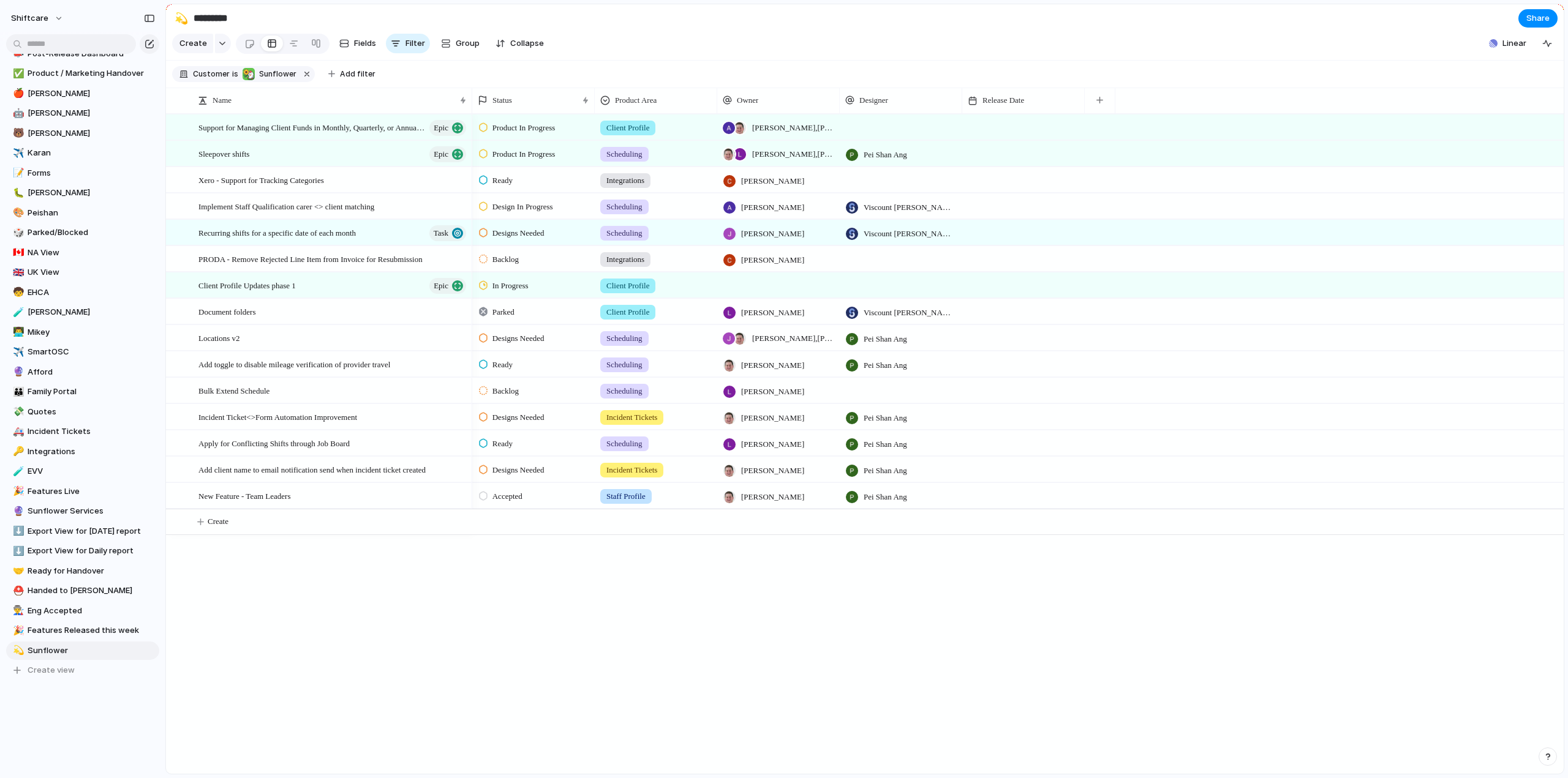
click at [509, 398] on span "Backlog" at bounding box center [505, 391] width 26 height 12
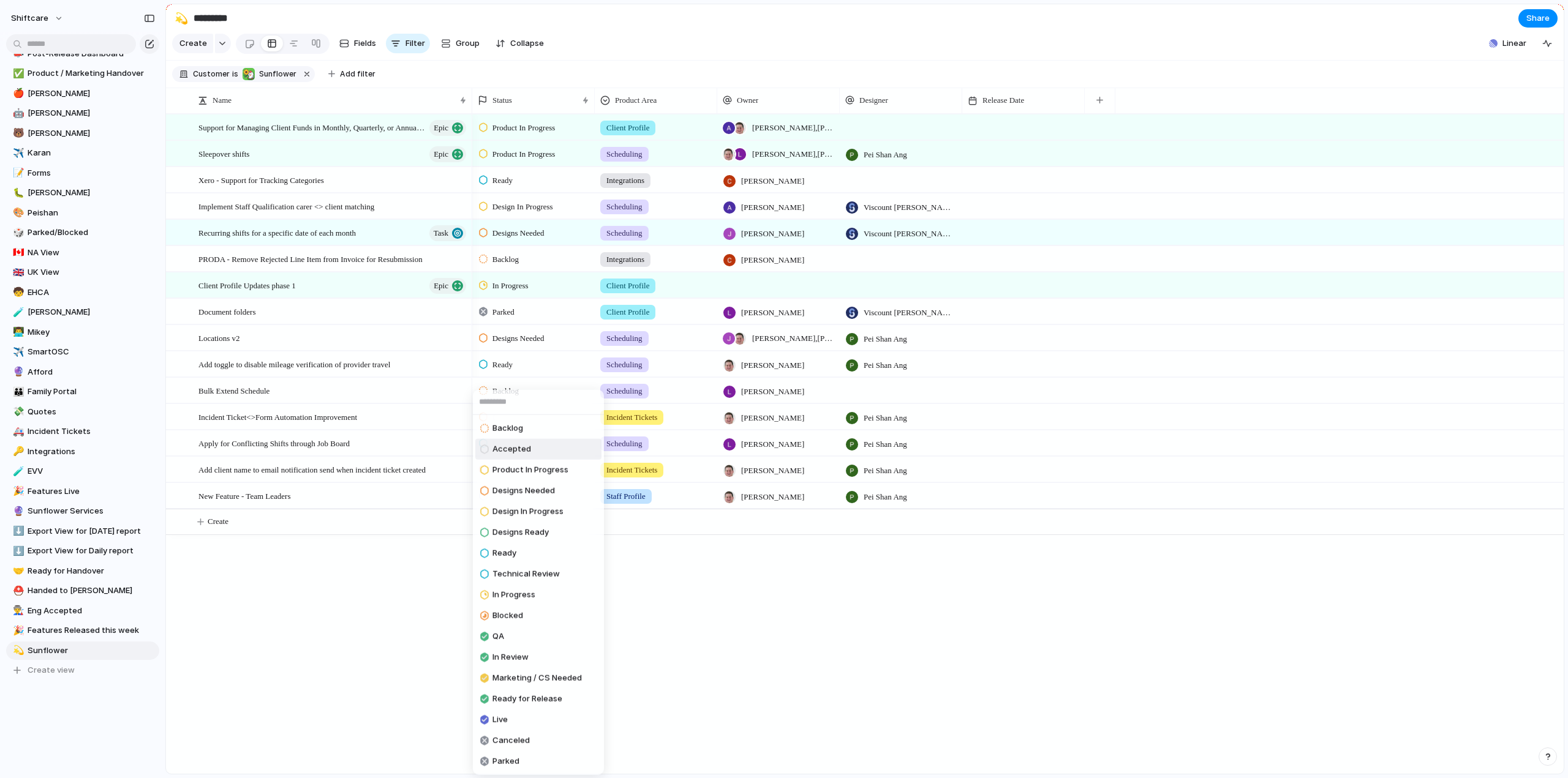
click at [506, 451] on span "Accepted" at bounding box center [512, 449] width 38 height 12
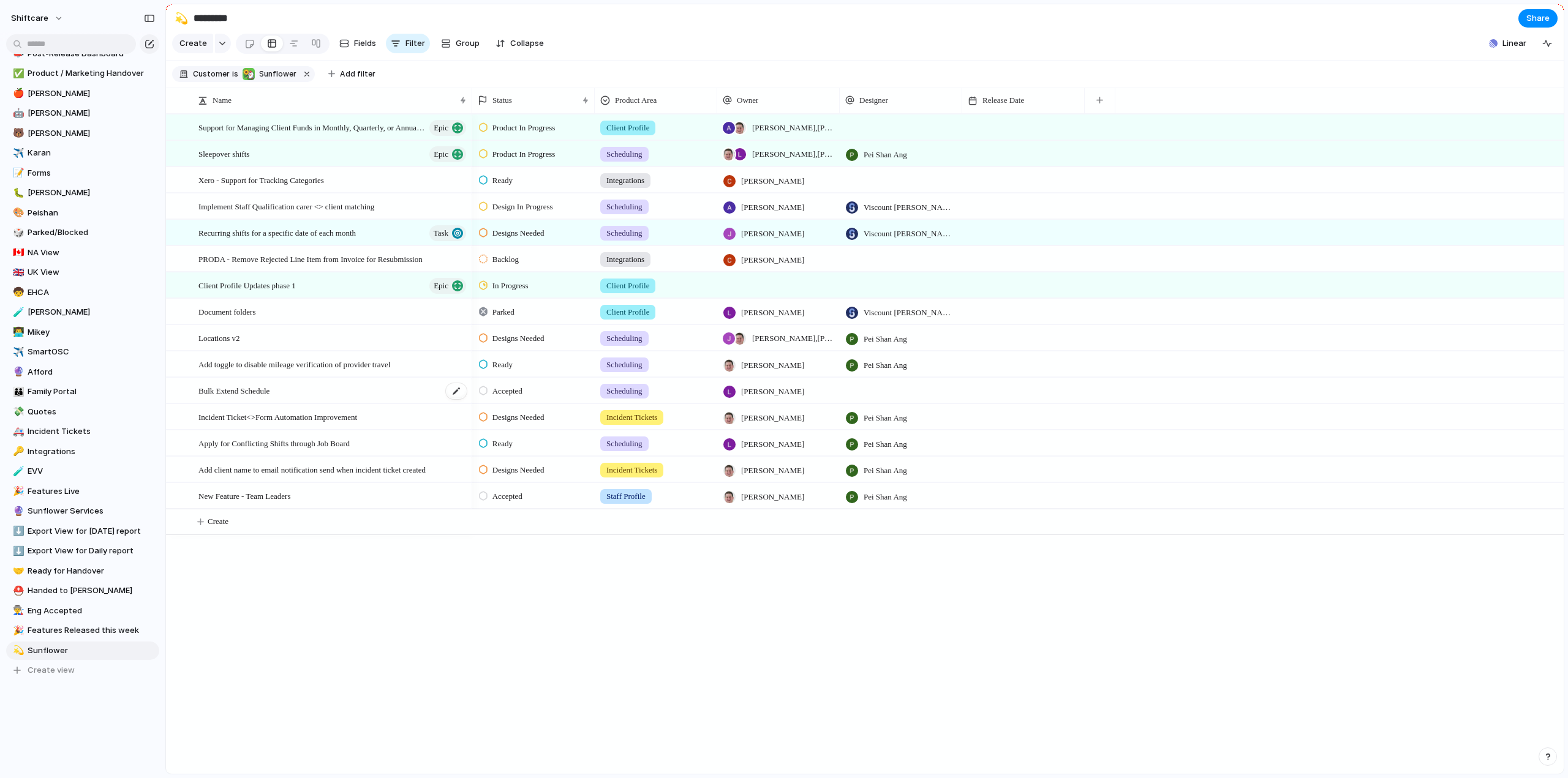
click at [247, 396] on span "Bulk Extend Schedule" at bounding box center [234, 391] width 71 height 14
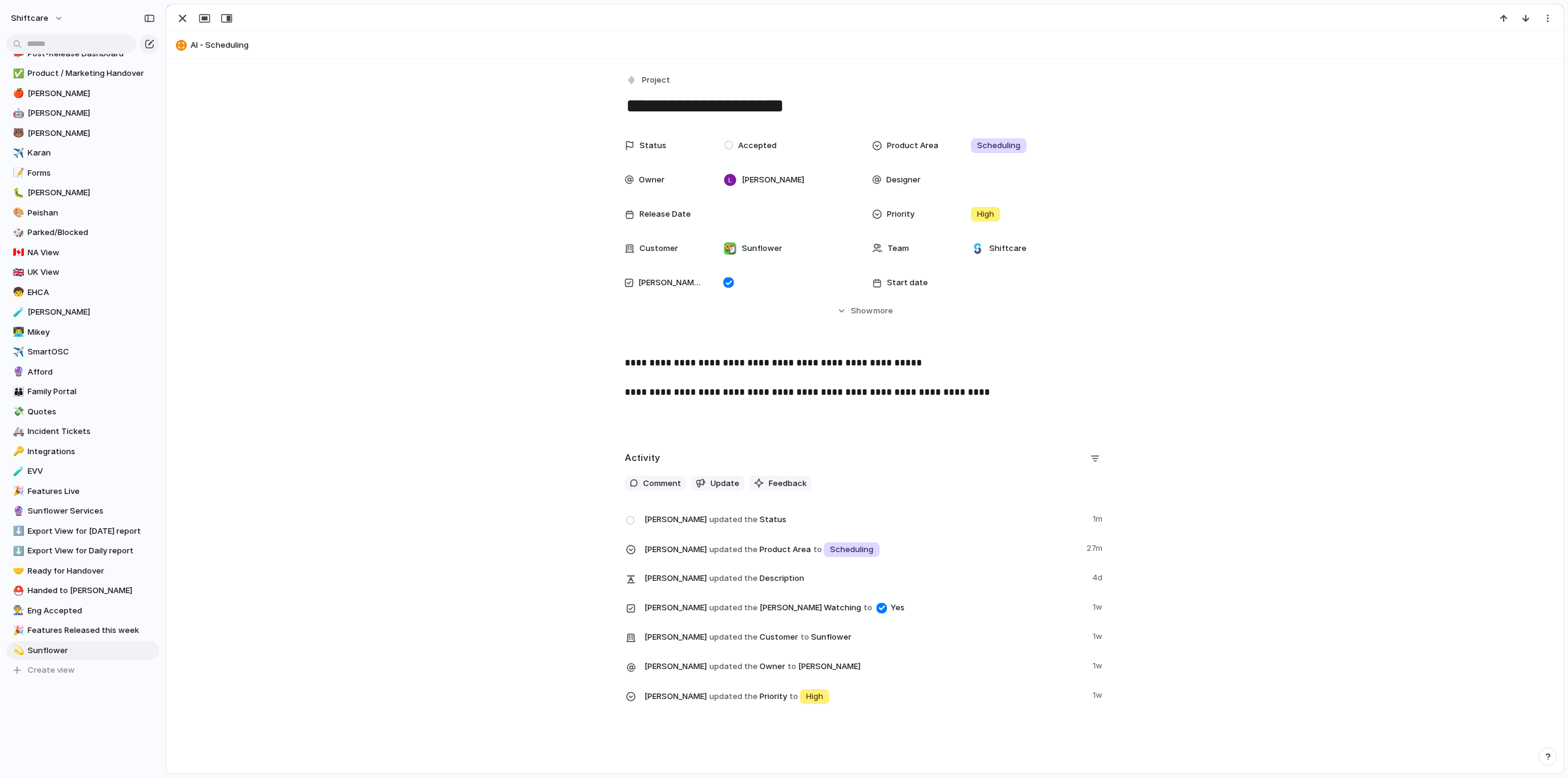
click at [508, 378] on div "**********" at bounding box center [865, 395] width 1368 height 78
click at [185, 17] on div "button" at bounding box center [183, 18] width 14 height 14
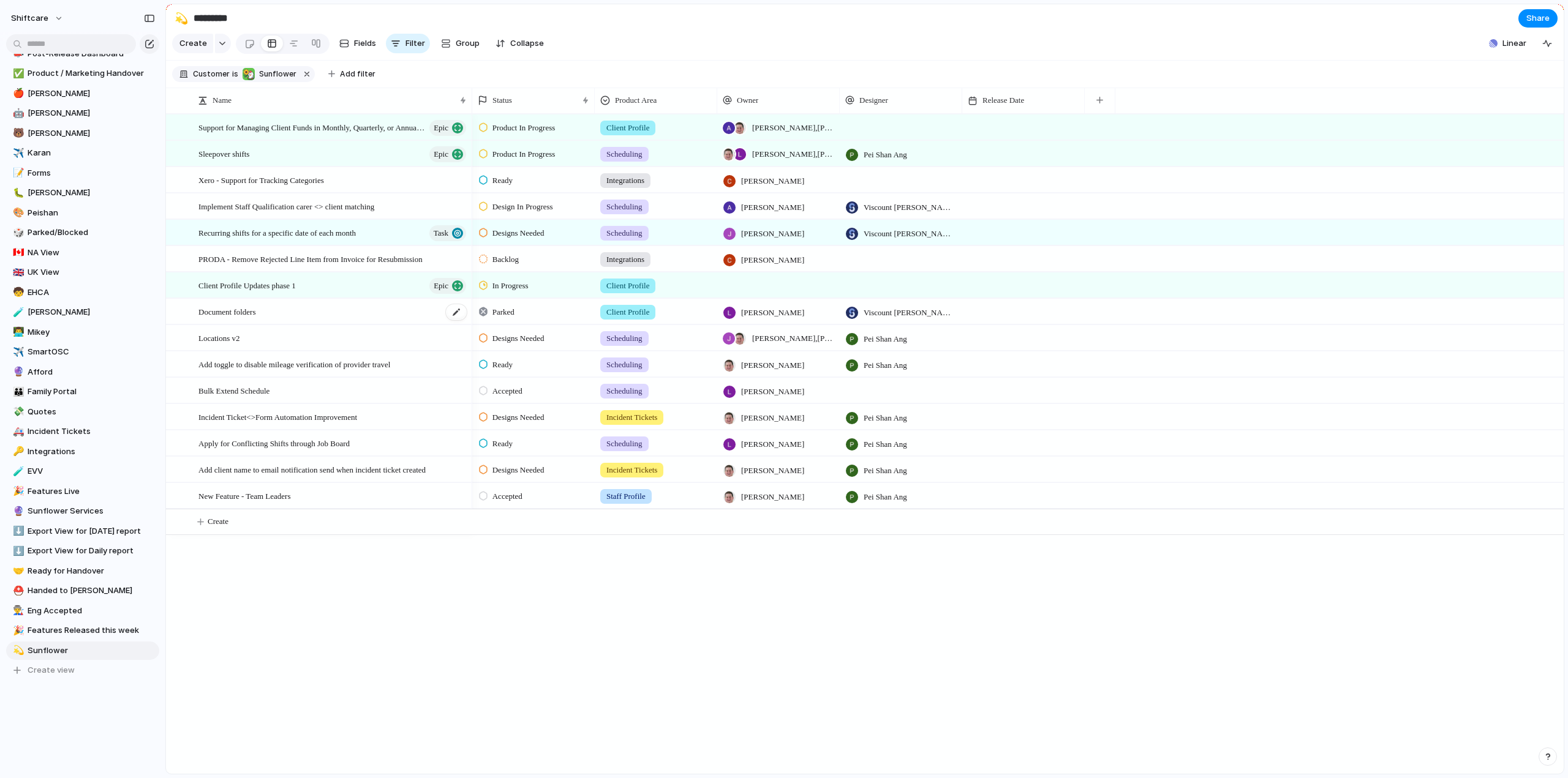
click at [266, 320] on div "Document folders" at bounding box center [333, 311] width 270 height 25
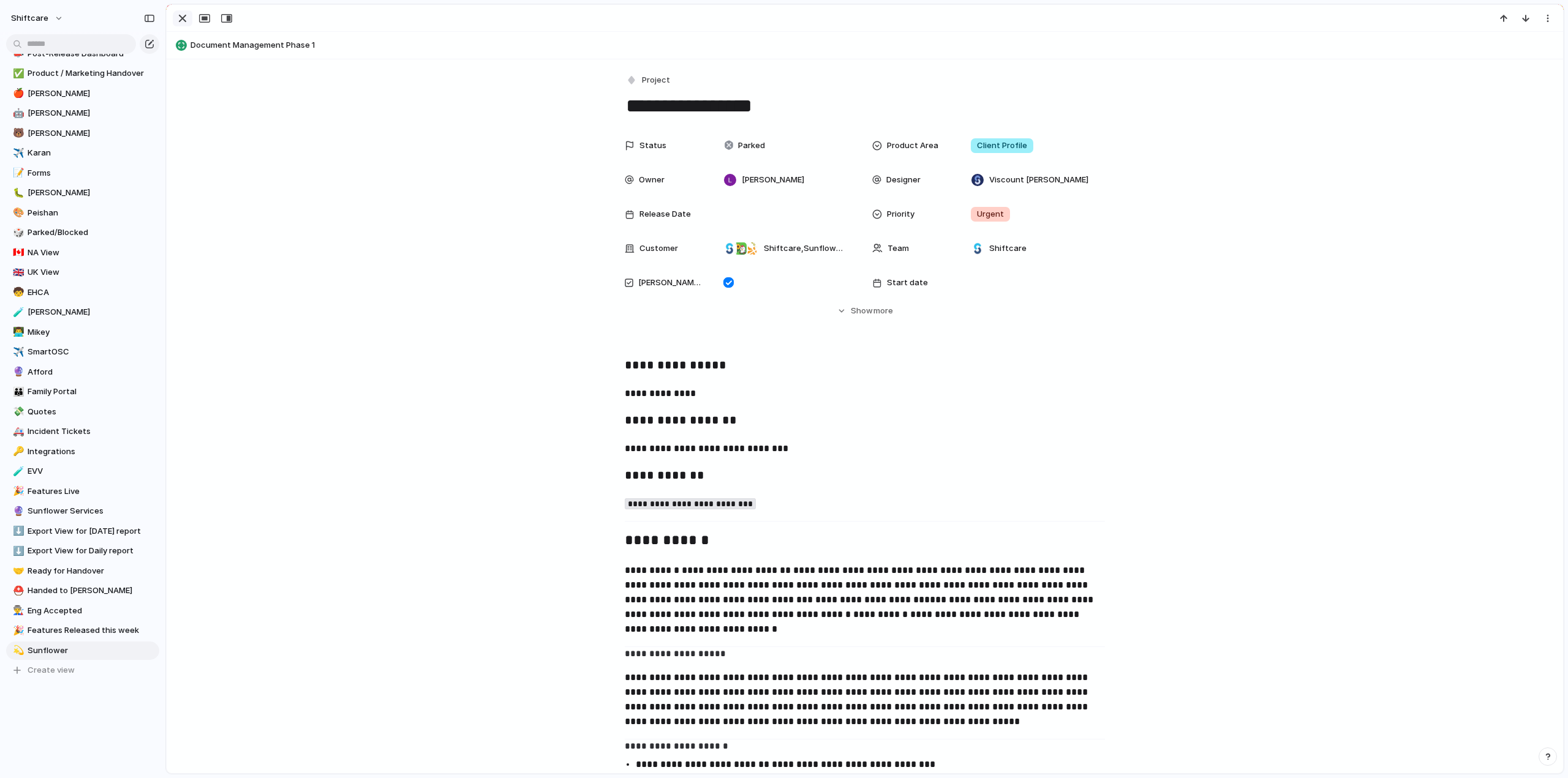
click at [180, 19] on div "button" at bounding box center [183, 18] width 14 height 14
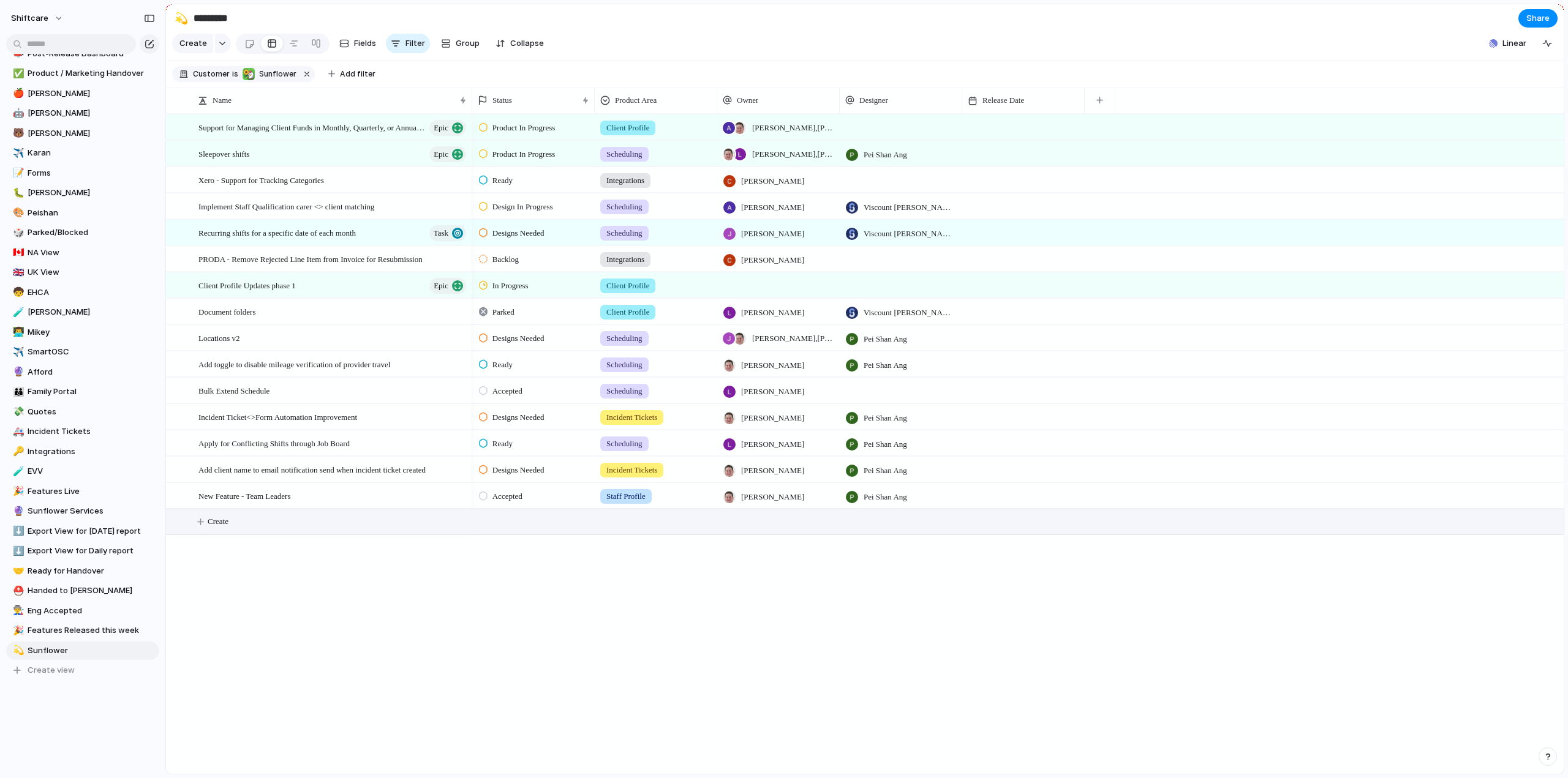
click at [221, 527] on span "Create" at bounding box center [218, 521] width 21 height 12
type textarea "*"
drag, startPoint x: 236, startPoint y: 529, endPoint x: 230, endPoint y: 520, distance: 10.8
click at [236, 530] on button "Create" at bounding box center [881, 522] width 1405 height 25
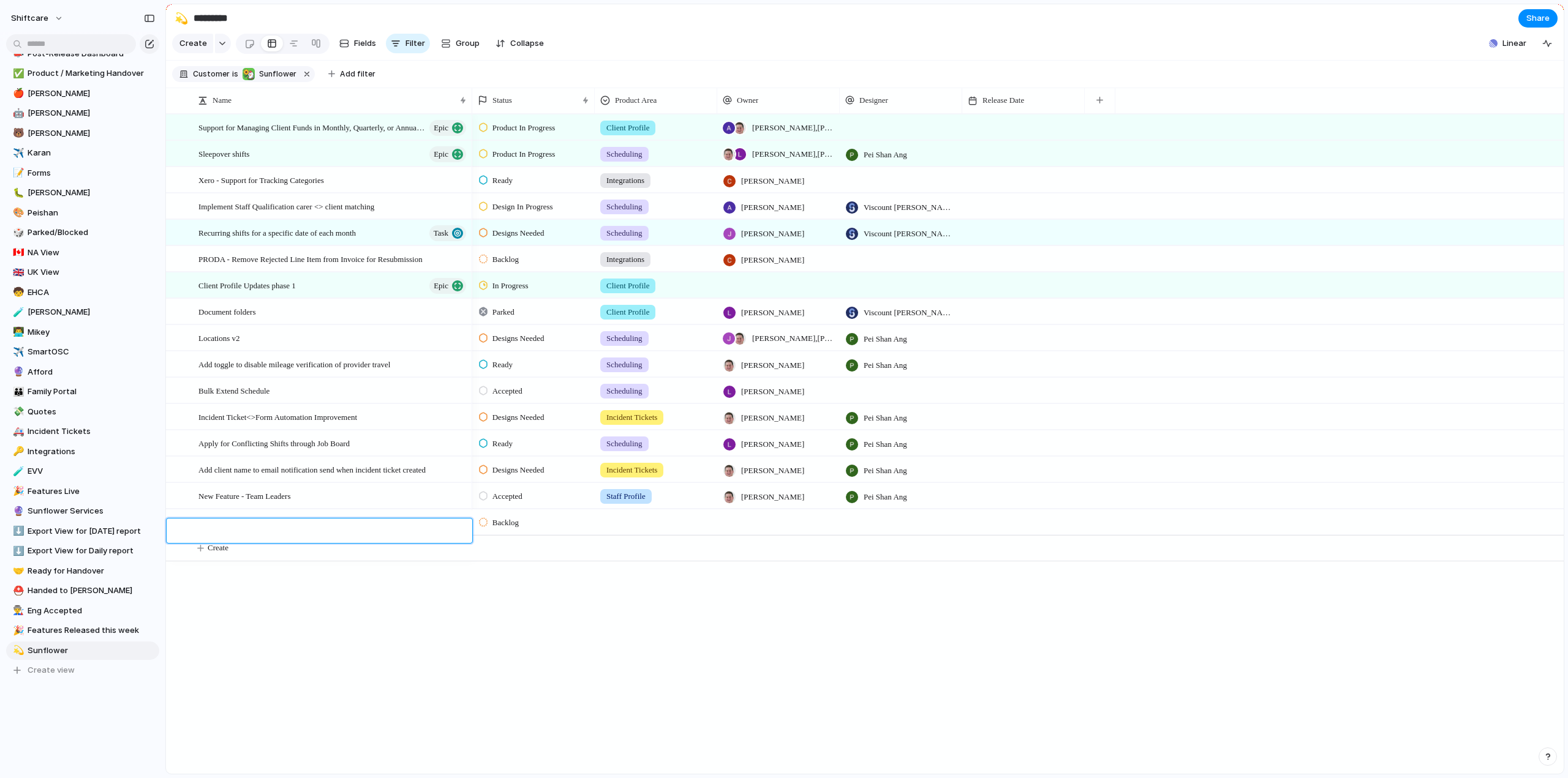
click at [211, 528] on textarea at bounding box center [331, 532] width 265 height 14
type textarea "**********"
click at [243, 529] on span "Incident Ticket notifications" at bounding box center [243, 522] width 90 height 14
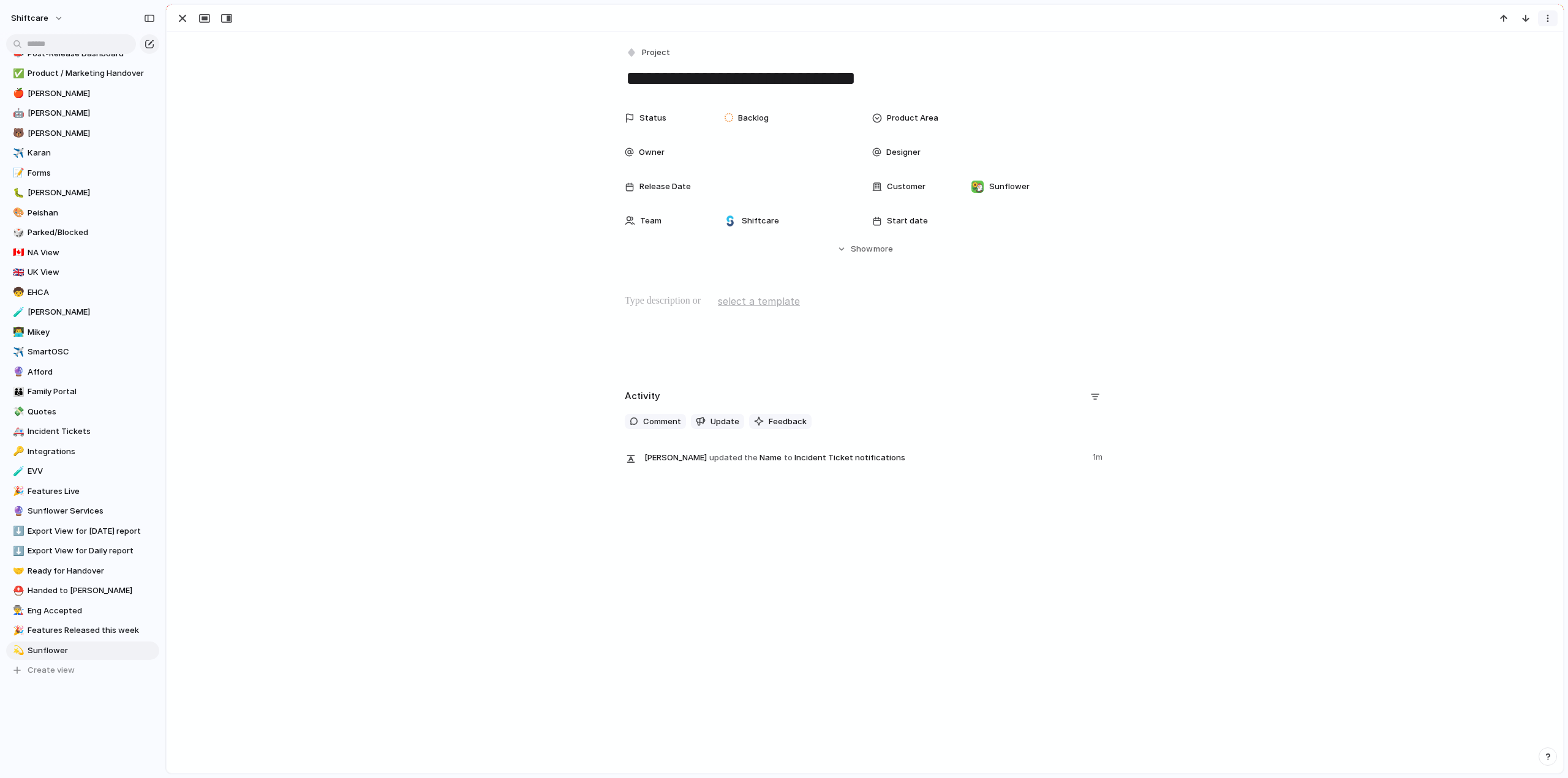
click at [1550, 14] on div "button" at bounding box center [1548, 18] width 10 height 10
click at [1491, 64] on span "Delete" at bounding box center [1495, 64] width 26 height 12
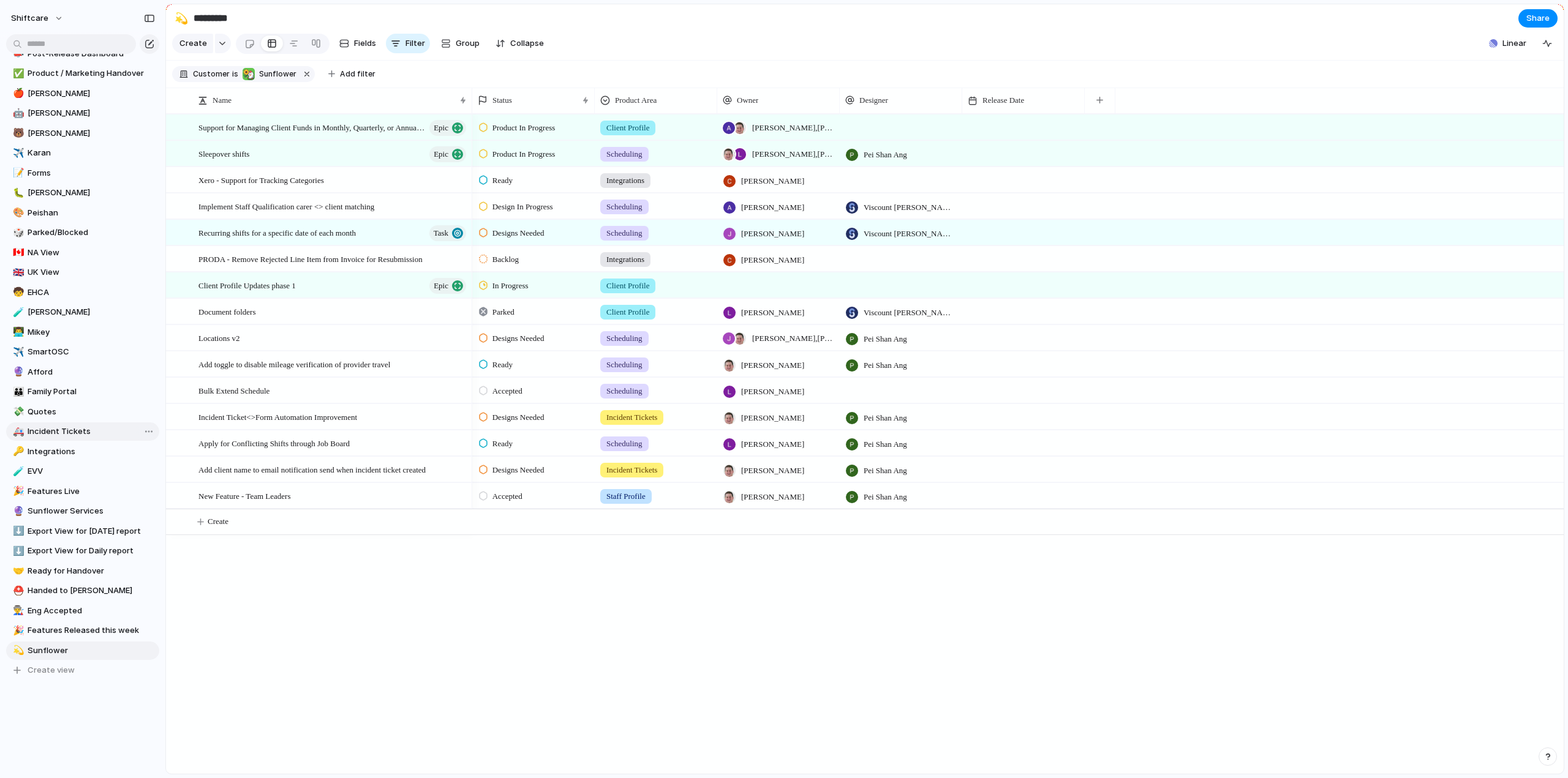
click at [46, 431] on span "Incident Tickets" at bounding box center [90, 431] width 127 height 12
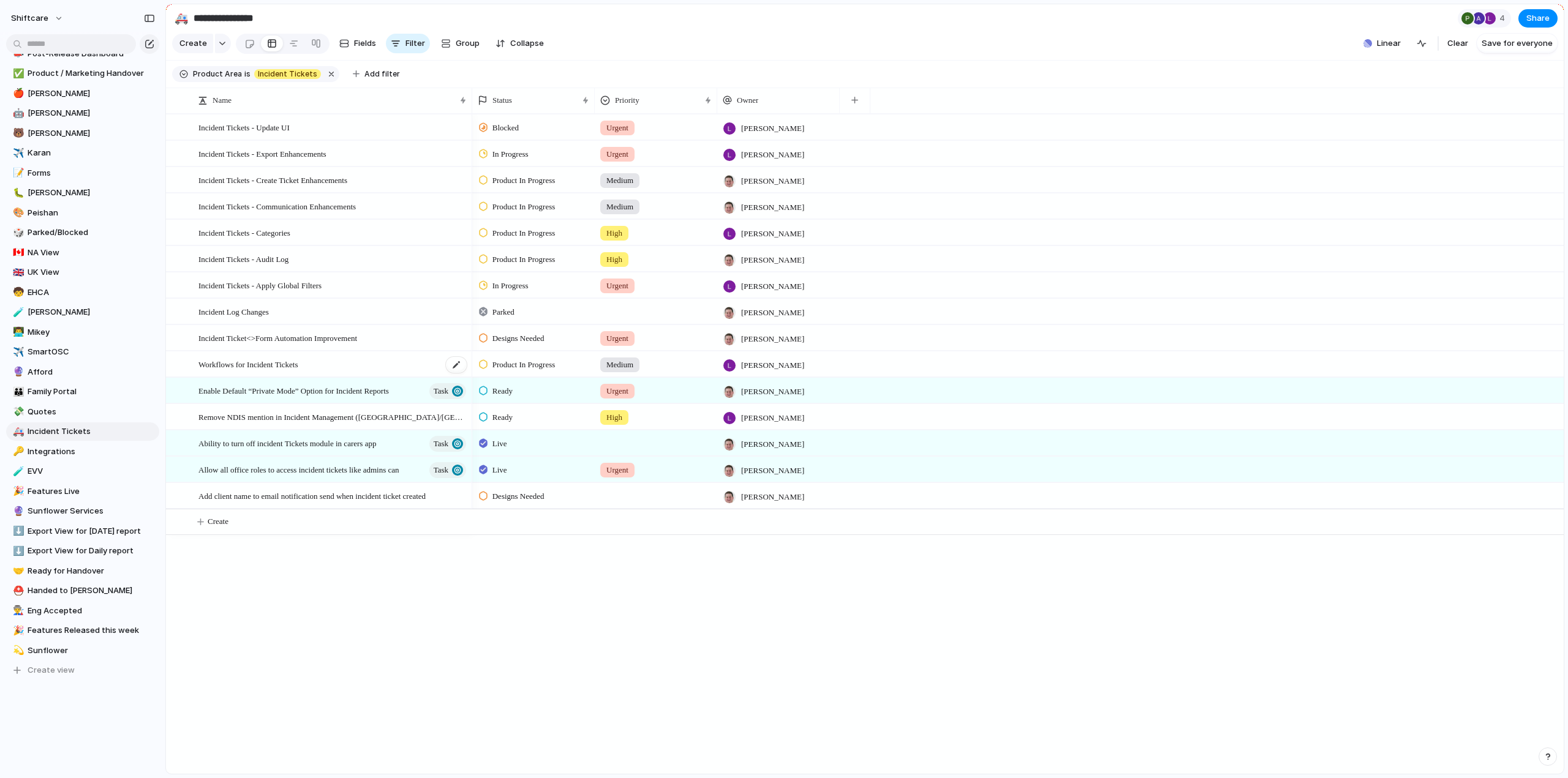
click at [253, 371] on span "Workflows for Incident Tickets" at bounding box center [248, 364] width 100 height 14
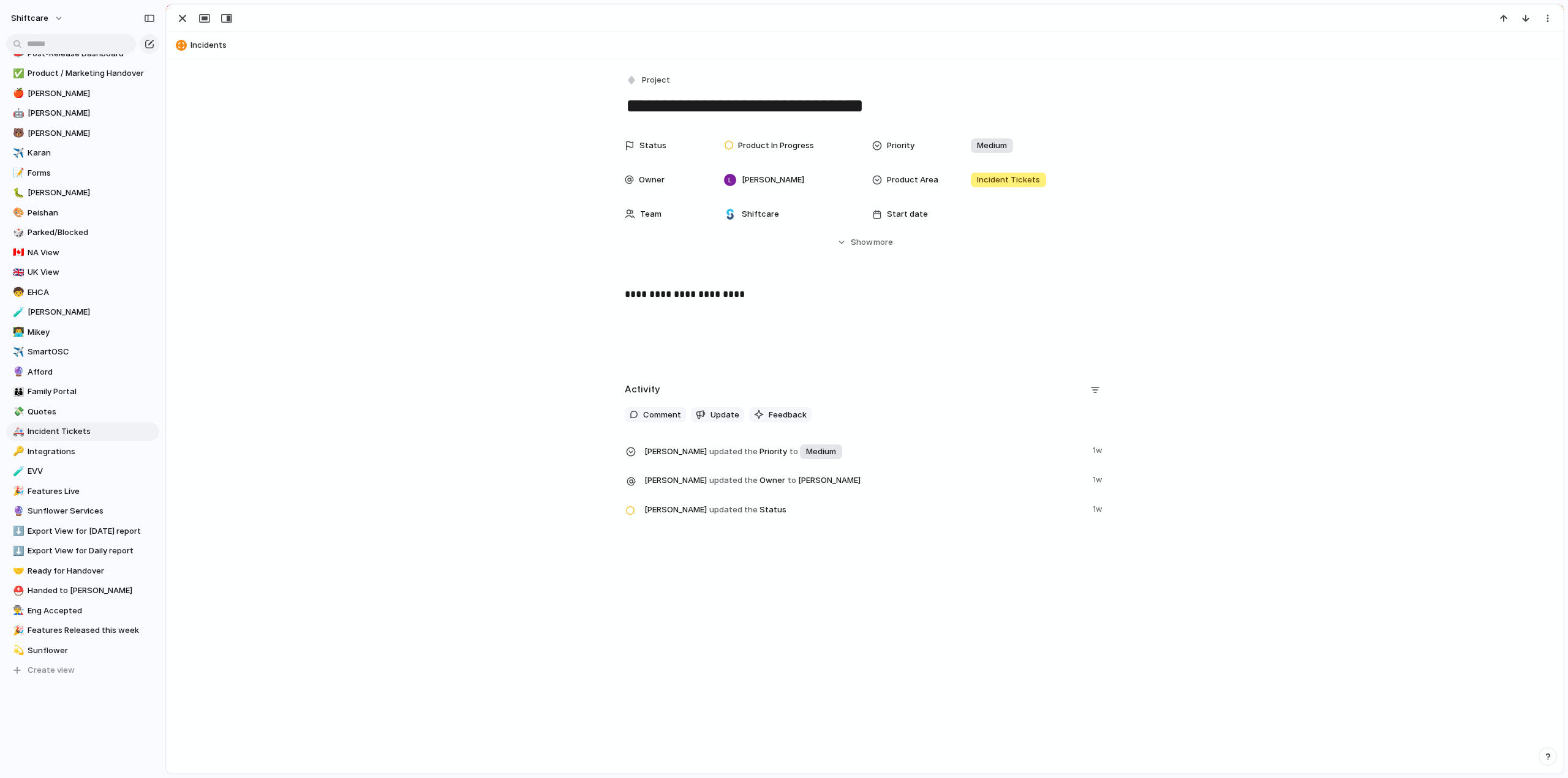
click at [710, 288] on p "**********" at bounding box center [865, 295] width 480 height 14
click at [443, 291] on div "**********" at bounding box center [865, 327] width 1368 height 78
click at [184, 22] on div "button" at bounding box center [183, 18] width 14 height 14
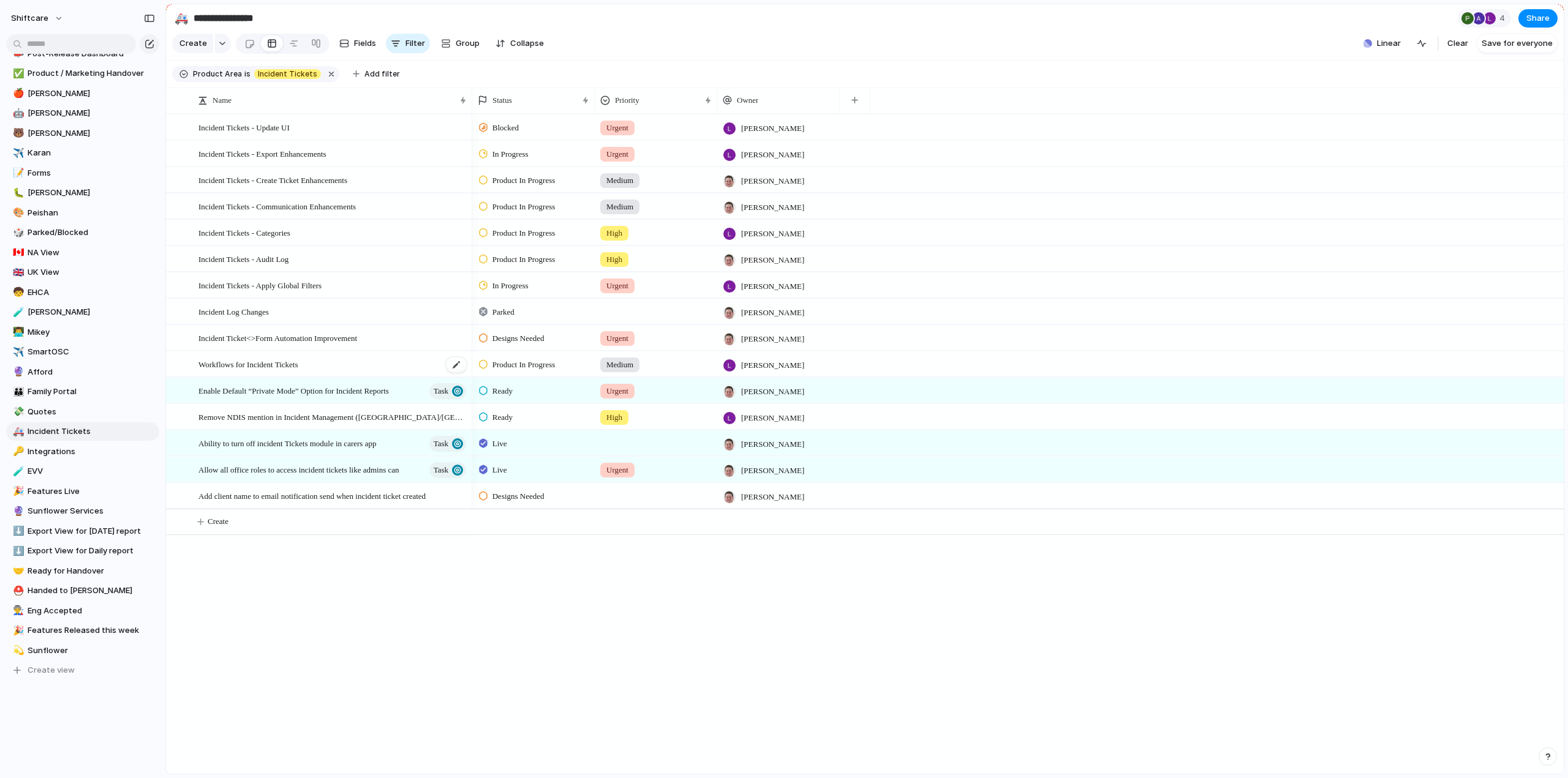
click at [223, 371] on span "Workflows for Incident Tickets" at bounding box center [248, 364] width 100 height 14
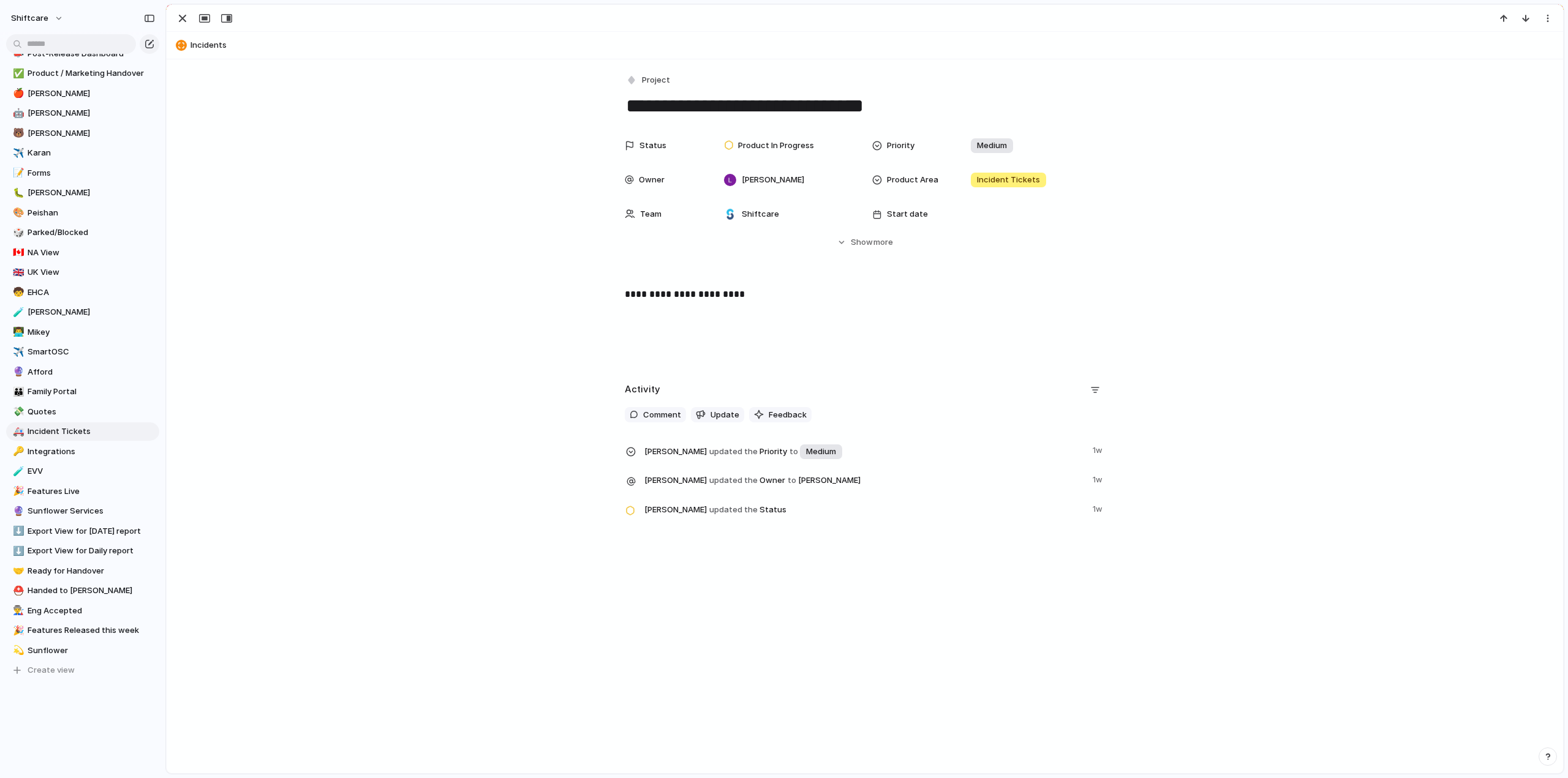
click at [190, 34] on header "Incidents" at bounding box center [865, 46] width 1397 height 27
click at [192, 46] on button "Incidents" at bounding box center [865, 45] width 1386 height 19
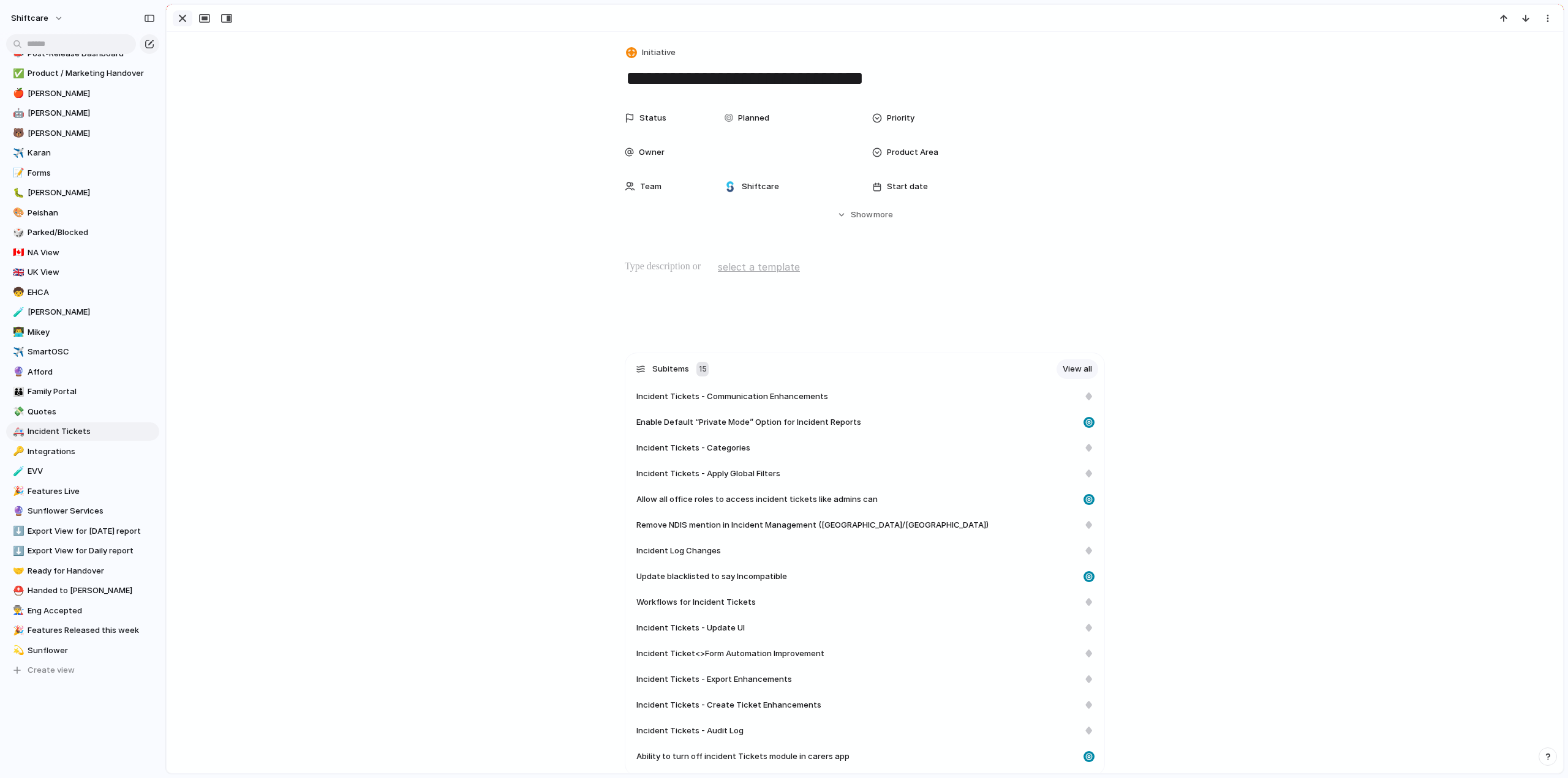
click at [185, 25] on div "button" at bounding box center [183, 18] width 14 height 14
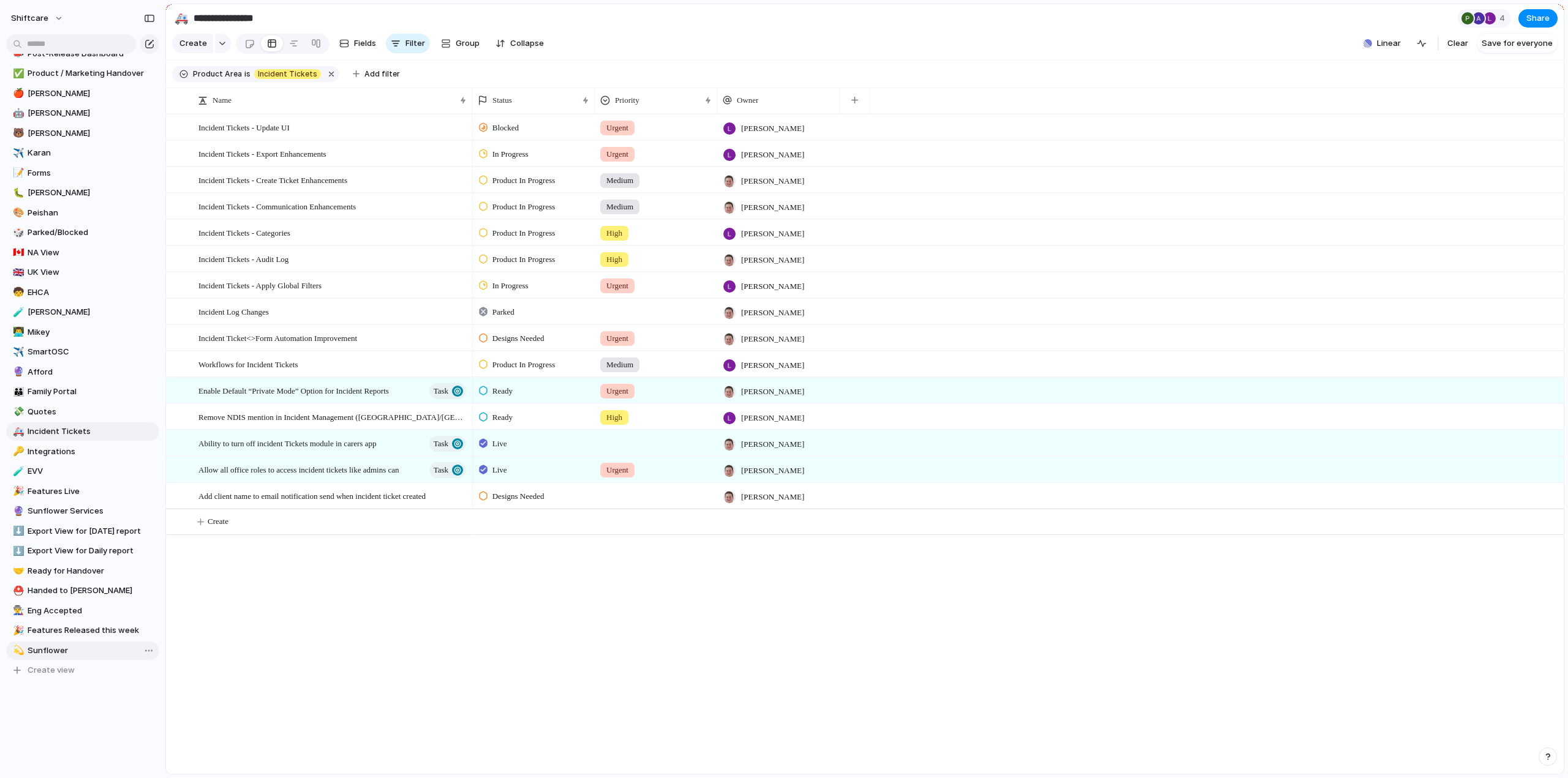
click at [46, 648] on span "Sunflower" at bounding box center [90, 651] width 127 height 12
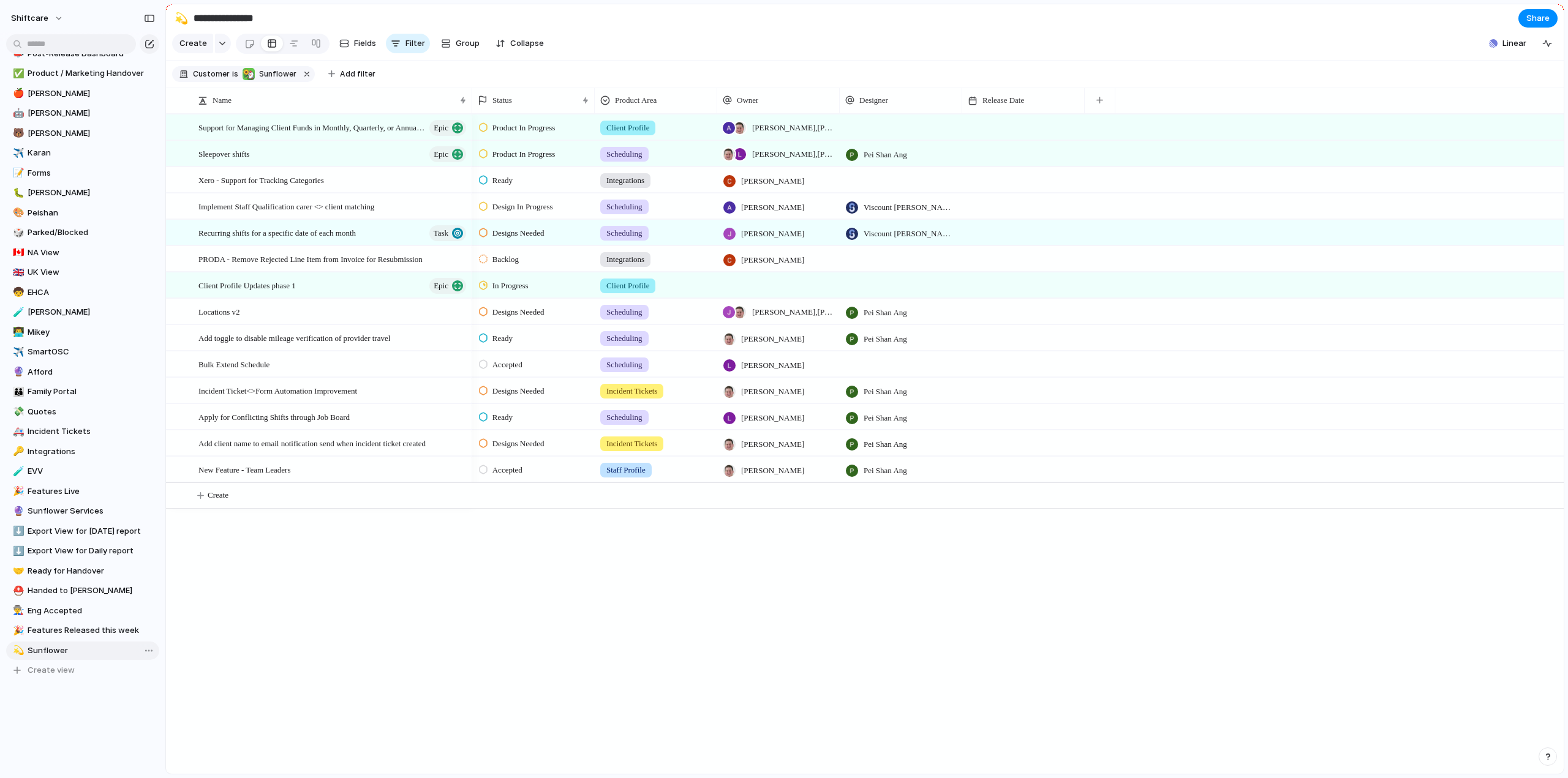
type input "*********"
click at [38, 41] on input "text" at bounding box center [71, 44] width 130 height 19
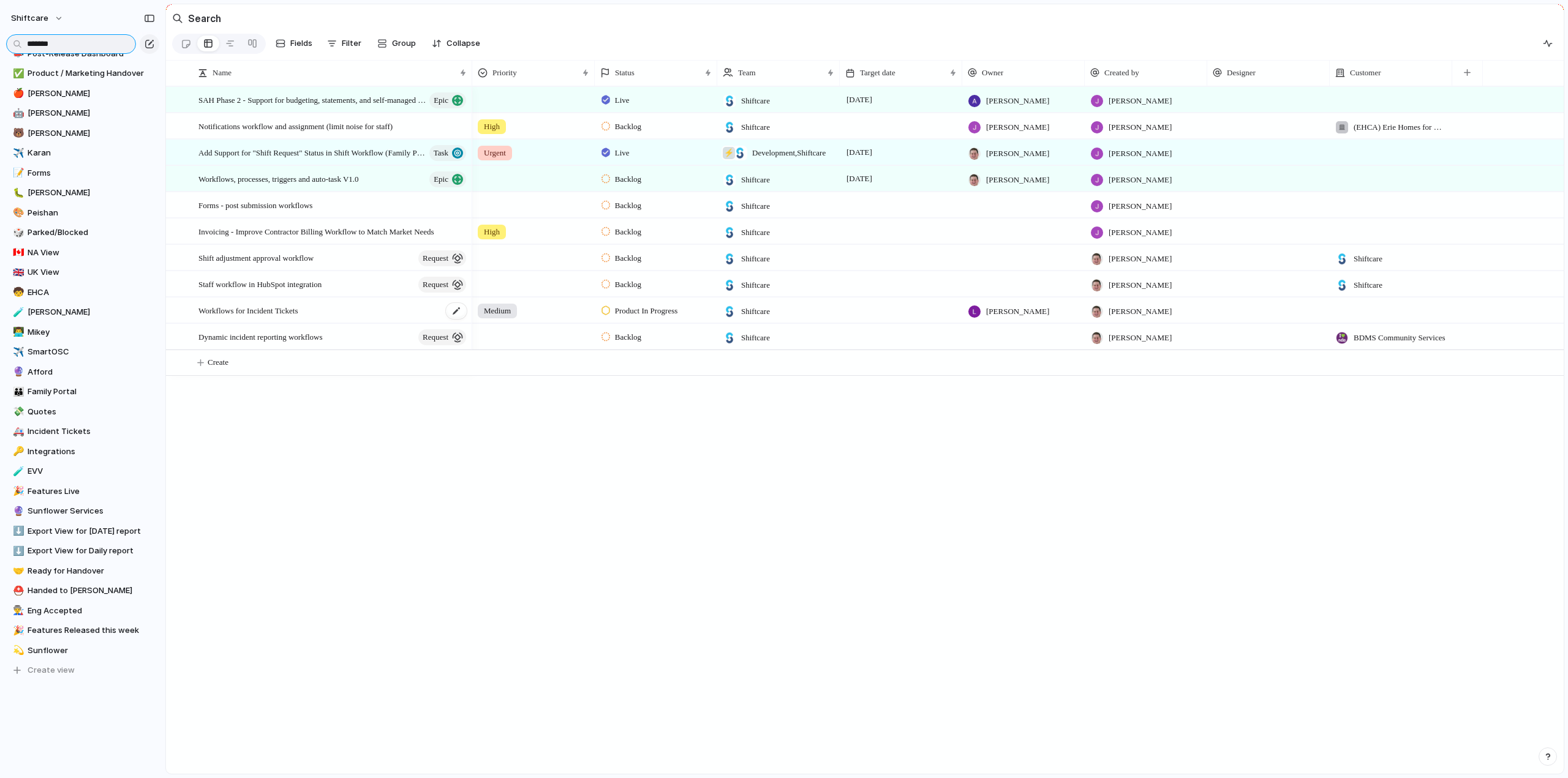
type input "*******"
click at [231, 315] on span "Workflows for Incident Tickets" at bounding box center [248, 311] width 100 height 14
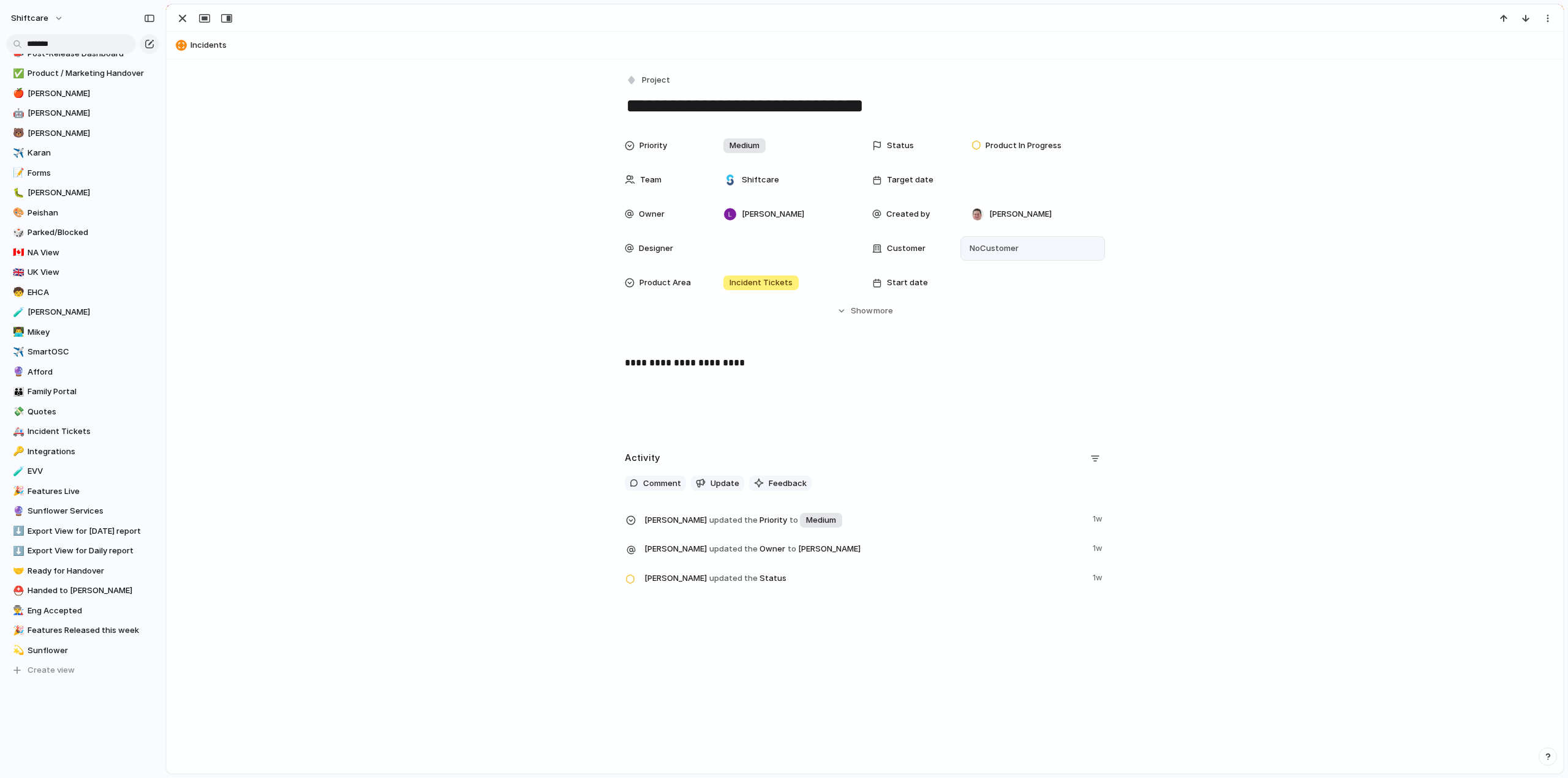
click at [1001, 247] on span "No Customer" at bounding box center [992, 248] width 53 height 12
type input "******"
click at [970, 292] on div at bounding box center [974, 299] width 22 height 22
click at [364, 345] on div "****** Sunflower Add 'sunflo'" at bounding box center [784, 389] width 1568 height 778
click at [181, 16] on div "button" at bounding box center [183, 18] width 14 height 14
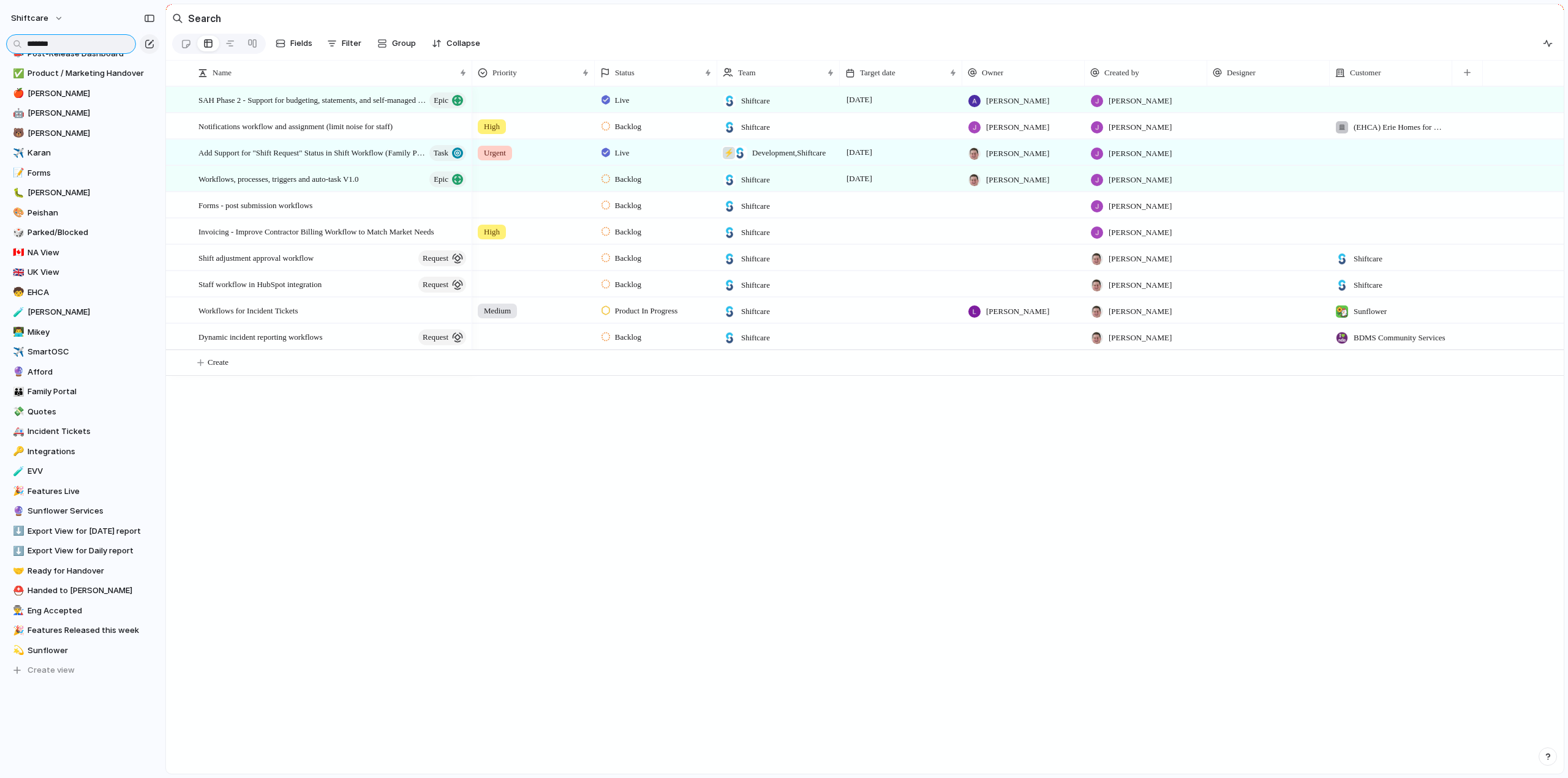
click at [70, 34] on input "*******" at bounding box center [71, 44] width 130 height 19
click at [70, 38] on input "*******" at bounding box center [71, 44] width 130 height 19
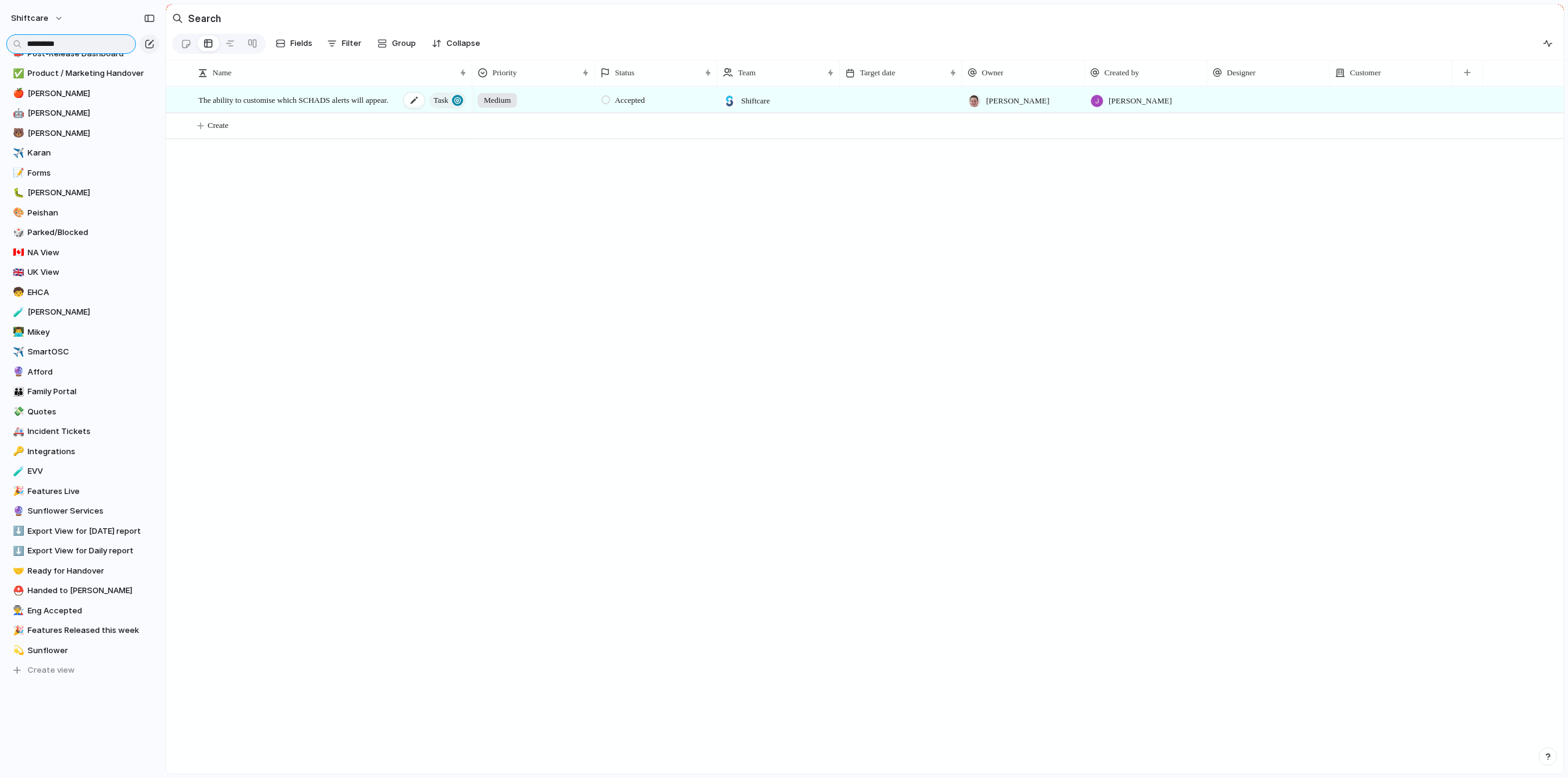
type input "*********"
click at [243, 105] on span "The ability to customise which SCHADS alerts will appear." at bounding box center [293, 100] width 190 height 14
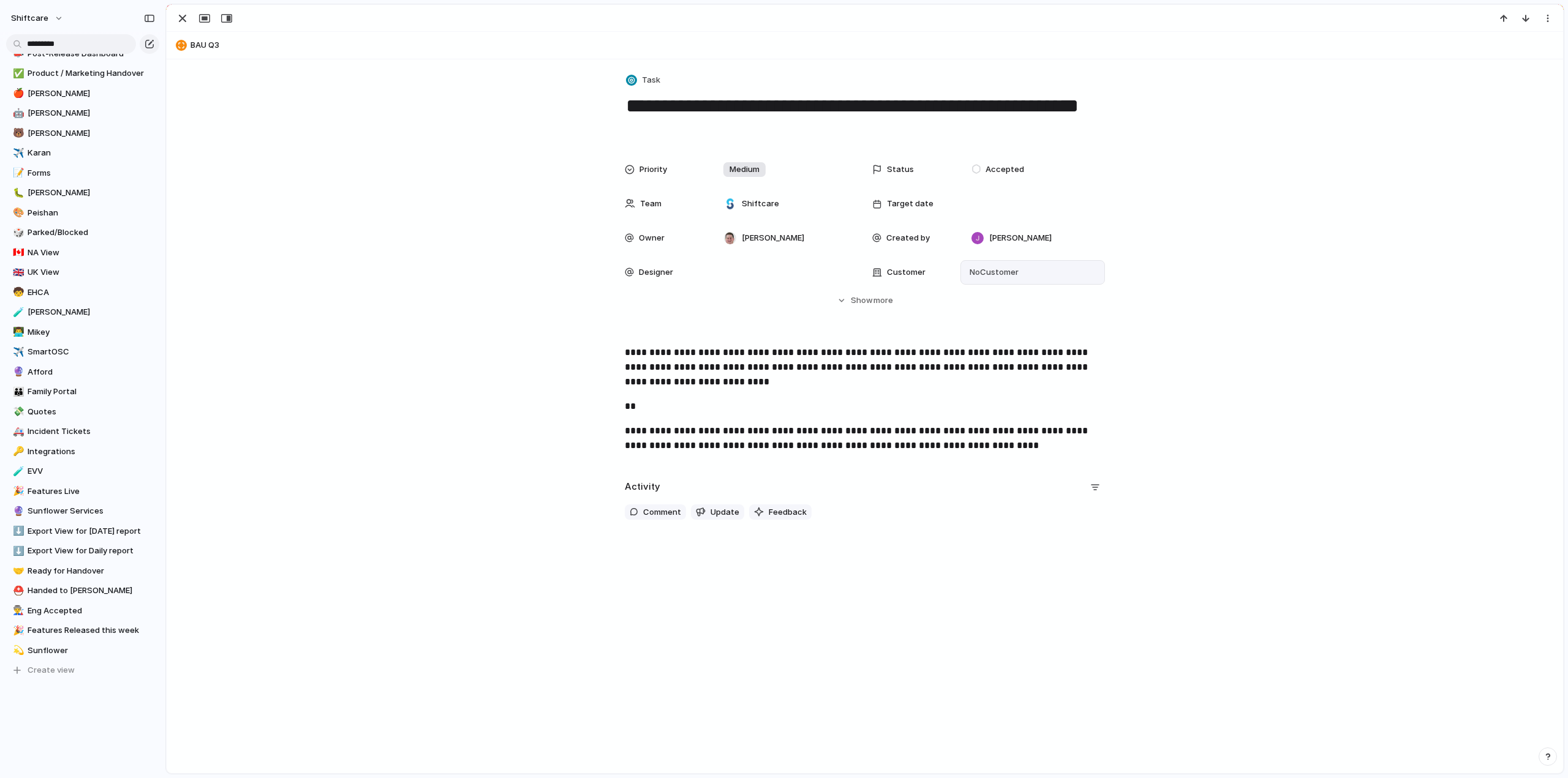
click at [997, 278] on span "No Customer" at bounding box center [992, 272] width 53 height 12
type input "*******"
click at [974, 324] on div at bounding box center [974, 322] width 22 height 22
click at [372, 307] on div "******* Sunflower Add 'sunflow'" at bounding box center [784, 389] width 1568 height 778
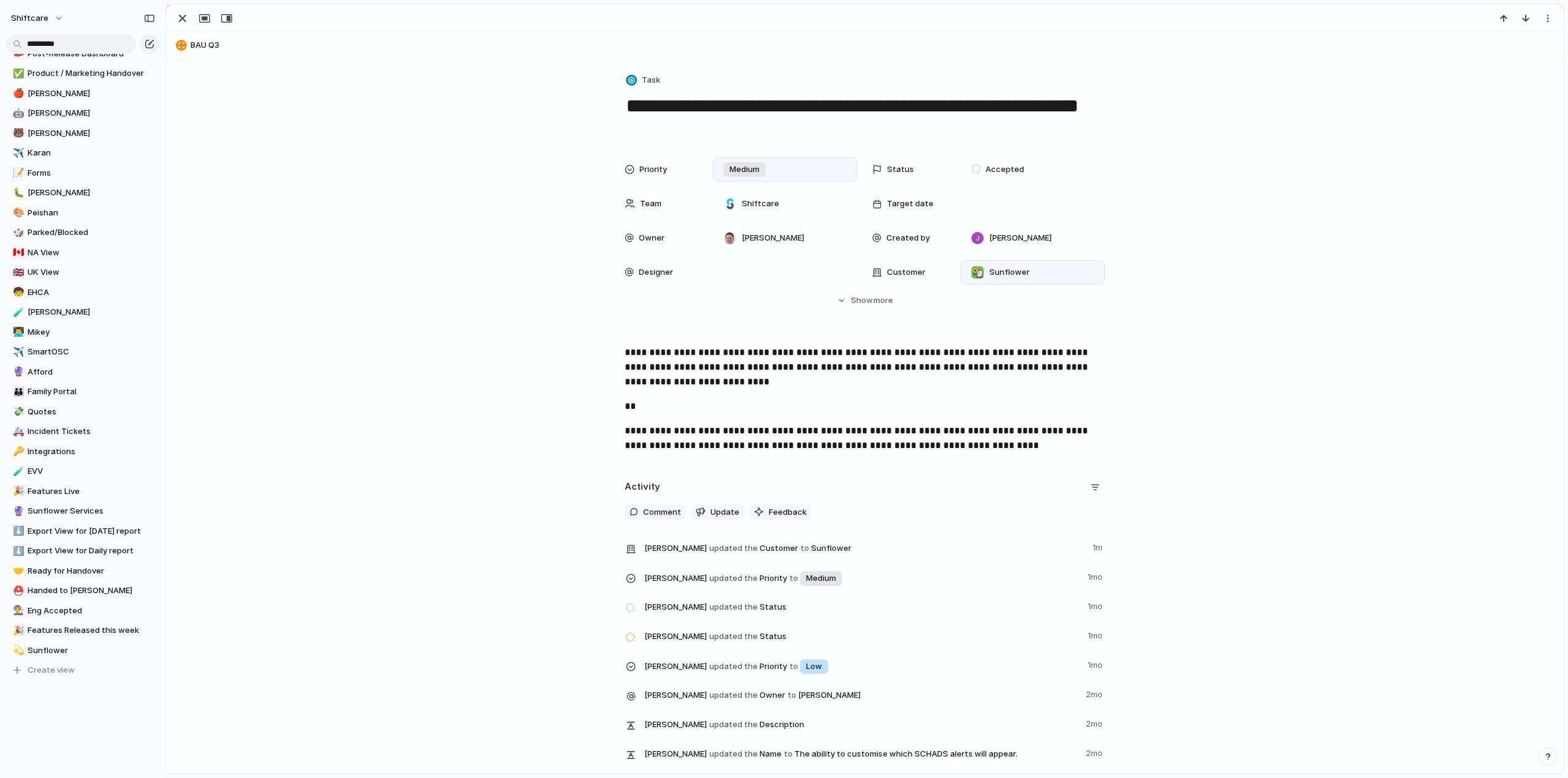
click at [731, 166] on span "Medium" at bounding box center [744, 169] width 30 height 12
click at [734, 236] on span "High" at bounding box center [735, 241] width 17 height 12
click at [435, 251] on div "Priority High Status Accepted Team Shiftcare Target date Owner Paul Slater Crea…" at bounding box center [865, 232] width 1368 height 150
click at [730, 168] on span "High" at bounding box center [738, 169] width 17 height 12
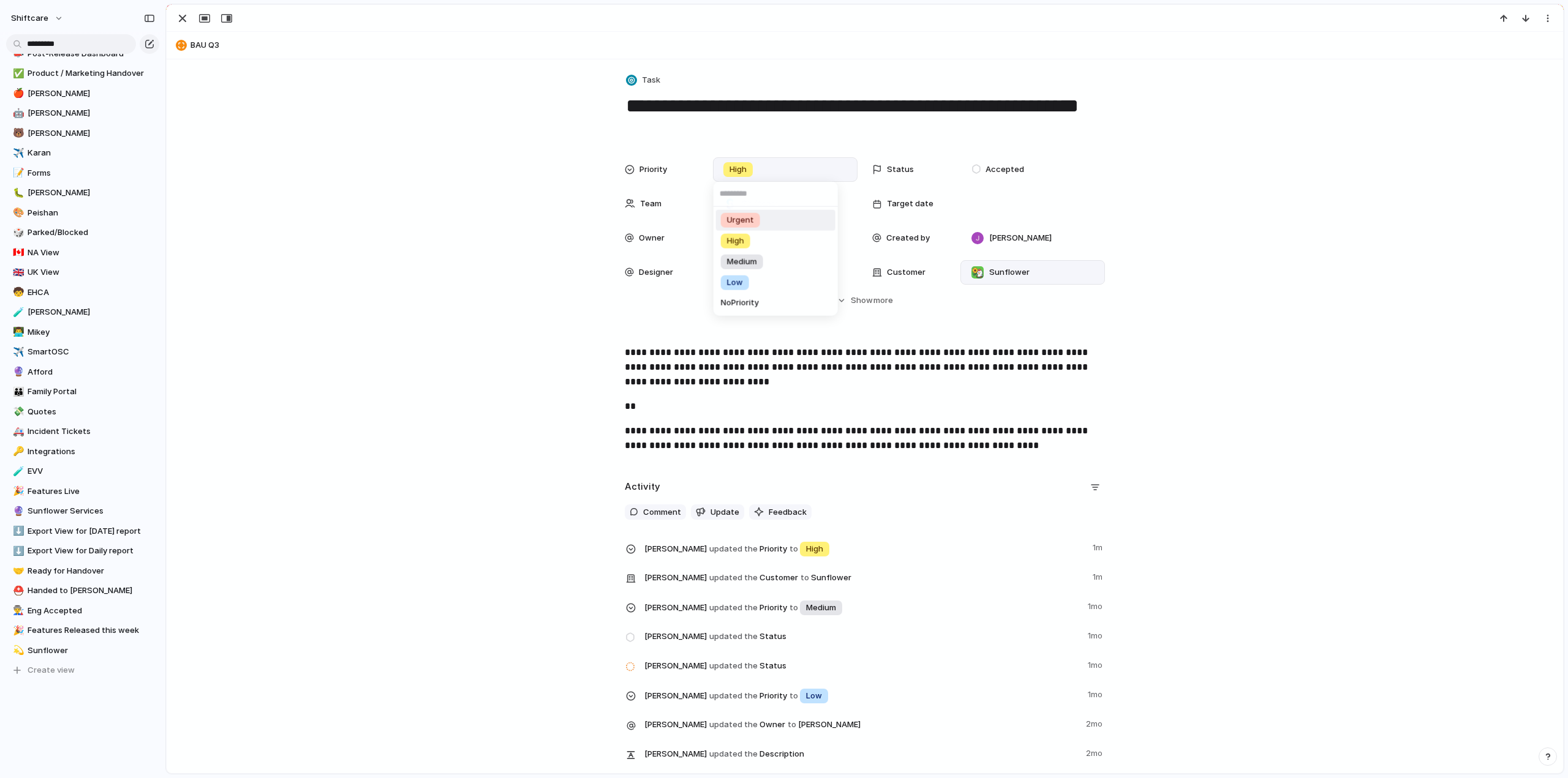
click at [734, 215] on span "Urgent" at bounding box center [741, 220] width 27 height 12
click at [183, 19] on div "button" at bounding box center [183, 18] width 14 height 14
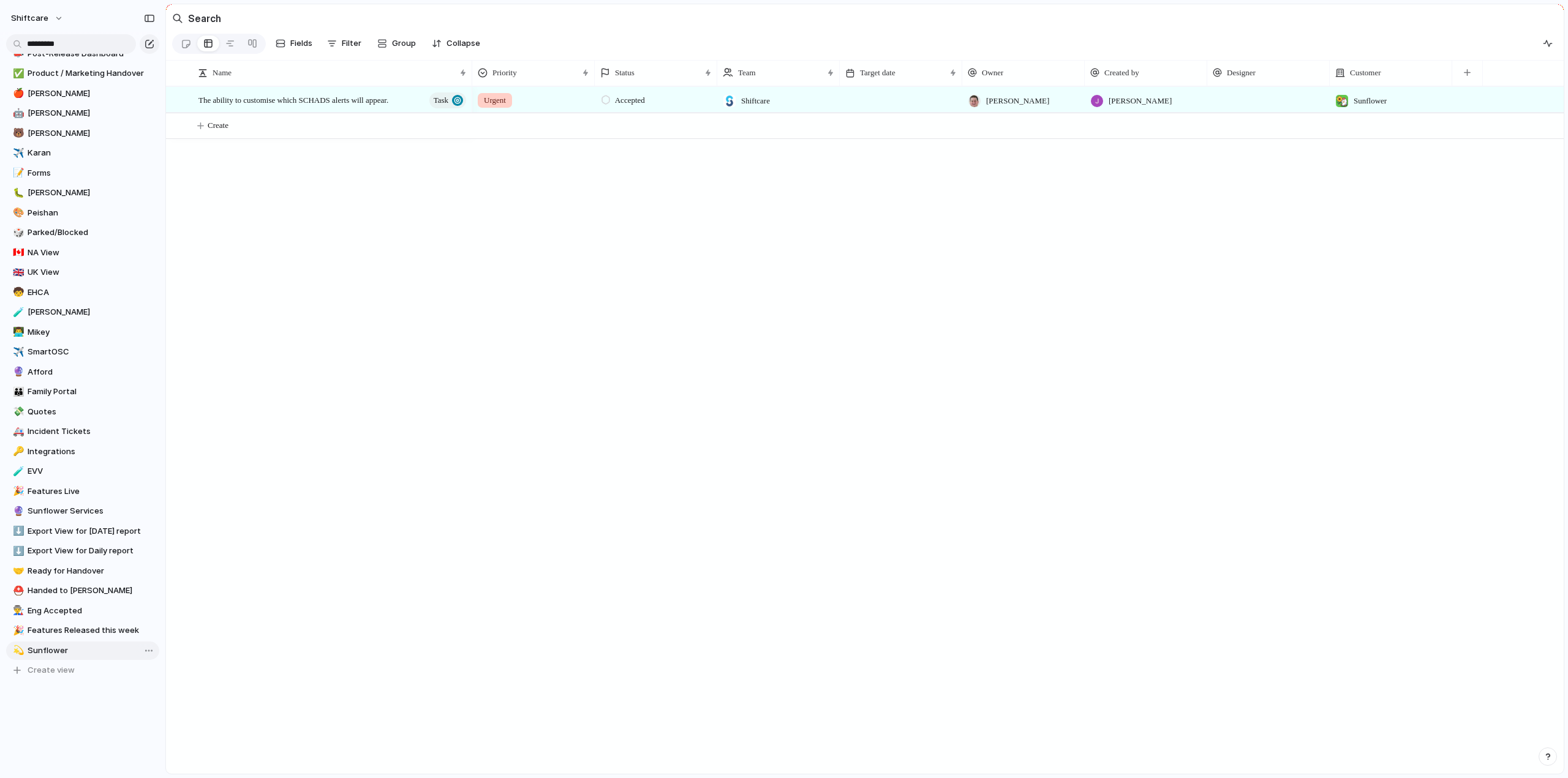
click at [40, 650] on span "Sunflower" at bounding box center [90, 651] width 127 height 12
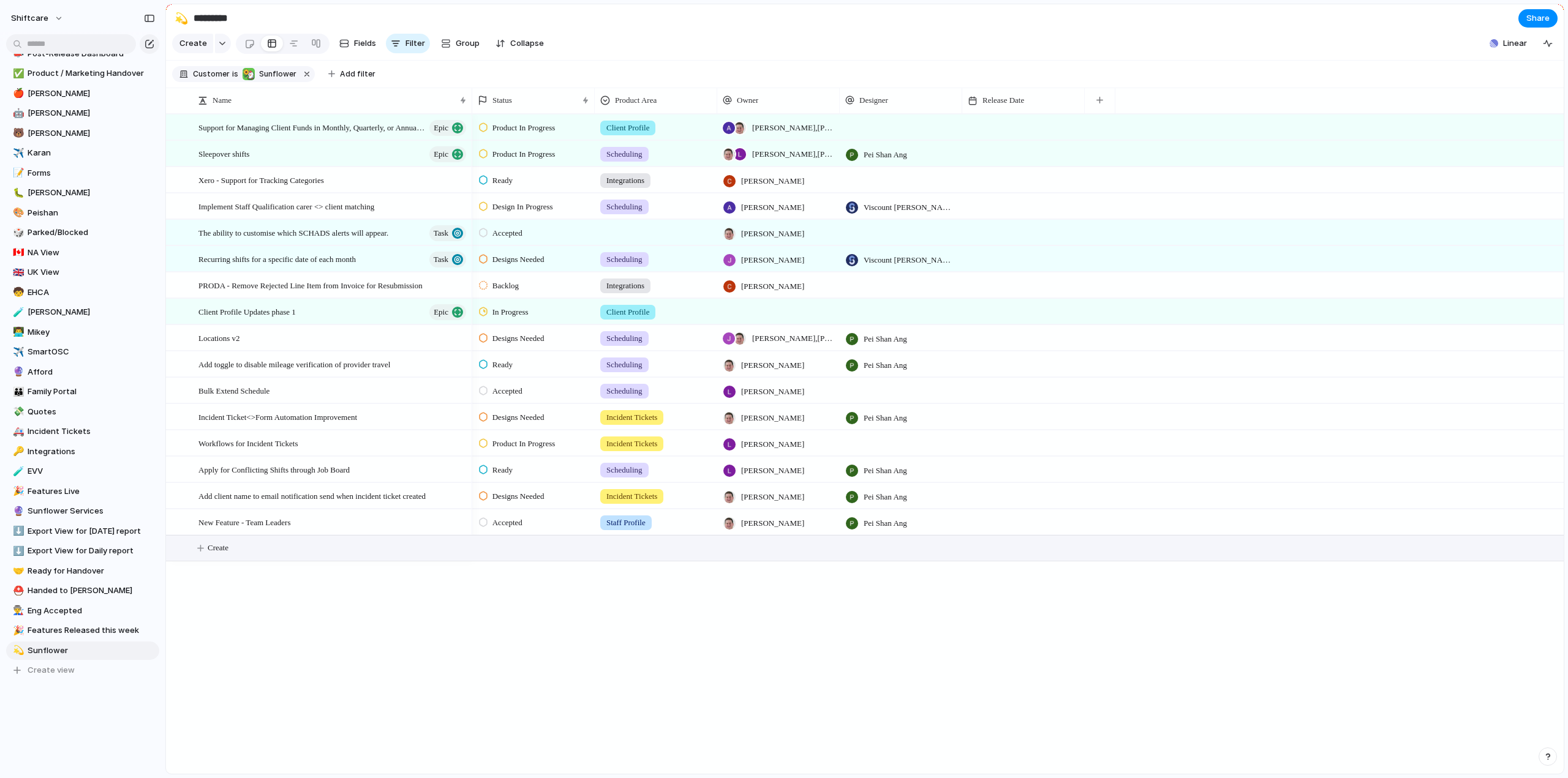
click at [231, 561] on button "Create" at bounding box center [881, 547] width 1405 height 25
type textarea "**********"
click at [645, 556] on div at bounding box center [656, 546] width 121 height 20
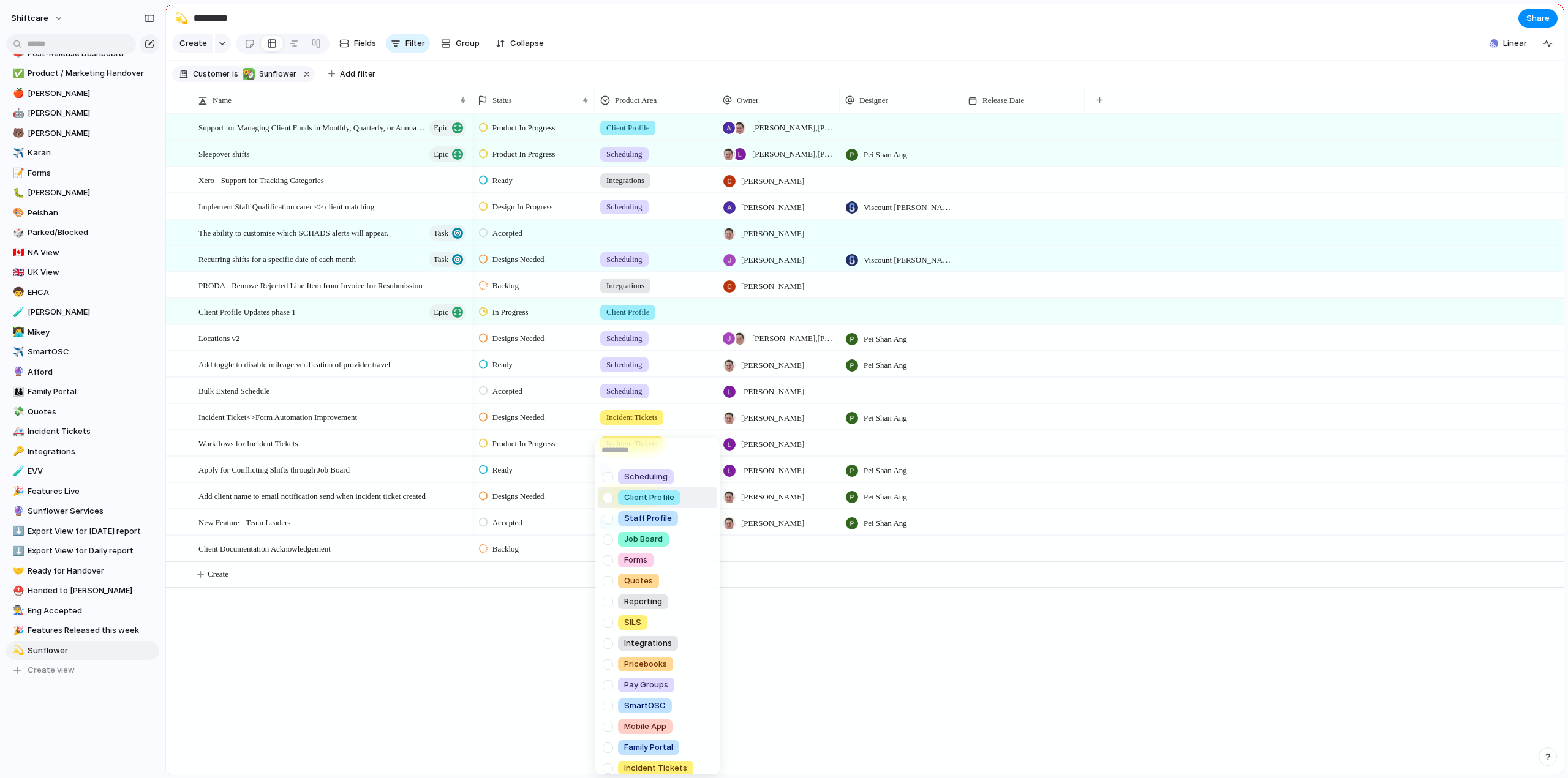
click at [606, 496] on div at bounding box center [608, 498] width 22 height 22
click at [773, 557] on div "Scheduling Client Profile Staff Profile Job Board Forms Quotes Reporting SILS I…" at bounding box center [784, 389] width 1568 height 778
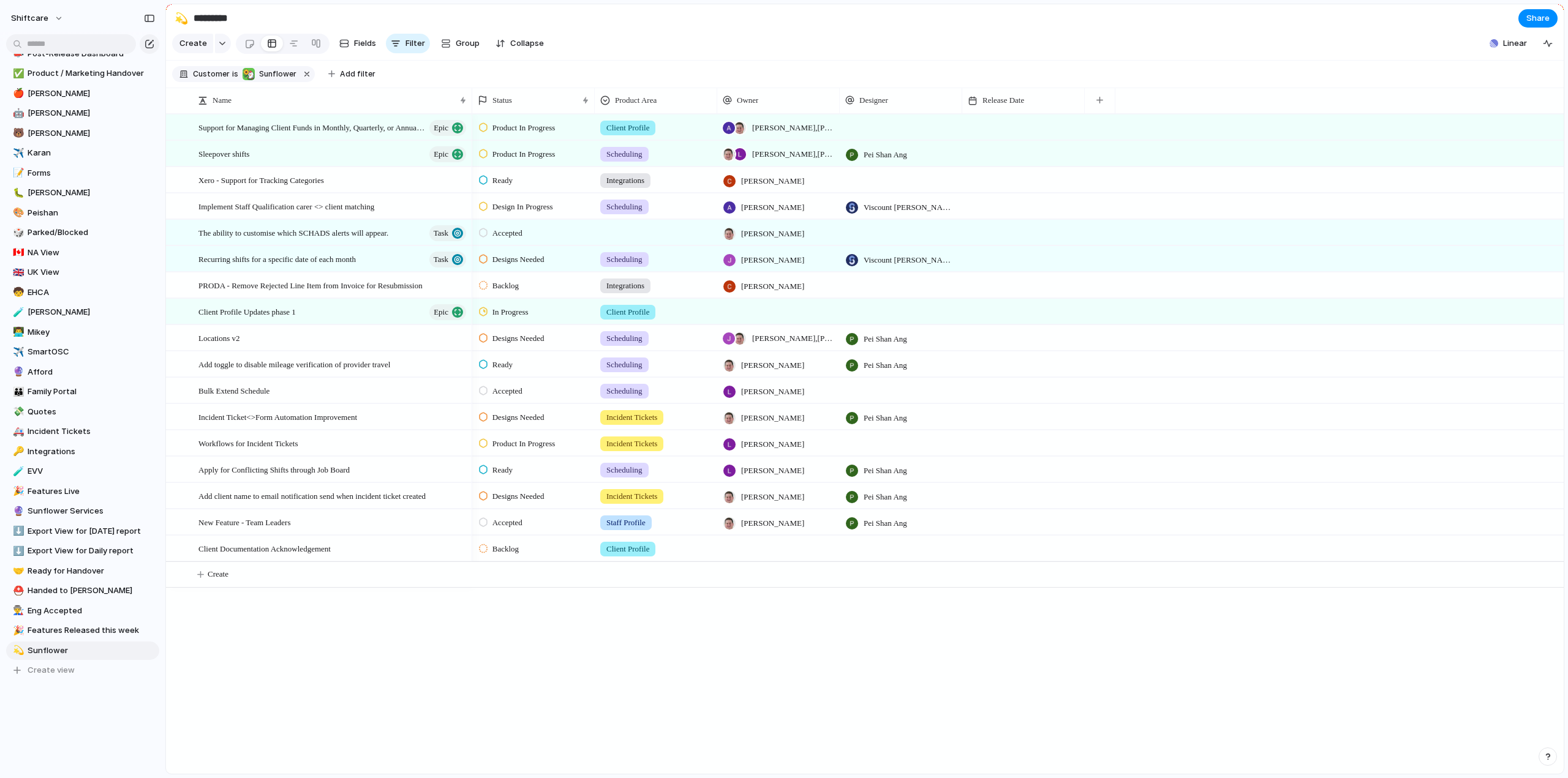
click at [770, 559] on div at bounding box center [778, 547] width 123 height 25
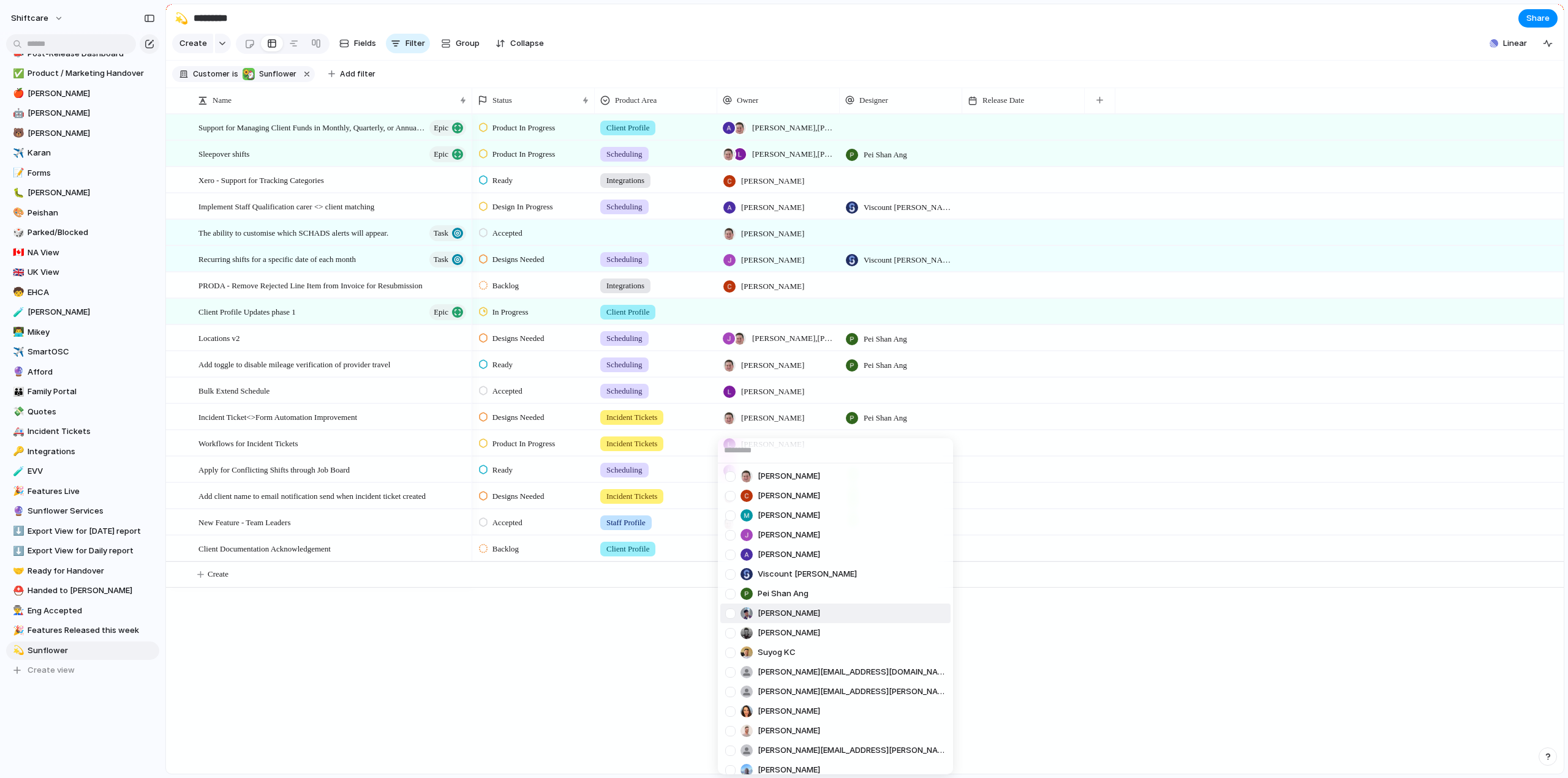
drag, startPoint x: 731, startPoint y: 614, endPoint x: 597, endPoint y: 655, distance: 140.1
click at [731, 614] on div at bounding box center [730, 614] width 22 height 22
click at [440, 674] on div "Paul Slater Cris Militante Mathew Cagney Jonathan Agness Abner Chua Viscount Vi…" at bounding box center [784, 389] width 1568 height 778
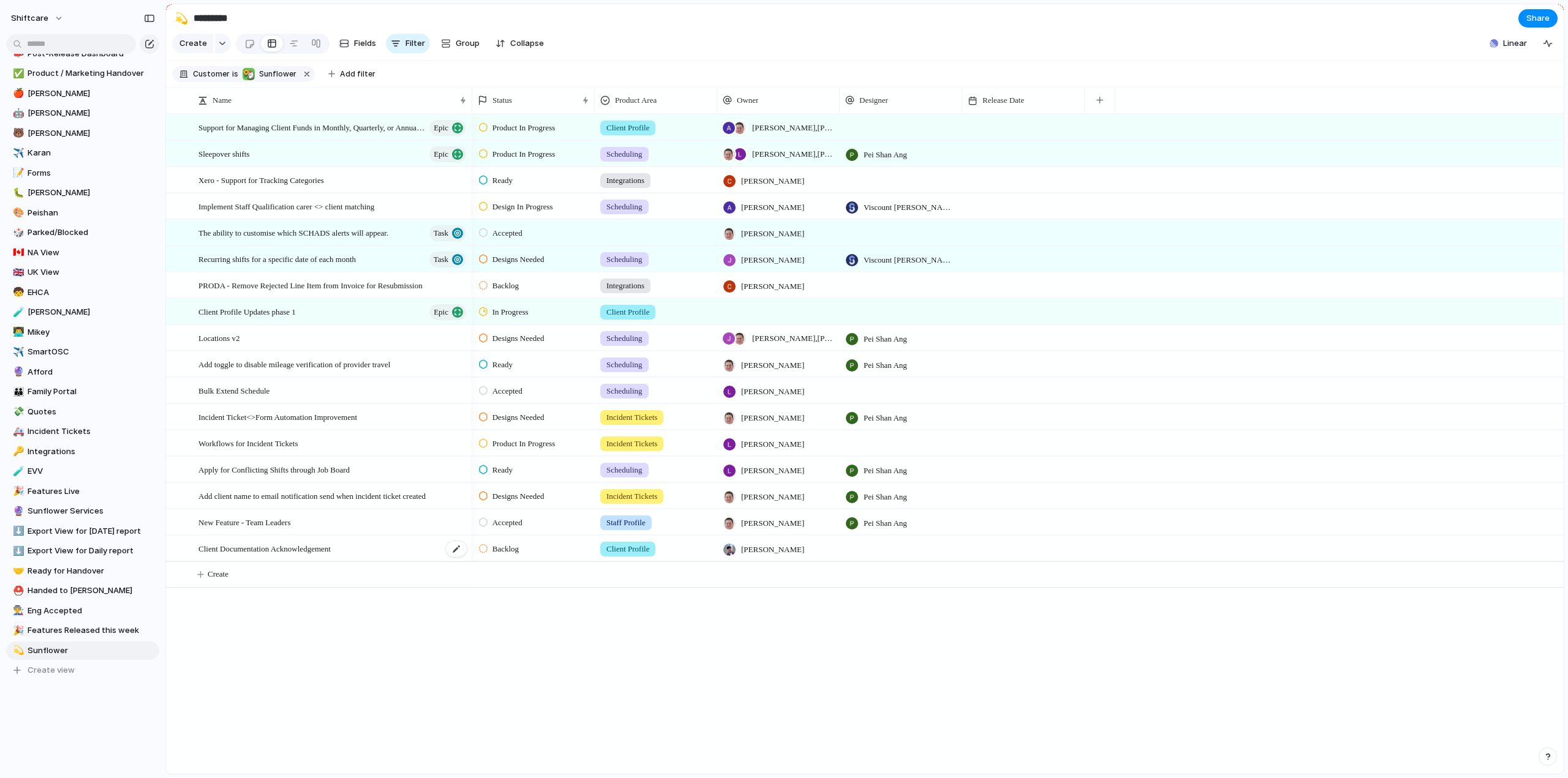
click at [304, 554] on span "Client Documentation Acknowledgement" at bounding box center [264, 548] width 132 height 14
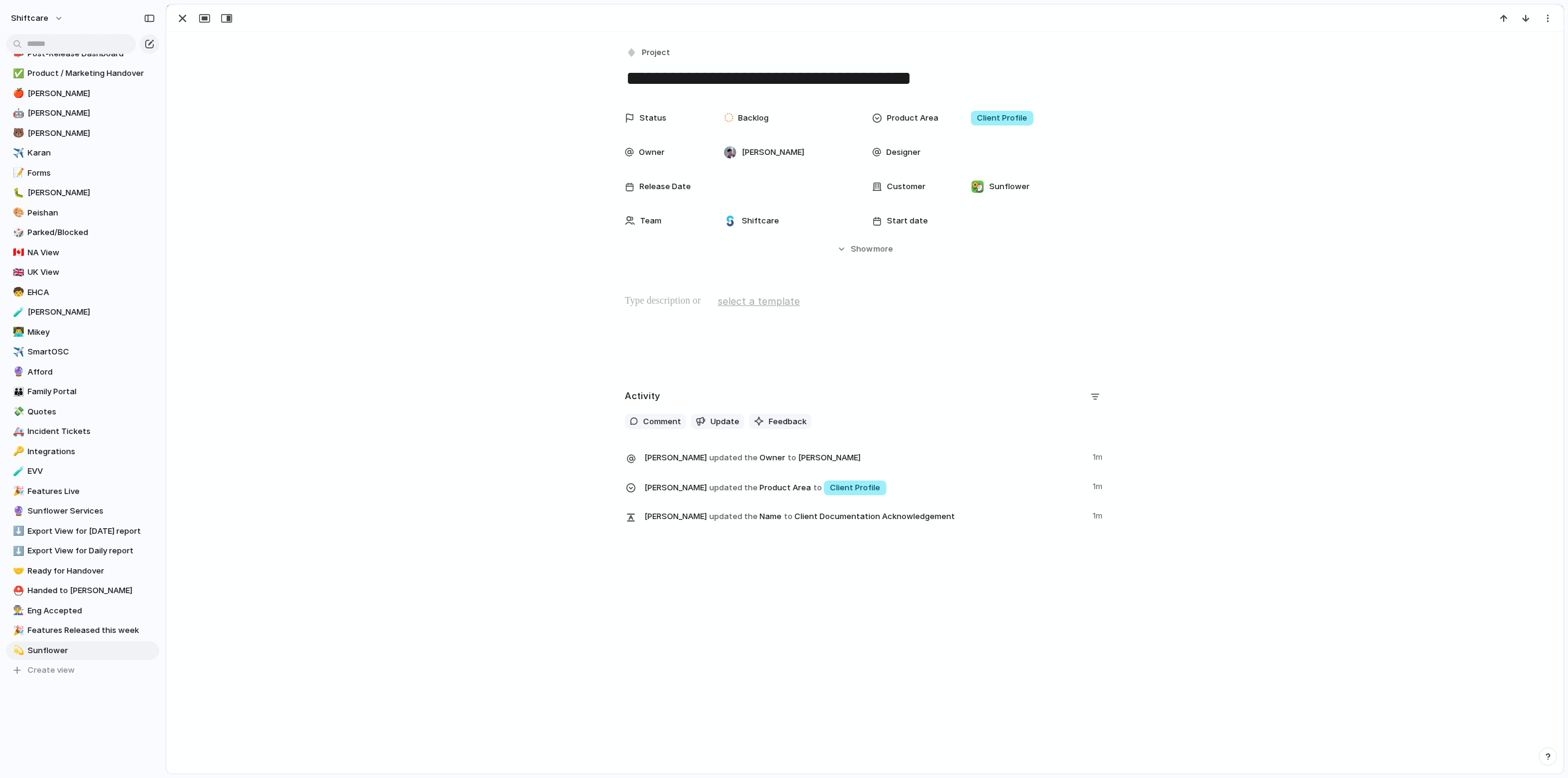
click at [657, 307] on p at bounding box center [865, 301] width 480 height 14
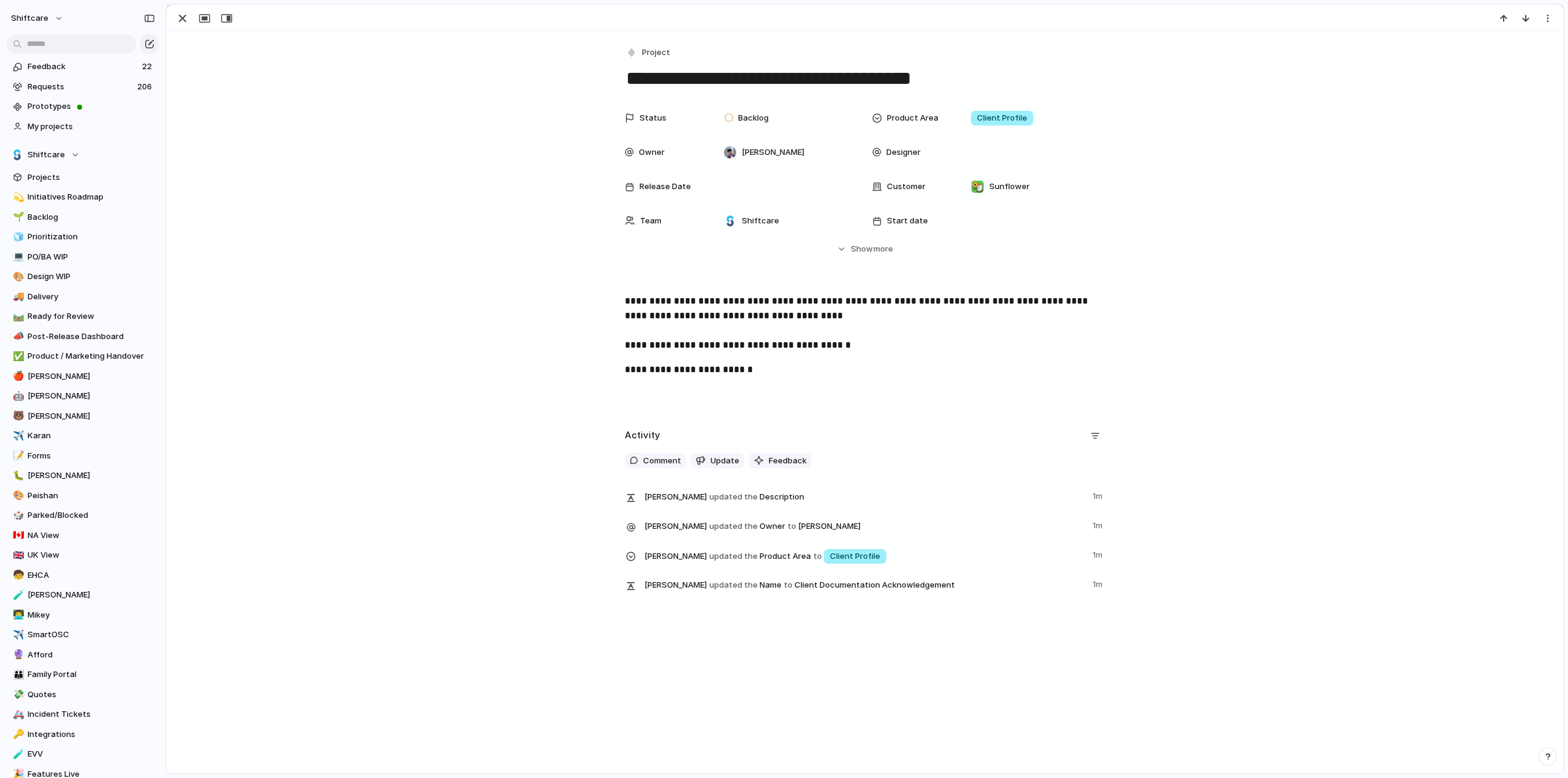
scroll to position [283, 0]
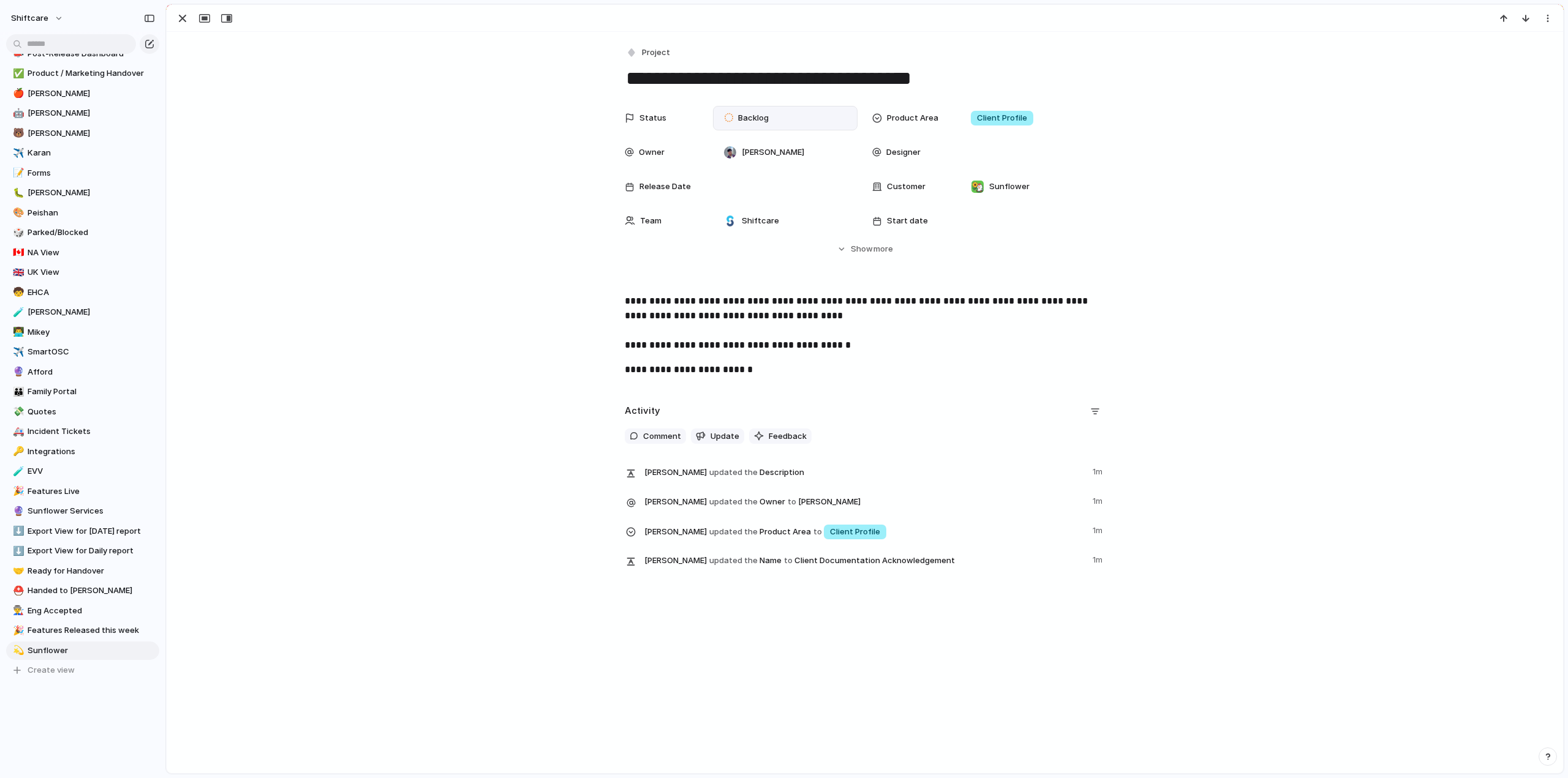
click at [756, 116] on span "Backlog" at bounding box center [754, 118] width 30 height 12
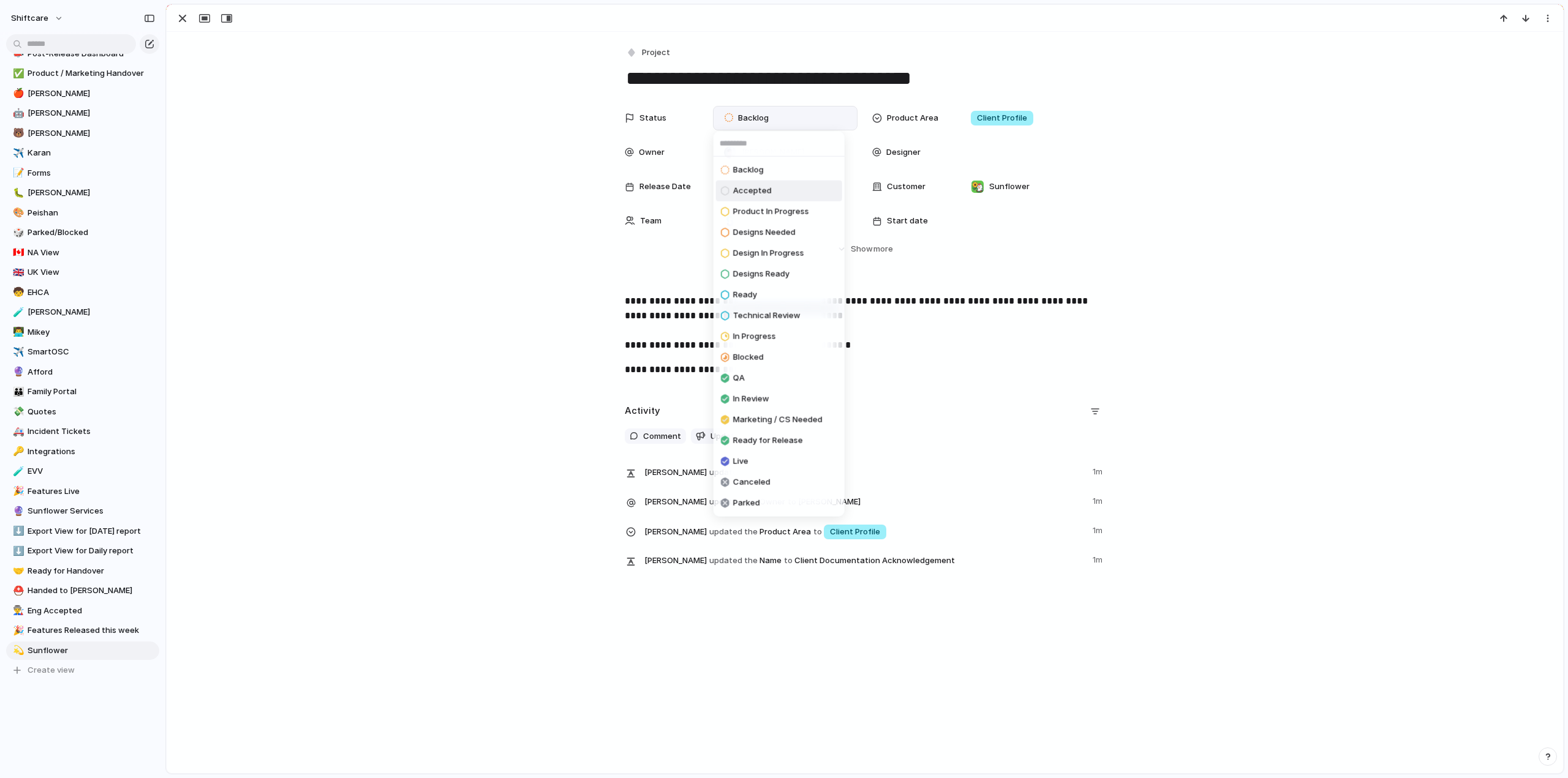
click at [744, 190] on span "Accepted" at bounding box center [753, 190] width 38 height 12
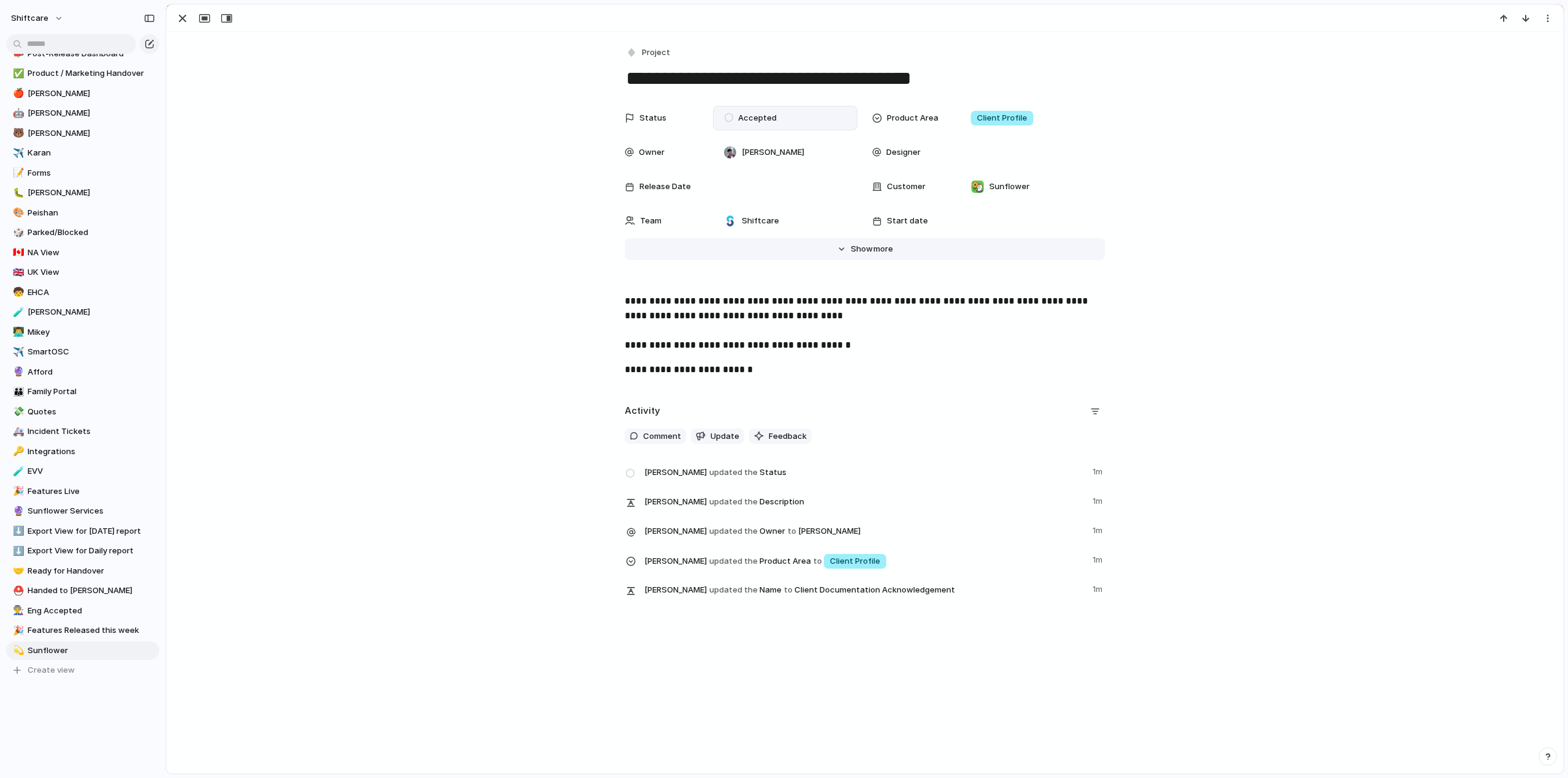
click at [874, 251] on span "more" at bounding box center [883, 249] width 19 height 12
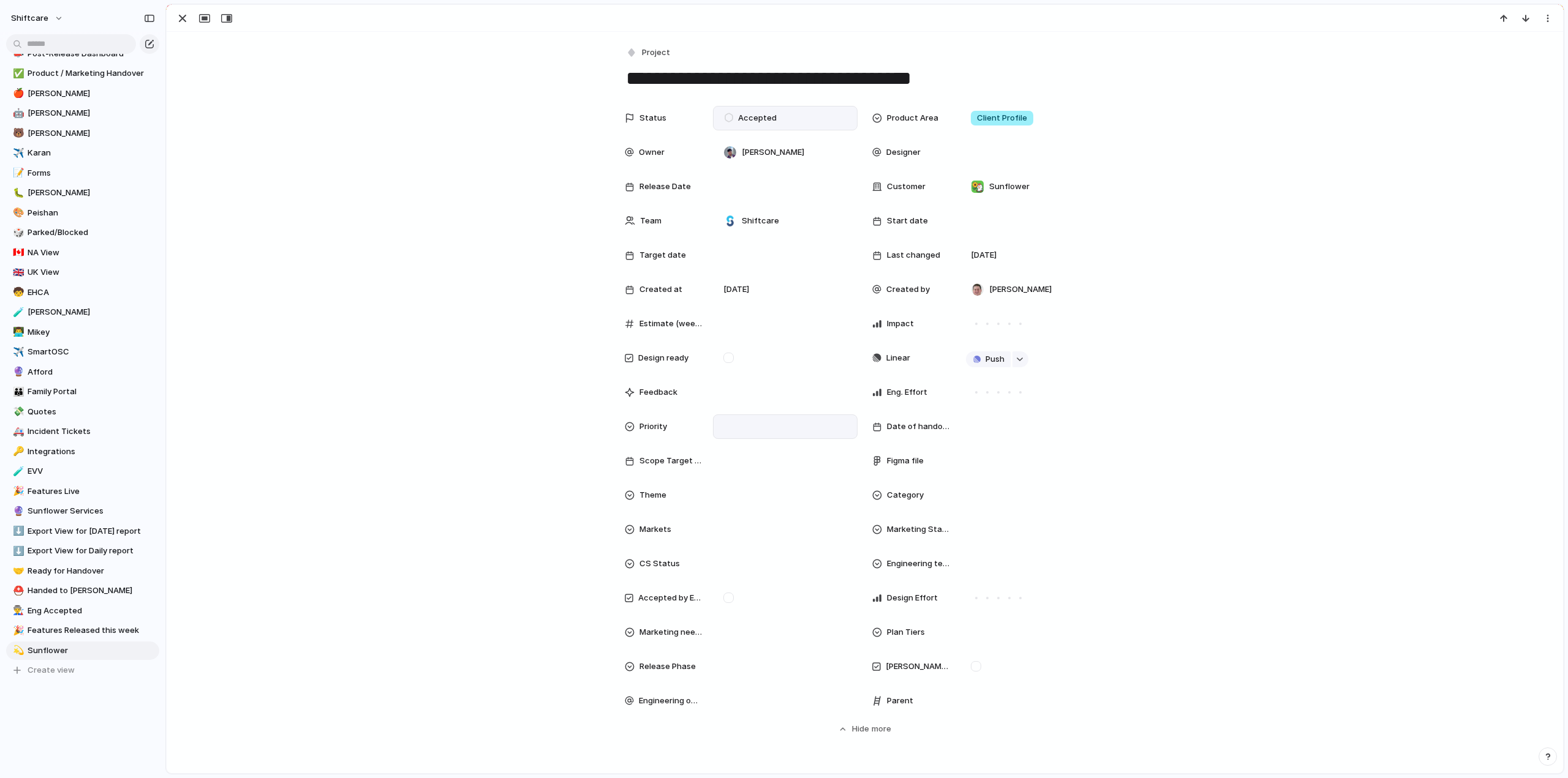
click at [743, 430] on div at bounding box center [785, 427] width 134 height 14
click at [742, 531] on span "Low" at bounding box center [735, 532] width 16 height 12
click at [176, 18] on div "button" at bounding box center [183, 18] width 14 height 14
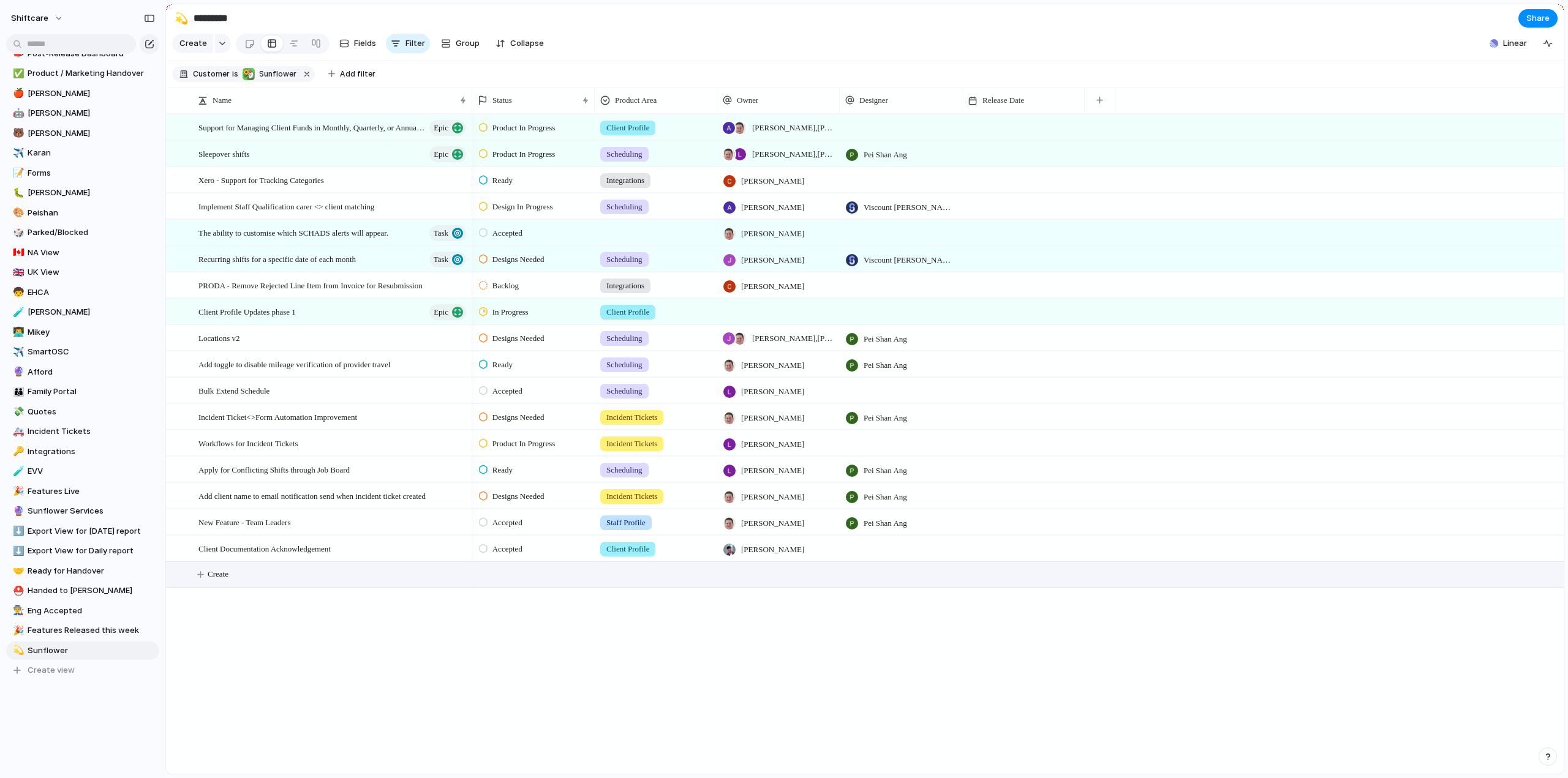
click at [223, 580] on span "Create" at bounding box center [218, 574] width 21 height 12
type textarea "**********"
click at [525, 584] on div "Backlog" at bounding box center [533, 573] width 121 height 22
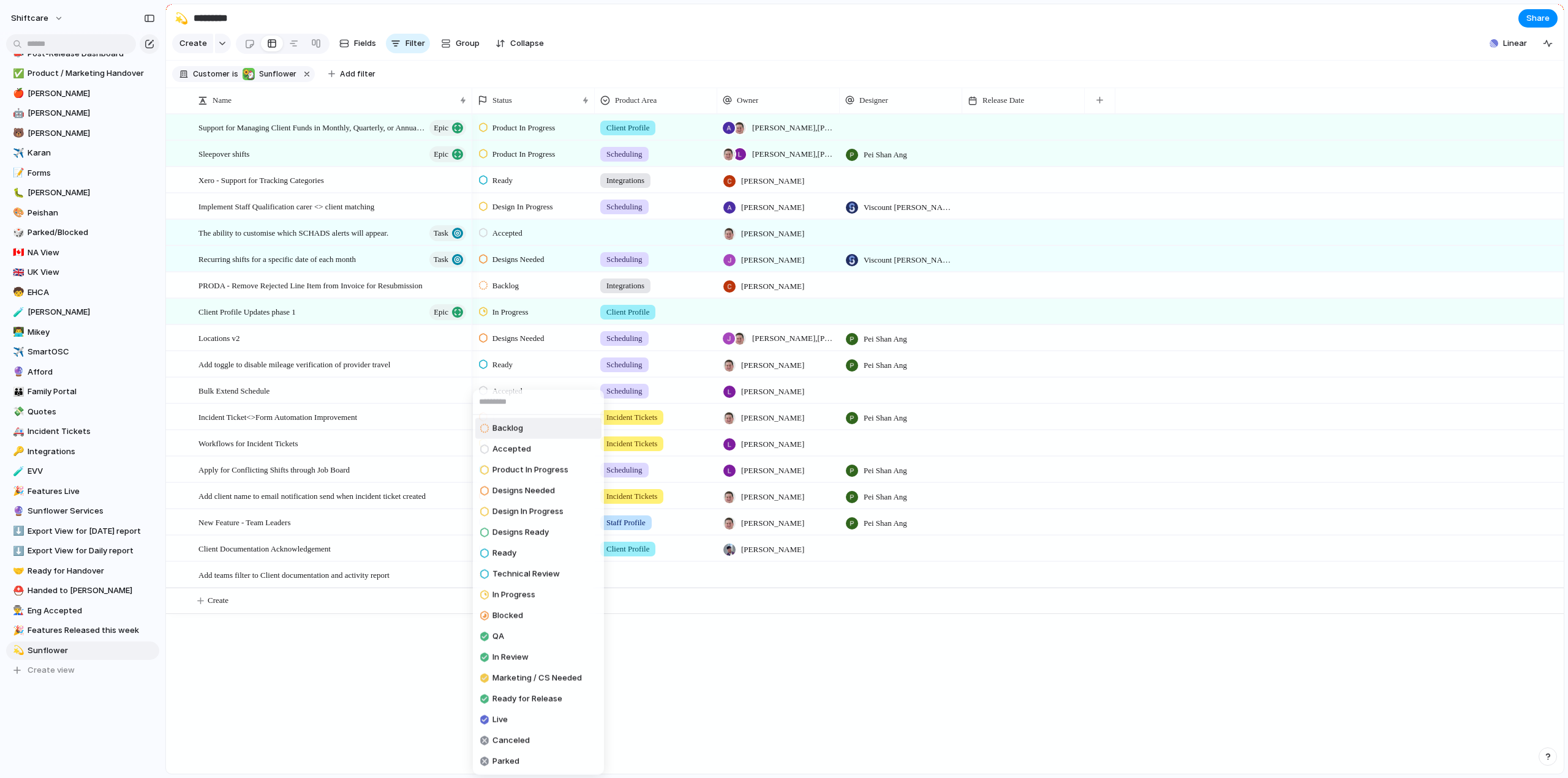
click at [509, 451] on span "Accepted" at bounding box center [512, 449] width 38 height 12
click at [643, 583] on div at bounding box center [656, 572] width 121 height 20
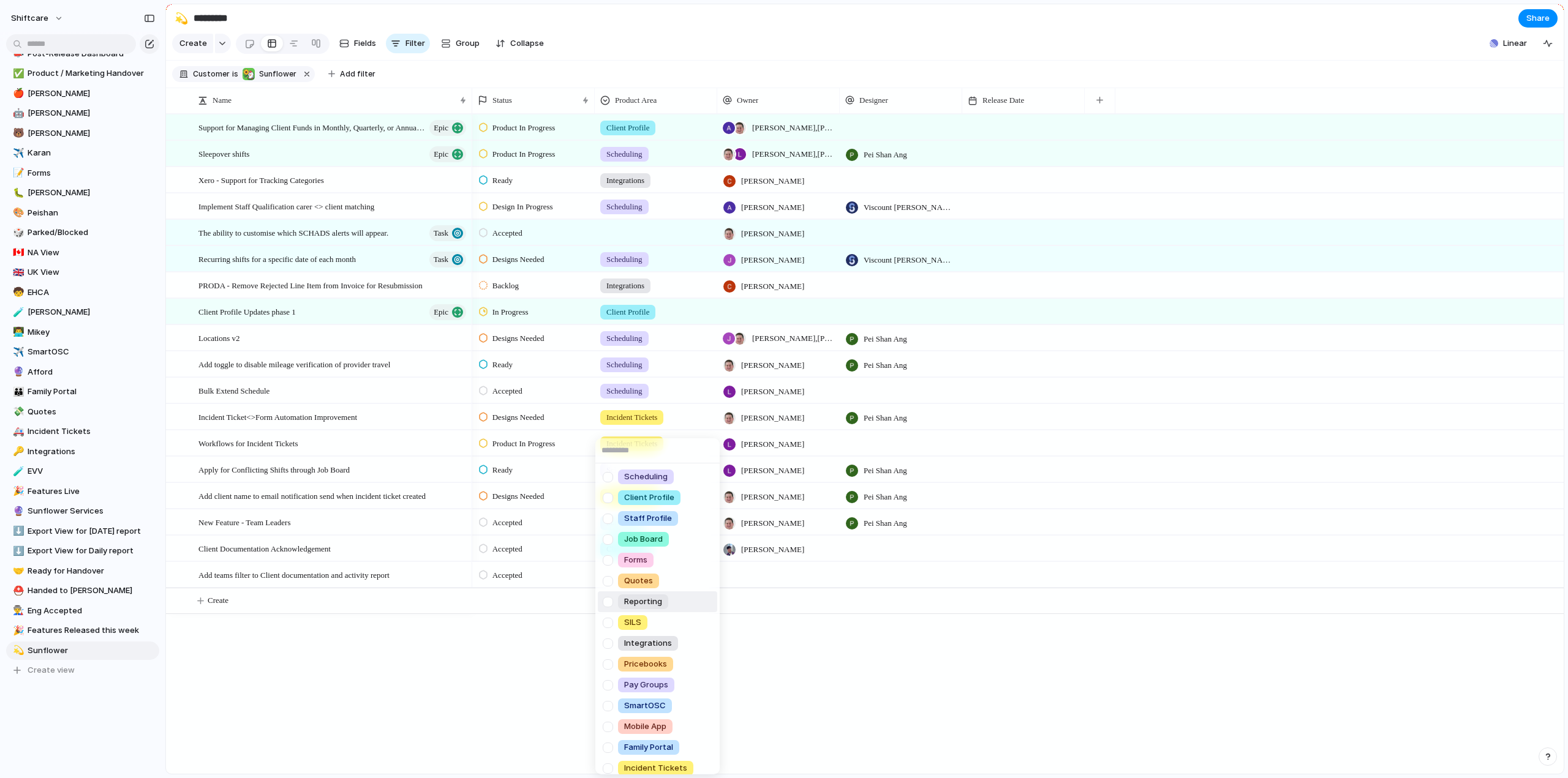
click at [613, 600] on div at bounding box center [608, 602] width 22 height 22
click at [771, 585] on div "Scheduling Client Profile Staff Profile Job Board Forms Quotes Reporting SILS I…" at bounding box center [784, 389] width 1568 height 778
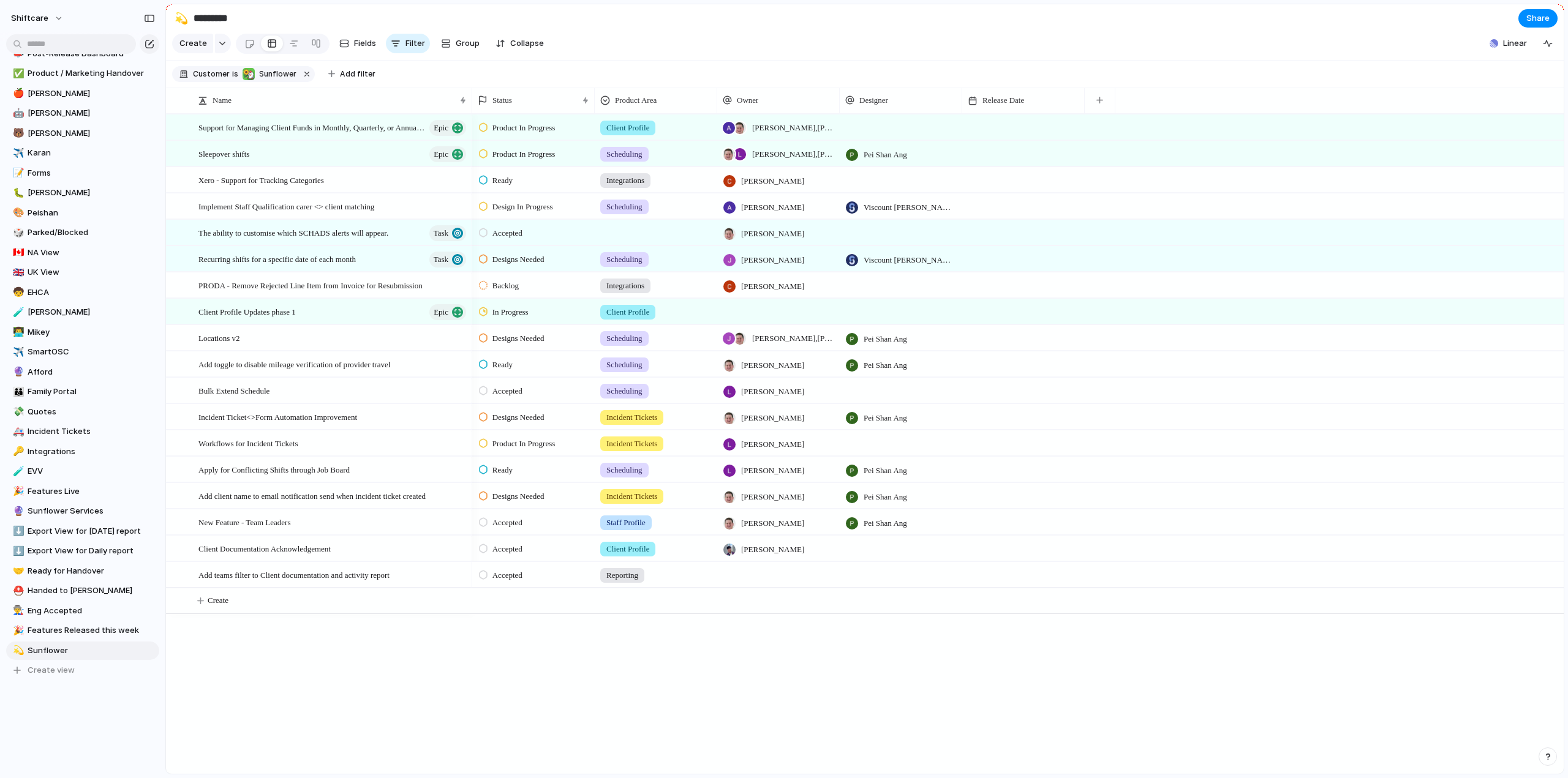
click at [751, 577] on div at bounding box center [778, 574] width 123 height 25
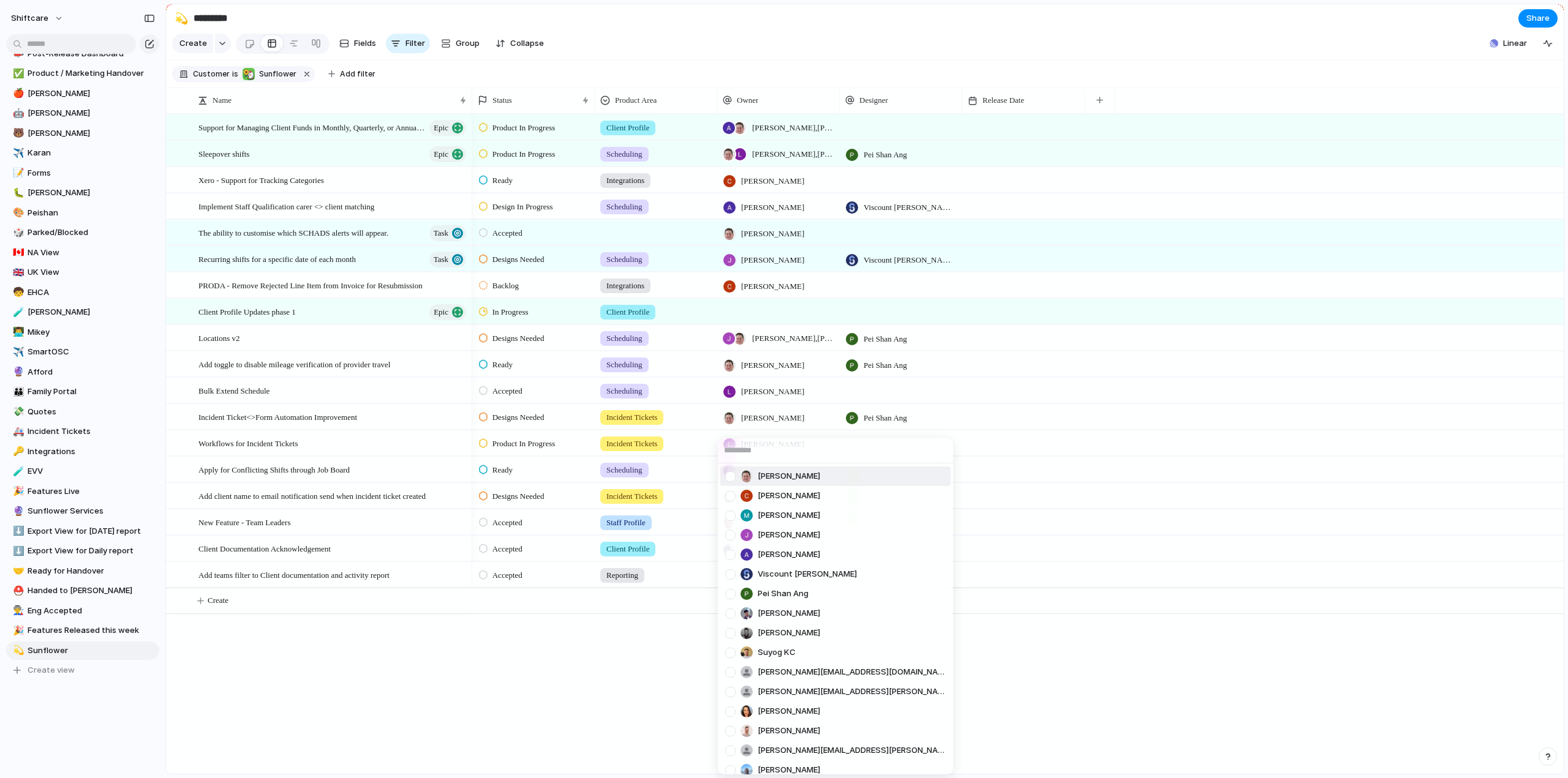
click at [729, 473] on div at bounding box center [730, 476] width 22 height 22
click at [533, 760] on div "Paul Slater Cris Militante Mathew Cagney Jonathan Agness Abner Chua Viscount Vi…" at bounding box center [784, 389] width 1568 height 778
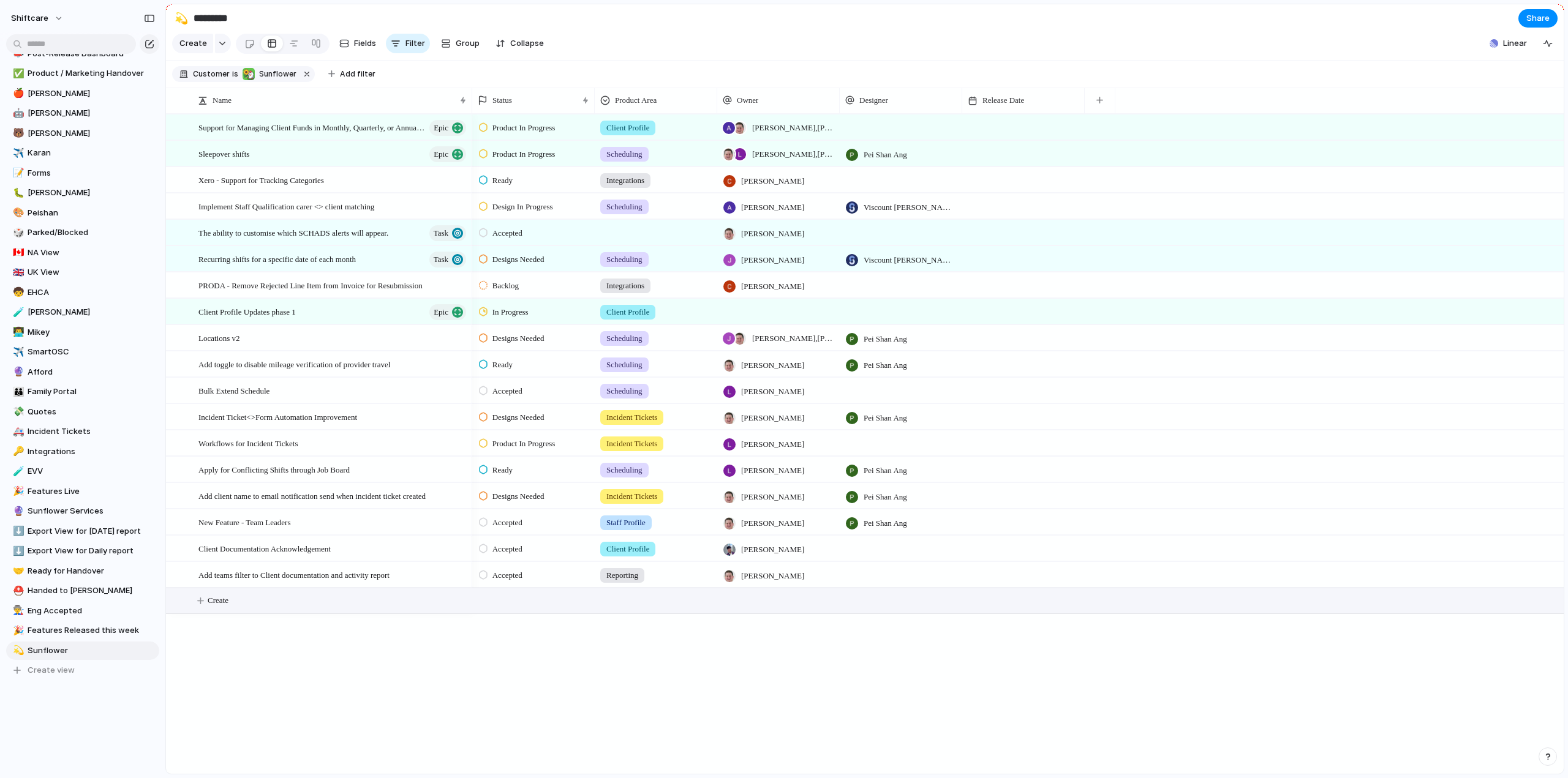
click at [221, 607] on span "Create" at bounding box center [218, 600] width 21 height 12
type textarea "**********"
click at [502, 609] on div "Backlog" at bounding box center [501, 602] width 43 height 14
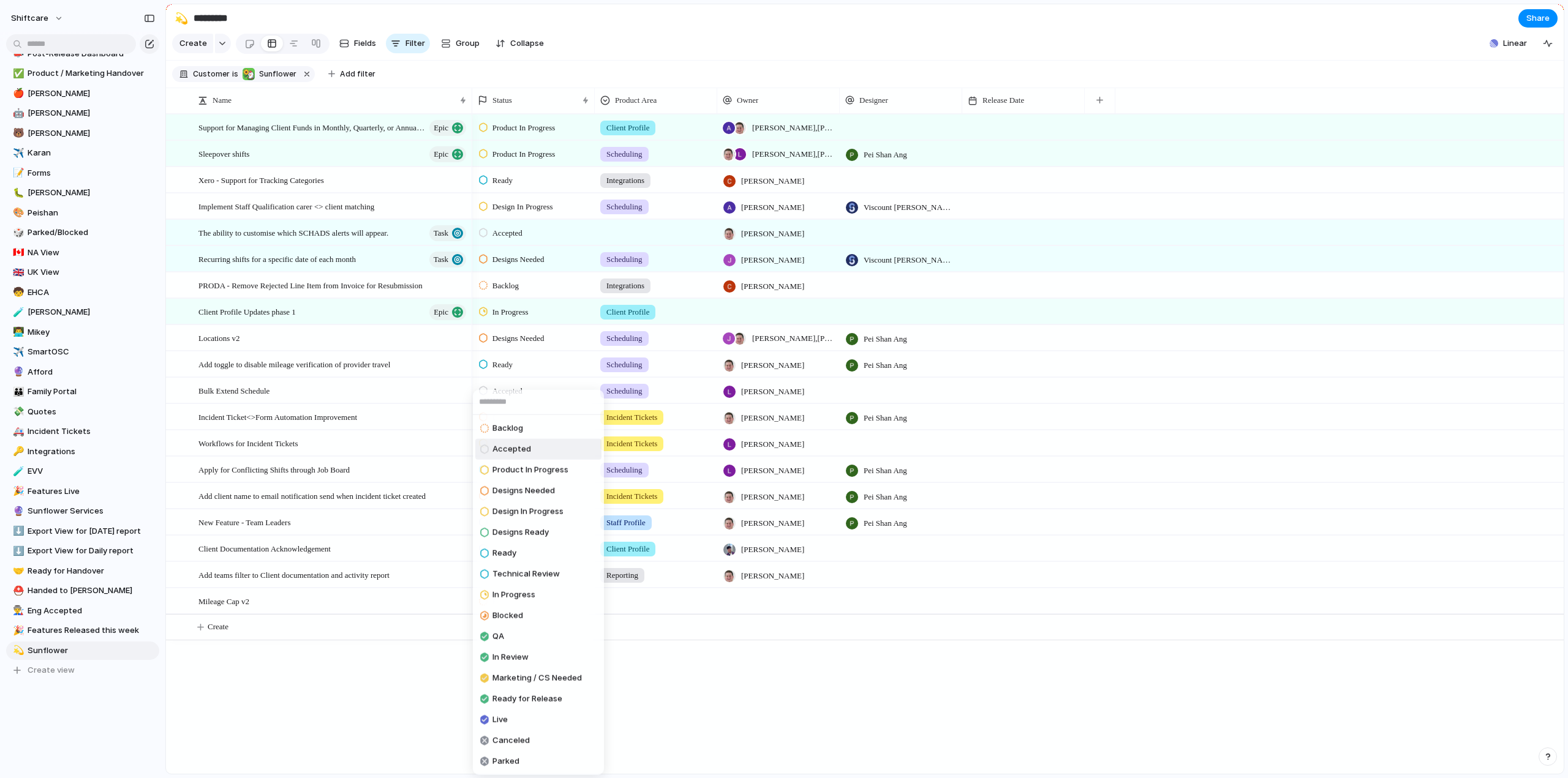
click at [507, 452] on span "Accepted" at bounding box center [512, 449] width 38 height 12
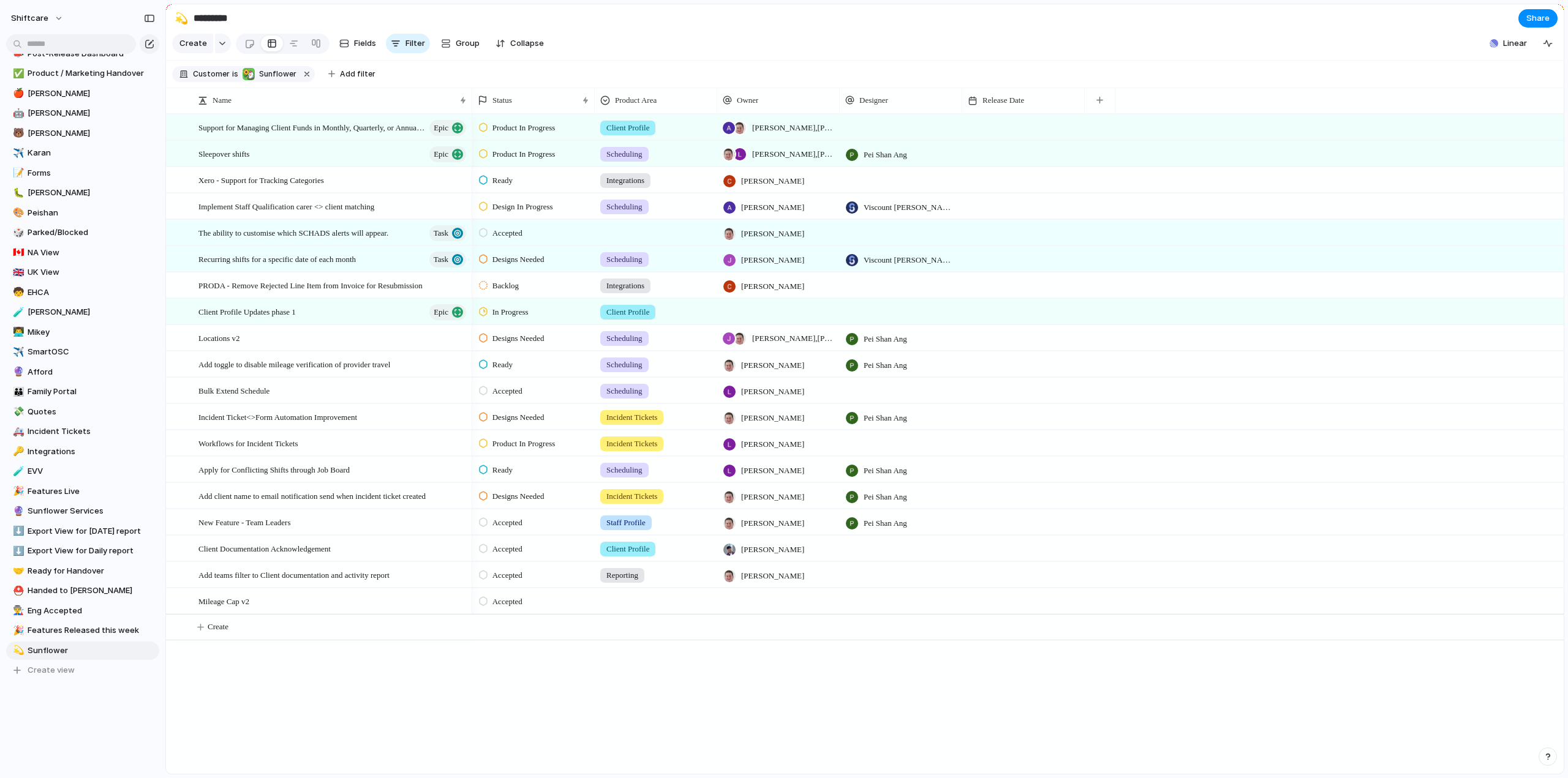
click at [646, 609] on div at bounding box center [656, 599] width 121 height 20
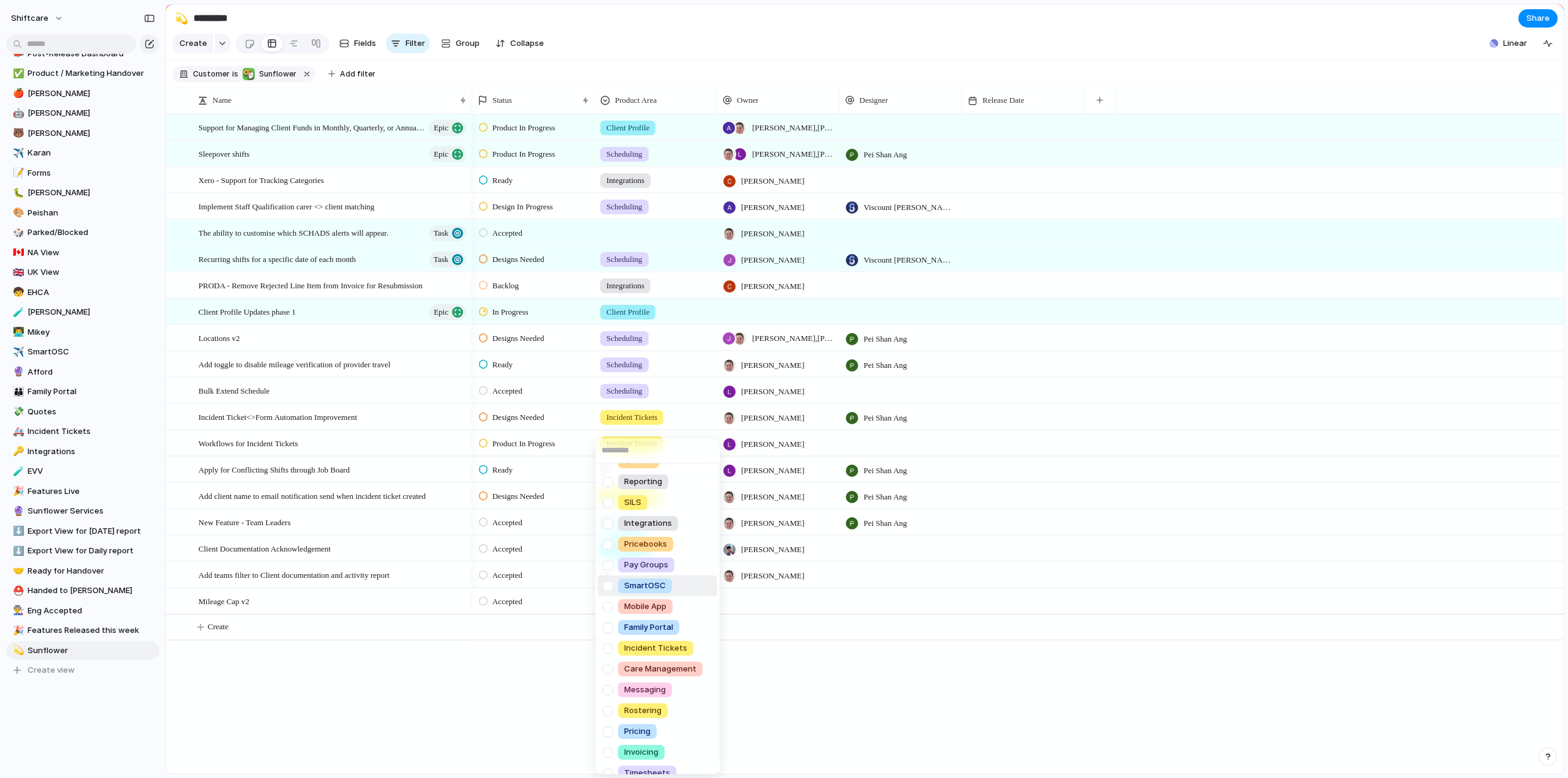
scroll to position [131, 0]
click at [609, 598] on div at bounding box center [608, 596] width 22 height 22
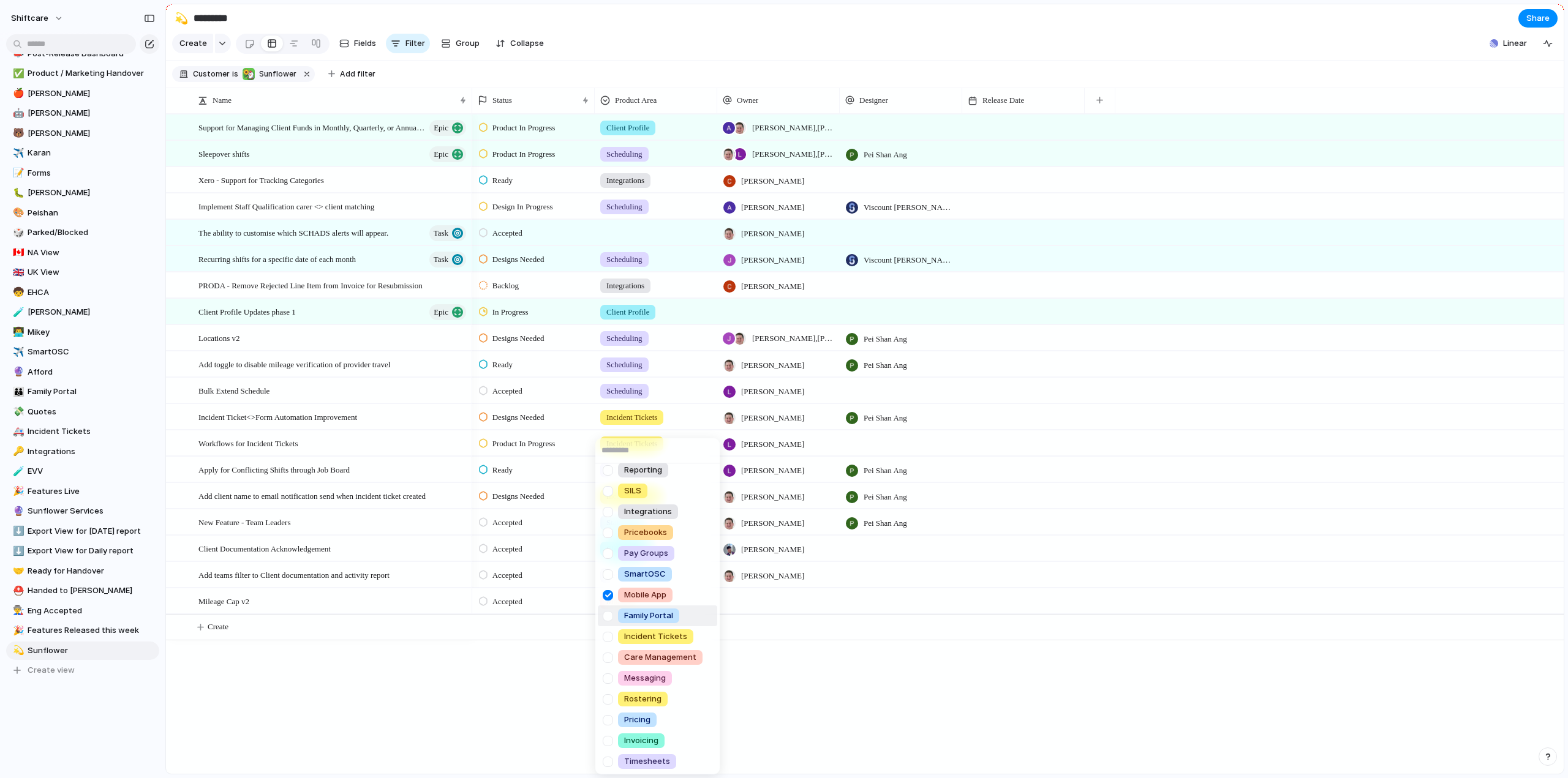
click at [763, 608] on div "Scheduling Client Profile Staff Profile Job Board Forms Quotes Reporting SILS I…" at bounding box center [784, 389] width 1568 height 778
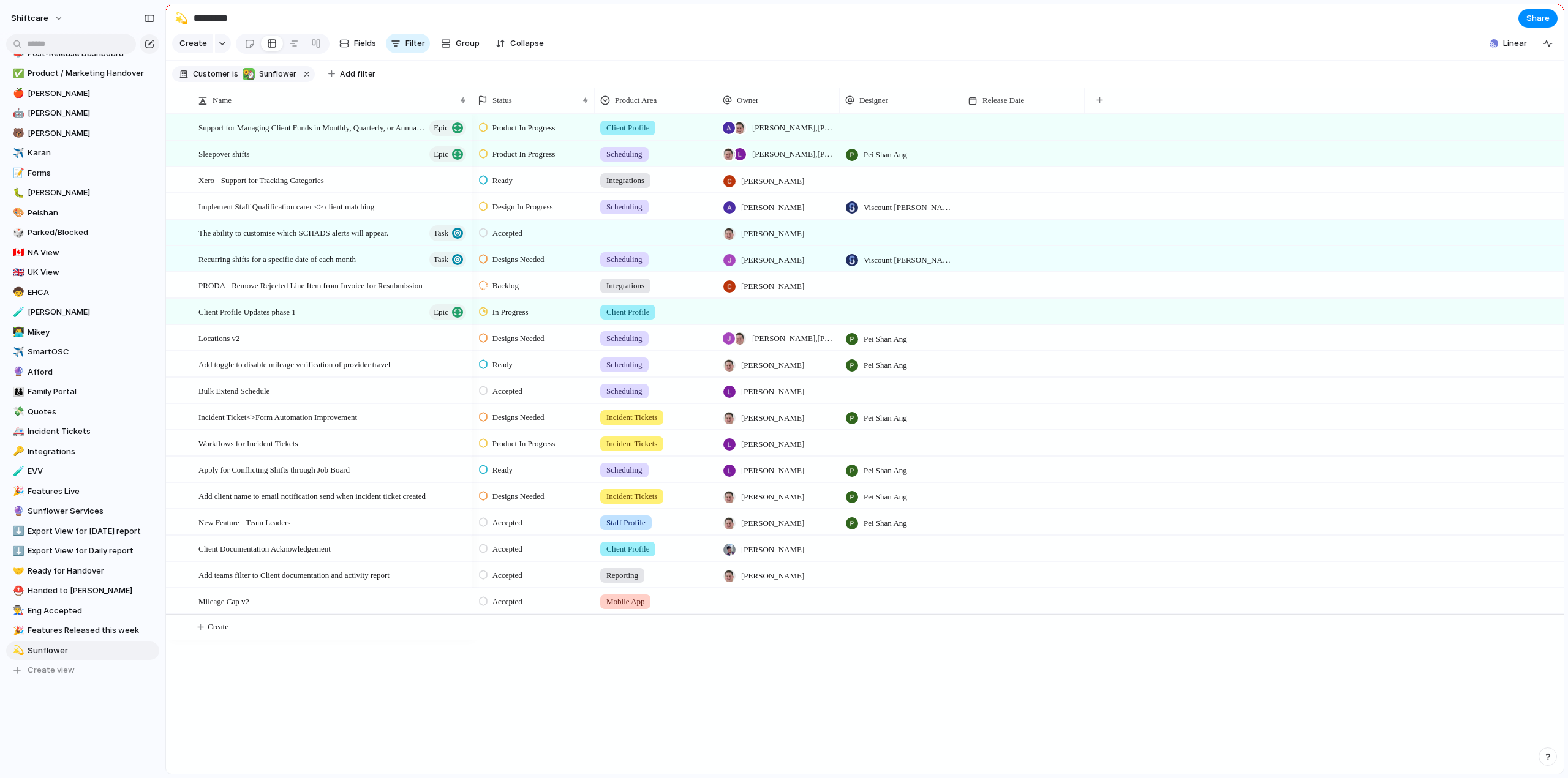
click at [760, 614] on div at bounding box center [778, 600] width 123 height 25
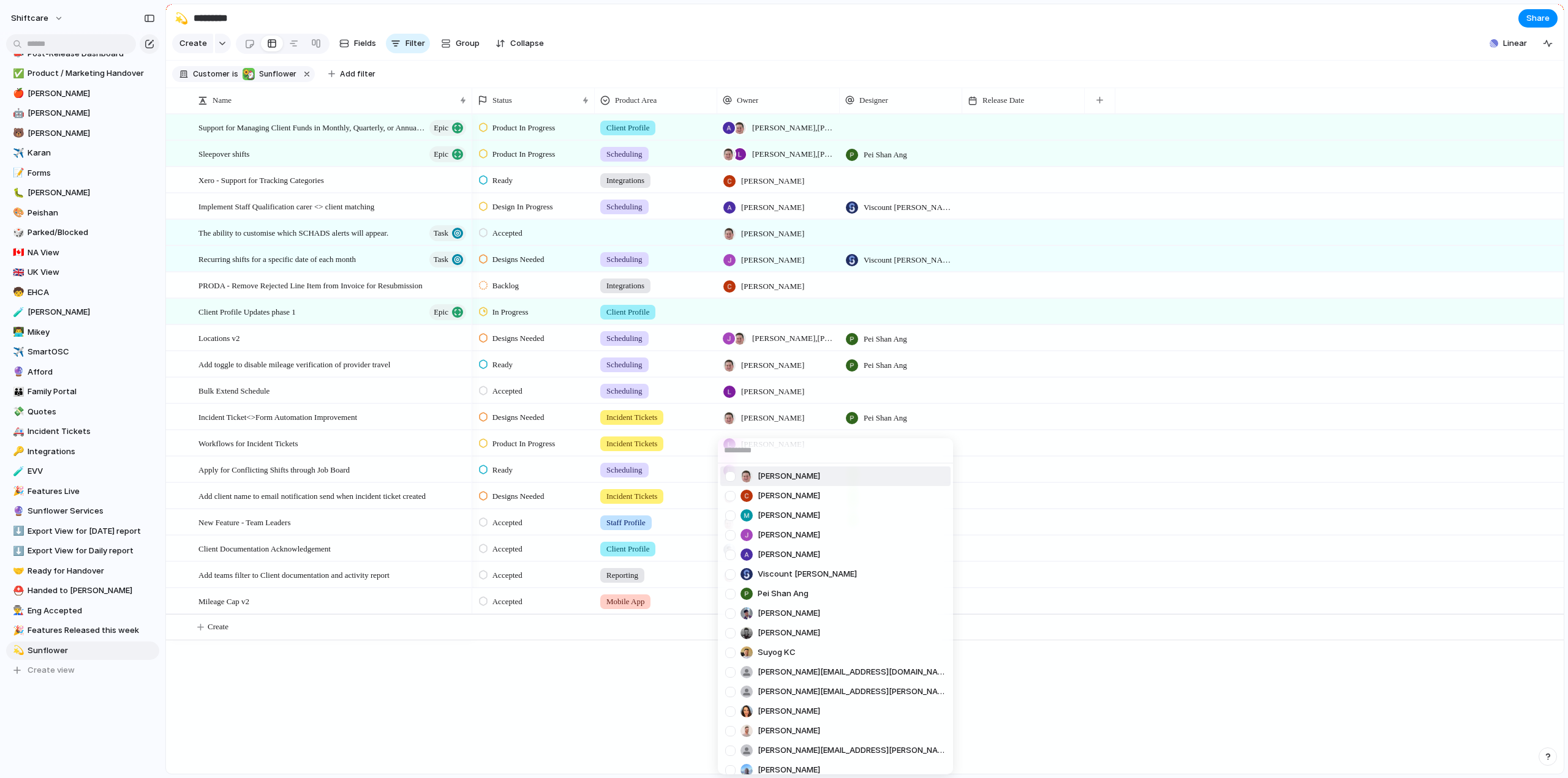
click at [732, 479] on div at bounding box center [730, 476] width 22 height 22
click at [234, 616] on div "Paul Slater Cris Militante Mathew Cagney Jonathan Agness Abner Chua Viscount Vi…" at bounding box center [784, 389] width 1568 height 778
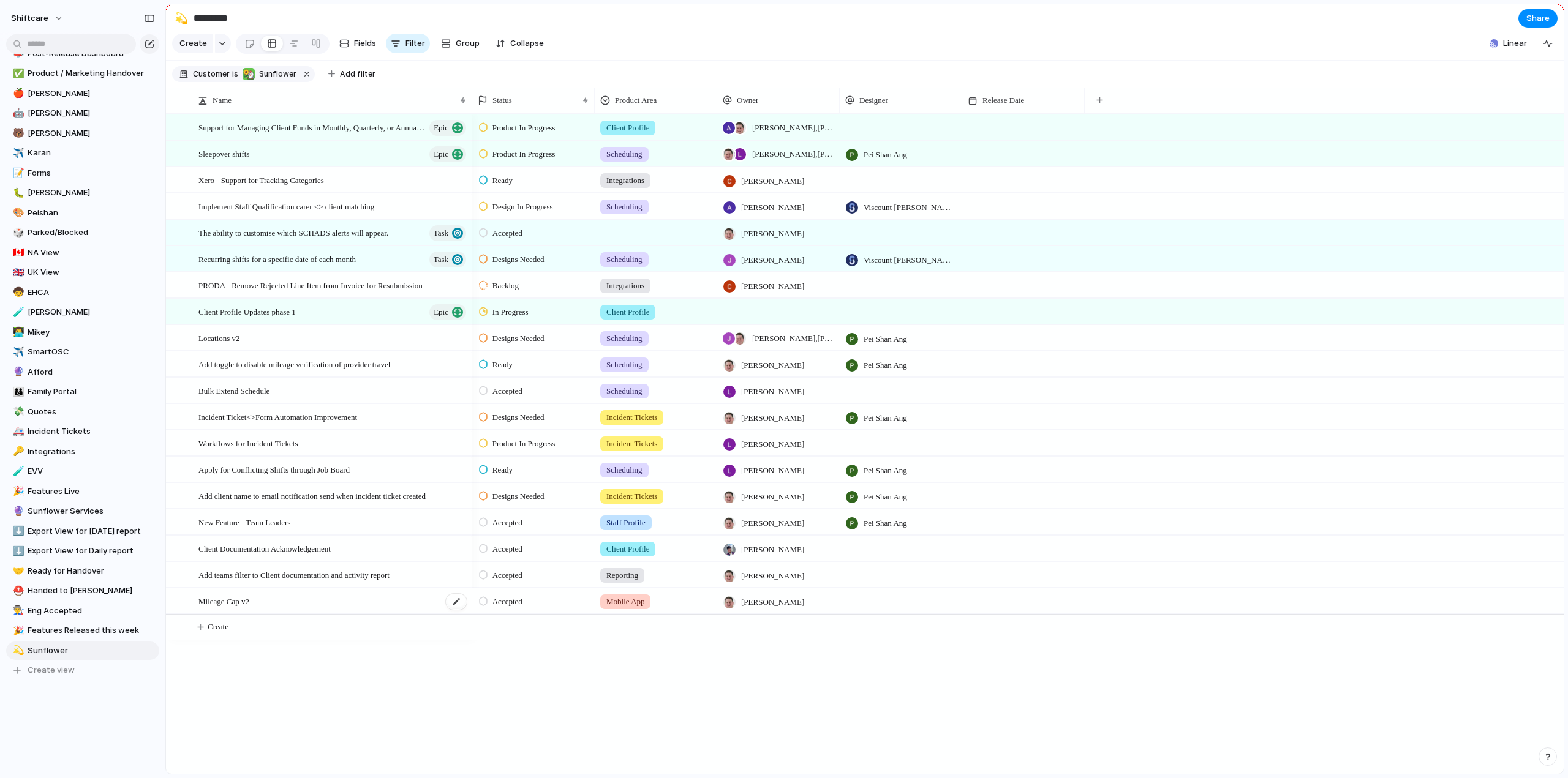
click at [243, 608] on span "Mileage Cap v2" at bounding box center [223, 601] width 50 height 14
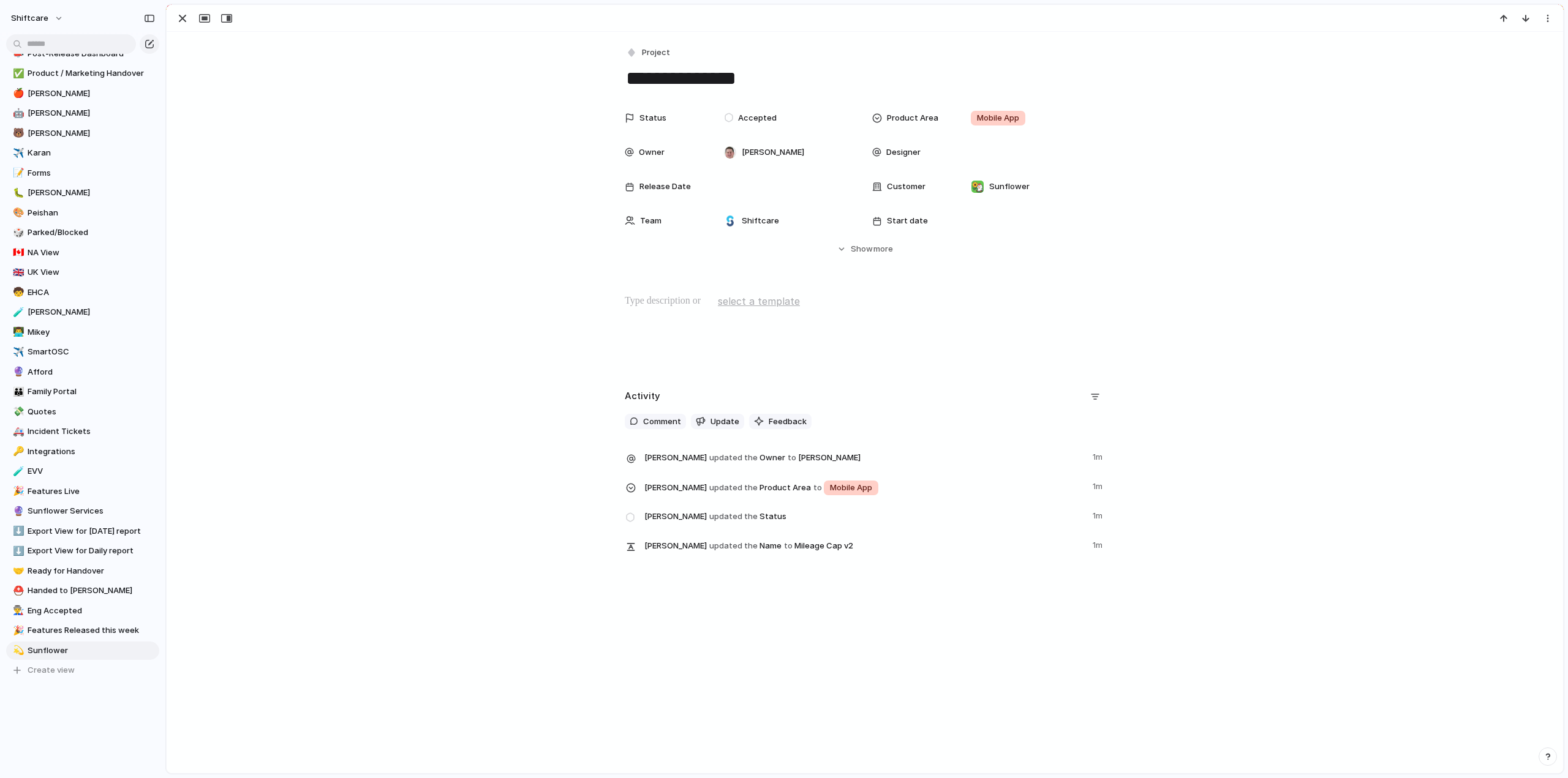
click at [695, 312] on div at bounding box center [865, 333] width 1368 height 78
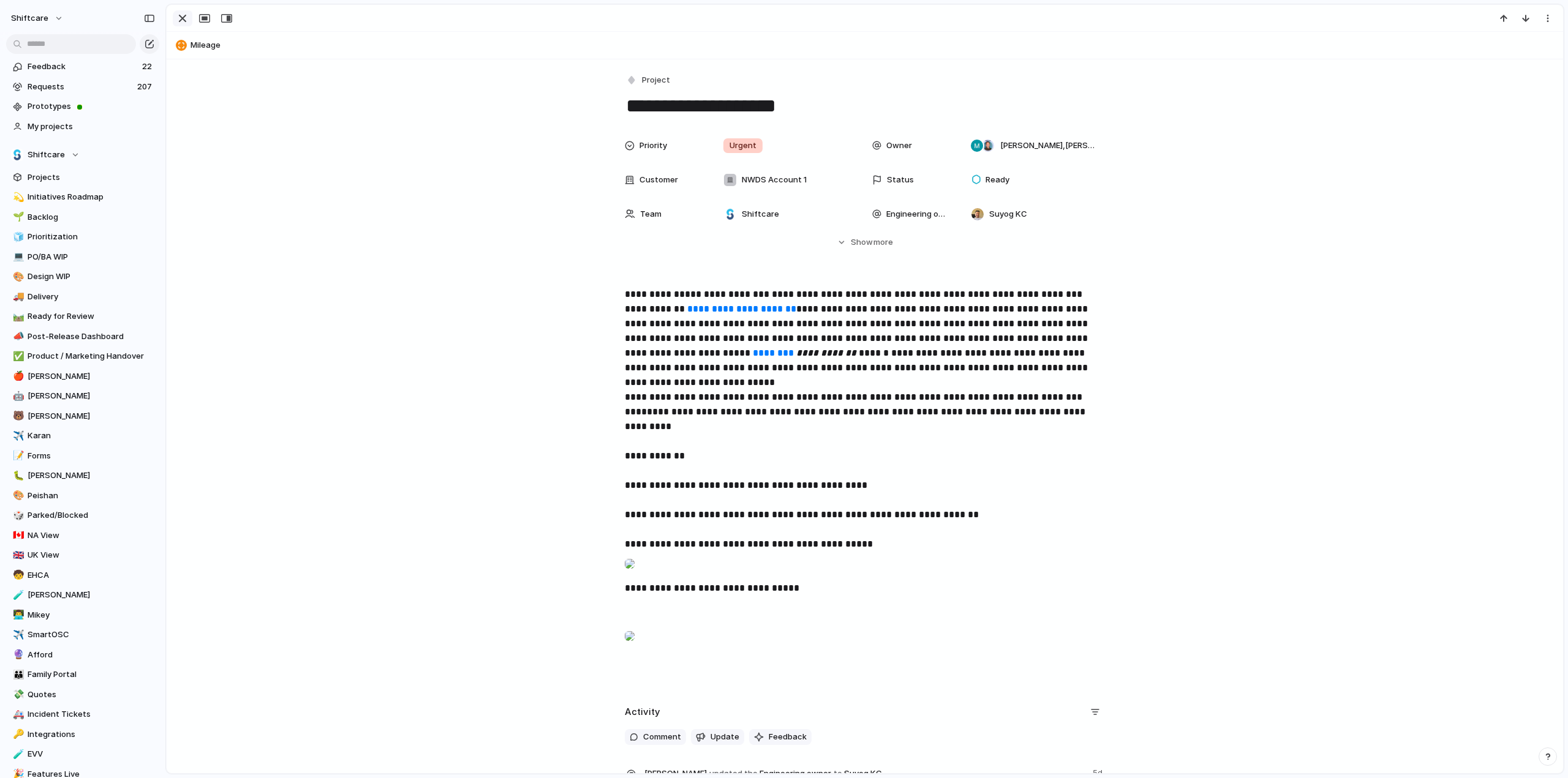
click at [183, 19] on div "button" at bounding box center [183, 18] width 14 height 14
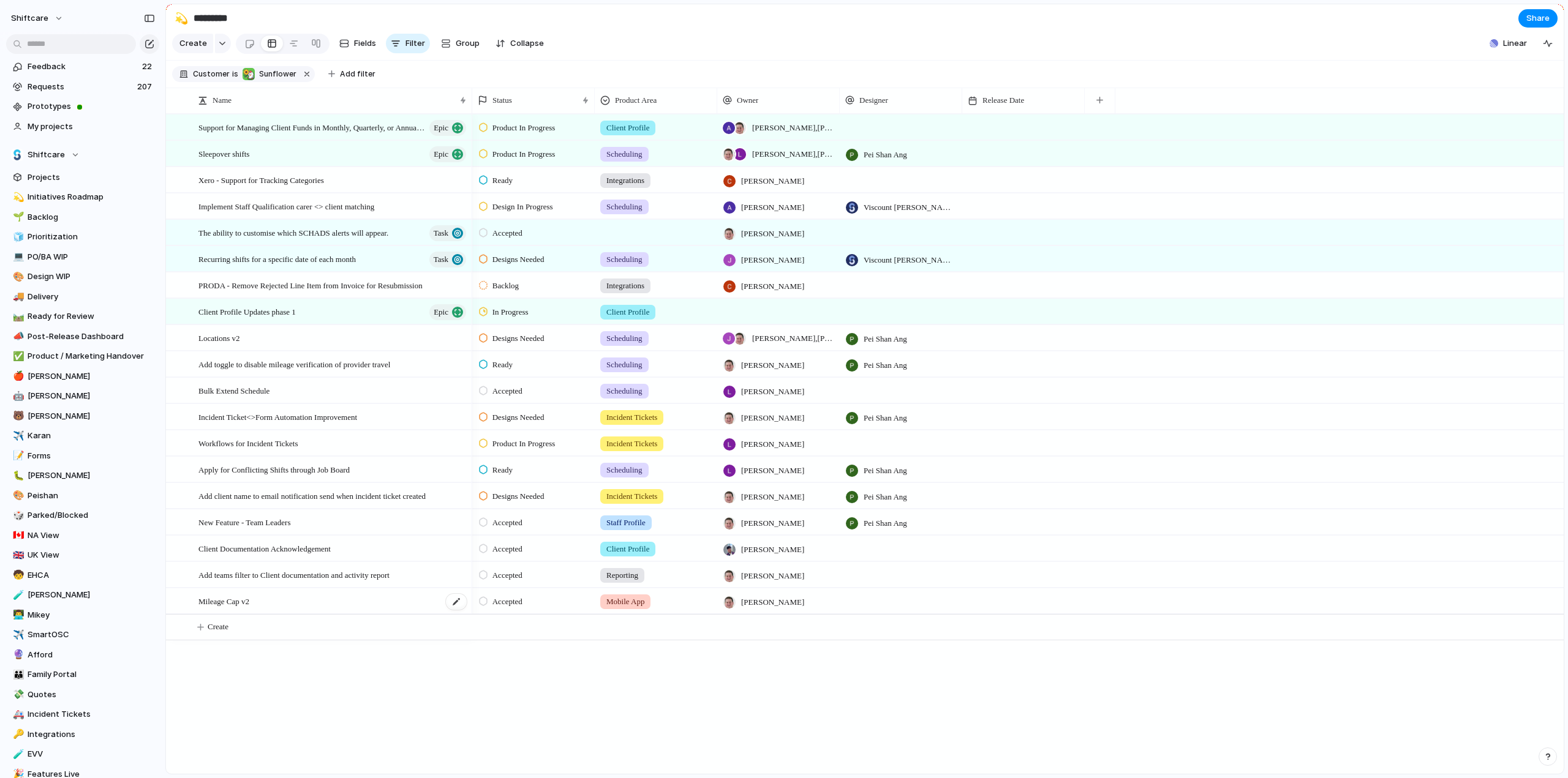
click at [288, 612] on div "Mileage Cap v2" at bounding box center [333, 601] width 270 height 25
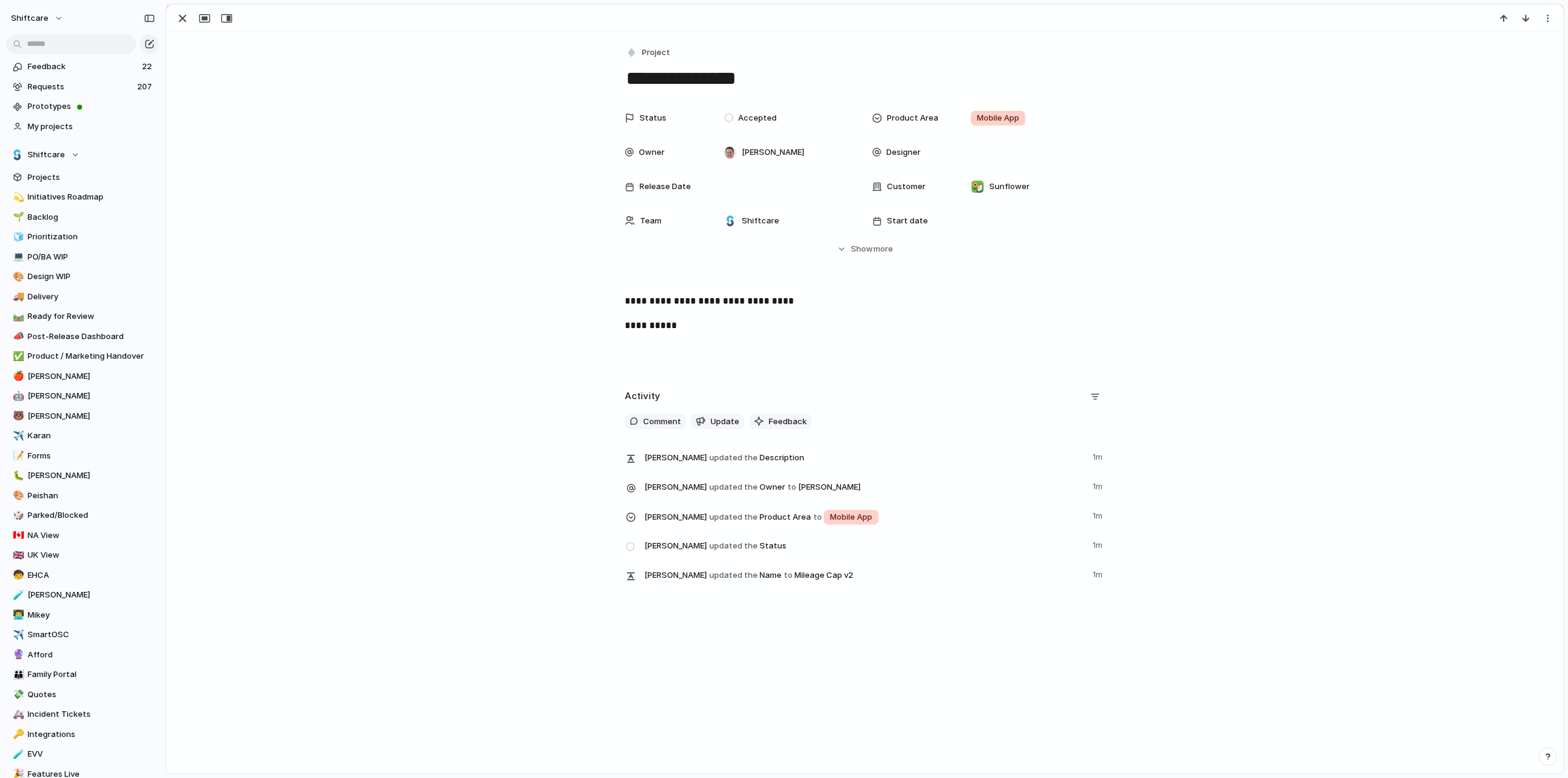
click at [687, 327] on p "**********" at bounding box center [865, 326] width 480 height 14
click at [183, 17] on div "button" at bounding box center [183, 18] width 14 height 14
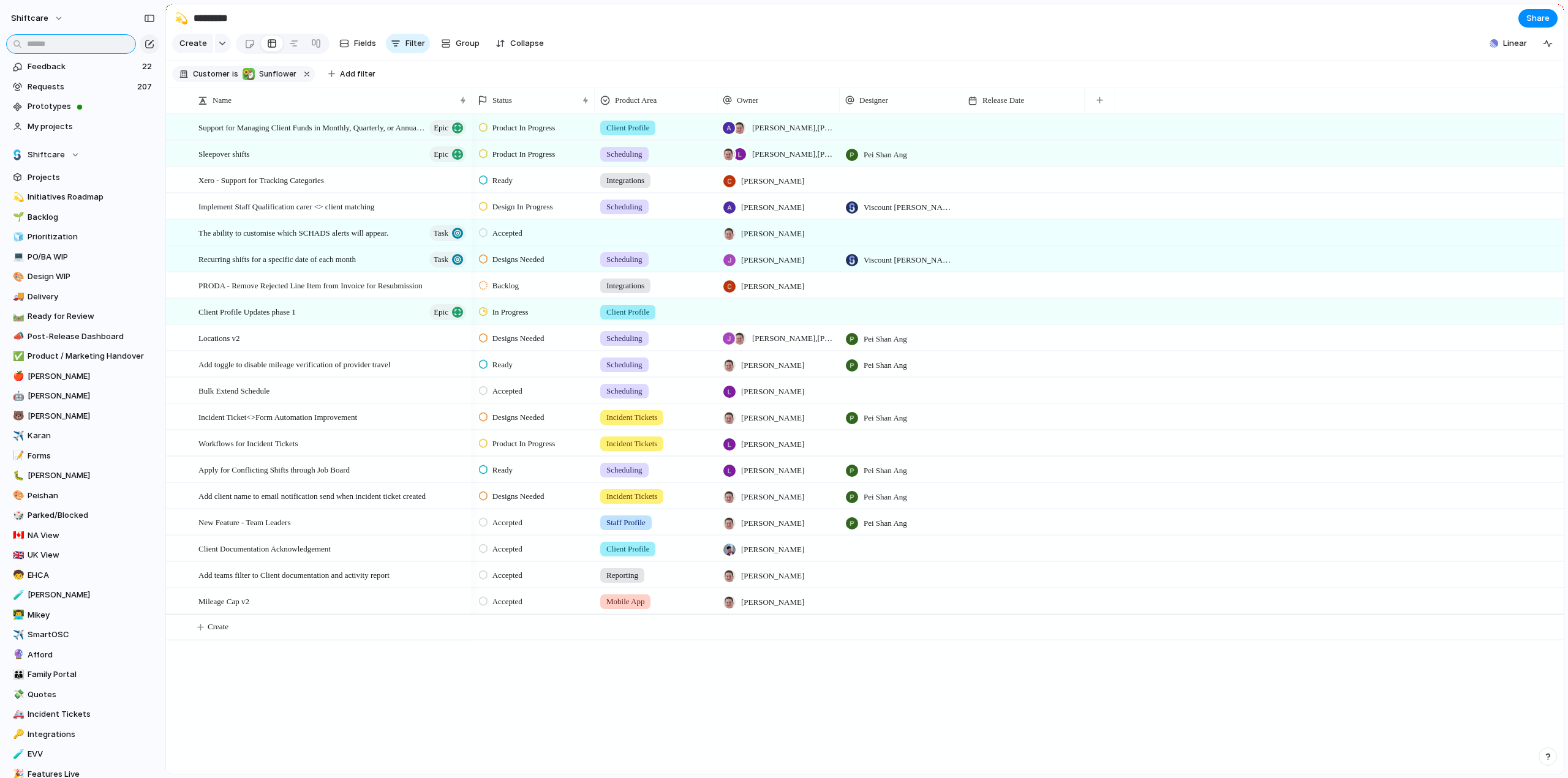
click at [50, 38] on input "text" at bounding box center [71, 44] width 130 height 19
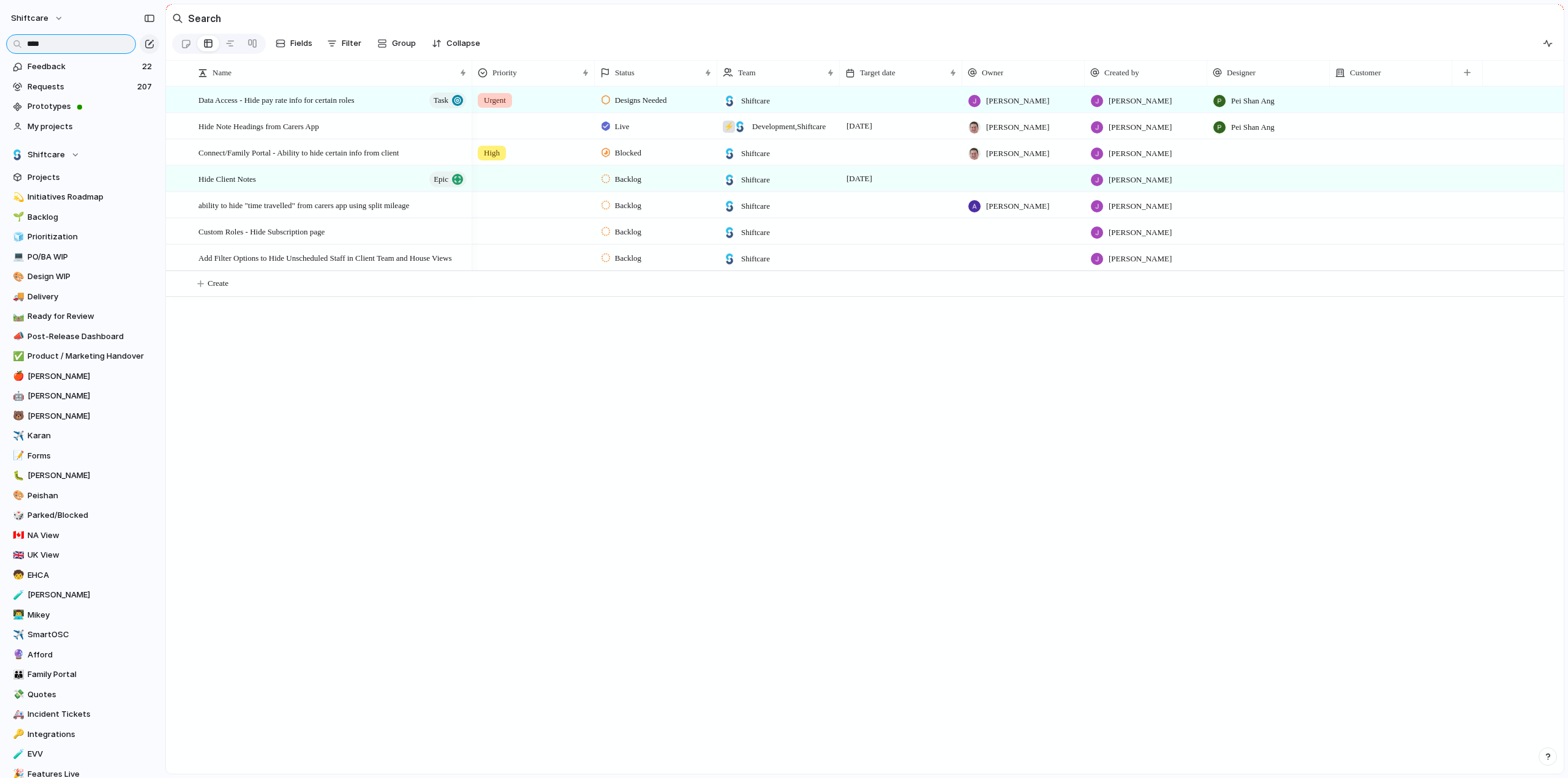
click at [66, 43] on input "****" at bounding box center [71, 44] width 130 height 19
click at [66, 42] on input "****" at bounding box center [71, 44] width 130 height 19
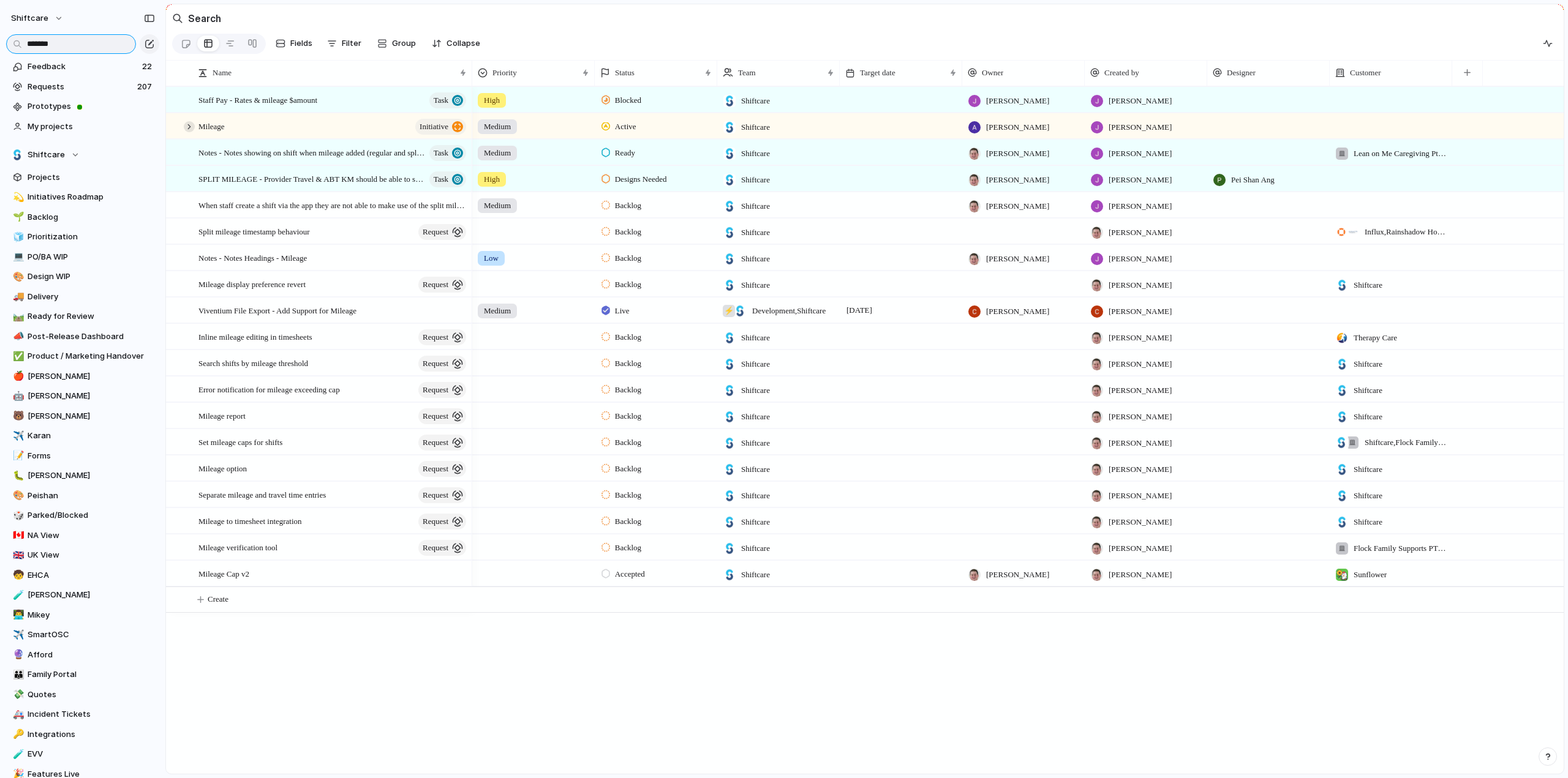
type input "*******"
click at [189, 131] on div at bounding box center [190, 126] width 11 height 11
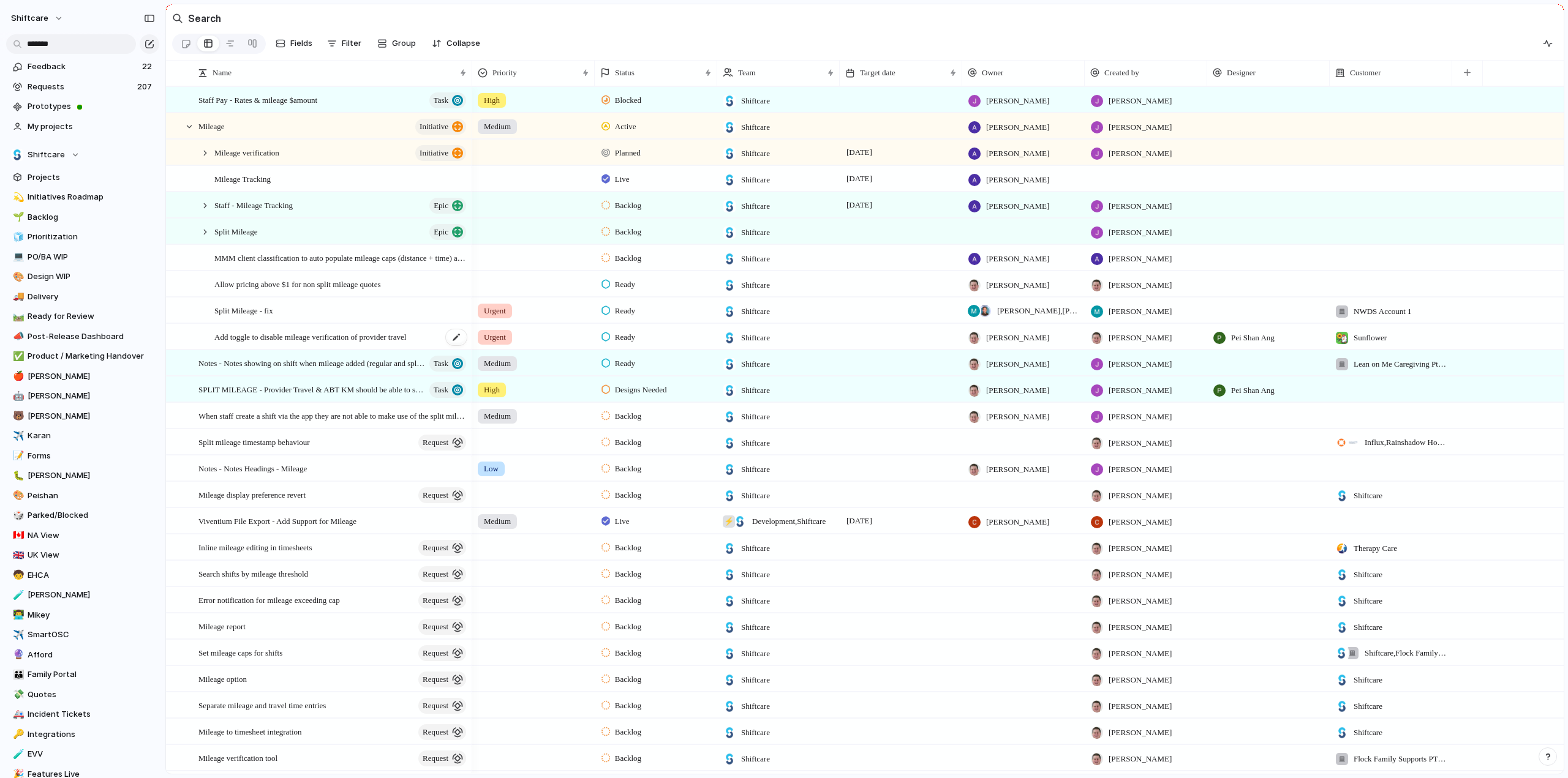
click at [251, 343] on span "Add toggle to disable mileage verification of provider travel" at bounding box center [310, 337] width 191 height 14
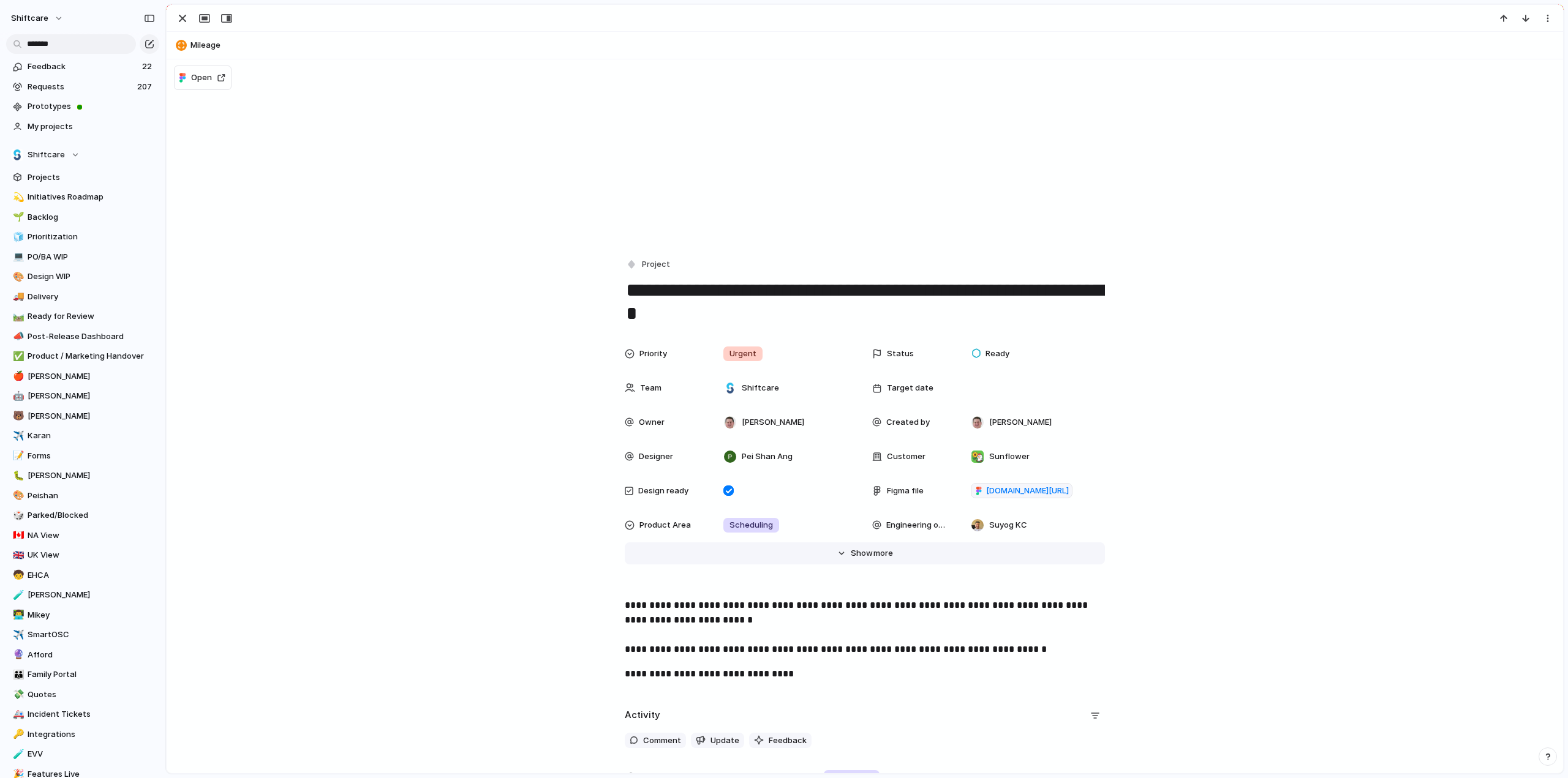
click at [844, 551] on button "Hide Show more" at bounding box center [865, 554] width 480 height 22
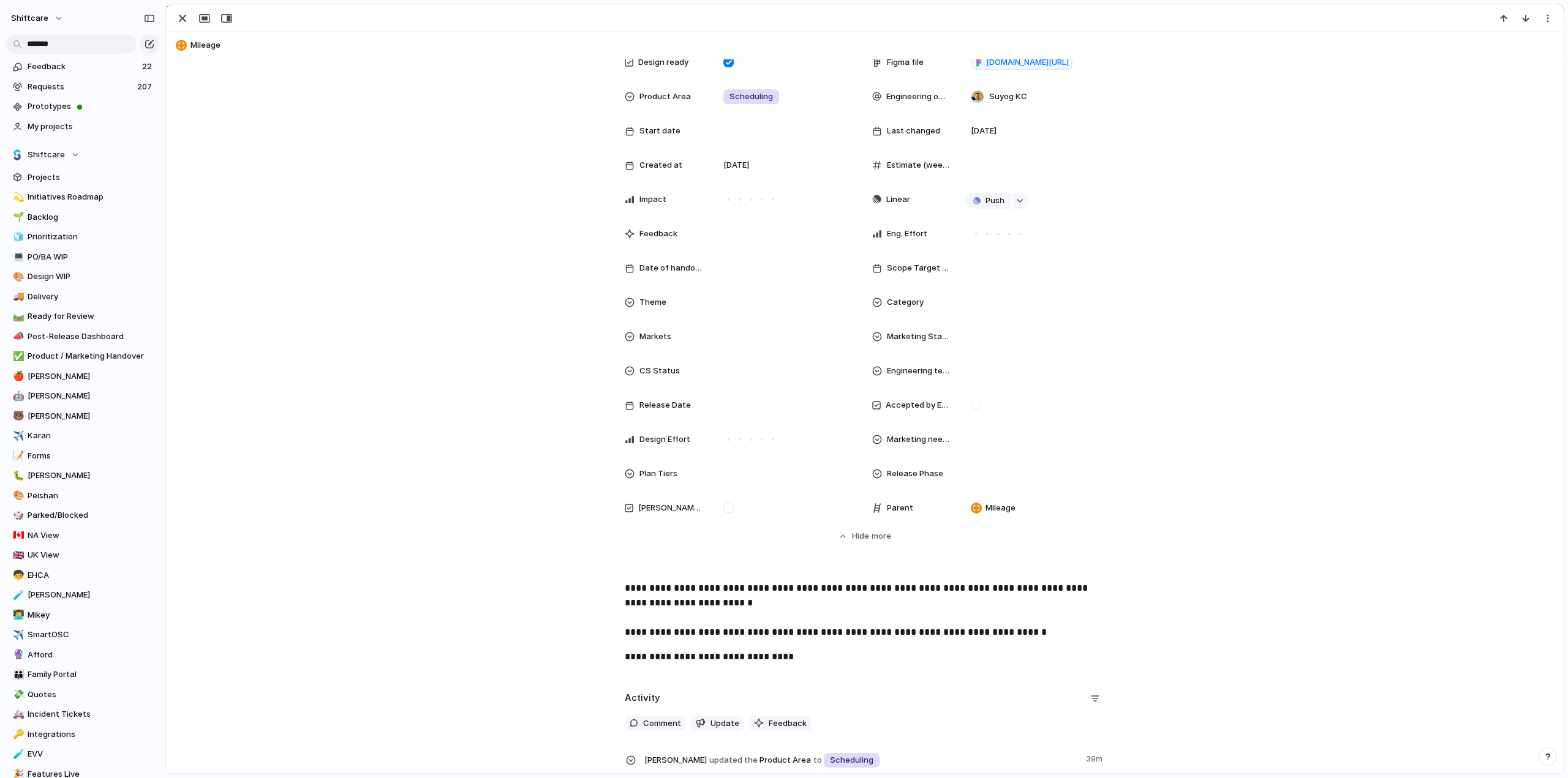
scroll to position [799, 0]
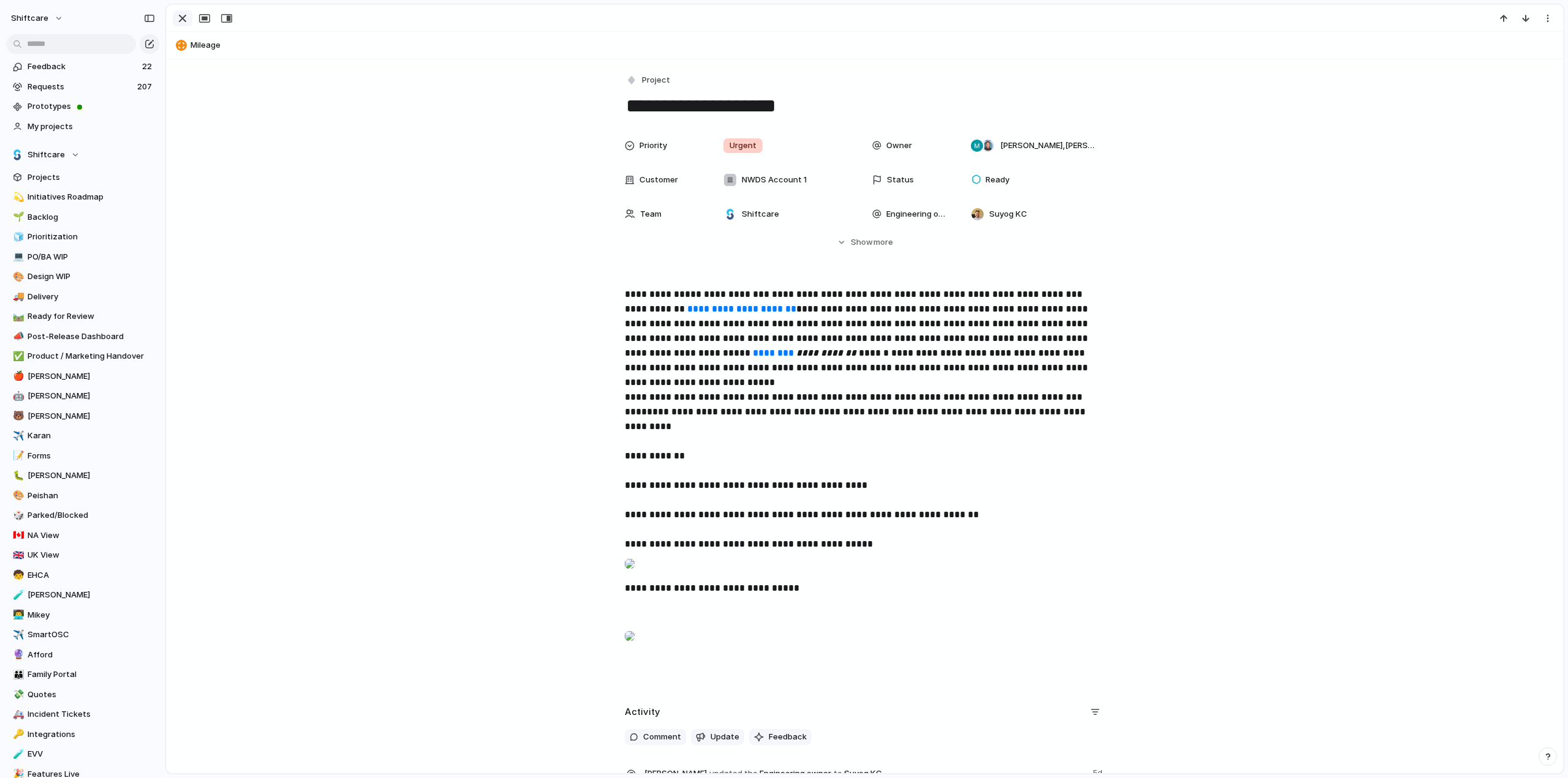
click at [180, 18] on div "button" at bounding box center [183, 18] width 14 height 14
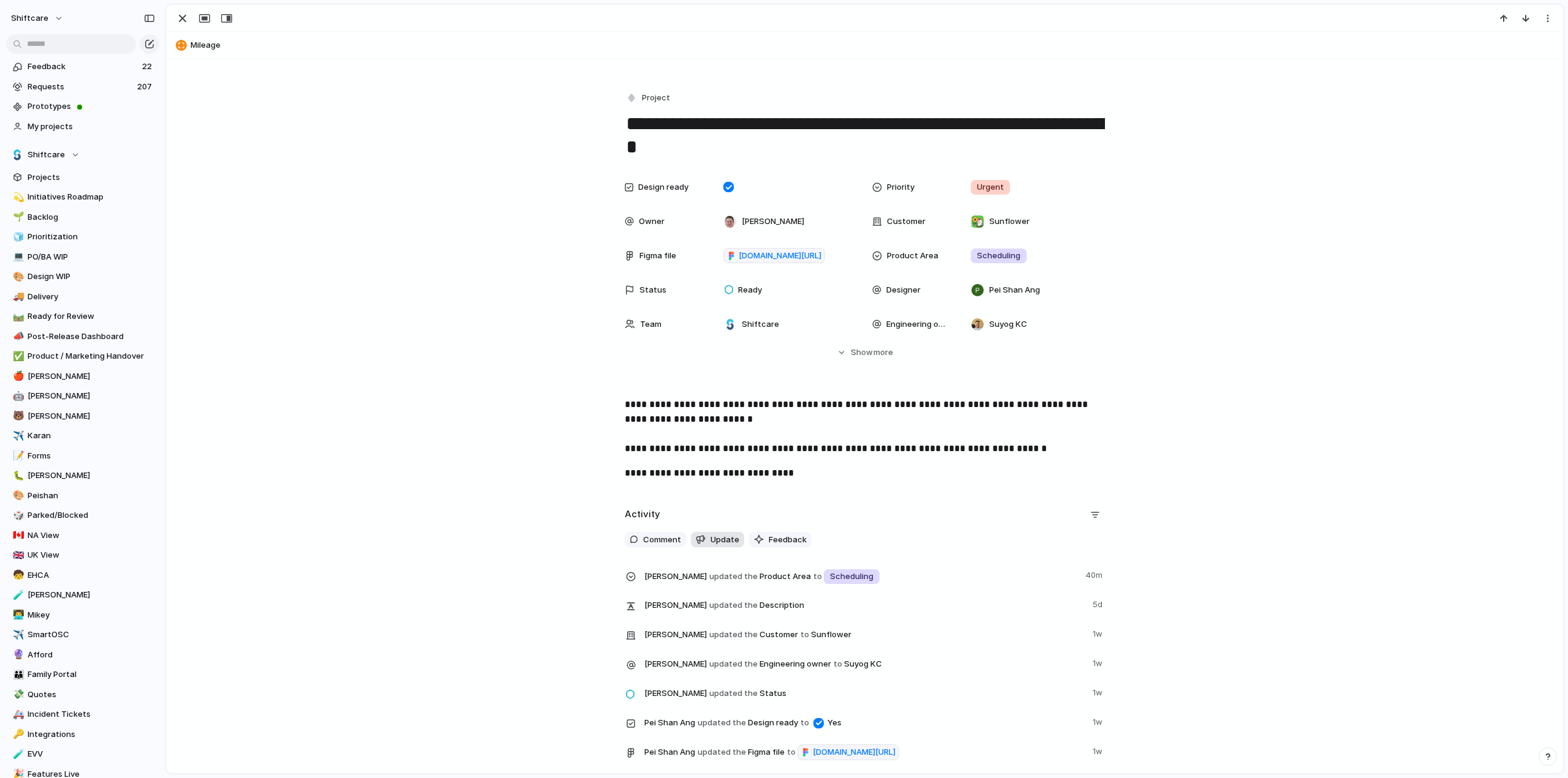
scroll to position [184, 0]
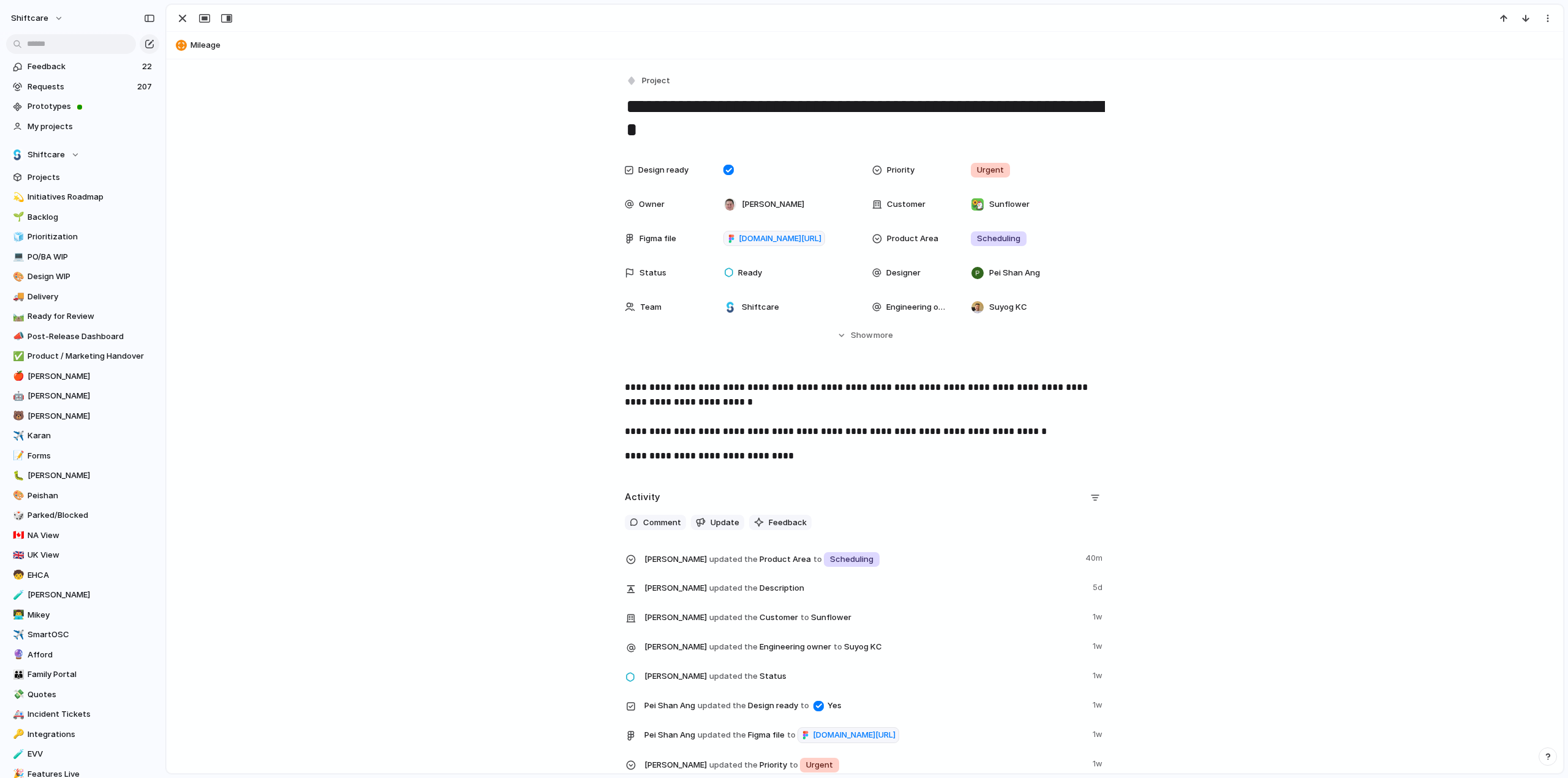
click at [786, 454] on p "**********" at bounding box center [865, 456] width 480 height 14
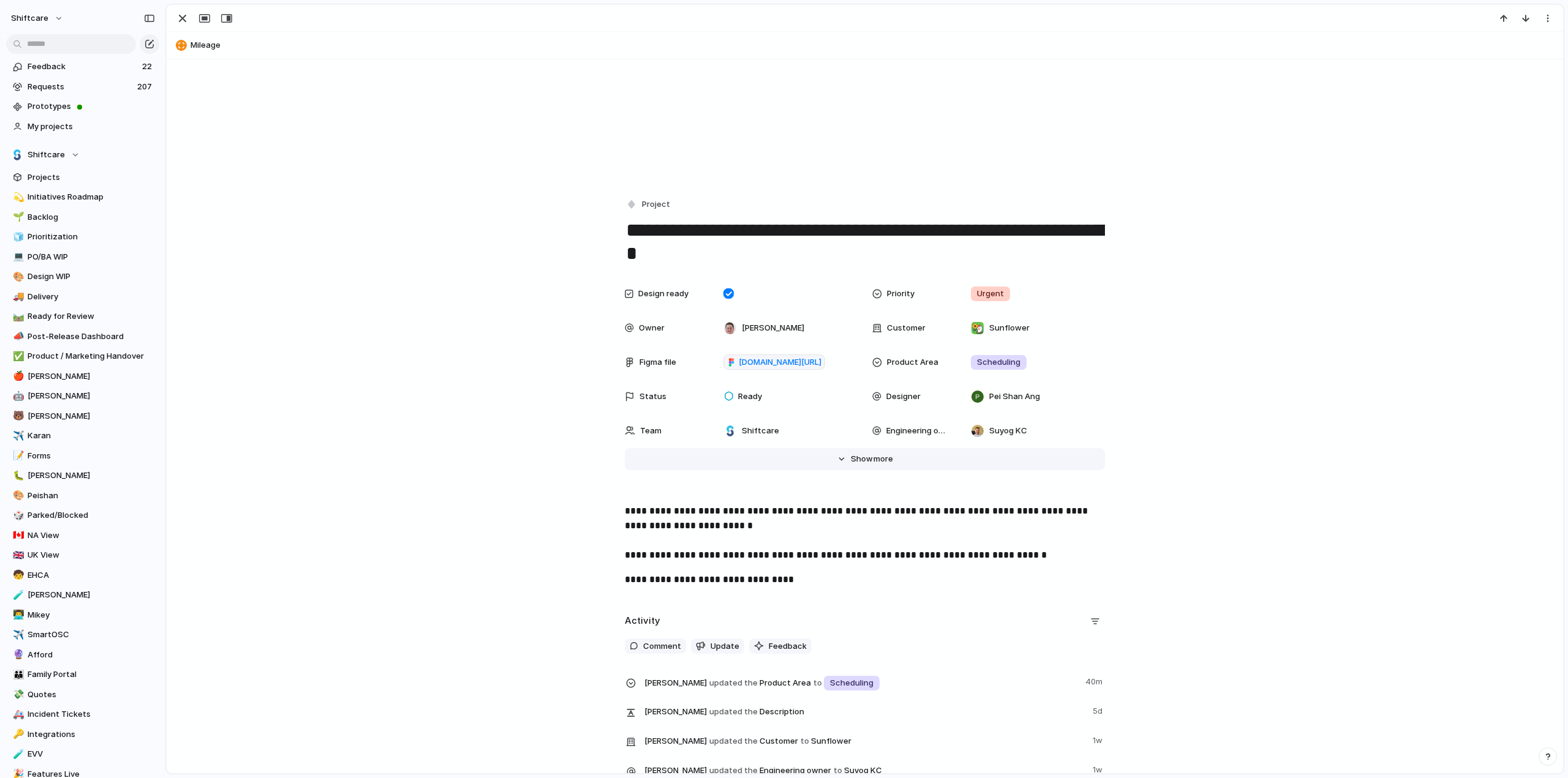
scroll to position [245, 0]
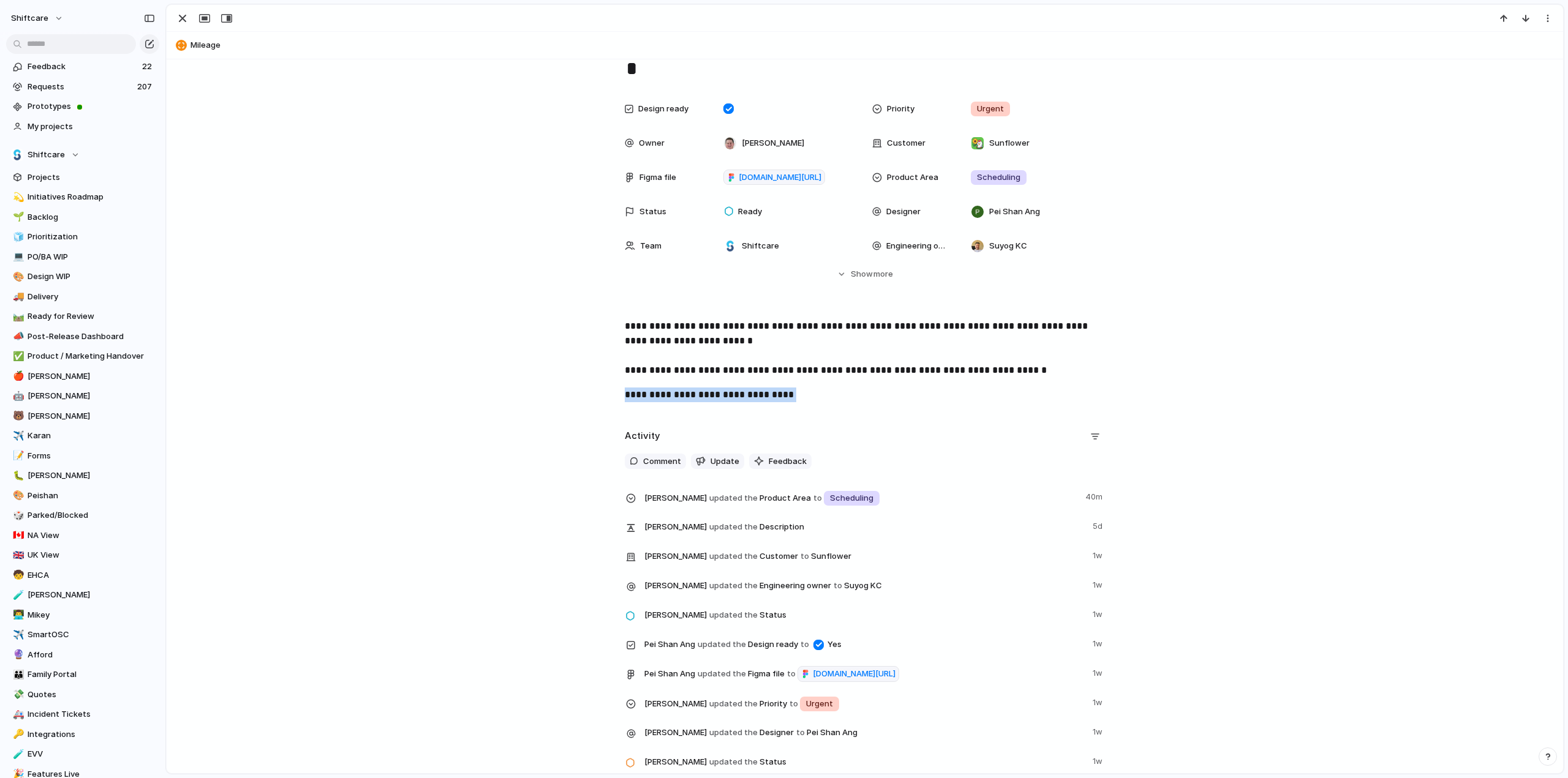
drag, startPoint x: 822, startPoint y: 397, endPoint x: 593, endPoint y: 398, distance: 229.0
click at [593, 398] on div "**********" at bounding box center [865, 366] width 1368 height 93
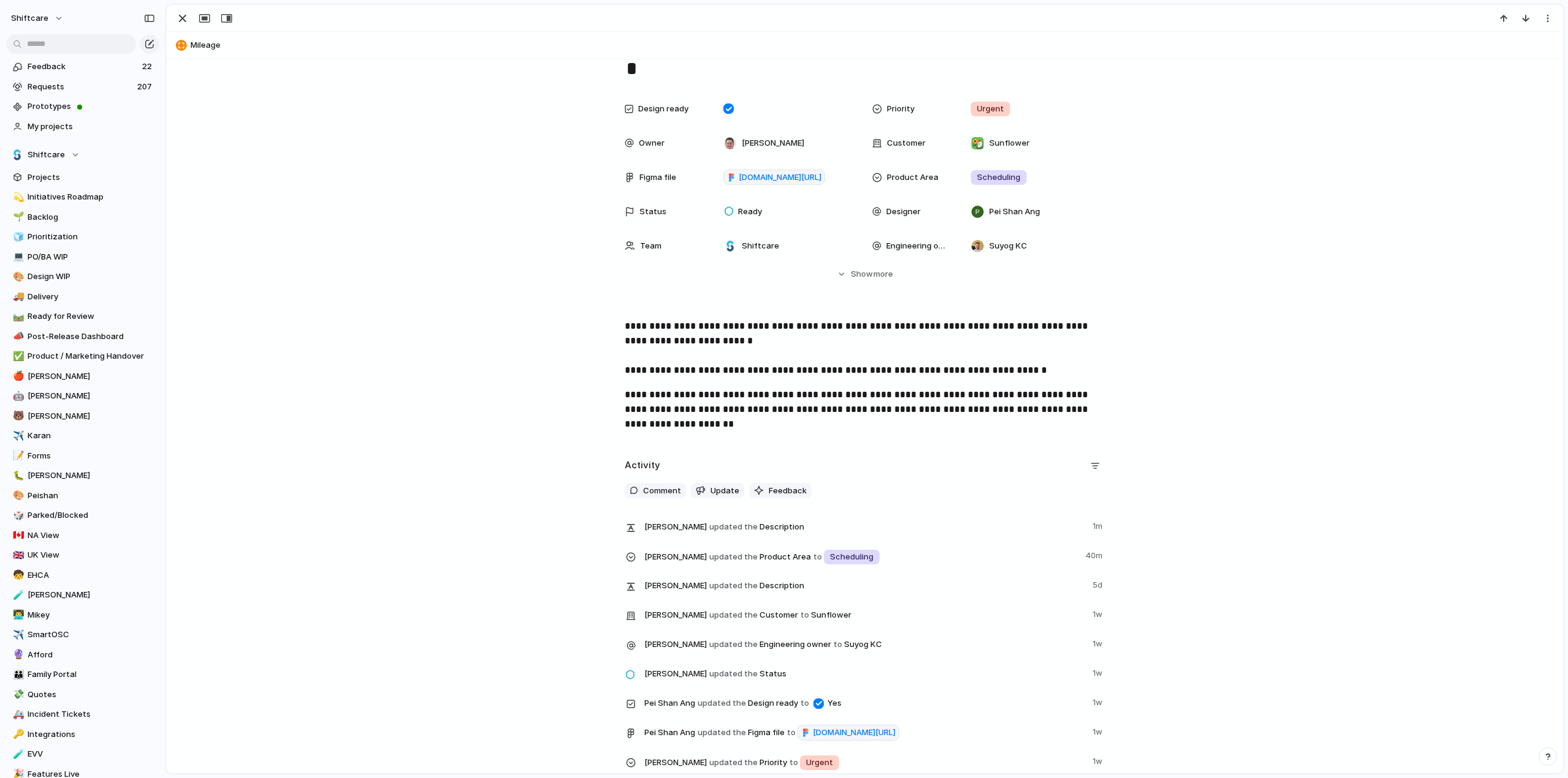
click at [537, 393] on div "**********" at bounding box center [865, 380] width 1368 height 122
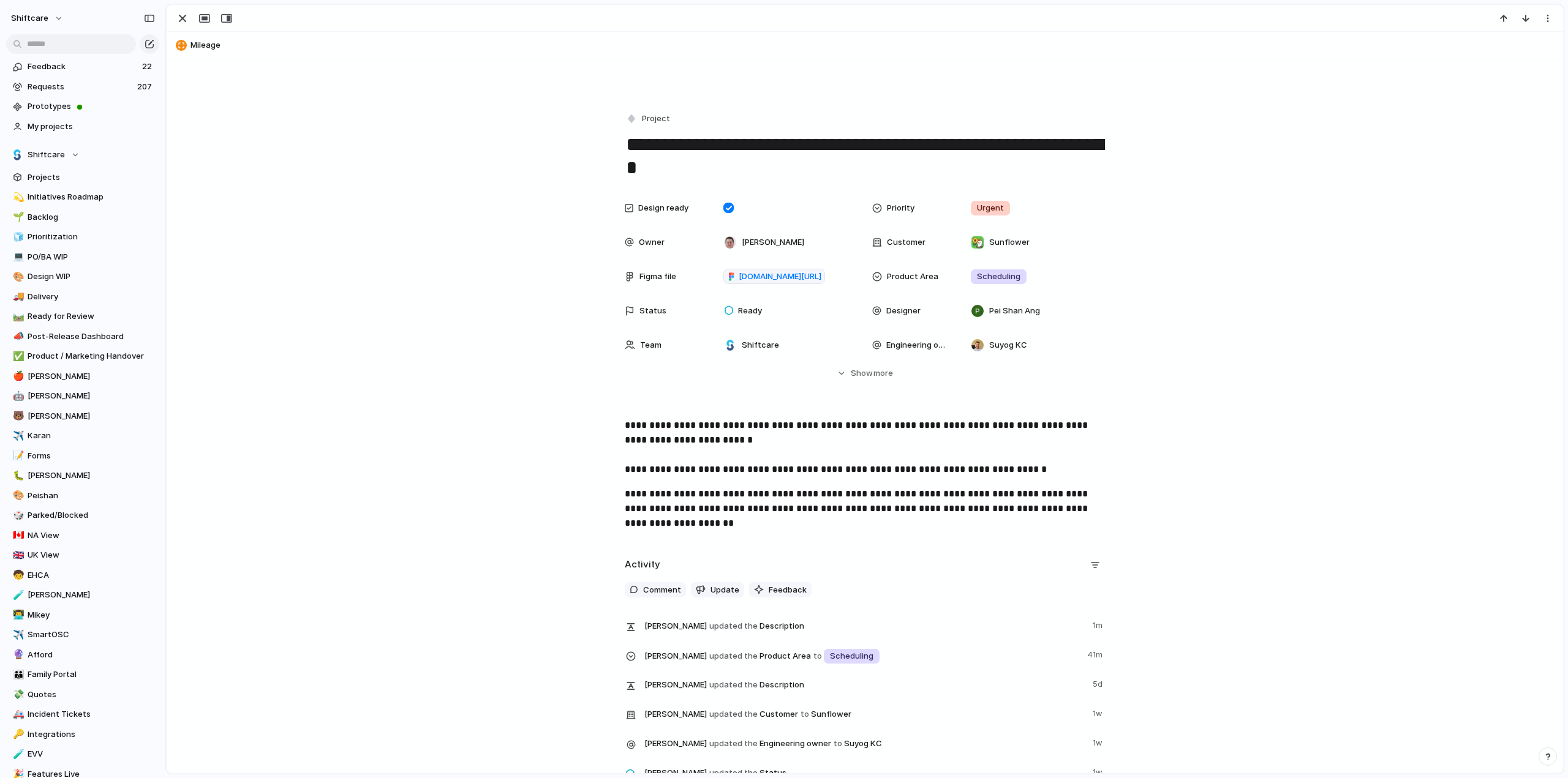
scroll to position [0, 0]
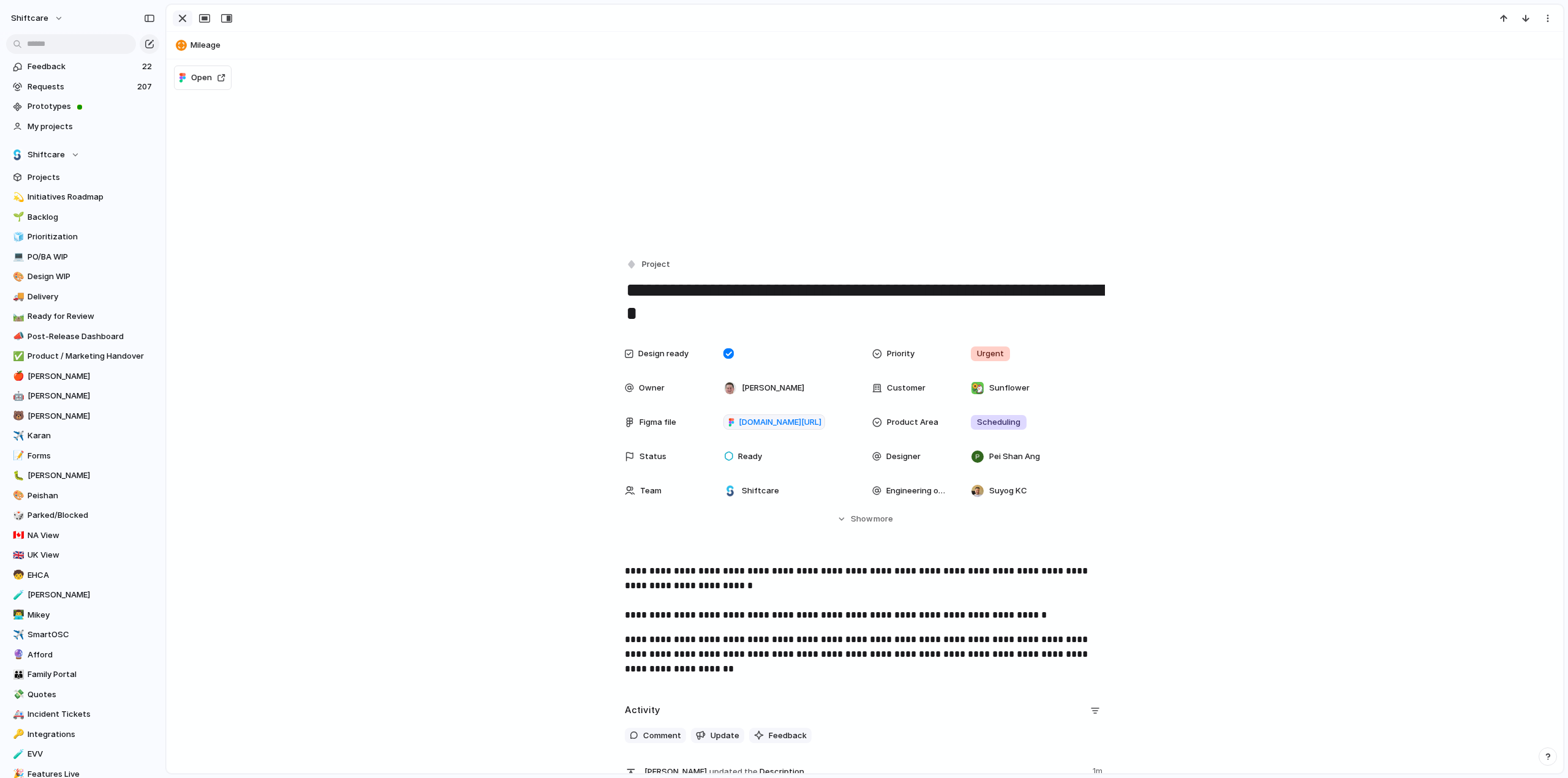
click at [186, 17] on div "button" at bounding box center [183, 18] width 14 height 14
